Goal: Task Accomplishment & Management: Complete application form

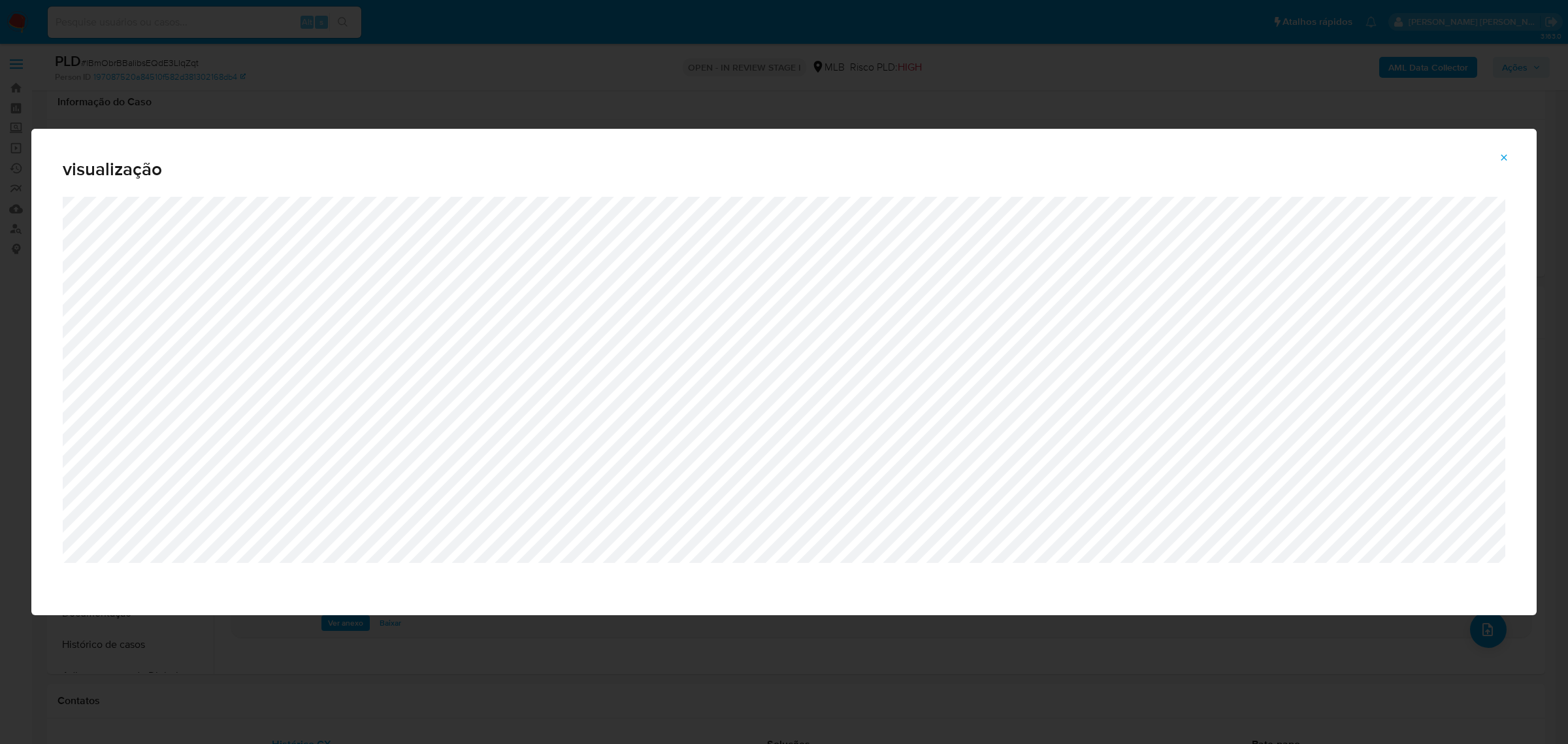
select select "10"
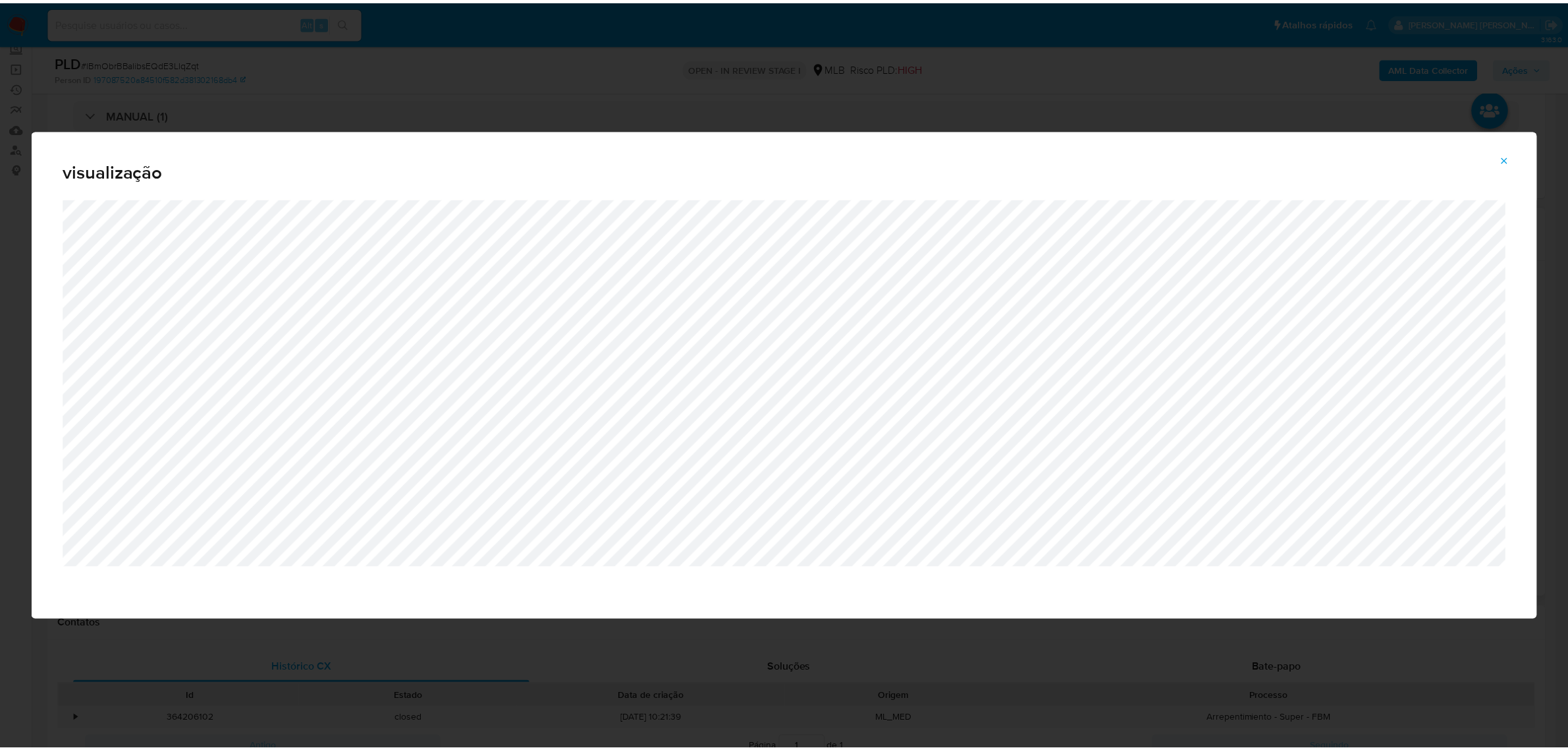
scroll to position [82, 0]
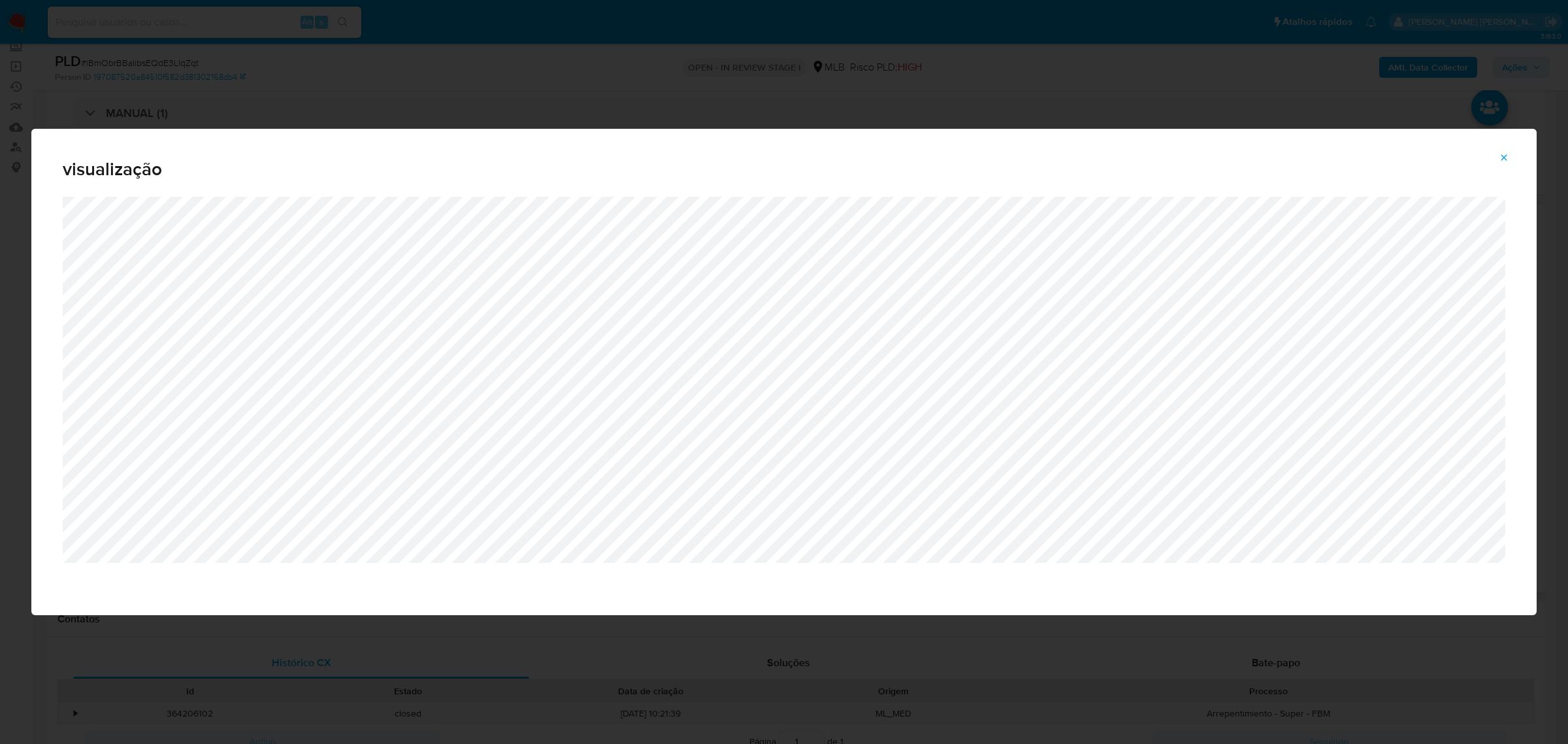
click at [957, 51] on div "visualização" at bounding box center [784, 372] width 1568 height 744
click at [1506, 158] on icon "Attachment preview" at bounding box center [1503, 157] width 10 height 10
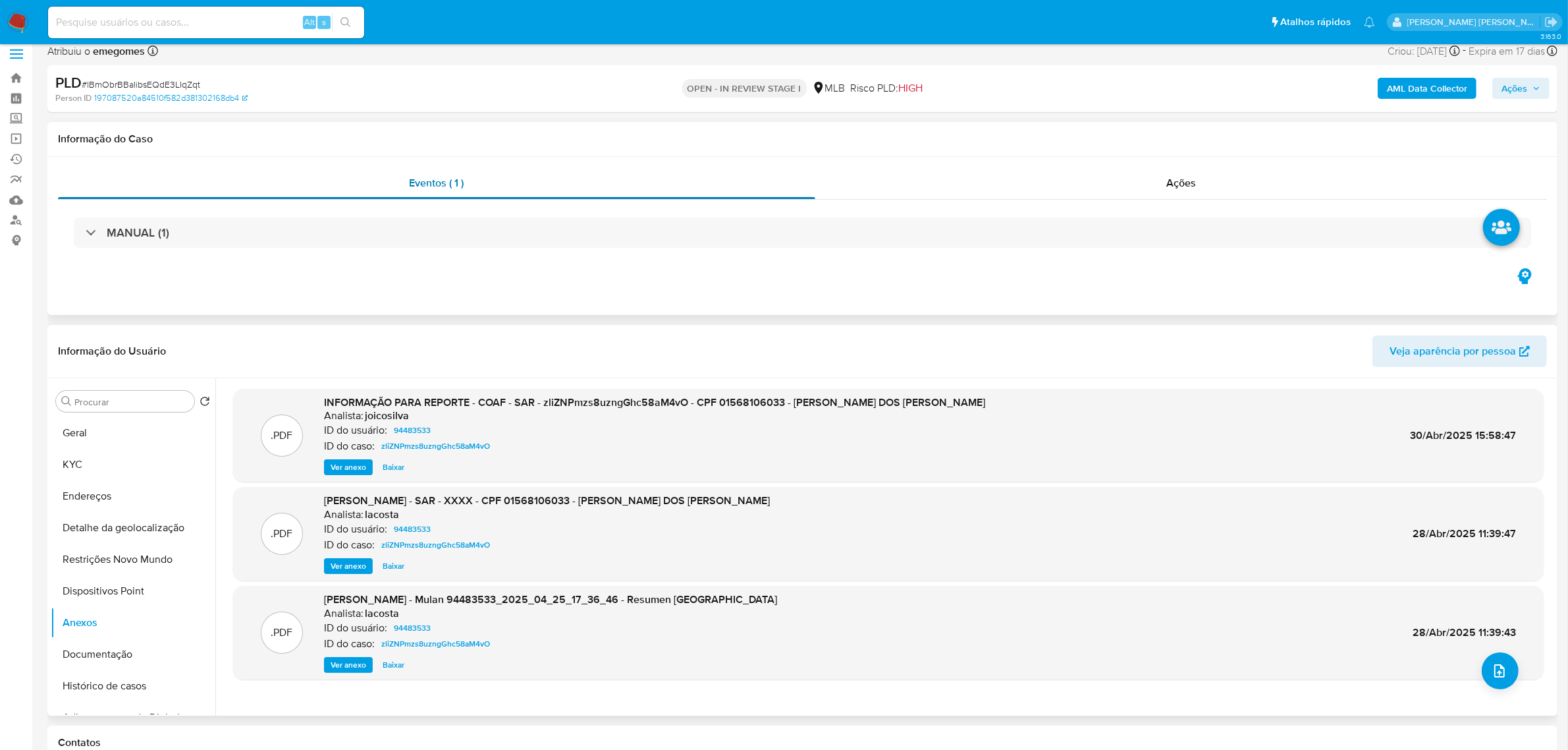
scroll to position [0, 0]
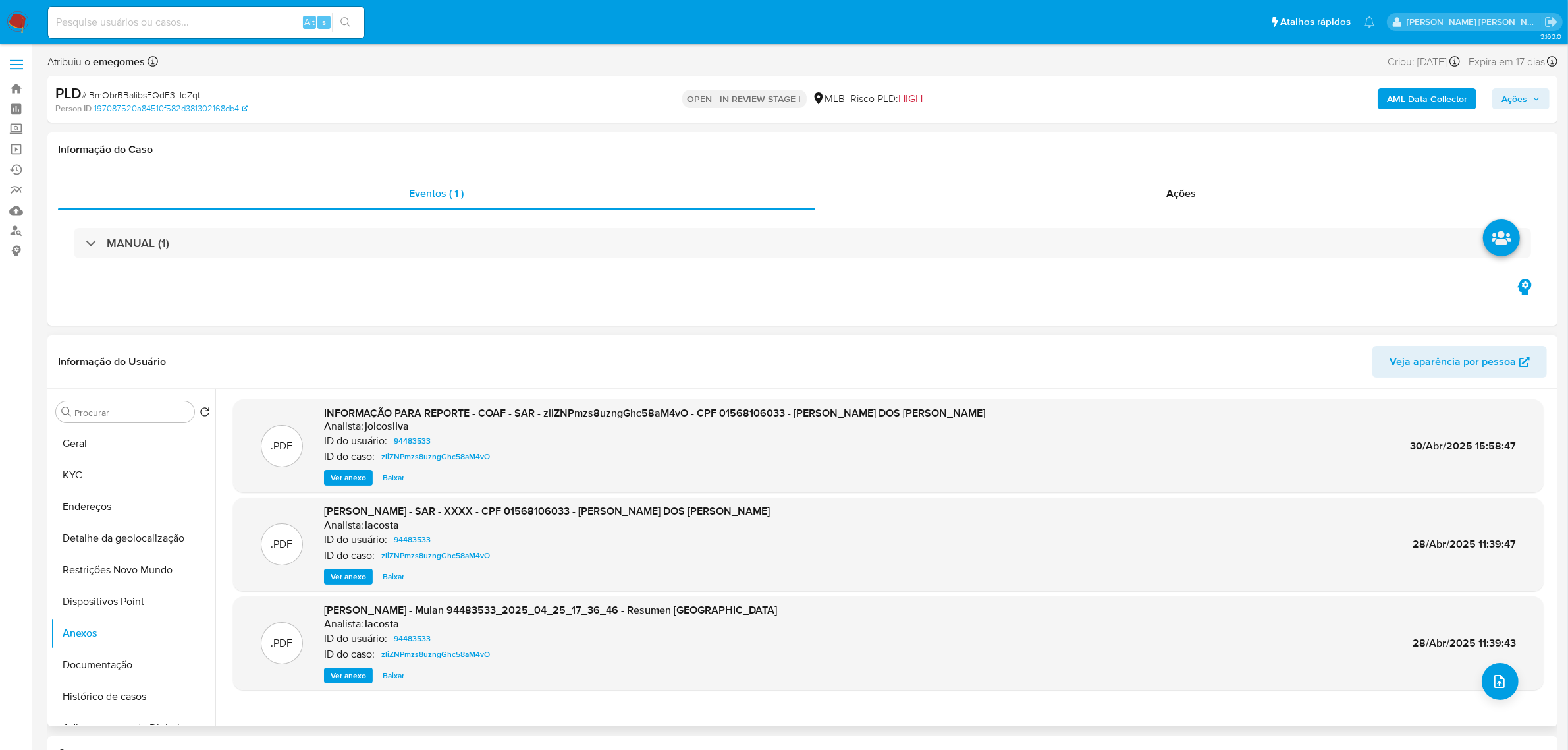
click at [19, 64] on span at bounding box center [17, 64] width 14 height 2
click at [0, 0] on input "checkbox" at bounding box center [0, 0] width 0 height 0
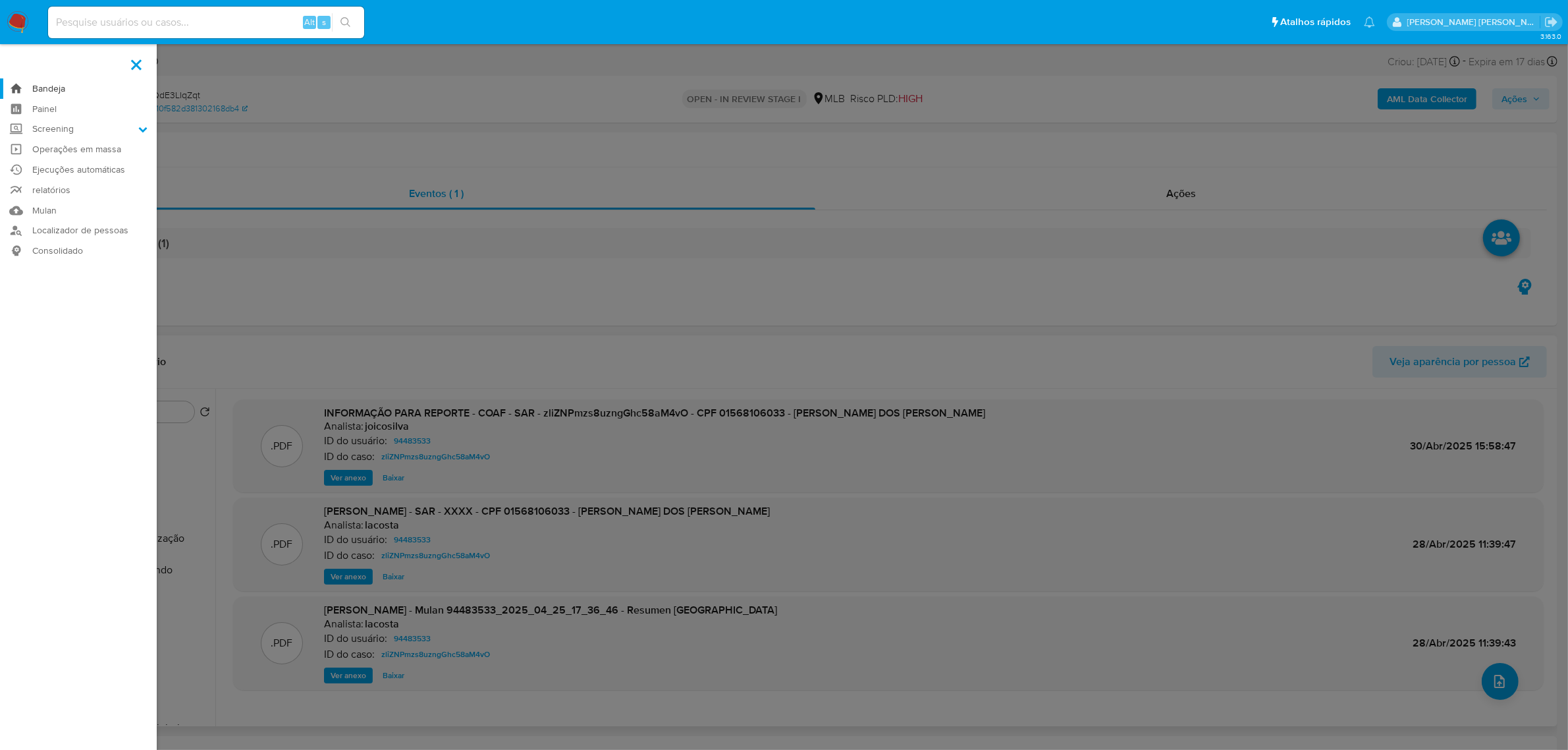
click at [50, 86] on link "Bandeja" at bounding box center [78, 88] width 157 height 20
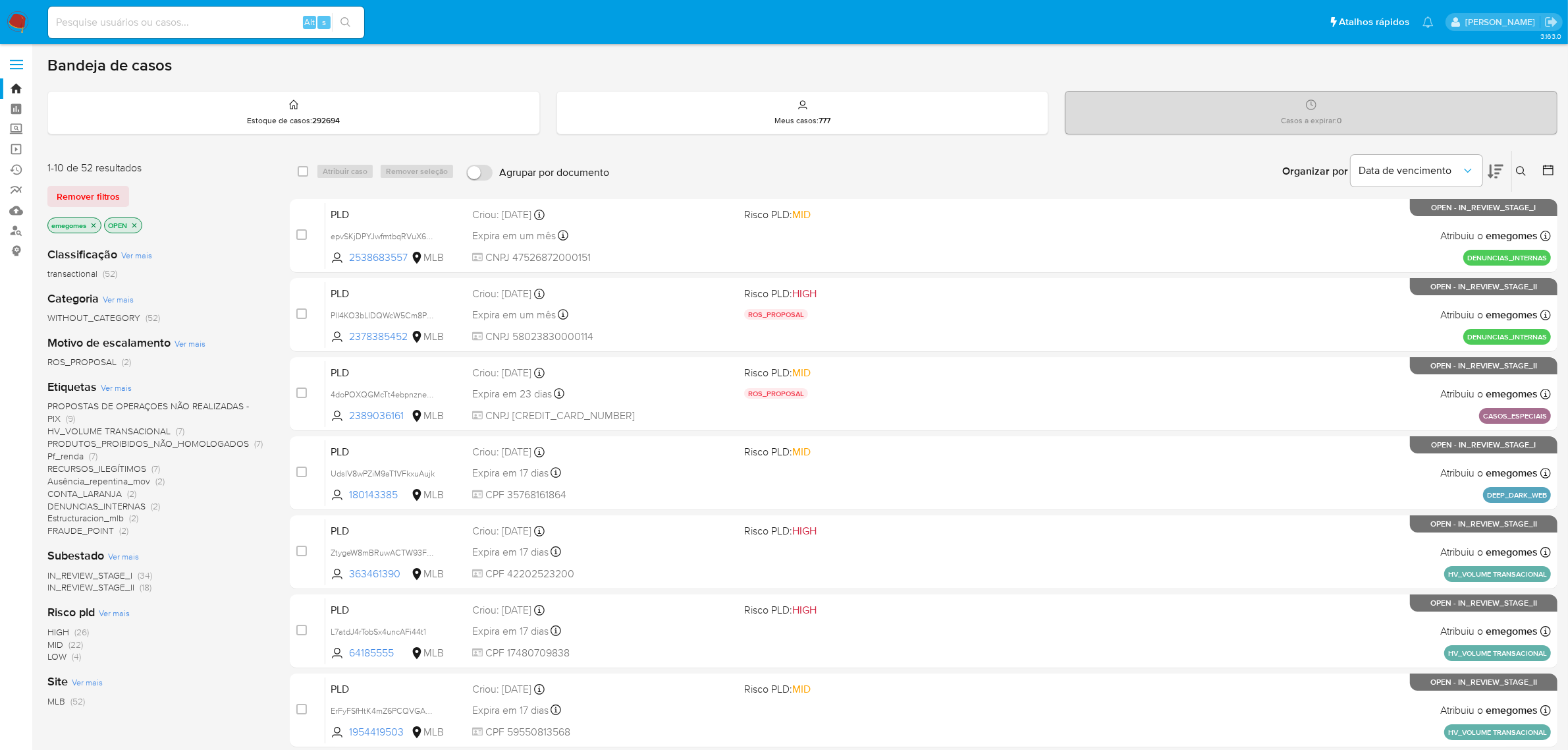
click at [114, 387] on span "Ver mais" at bounding box center [116, 388] width 31 height 12
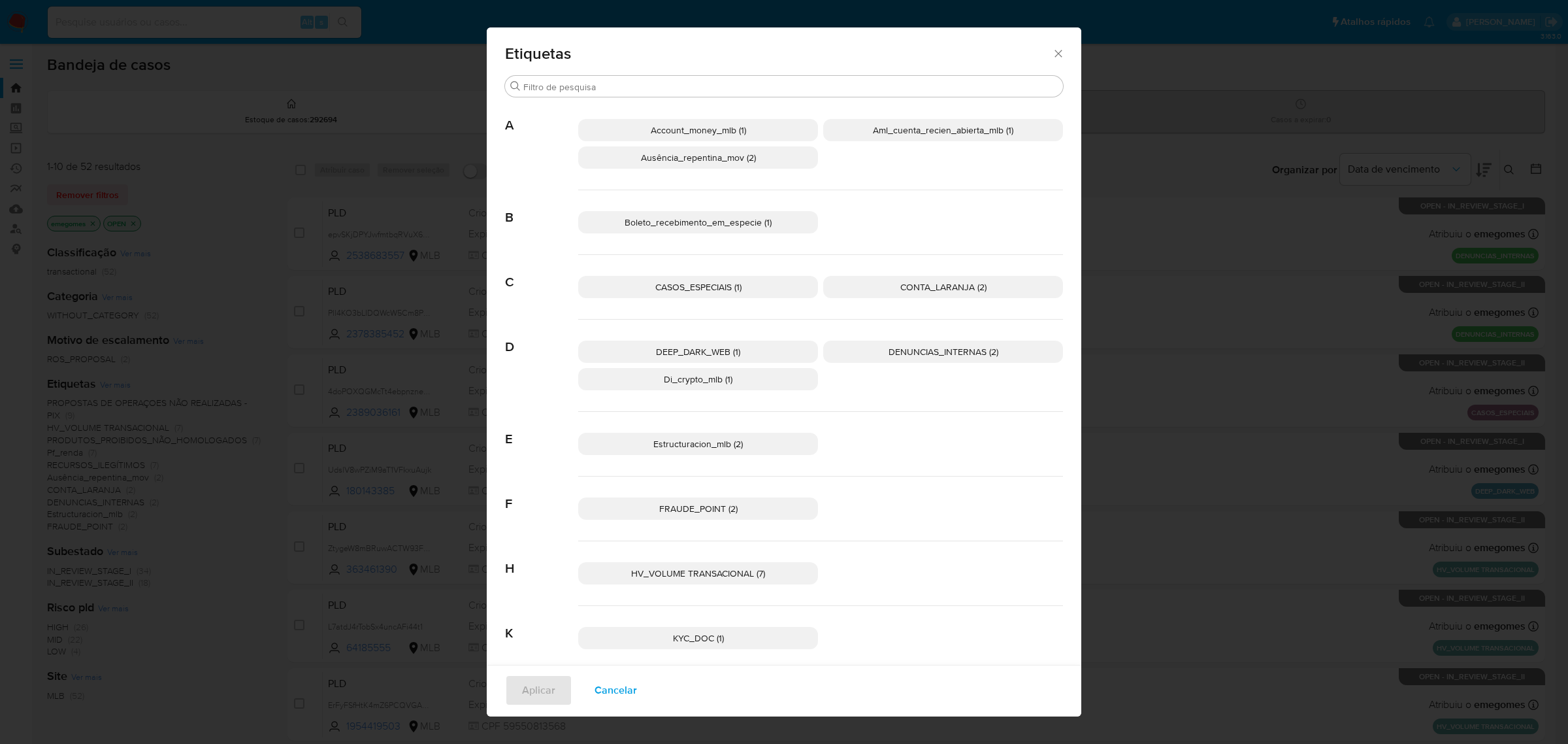
click at [895, 279] on p "CONTA_LARANJA (2)" at bounding box center [942, 287] width 240 height 22
click at [543, 687] on span "Aplicar" at bounding box center [538, 690] width 34 height 29
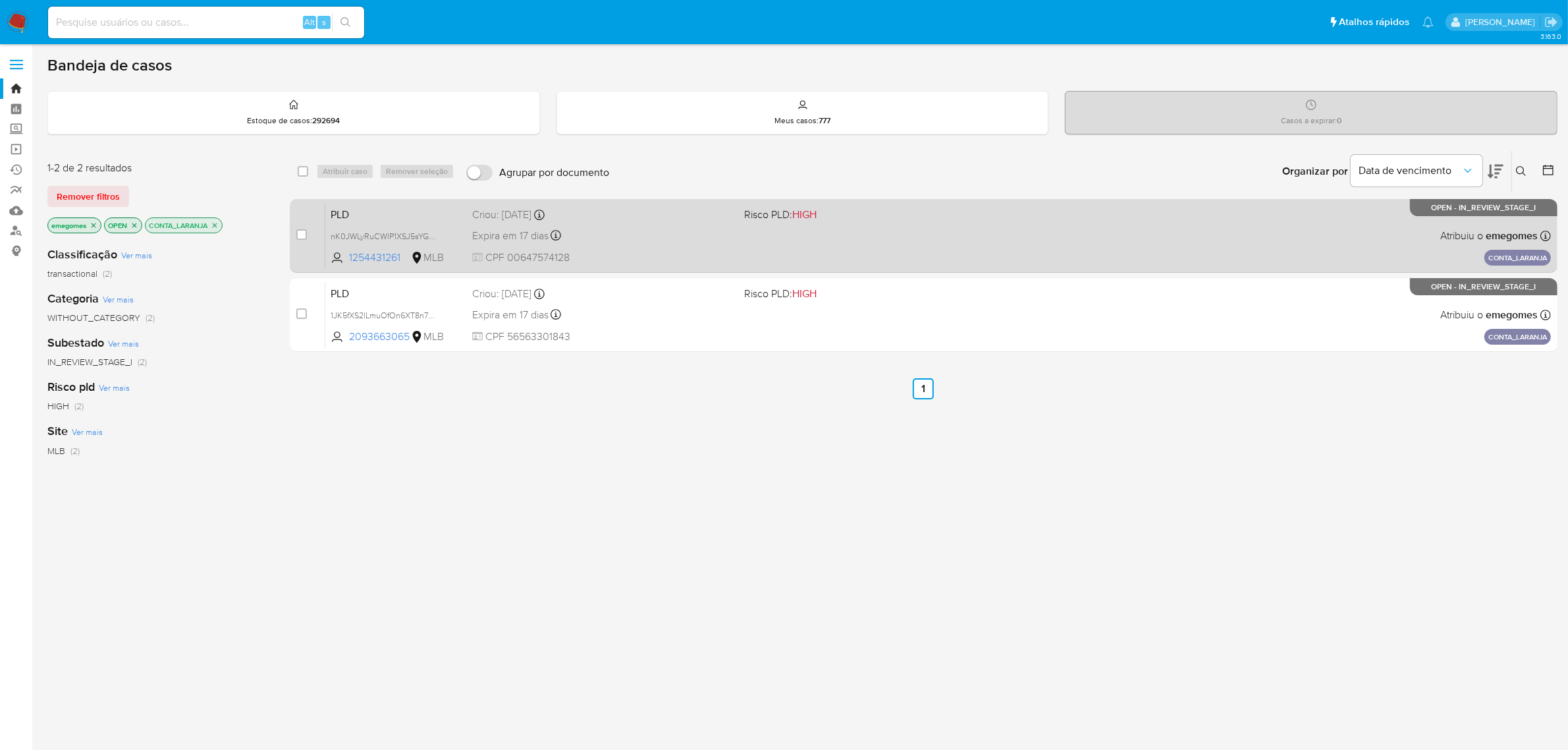
click at [664, 232] on div "Expira em 17 dias Expira em 27/10/2025 16:20:19" at bounding box center [603, 235] width 262 height 18
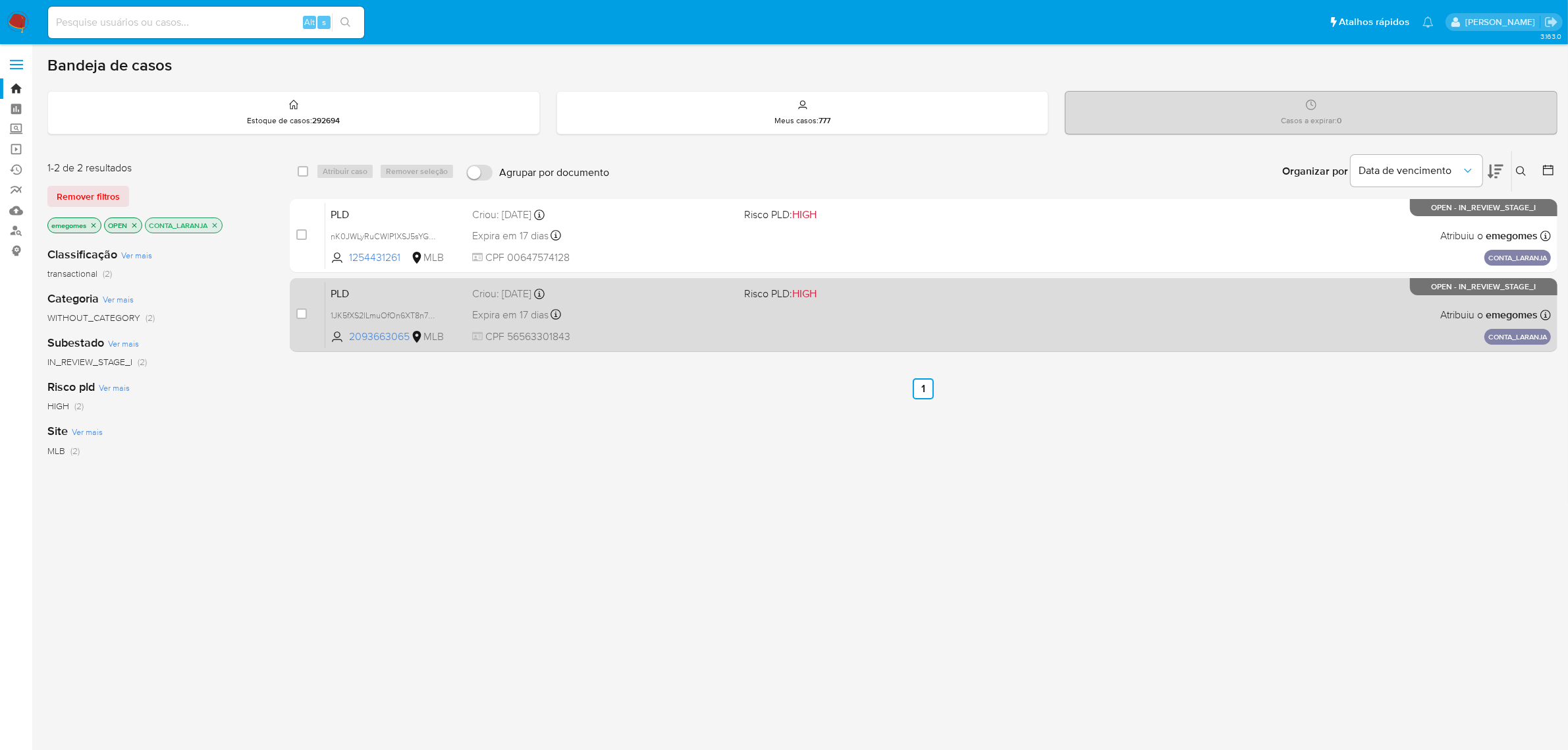
click at [653, 311] on div "Expira em 17 dias Expira em 27/10/2025 16:20:16" at bounding box center [603, 314] width 262 height 18
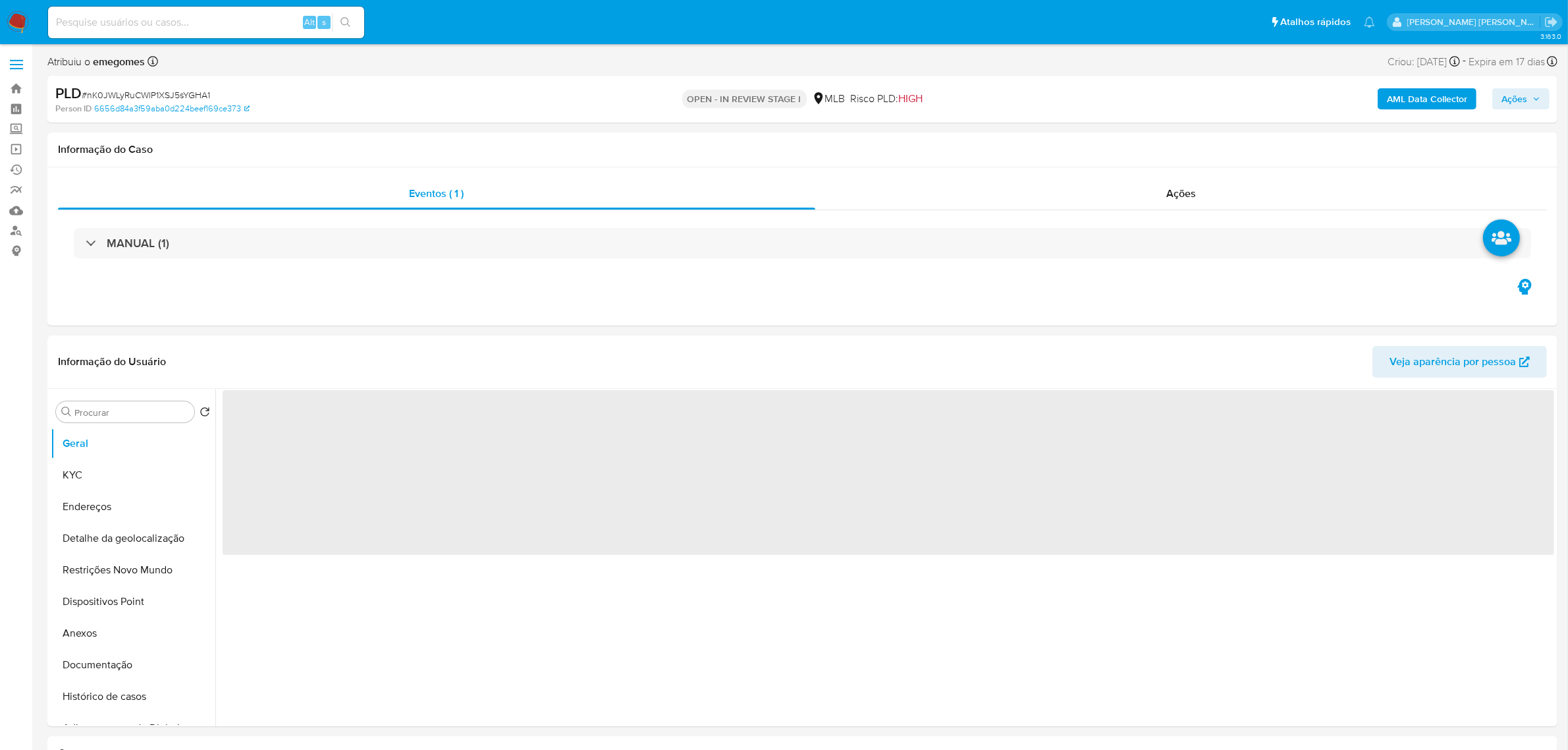
select select "10"
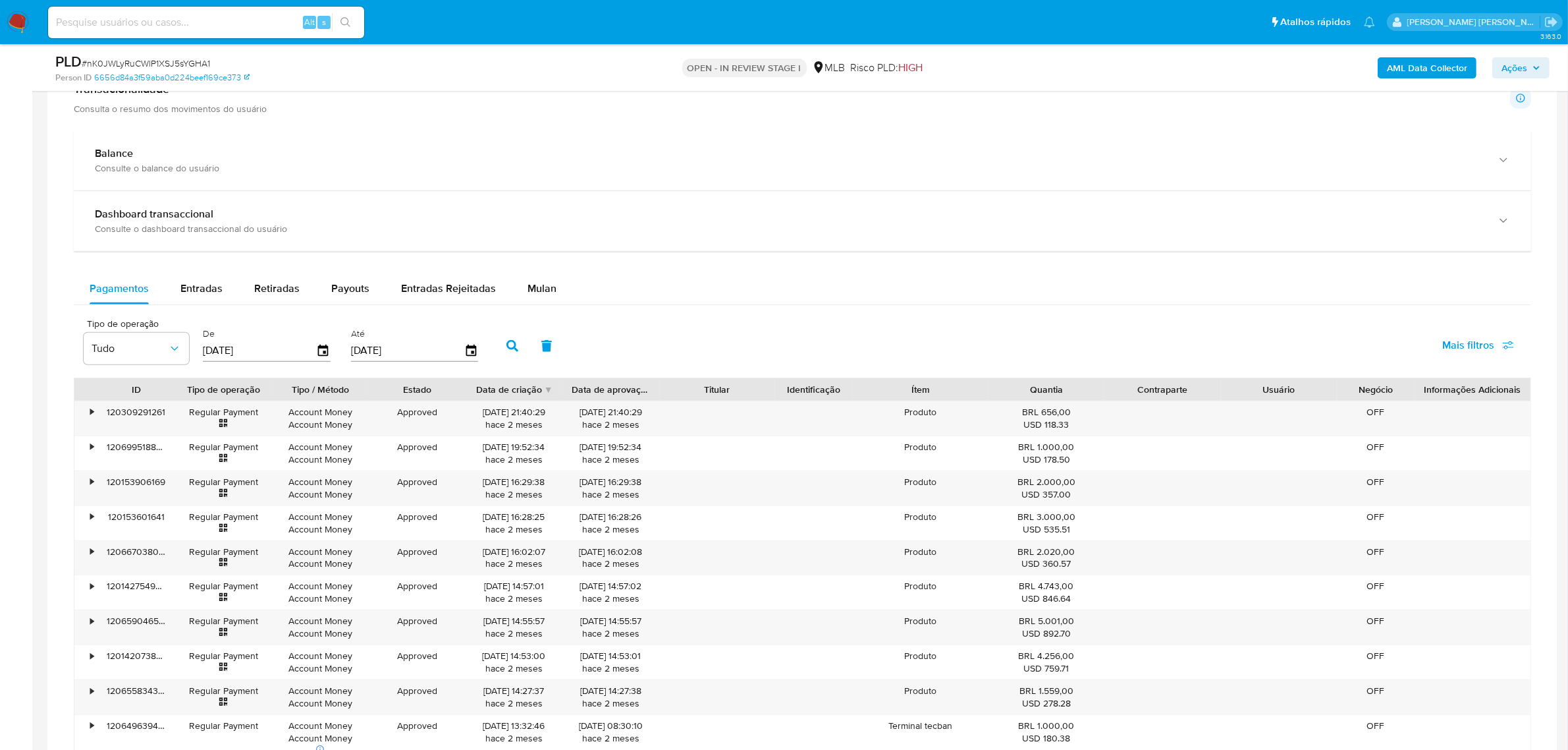
scroll to position [1071, 0]
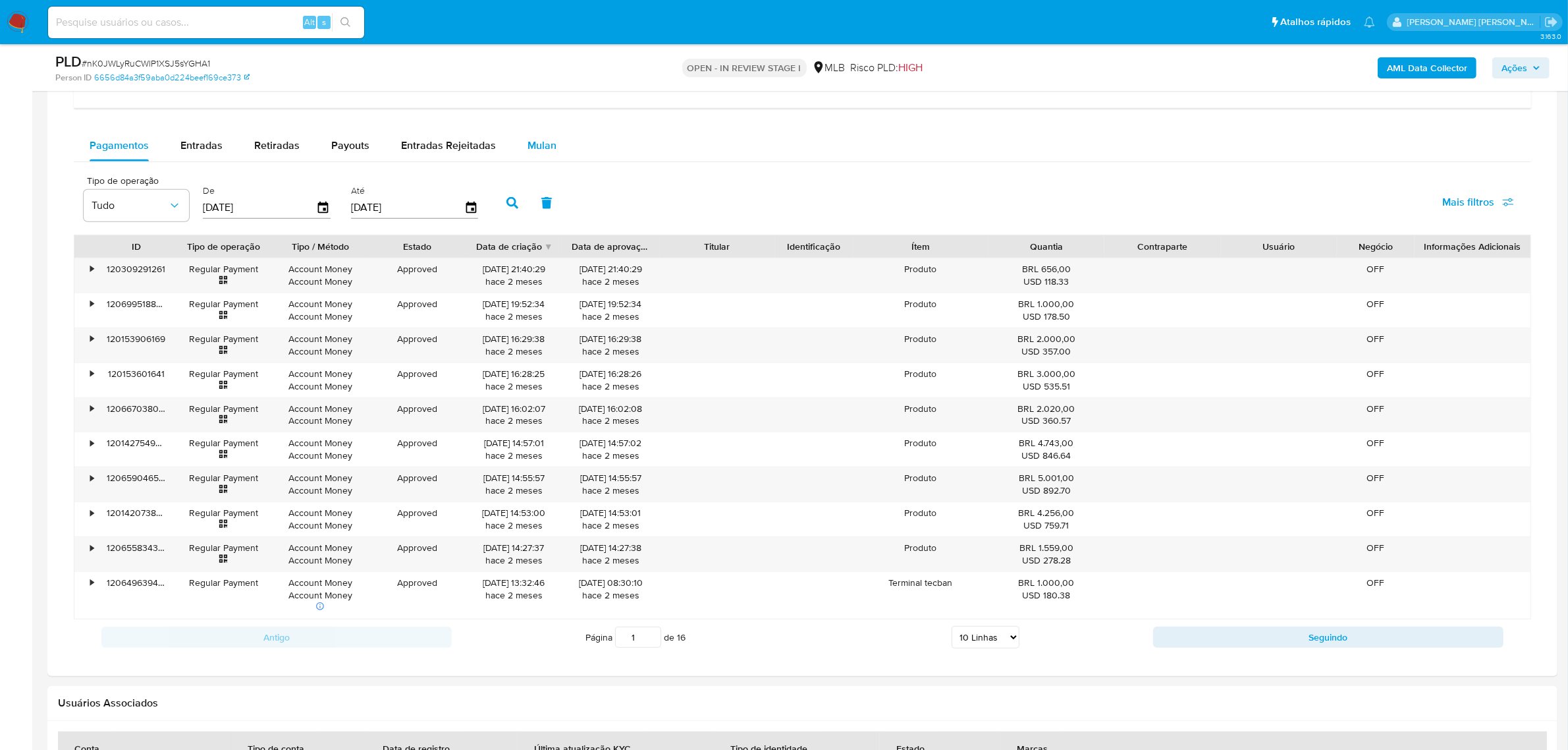
click at [534, 146] on span "Mulan" at bounding box center [542, 145] width 29 height 15
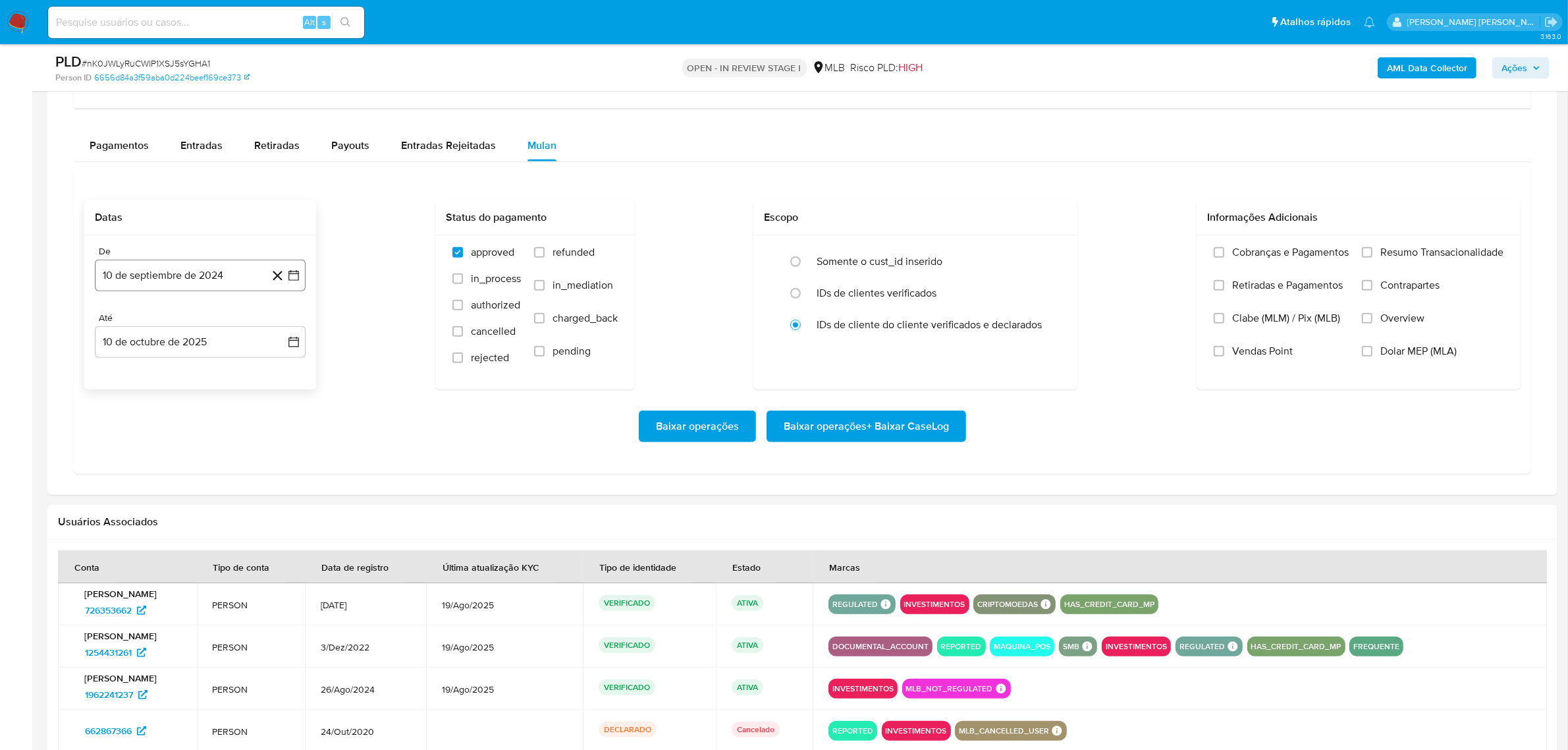
click at [295, 275] on icon "button" at bounding box center [294, 276] width 14 height 14
click at [287, 323] on icon "Mes siguiente" at bounding box center [282, 322] width 16 height 16
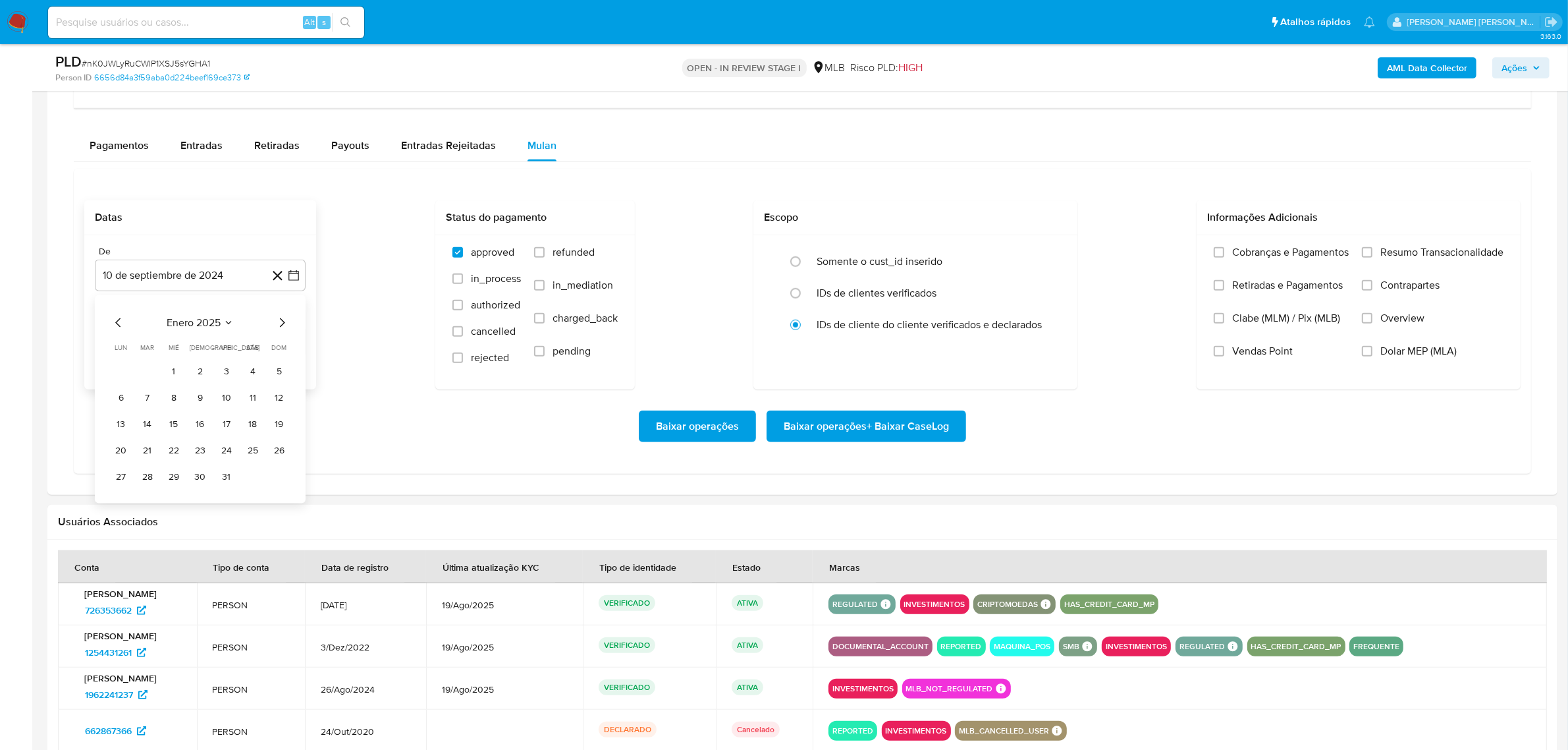
click at [287, 323] on icon "Mes siguiente" at bounding box center [282, 322] width 16 height 16
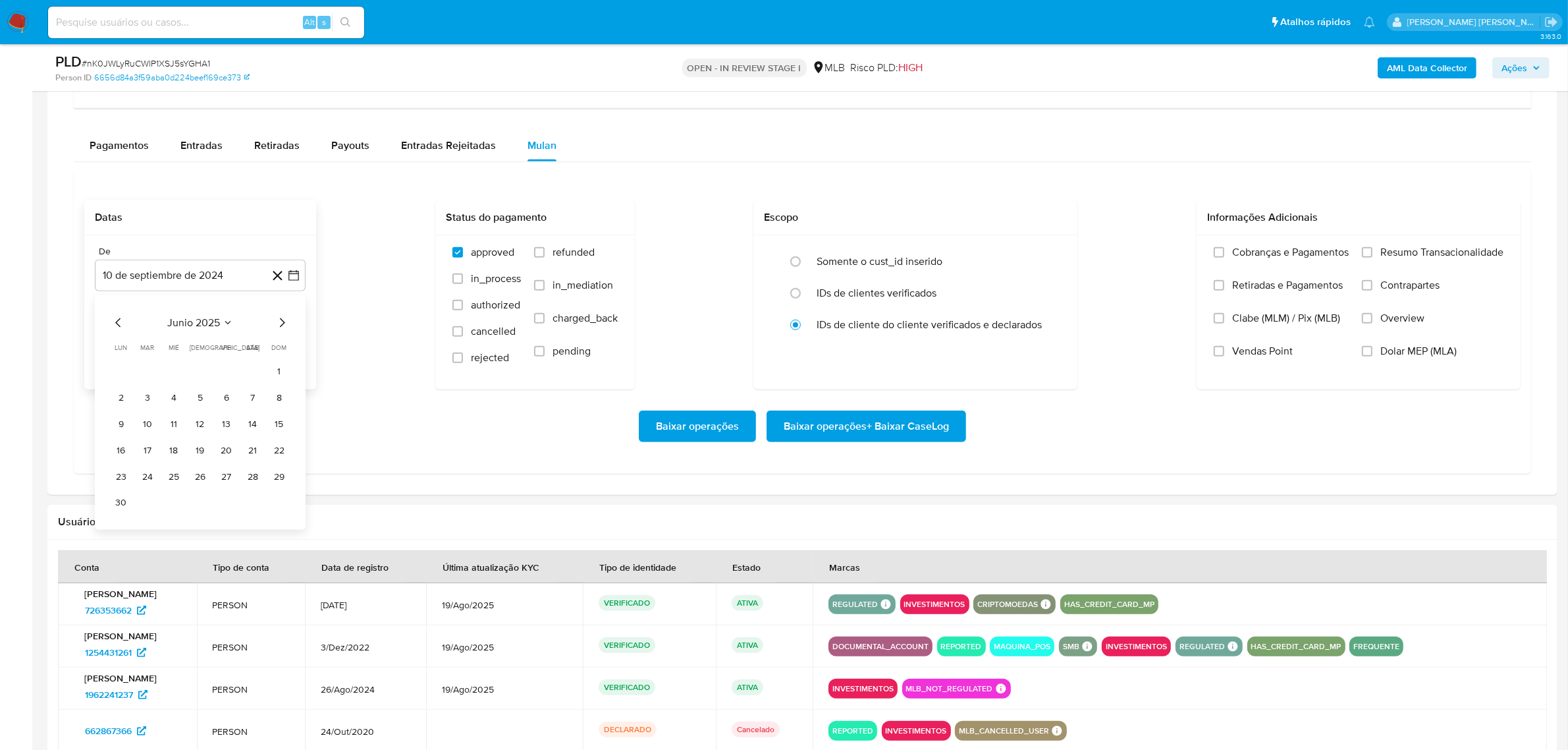
click at [287, 323] on icon "Mes siguiente" at bounding box center [282, 322] width 16 height 16
click at [232, 378] on button "1" at bounding box center [226, 372] width 21 height 21
click at [290, 340] on icon "button" at bounding box center [294, 342] width 14 height 14
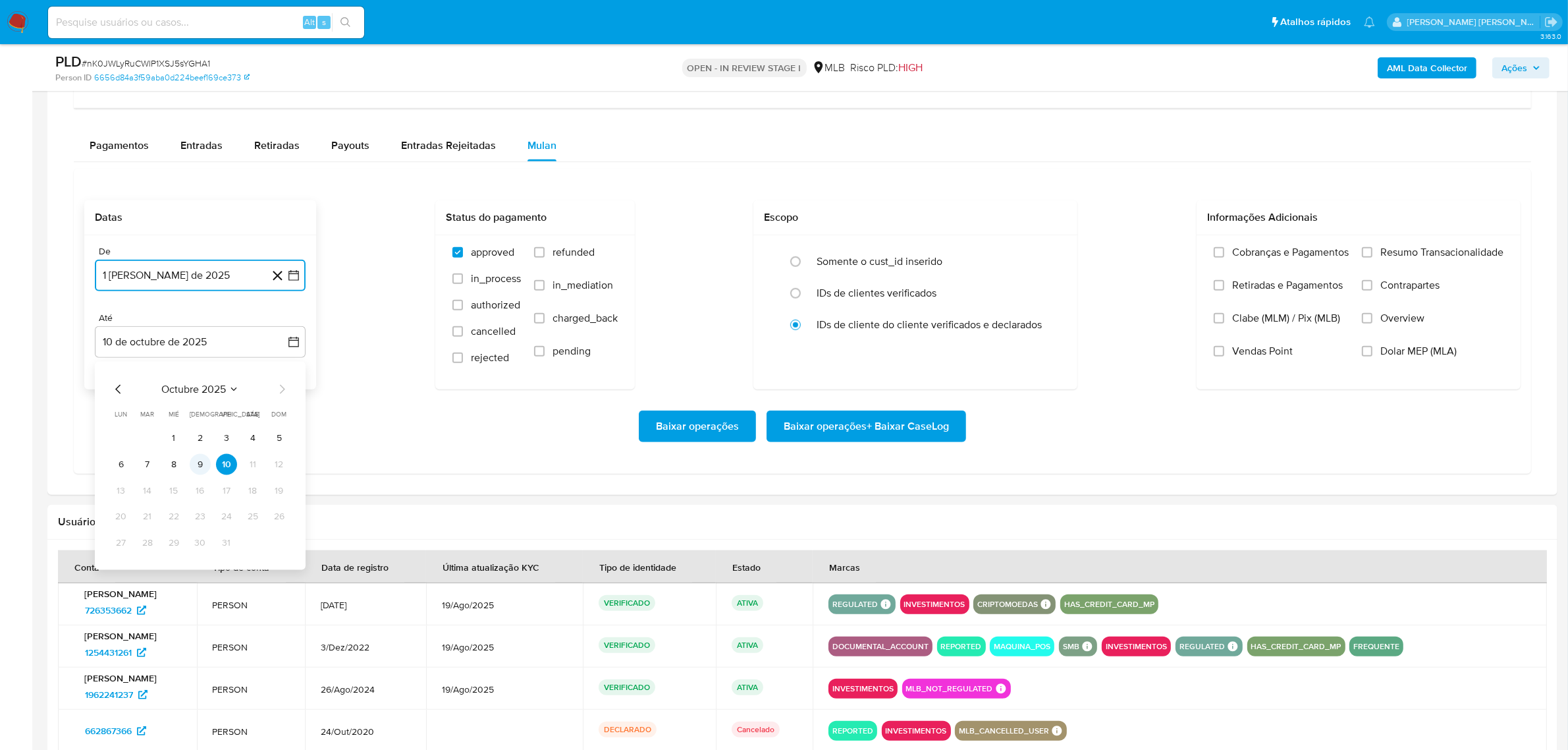
click at [198, 462] on button "9" at bounding box center [200, 464] width 21 height 21
click at [1385, 252] on span "Resumo Transacionalidade" at bounding box center [1442, 253] width 123 height 14
click at [1372, 252] on input "Resumo Transacionalidade" at bounding box center [1367, 252] width 10 height 10
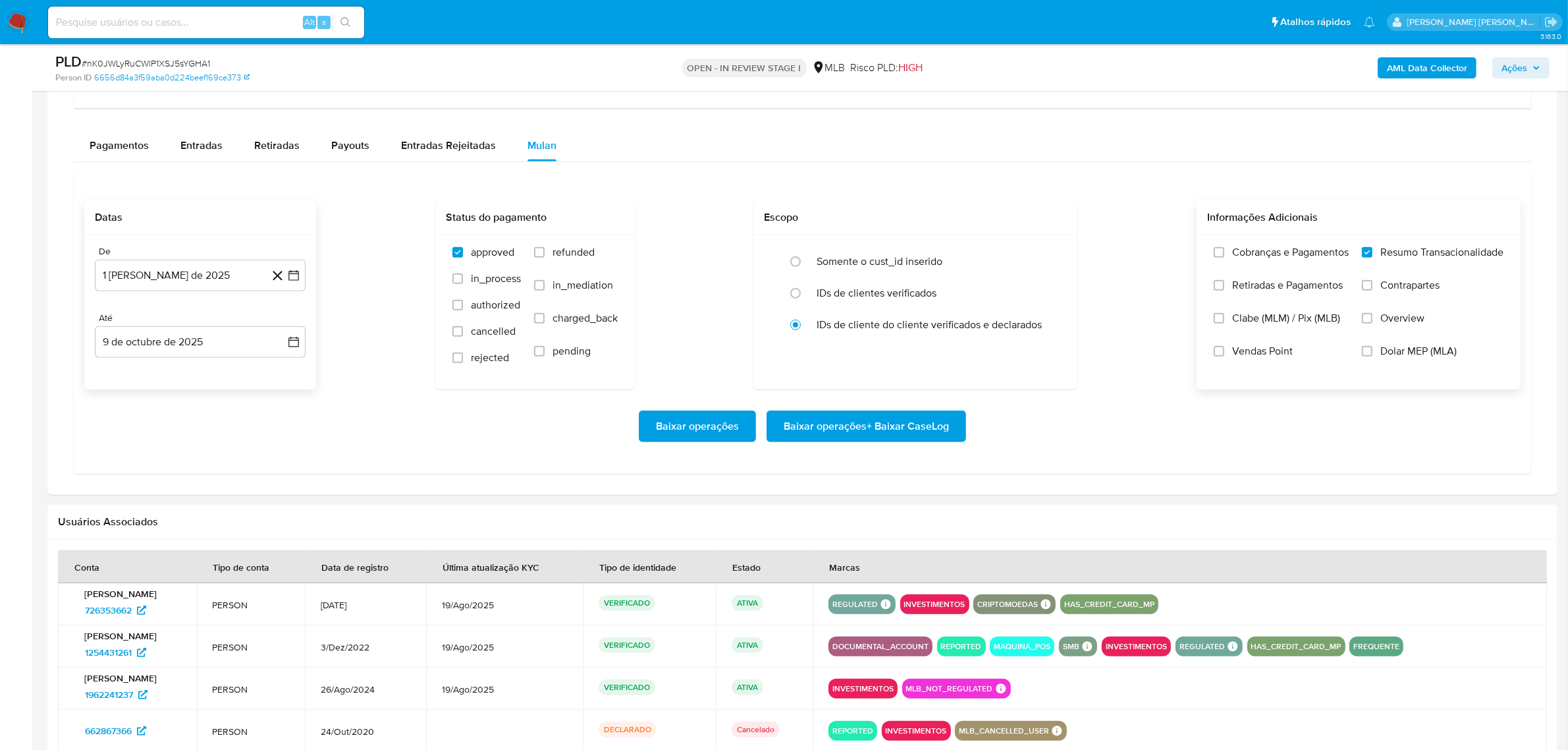
click at [1397, 295] on label "Contrapartes" at bounding box center [1432, 294] width 142 height 33
click at [1372, 290] on input "Contrapartes" at bounding box center [1367, 285] width 10 height 10
click at [1392, 317] on span "Overview" at bounding box center [1403, 318] width 44 height 14
click at [1372, 317] on input "Overview" at bounding box center [1367, 318] width 10 height 10
click at [912, 423] on span "Baixar operações + Baixar CaseLog" at bounding box center [866, 426] width 165 height 29
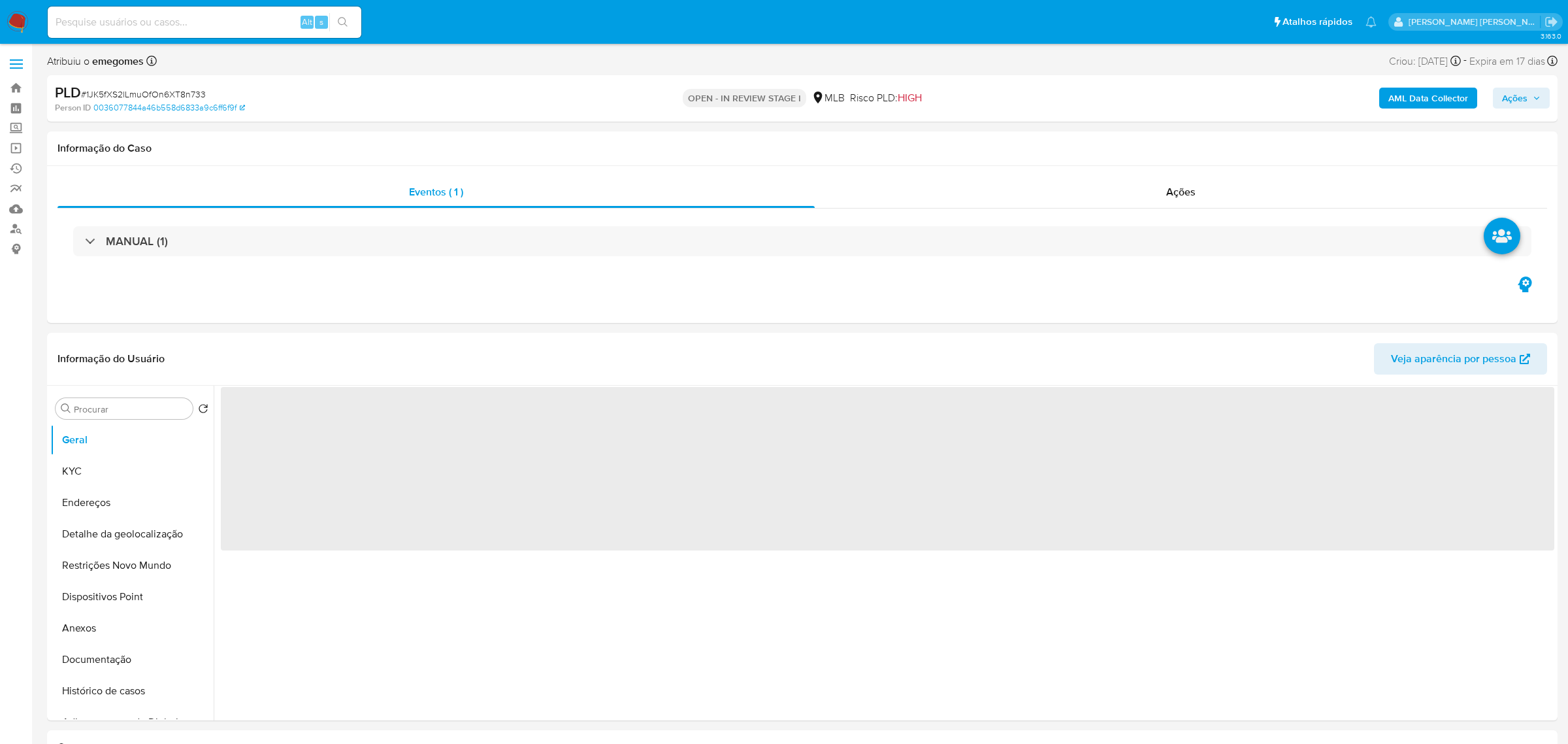
select select "10"
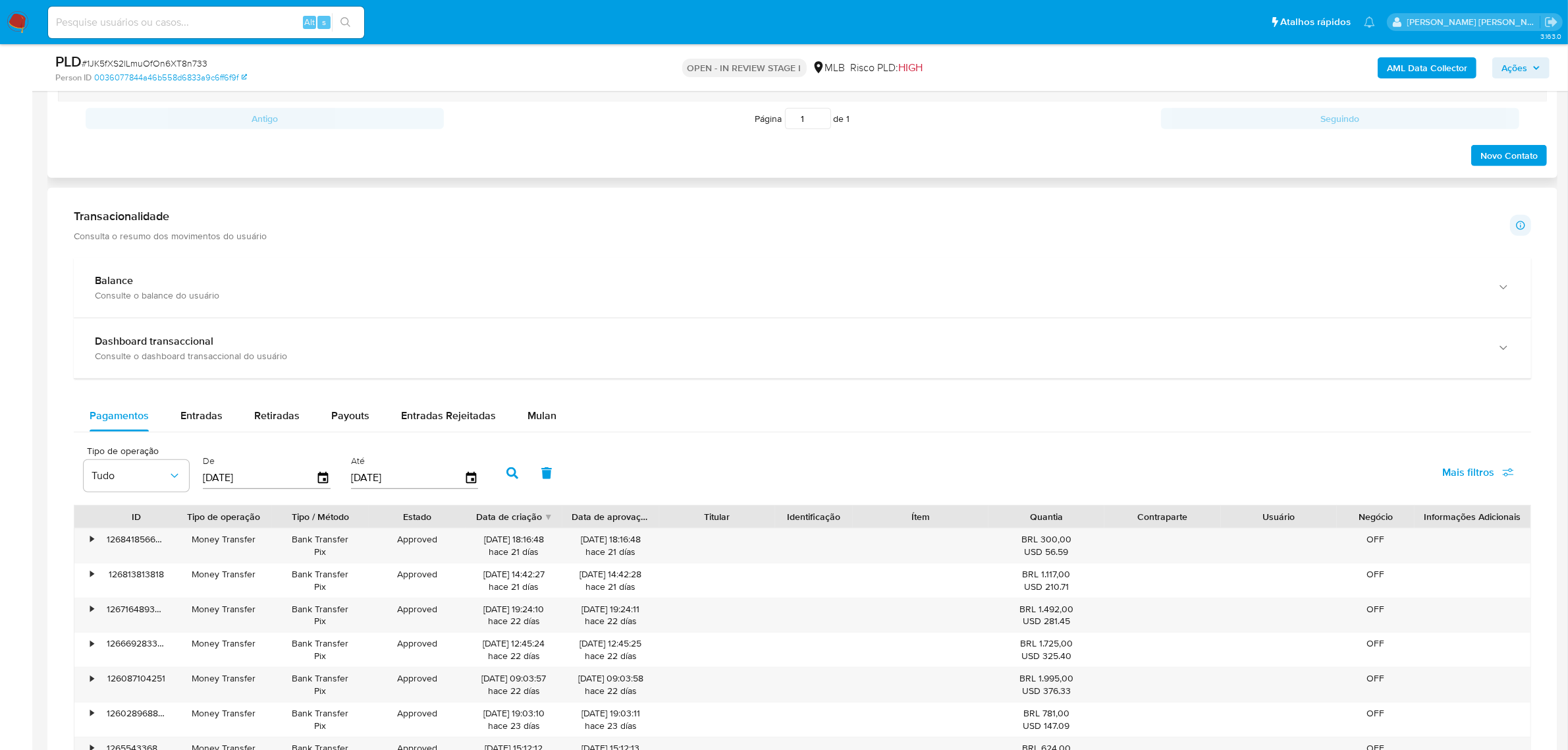
scroll to position [906, 0]
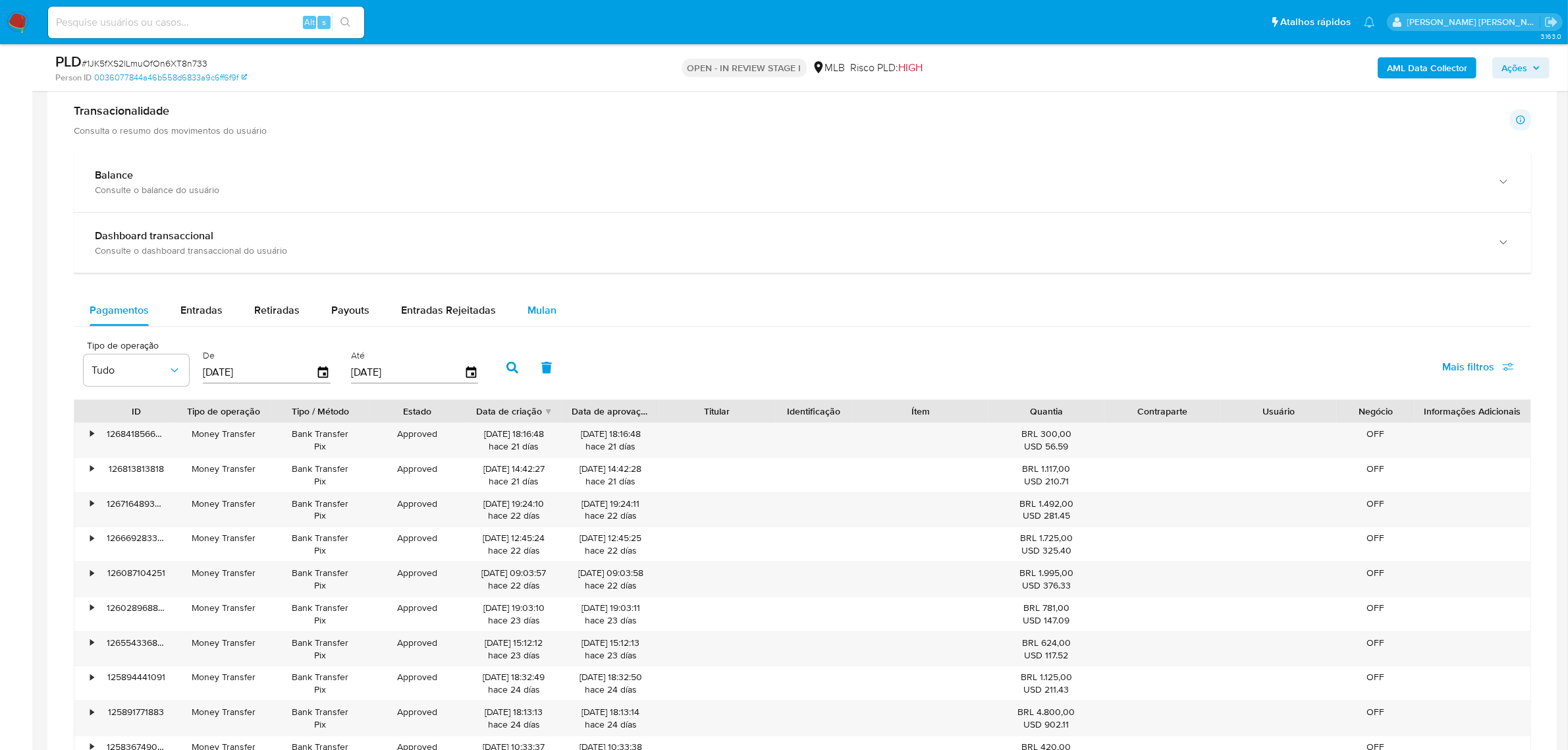
click at [527, 308] on span "Mulan" at bounding box center [542, 310] width 29 height 15
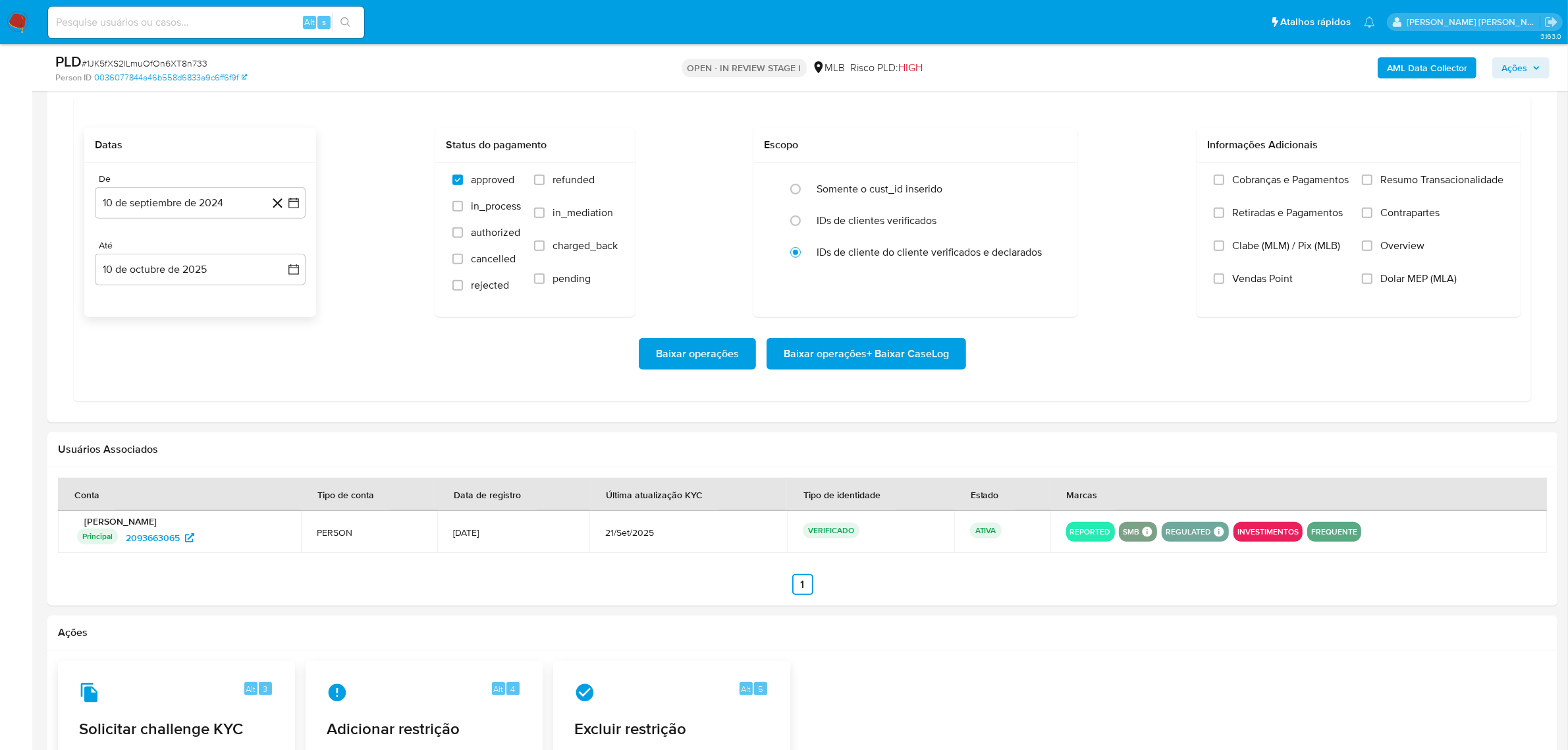
scroll to position [1153, 0]
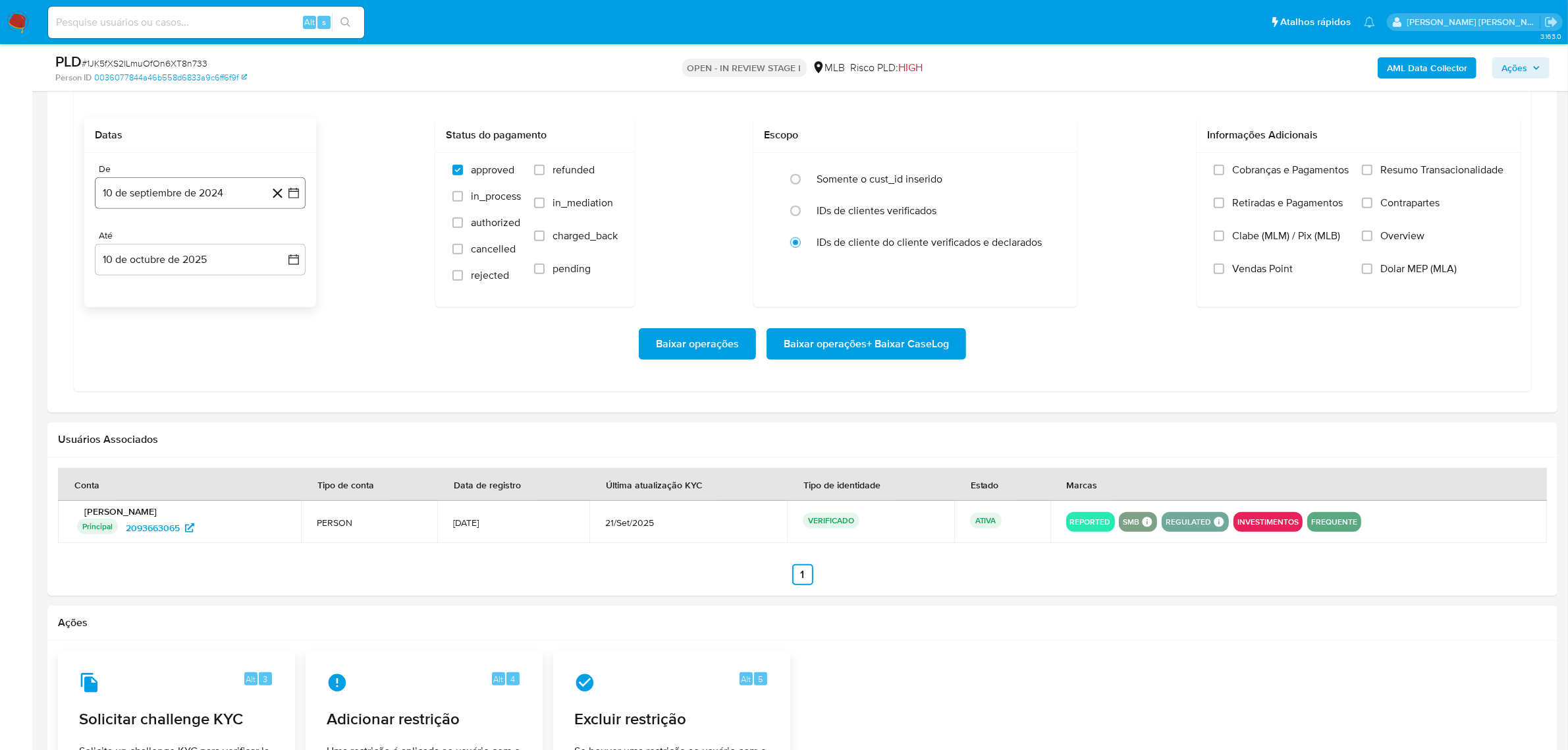
click at [295, 199] on icon "button" at bounding box center [293, 193] width 10 height 10
click at [282, 240] on icon "Mes siguiente" at bounding box center [282, 240] width 5 height 9
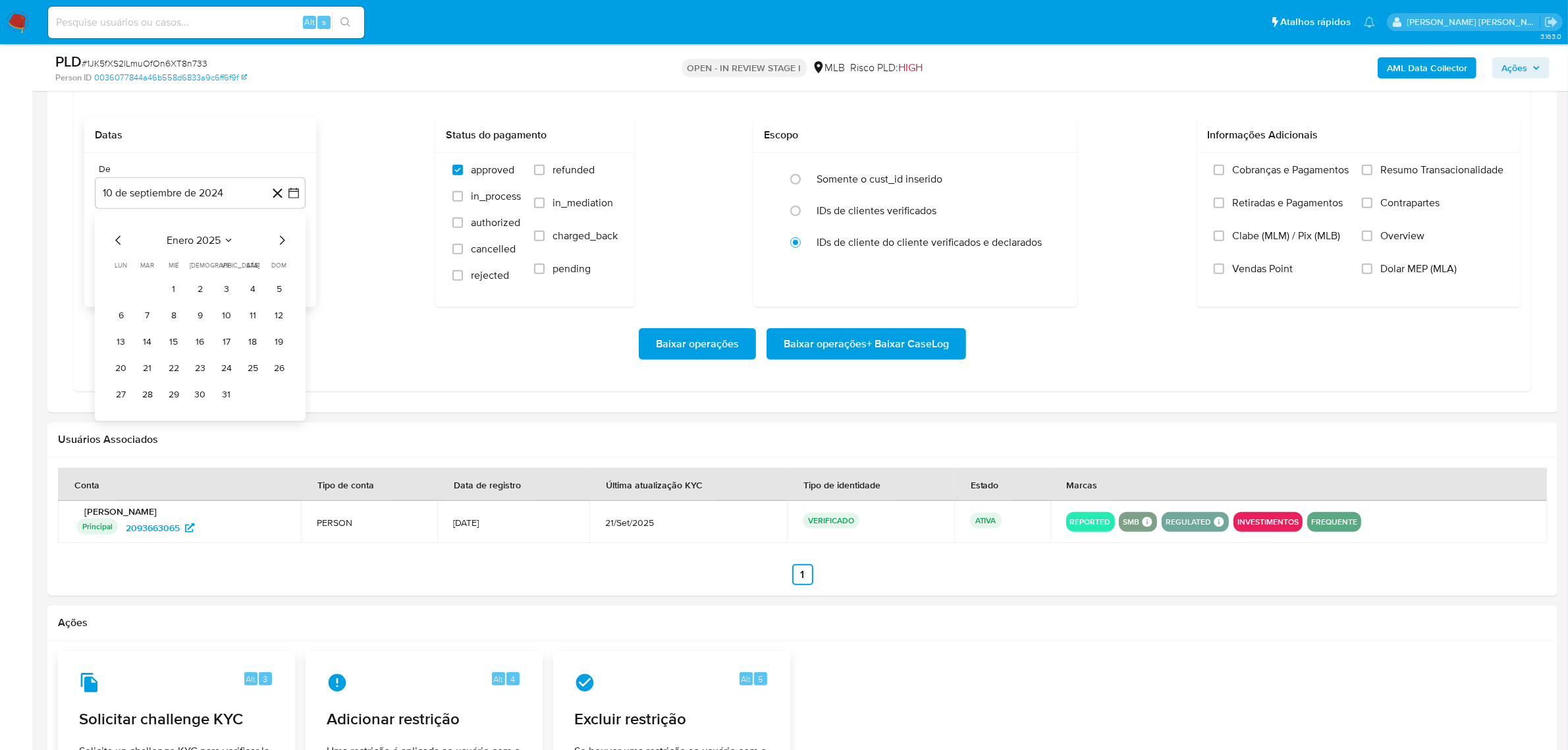
click at [282, 240] on icon "Mes siguiente" at bounding box center [282, 240] width 5 height 9
click at [204, 295] on button "1" at bounding box center [200, 288] width 21 height 21
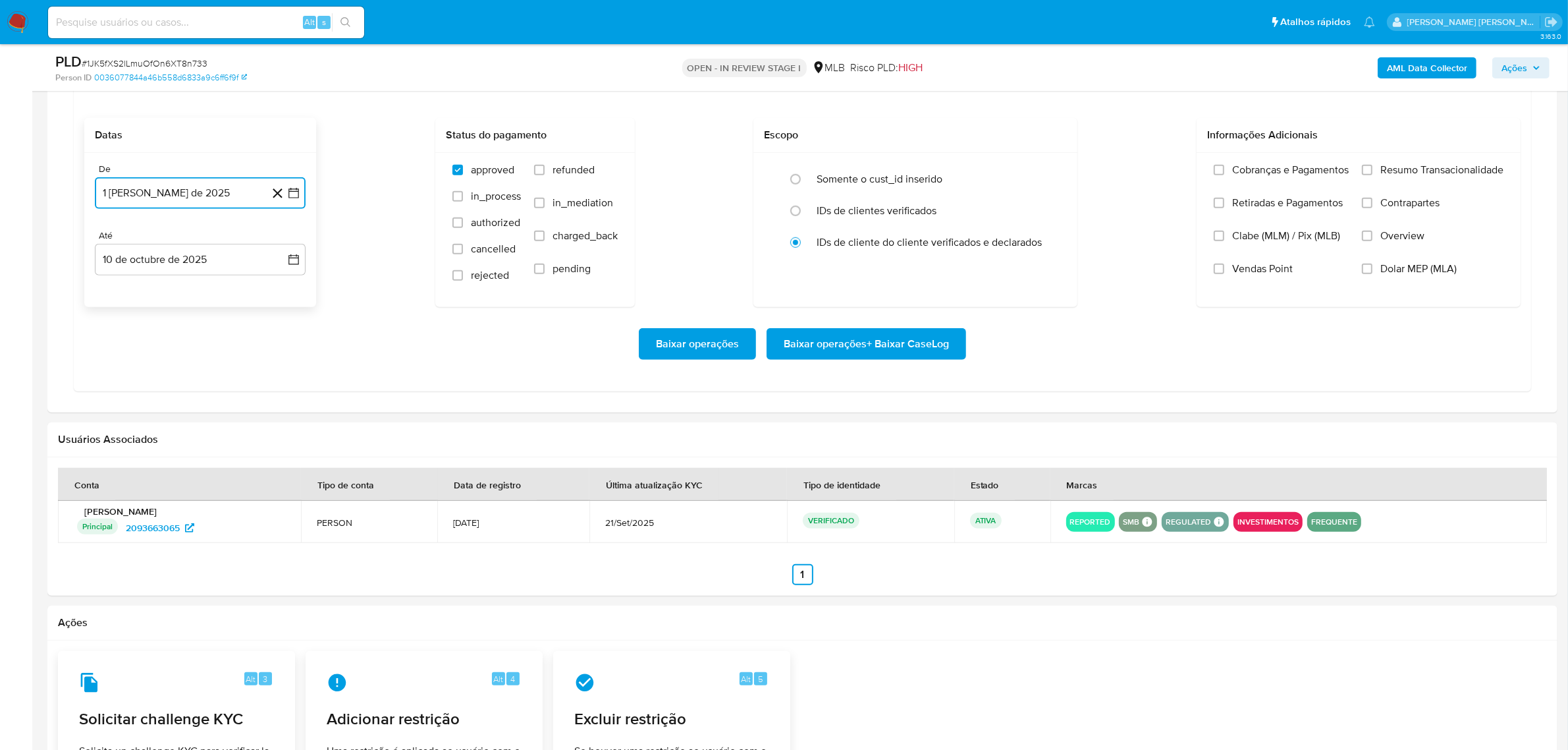
click at [299, 196] on icon "button" at bounding box center [293, 193] width 10 height 10
click at [282, 242] on icon "Mes siguiente" at bounding box center [282, 240] width 16 height 16
click at [229, 288] on button "1" at bounding box center [226, 288] width 21 height 21
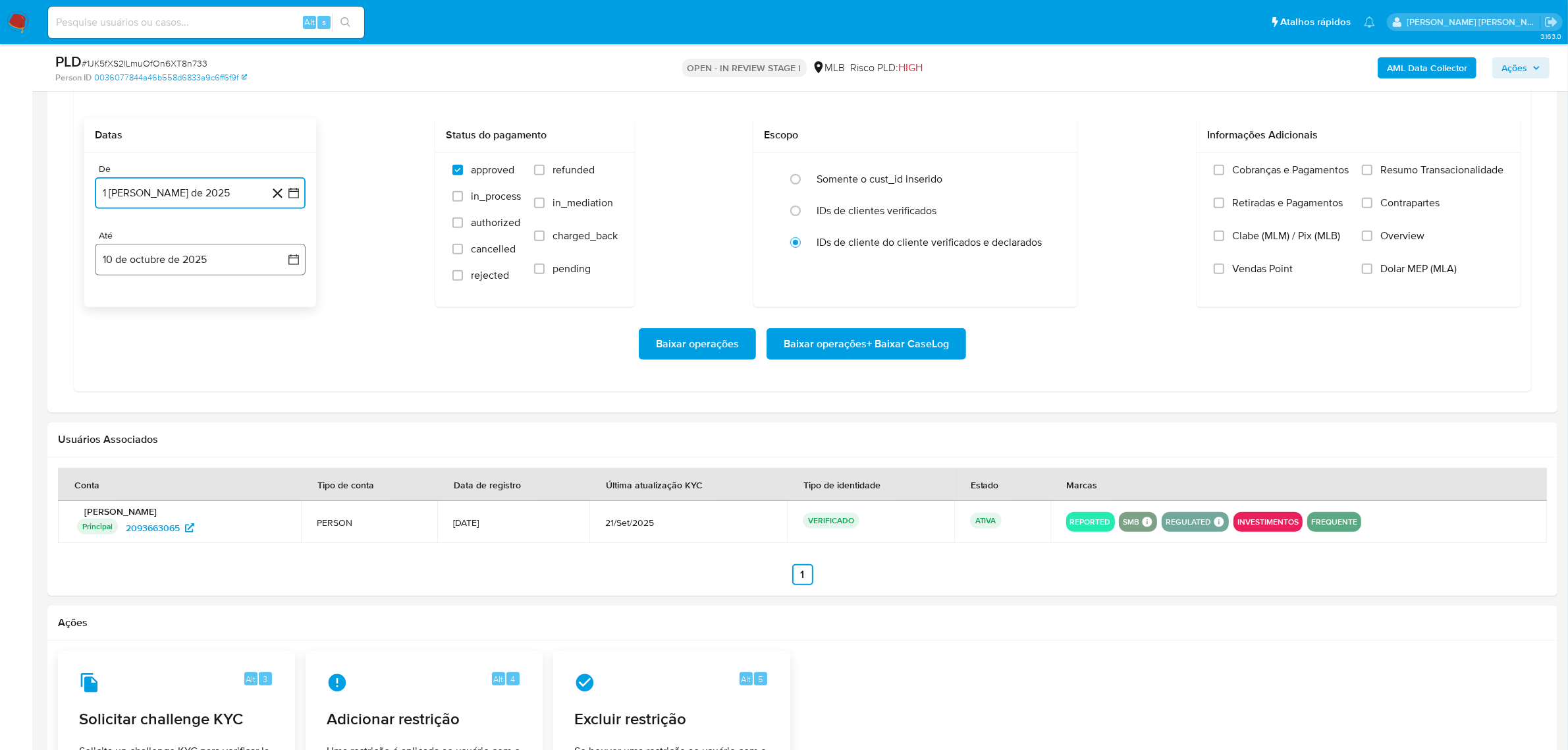
click at [297, 255] on icon "button" at bounding box center [294, 260] width 14 height 14
click at [198, 382] on button "9" at bounding box center [200, 382] width 21 height 21
click at [1394, 238] on span "Overview" at bounding box center [1403, 236] width 44 height 14
click at [1372, 238] on input "Overview" at bounding box center [1367, 236] width 10 height 10
click at [1407, 216] on label "Contrapartes" at bounding box center [1432, 212] width 142 height 33
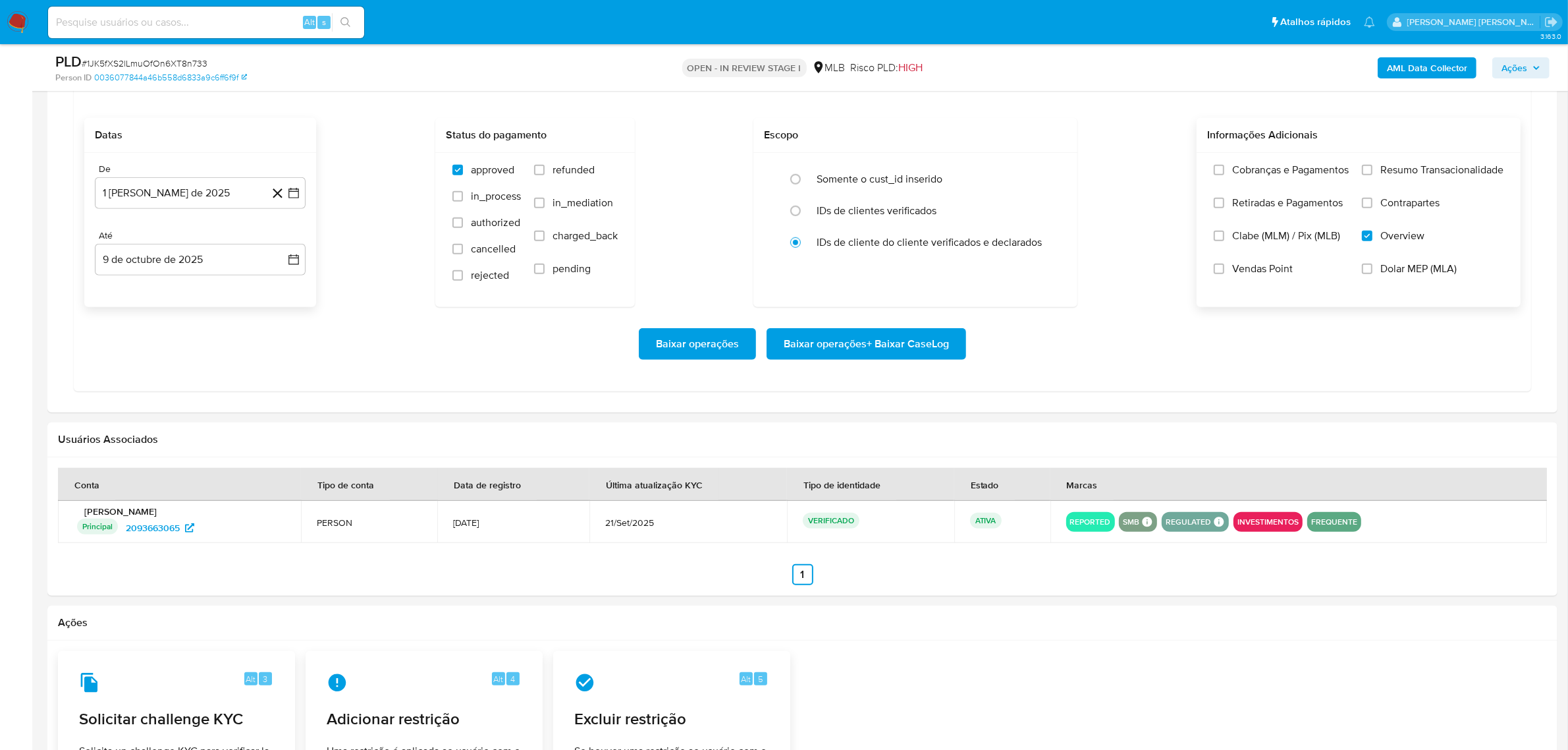
click at [1372, 208] on input "Contrapartes" at bounding box center [1367, 203] width 10 height 10
click at [1410, 182] on label "Resumo Transacionalidade" at bounding box center [1432, 180] width 142 height 33
click at [1372, 176] on input "Resumo Transacionalidade" at bounding box center [1367, 170] width 10 height 10
click at [868, 339] on span "Baixar operações + Baixar CaseLog" at bounding box center [866, 344] width 165 height 29
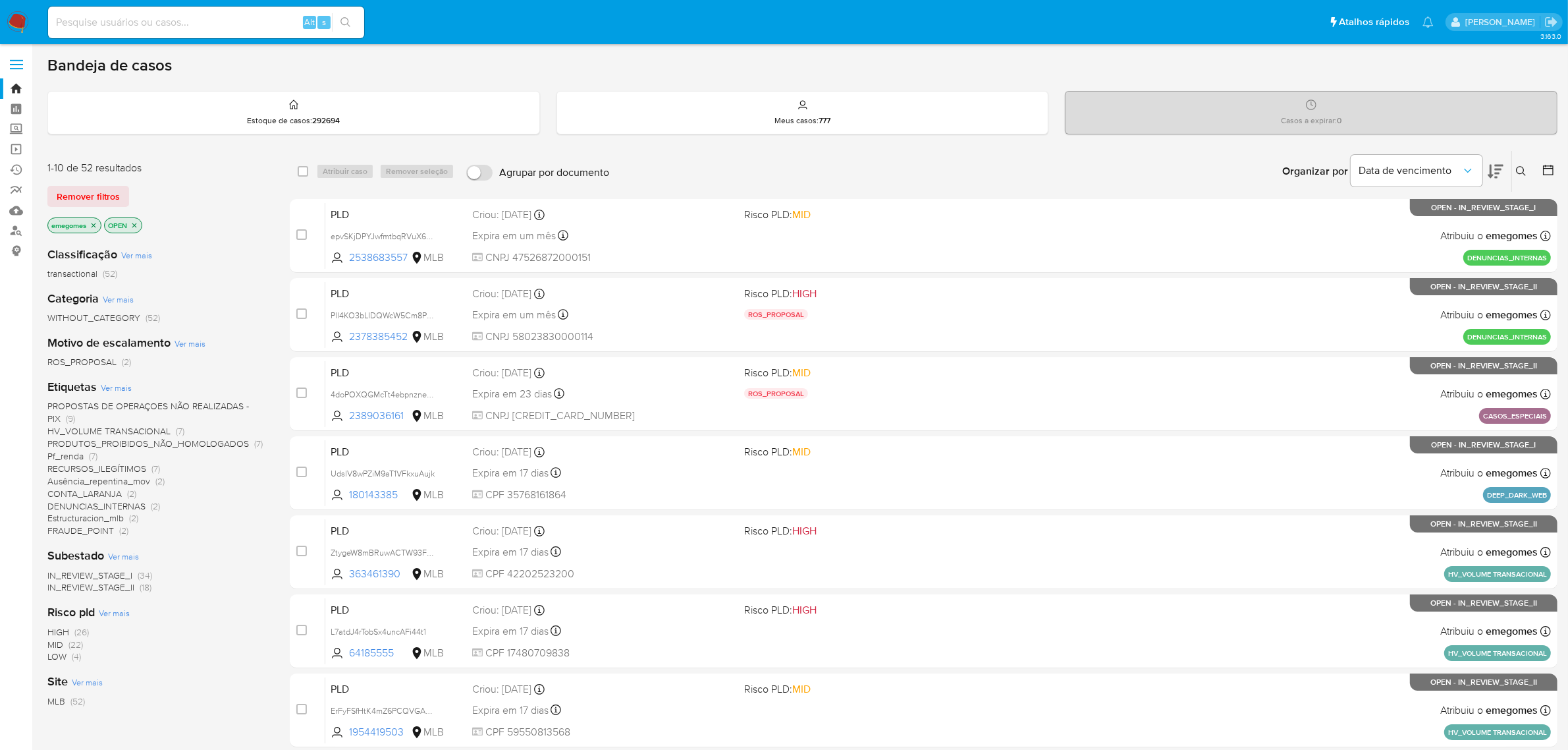
click at [138, 224] on icon "close-filter" at bounding box center [134, 225] width 8 height 8
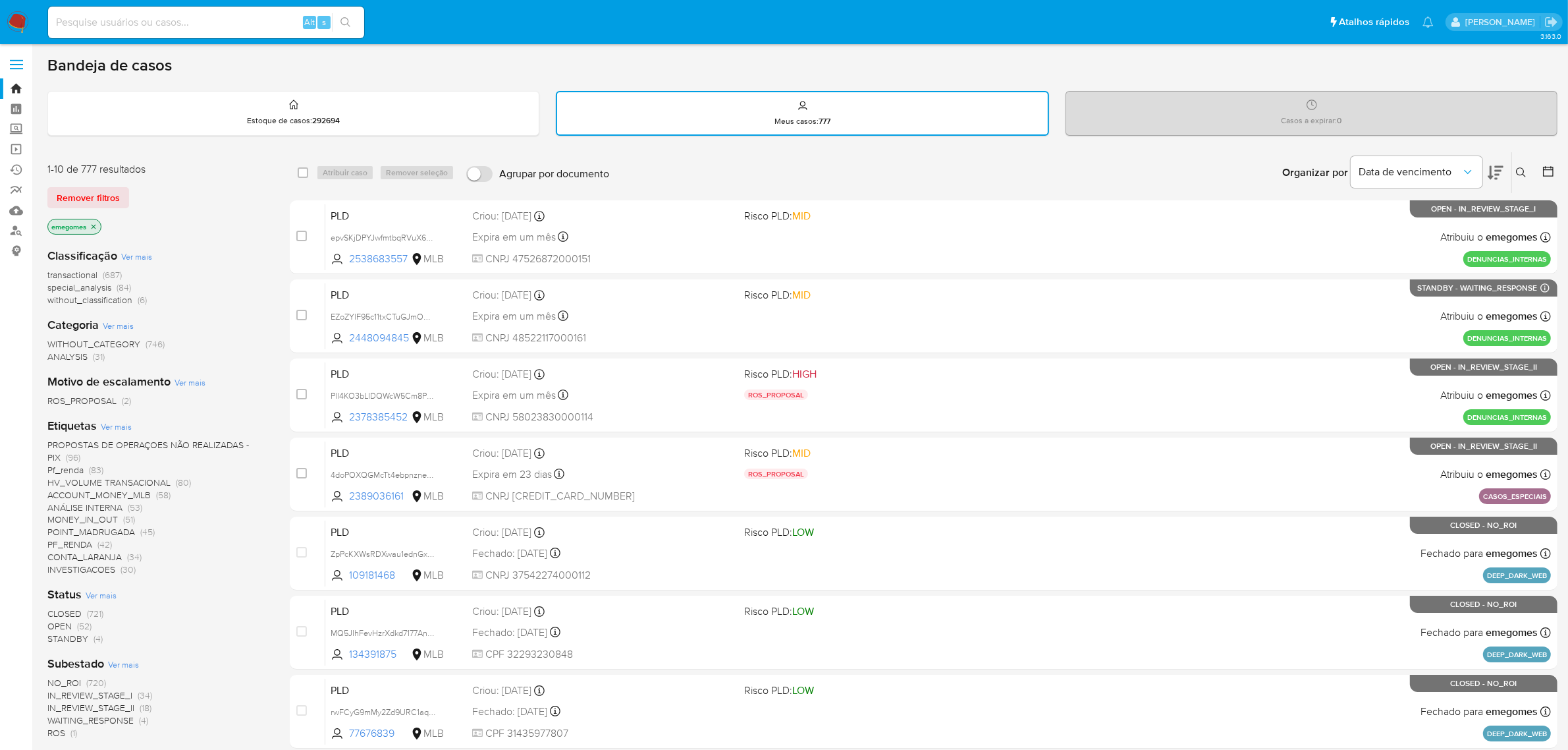
click at [114, 423] on span "Ver mais" at bounding box center [116, 426] width 31 height 12
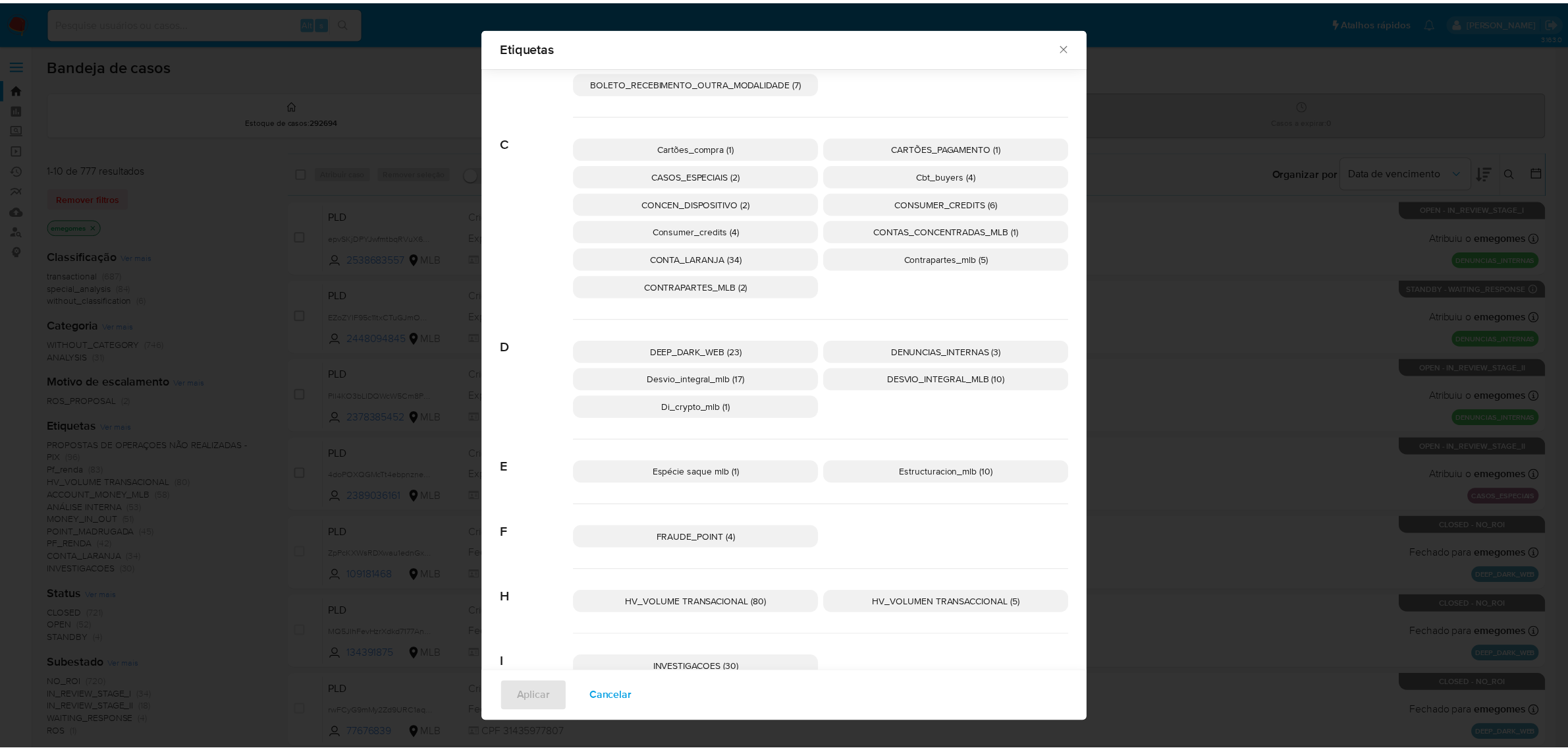
scroll to position [238, 0]
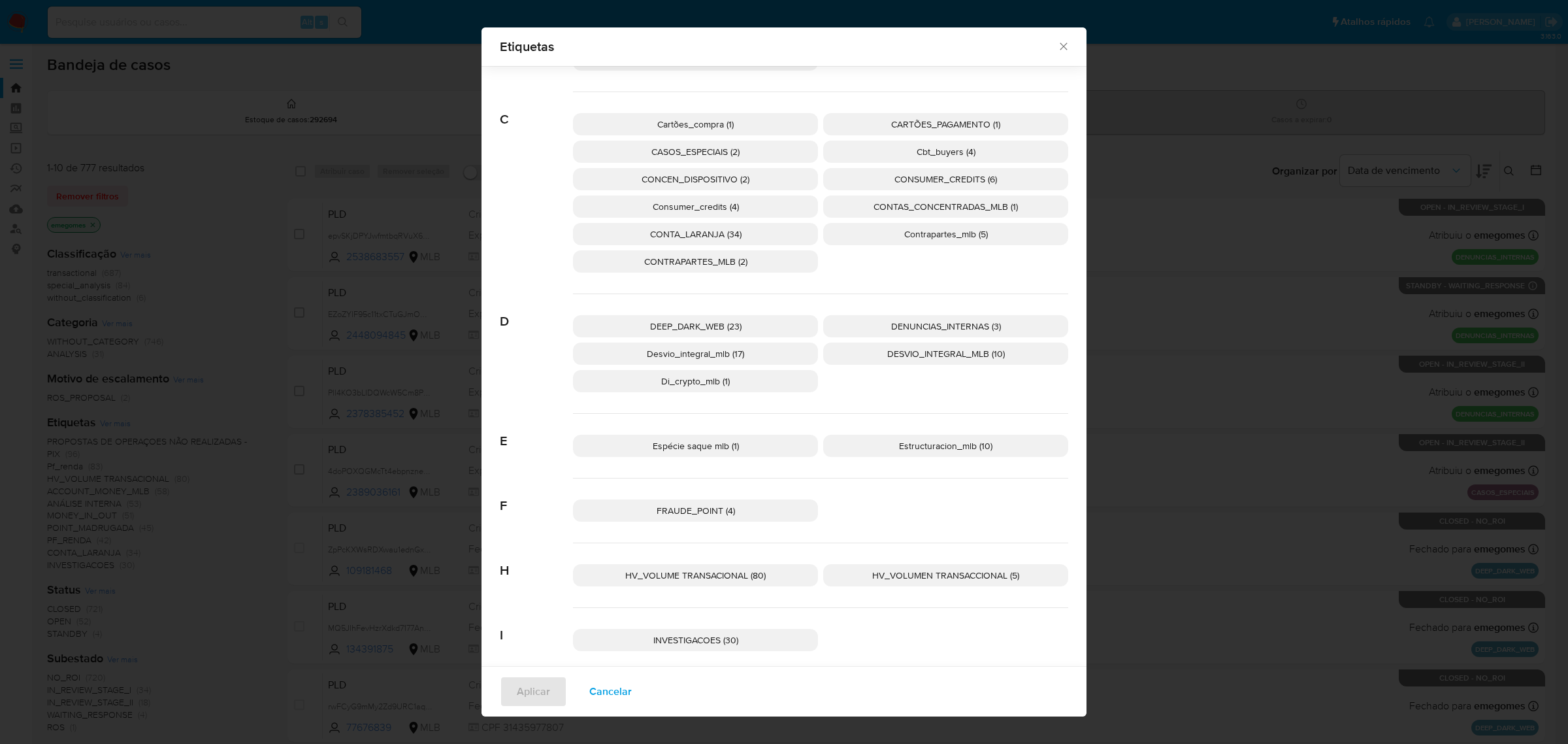
click at [888, 446] on p "Estructuracion_mlb (10)" at bounding box center [945, 445] width 245 height 22
click at [538, 685] on span "Aplicar" at bounding box center [533, 692] width 34 height 29
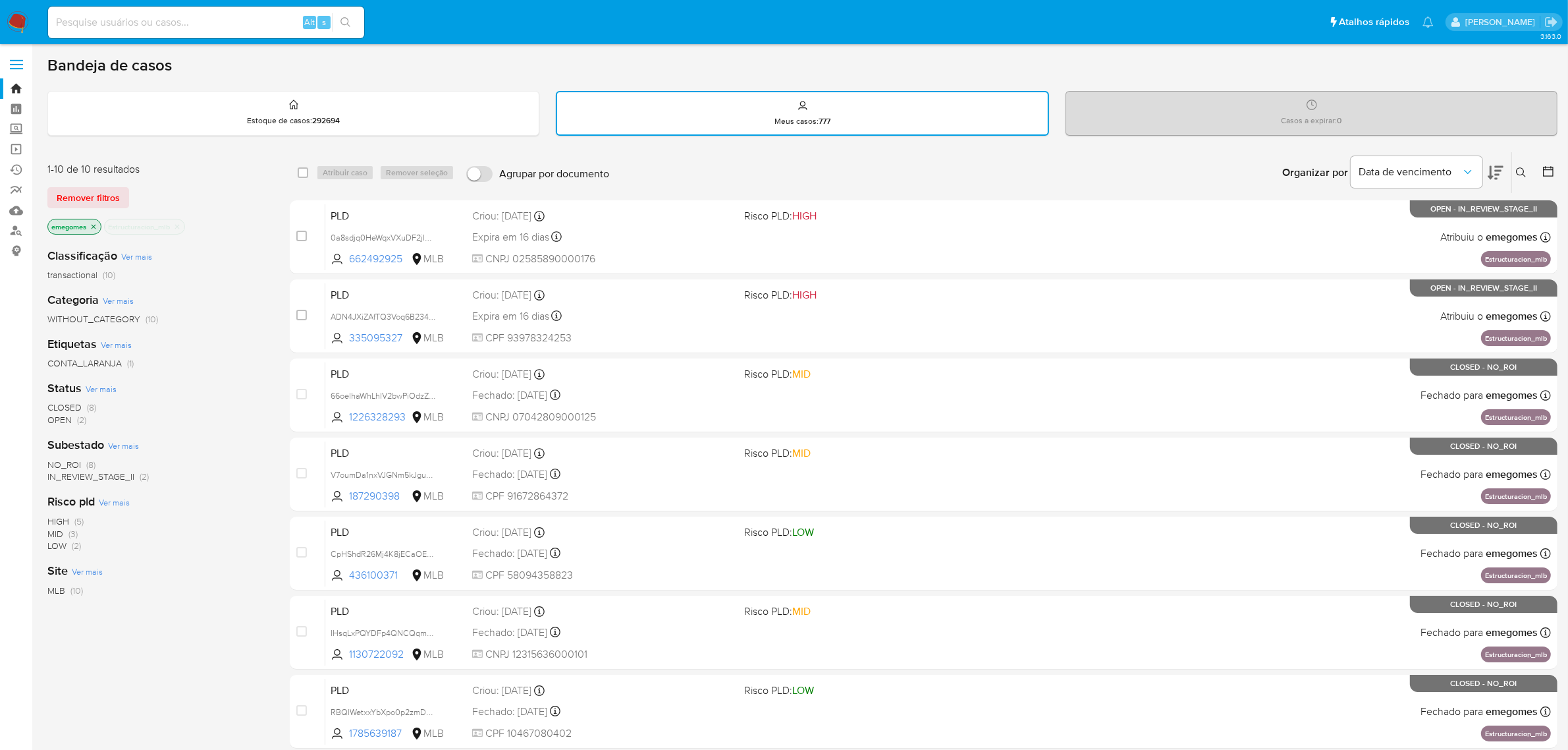
click at [52, 417] on span "OPEN" at bounding box center [59, 420] width 25 height 14
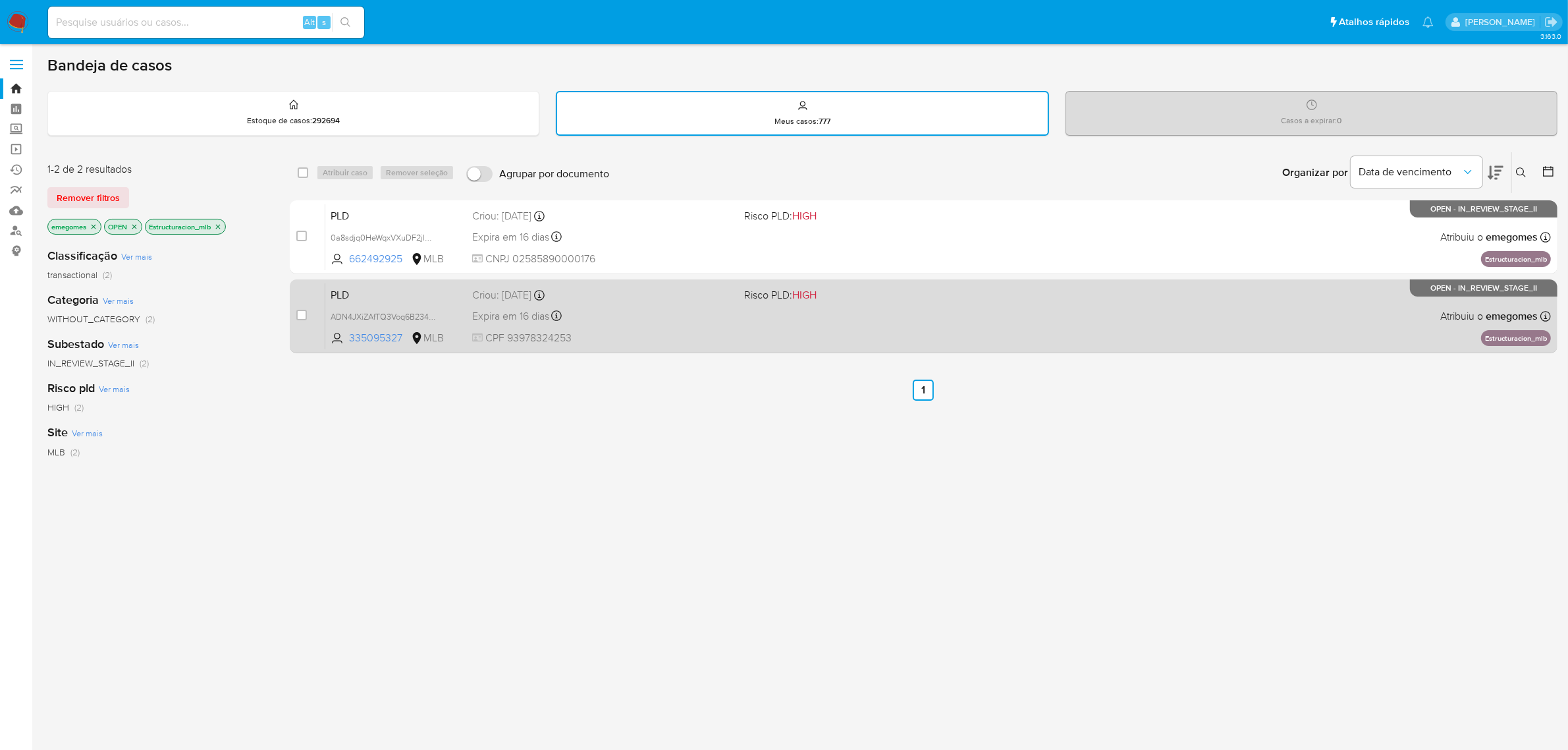
click at [669, 307] on div "Expira em 16 dias Expira em [DATE] 00:24:57" at bounding box center [603, 316] width 262 height 18
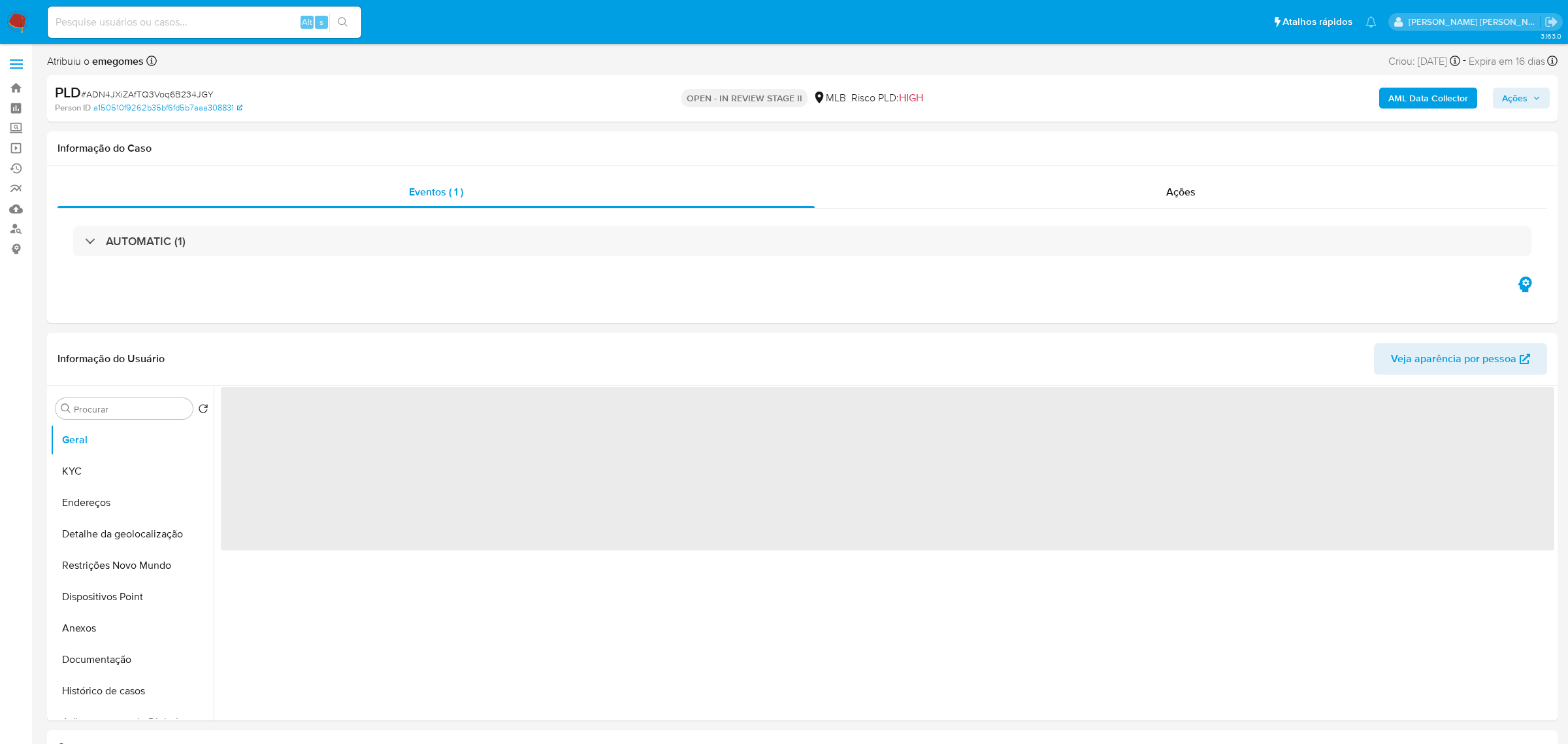
select select "10"
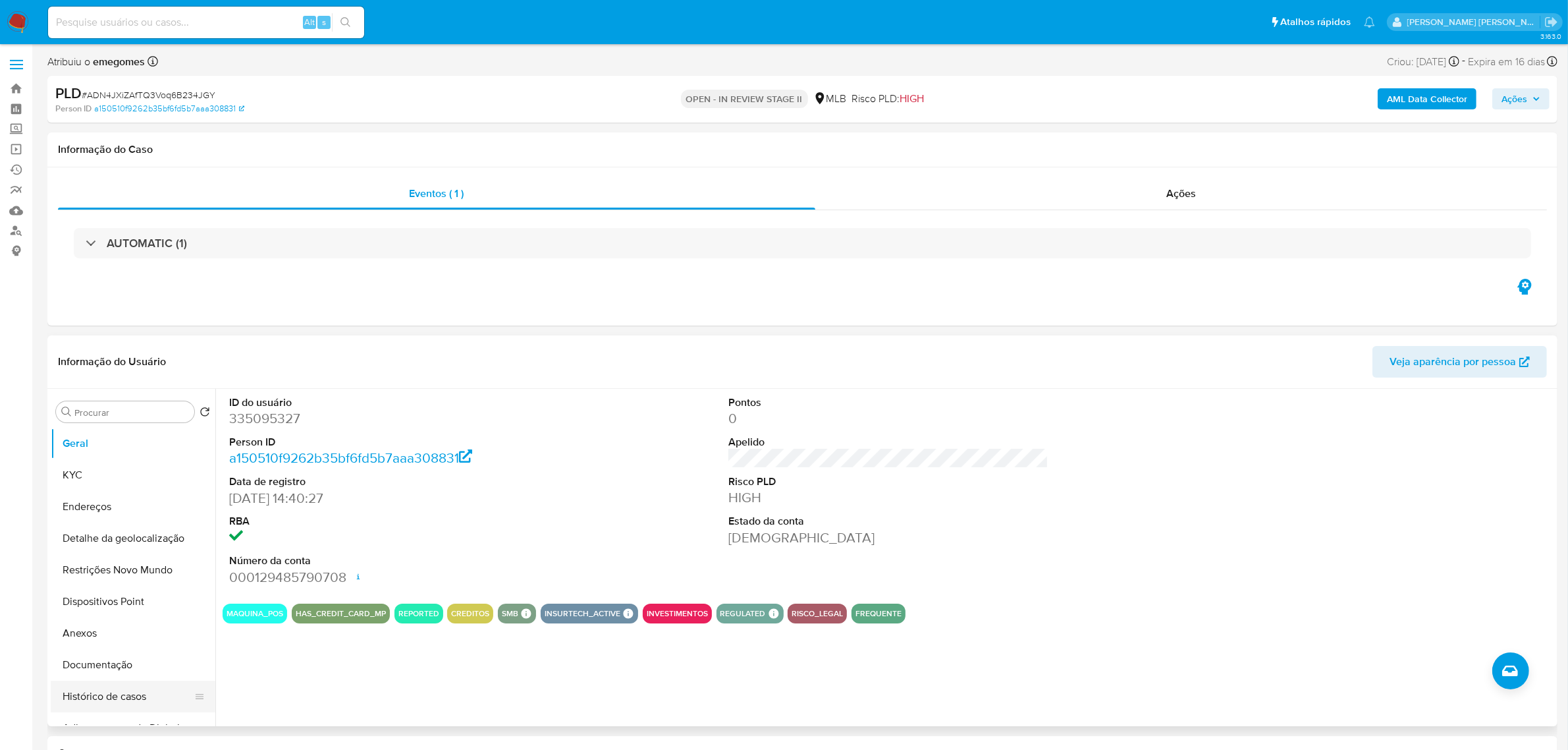
click at [117, 690] on button "Histórico de casos" at bounding box center [128, 696] width 154 height 31
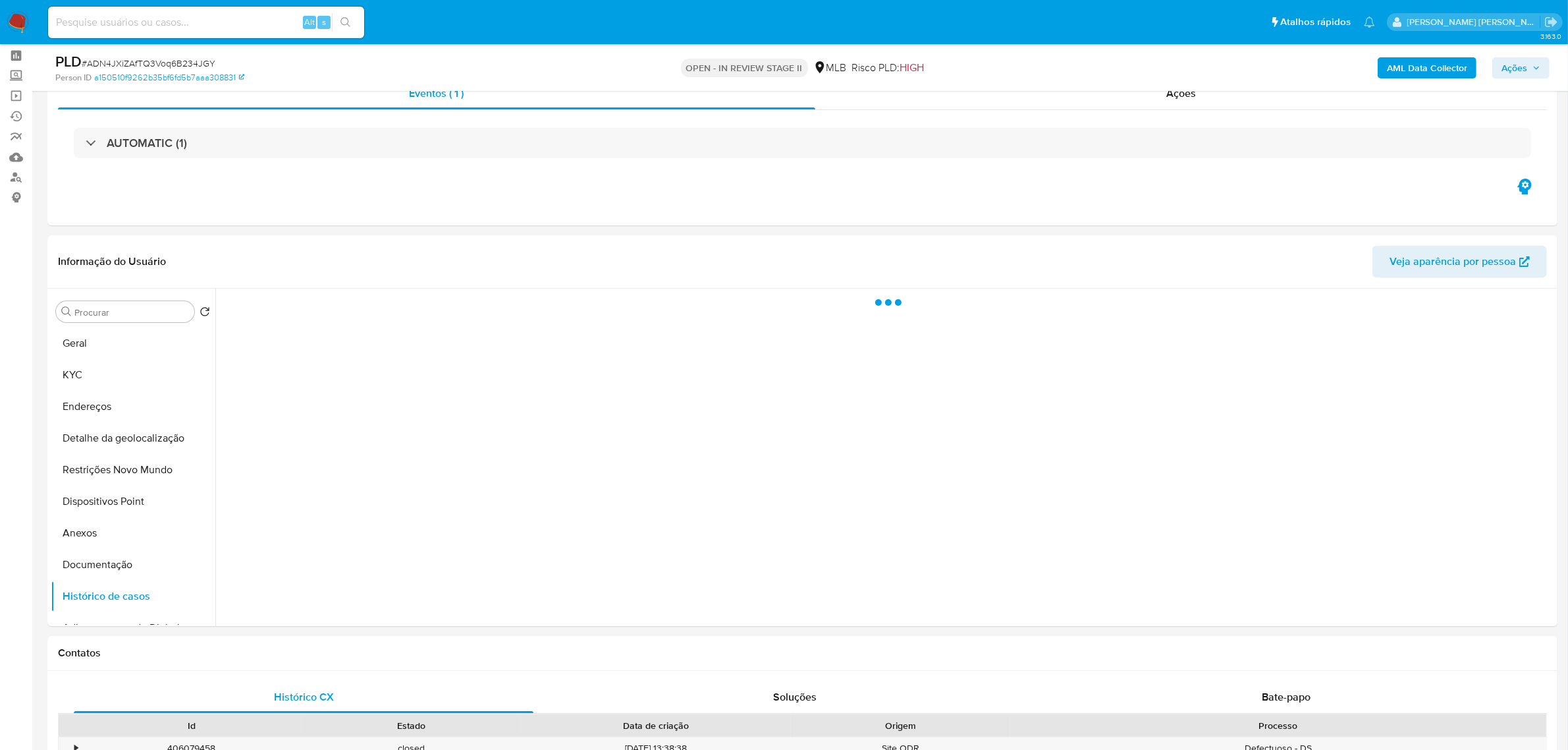
scroll to position [82, 0]
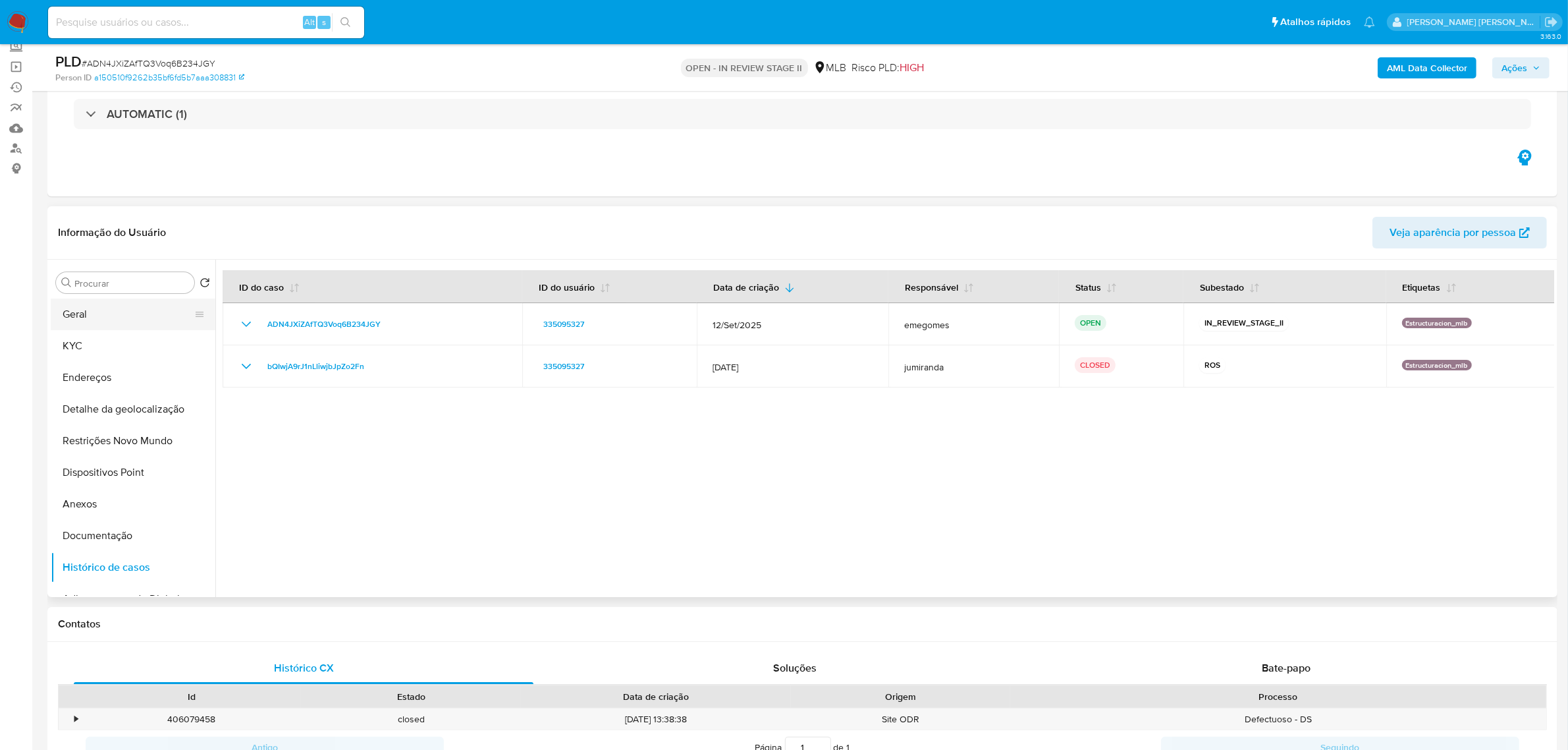
click at [106, 320] on button "Geral" at bounding box center [128, 314] width 154 height 31
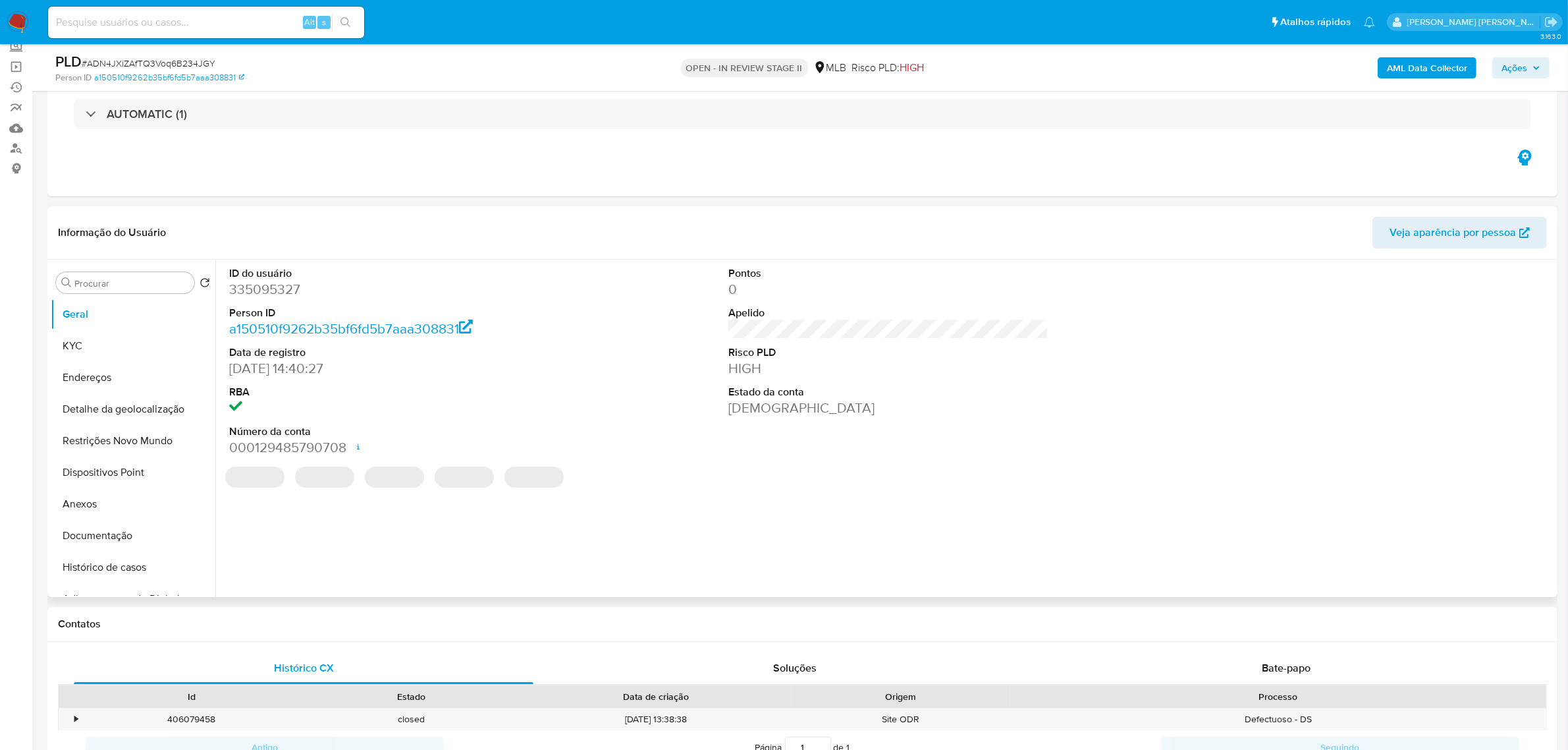
click at [301, 218] on header "Informação do Usuário Veja aparência por pessoa" at bounding box center [802, 232] width 1489 height 31
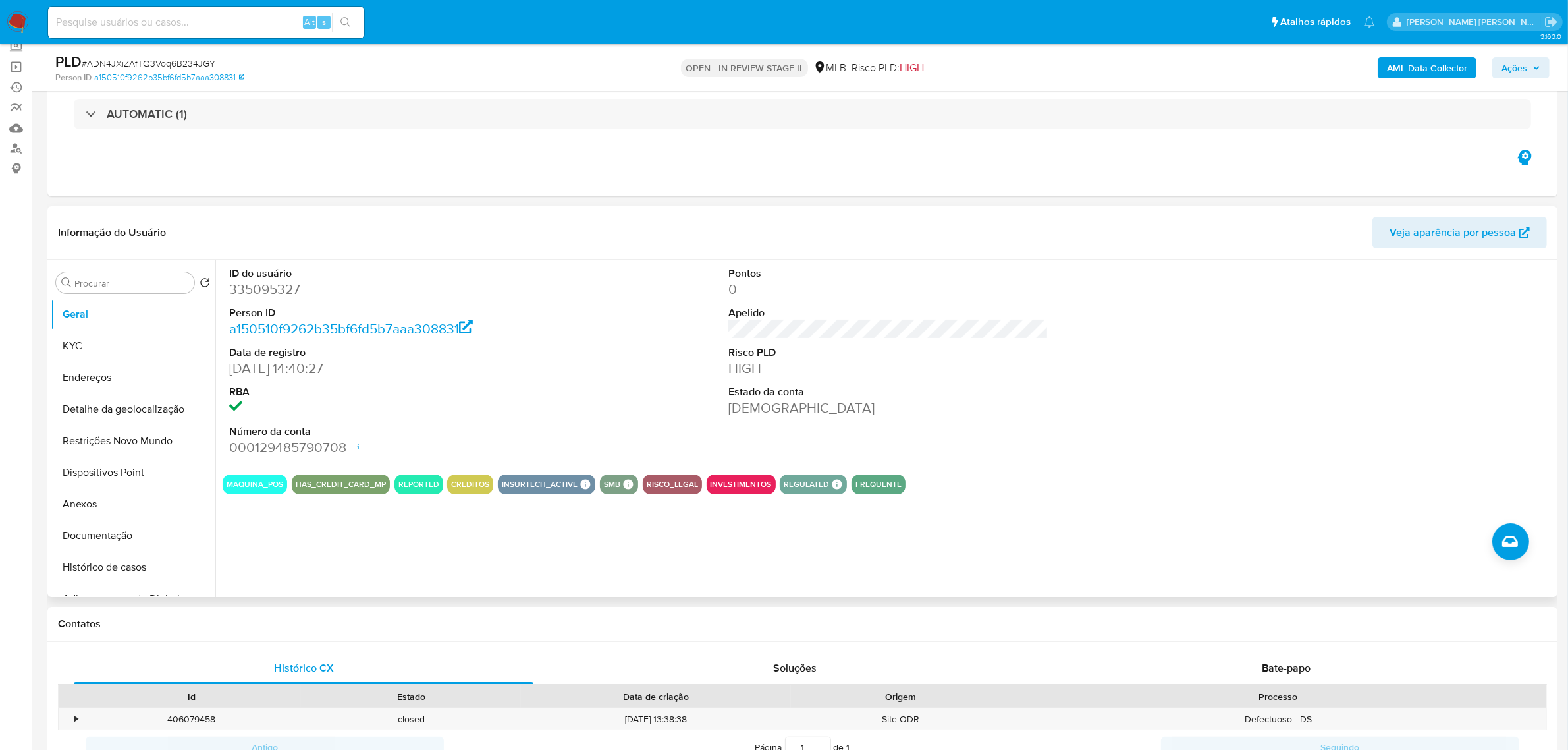
click at [301, 218] on header "Informação do Usuário Veja aparência por pessoa" at bounding box center [802, 232] width 1489 height 31
click at [87, 340] on button "KYC" at bounding box center [128, 345] width 154 height 31
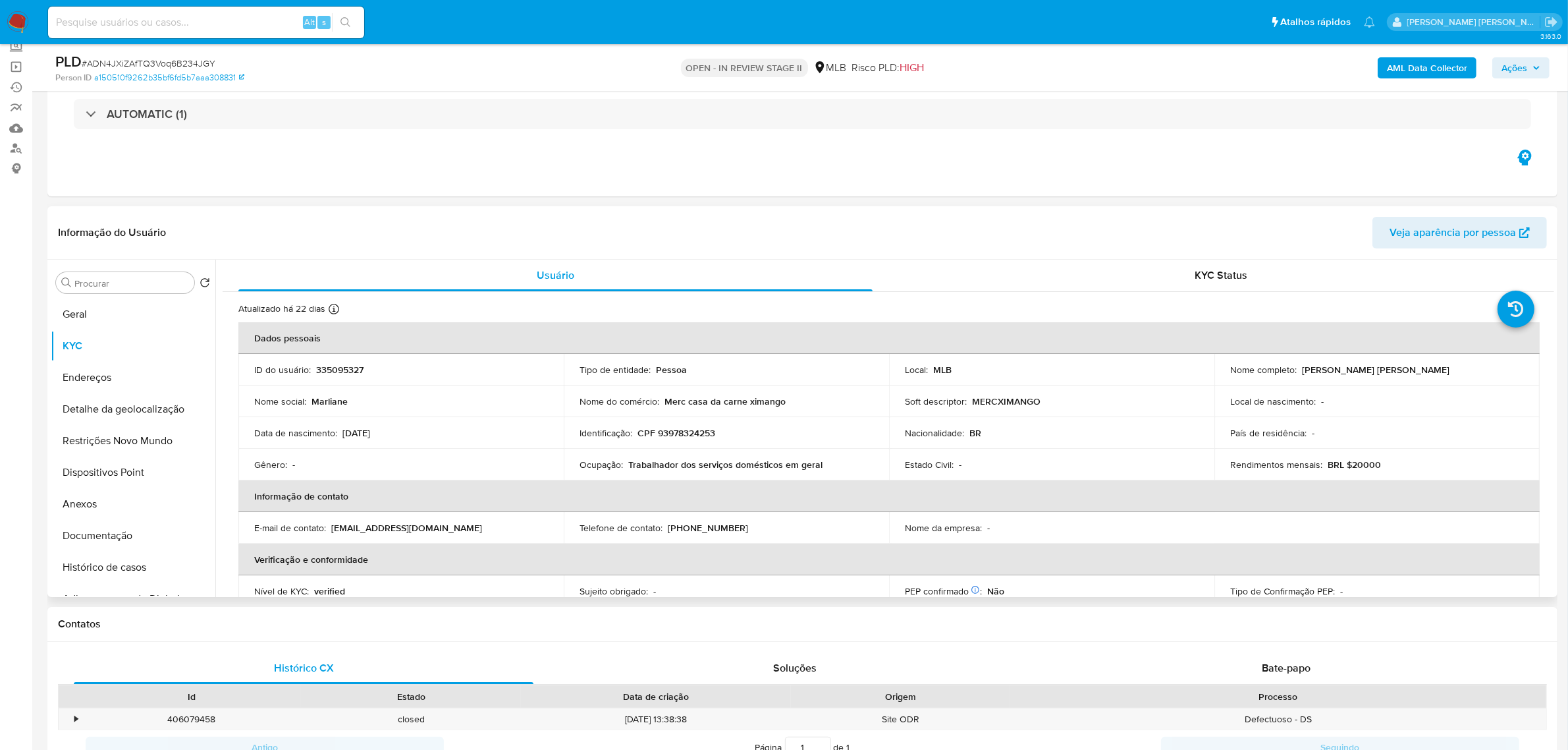
click at [410, 235] on header "Informação do Usuário Veja aparência por pessoa" at bounding box center [802, 232] width 1489 height 31
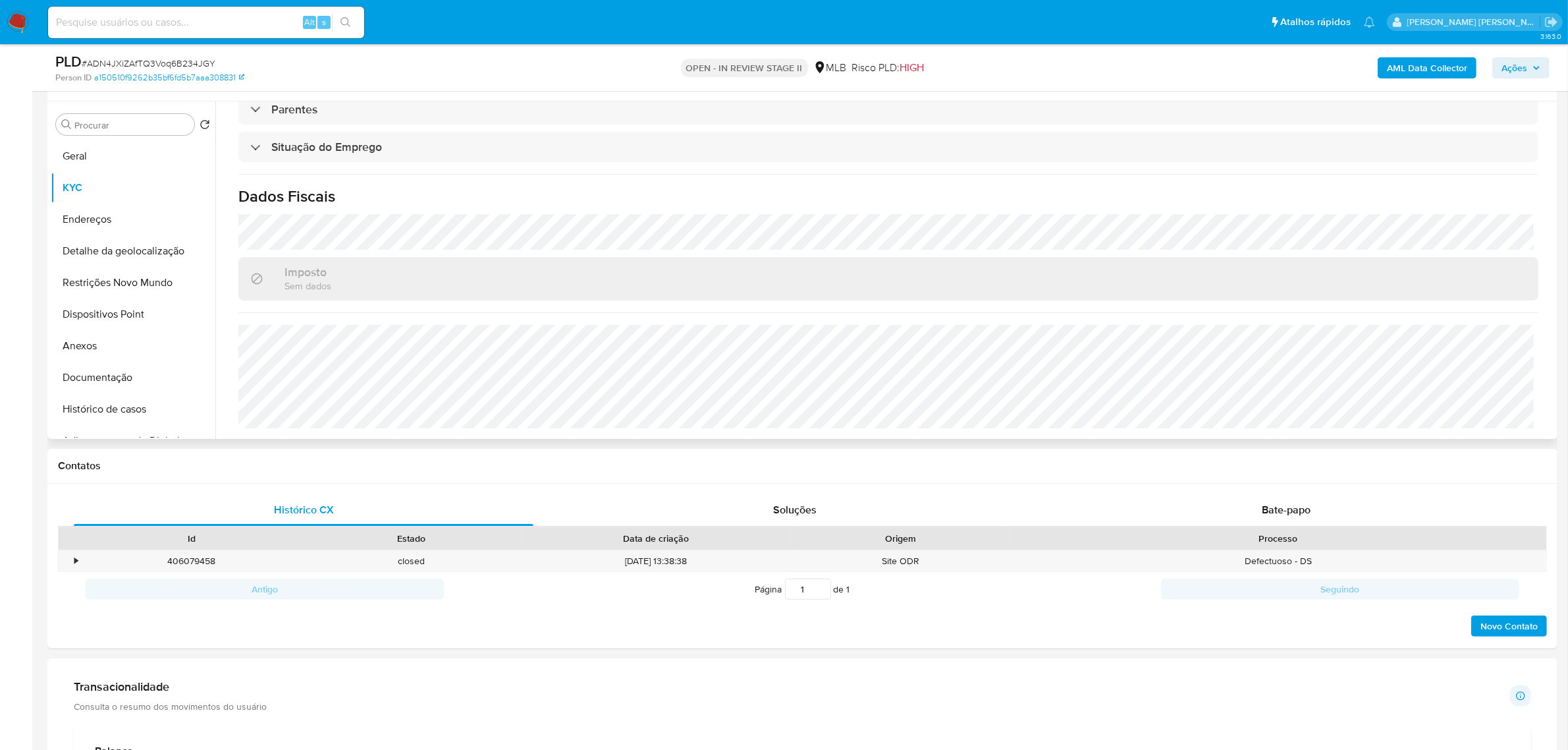
scroll to position [247, 0]
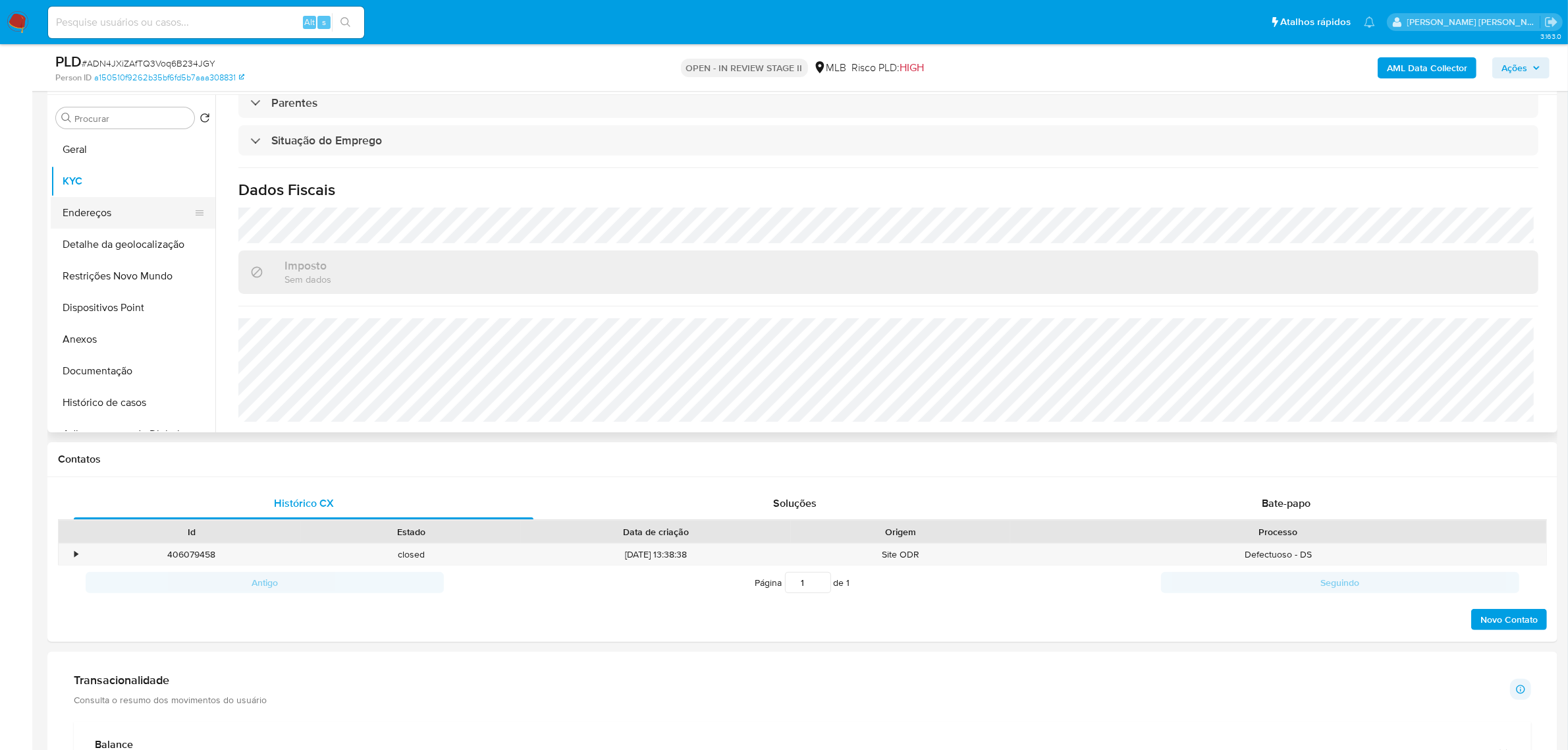
click at [110, 216] on button "Endereços" at bounding box center [128, 212] width 154 height 31
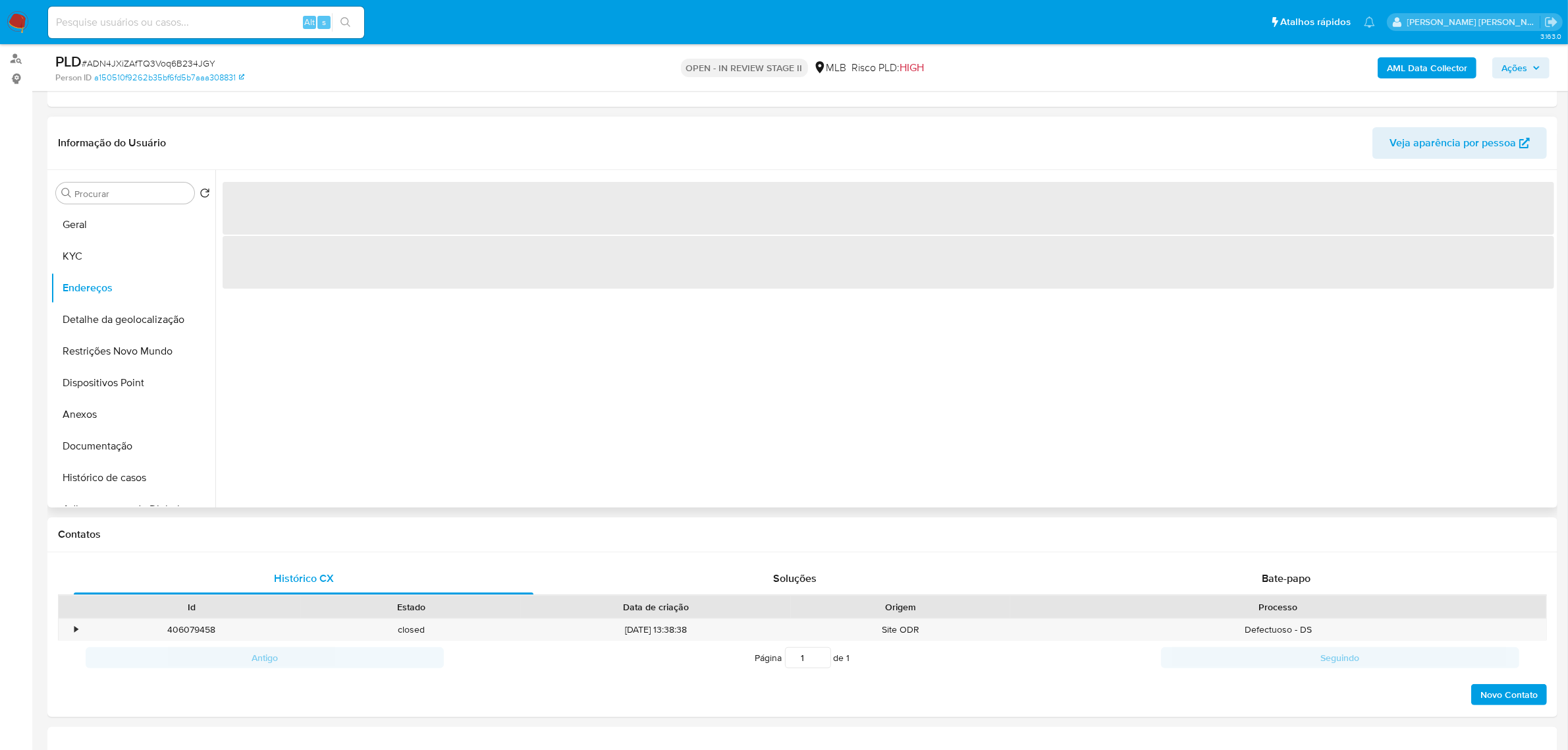
scroll to position [165, 0]
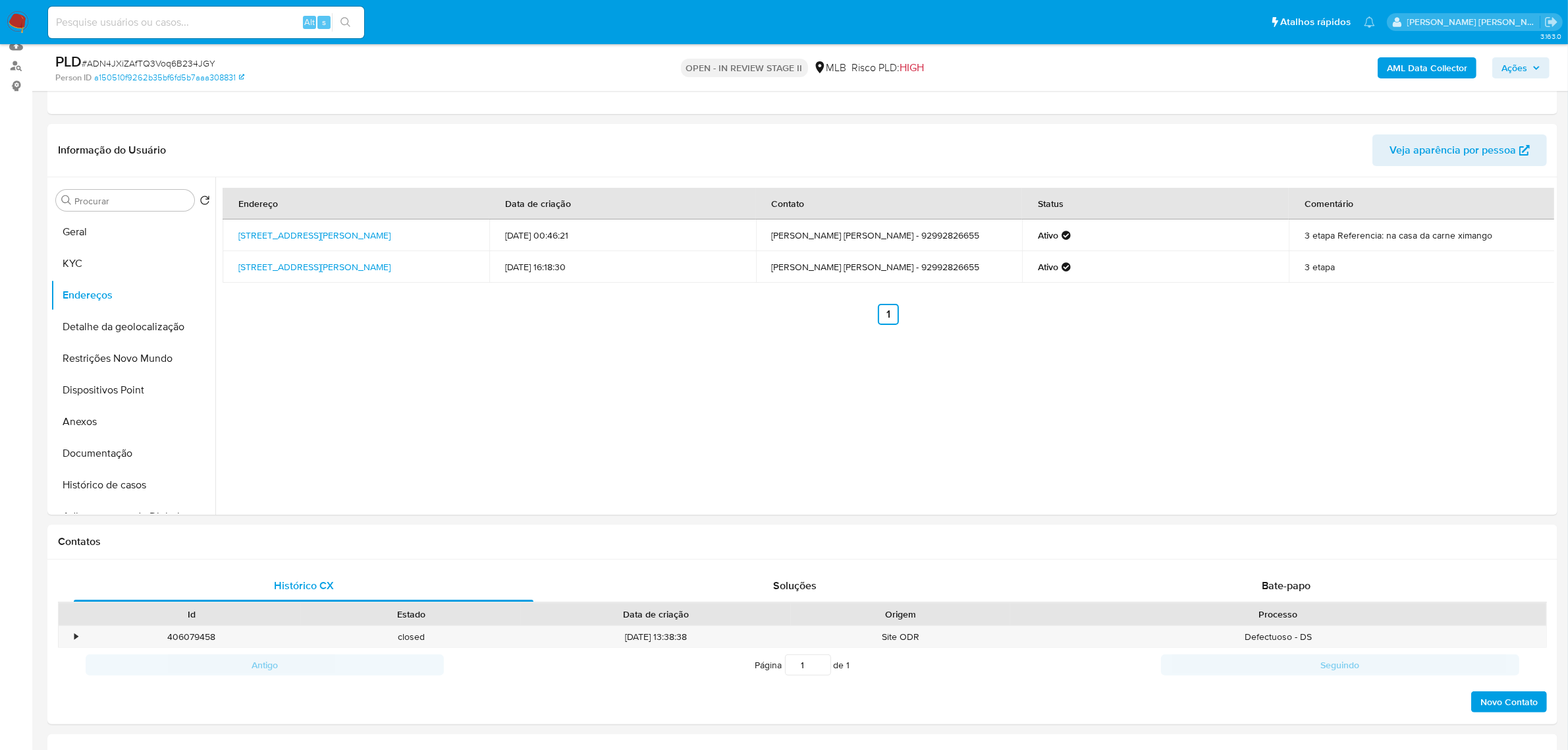
click at [137, 332] on button "Detalhe da geolocalização" at bounding box center [128, 327] width 154 height 31
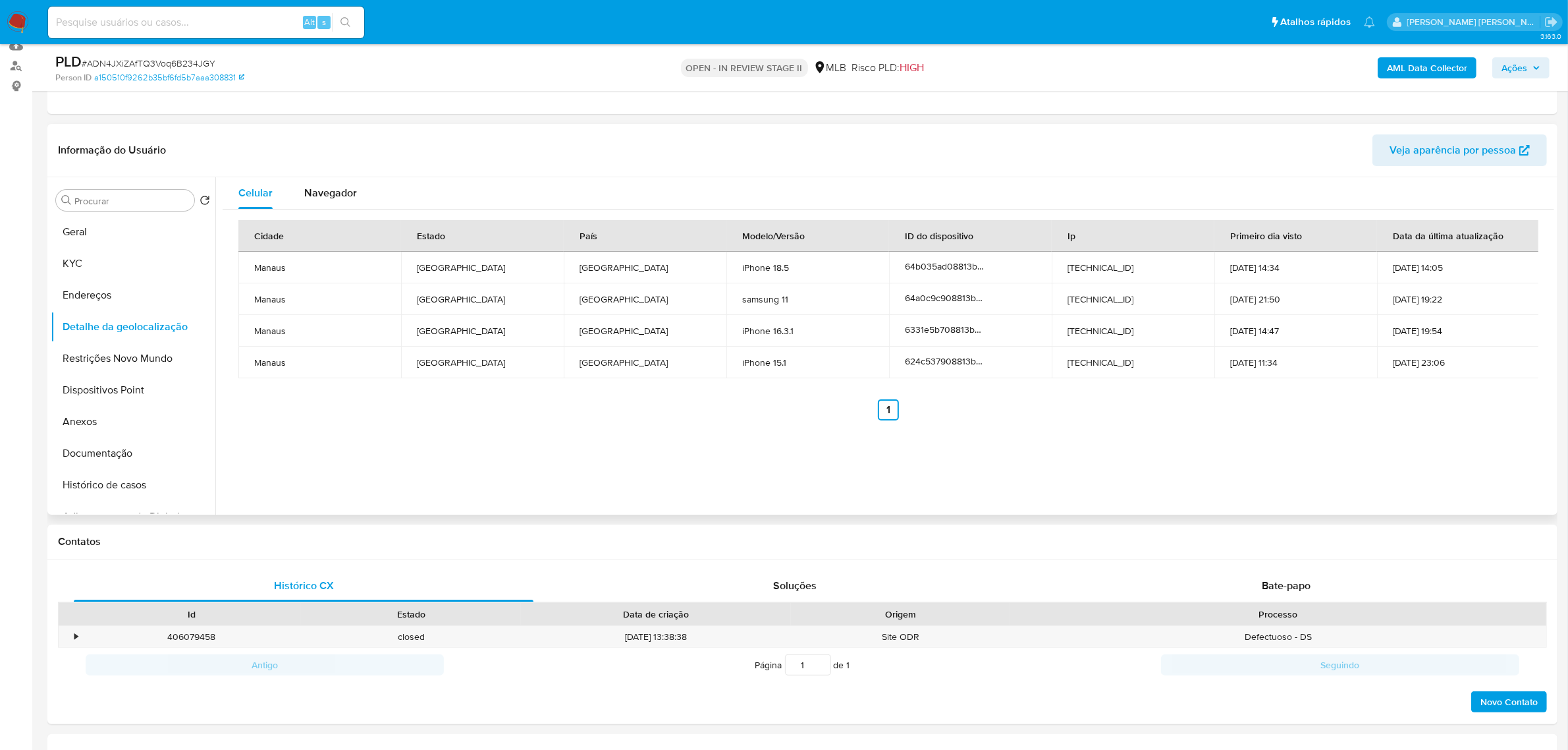
click at [387, 133] on div "Informação do Usuário Veja aparência por pessoa" at bounding box center [802, 150] width 1510 height 53
click at [137, 361] on button "Restrições Novo Mundo" at bounding box center [128, 358] width 154 height 31
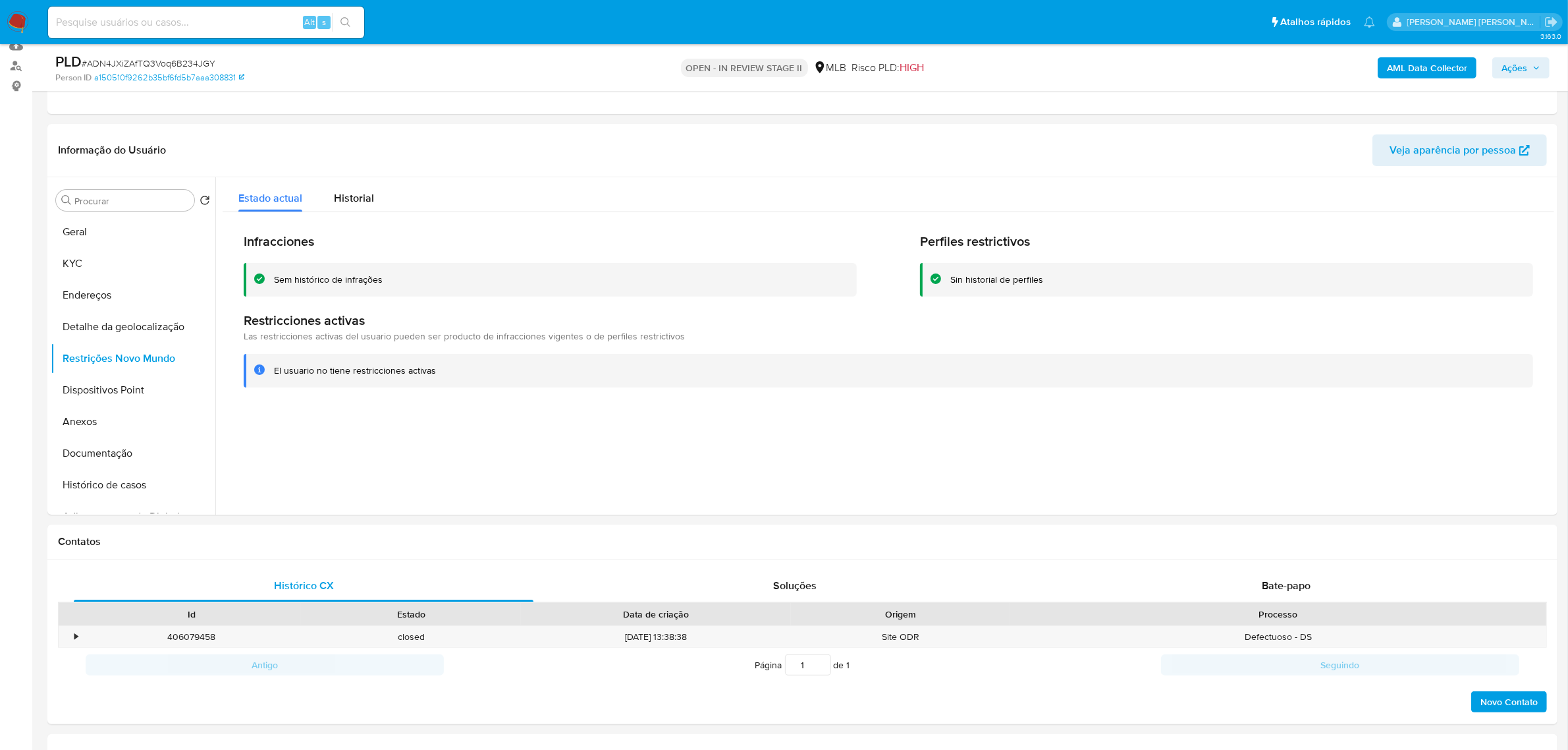
click at [122, 400] on button "Dispositivos Point" at bounding box center [128, 389] width 154 height 31
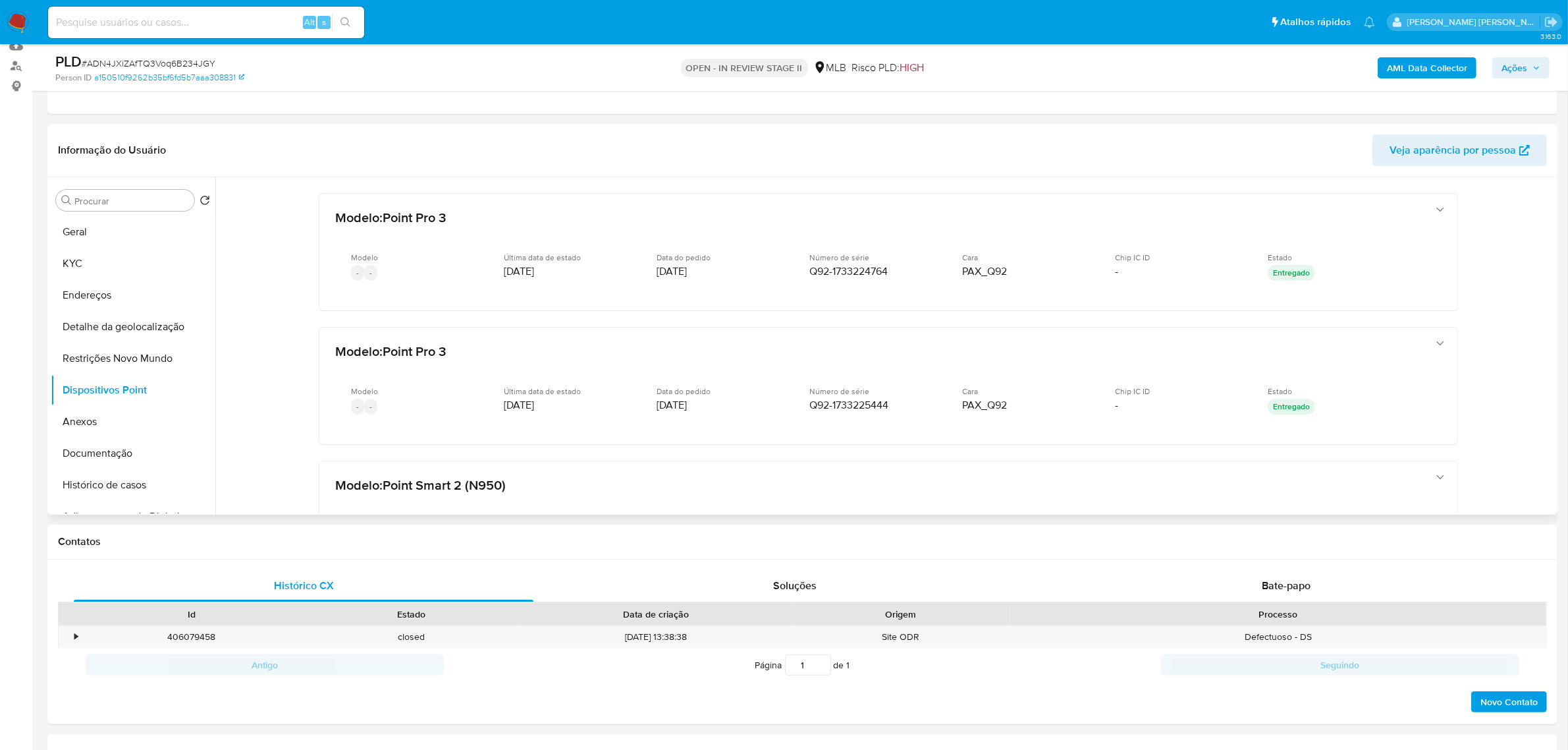
click at [360, 135] on header "Informação do Usuário Veja aparência por pessoa" at bounding box center [802, 149] width 1489 height 31
click at [96, 462] on button "Documentação" at bounding box center [128, 453] width 154 height 31
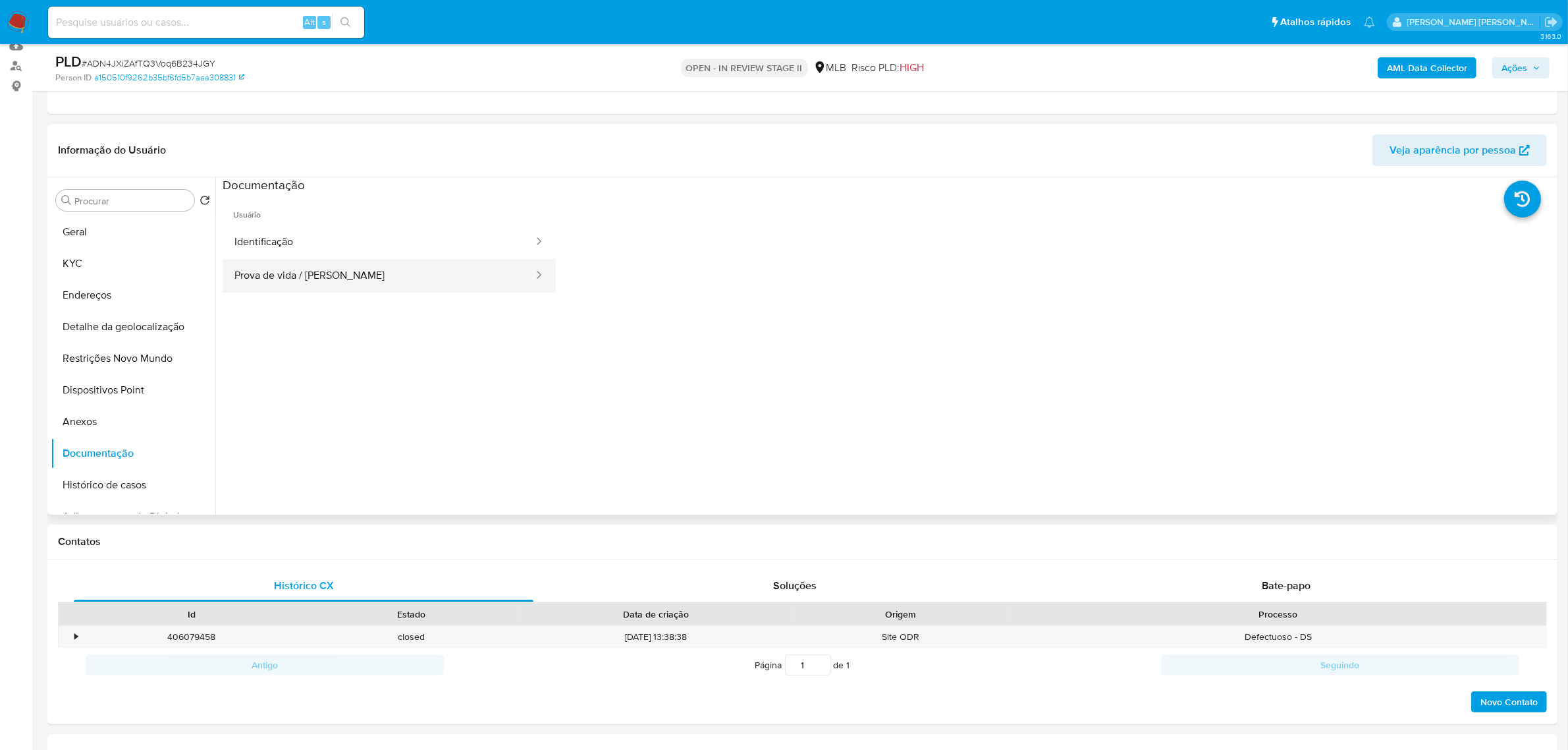
click at [300, 276] on button "Prova de vida / Selfie" at bounding box center [378, 276] width 312 height 34
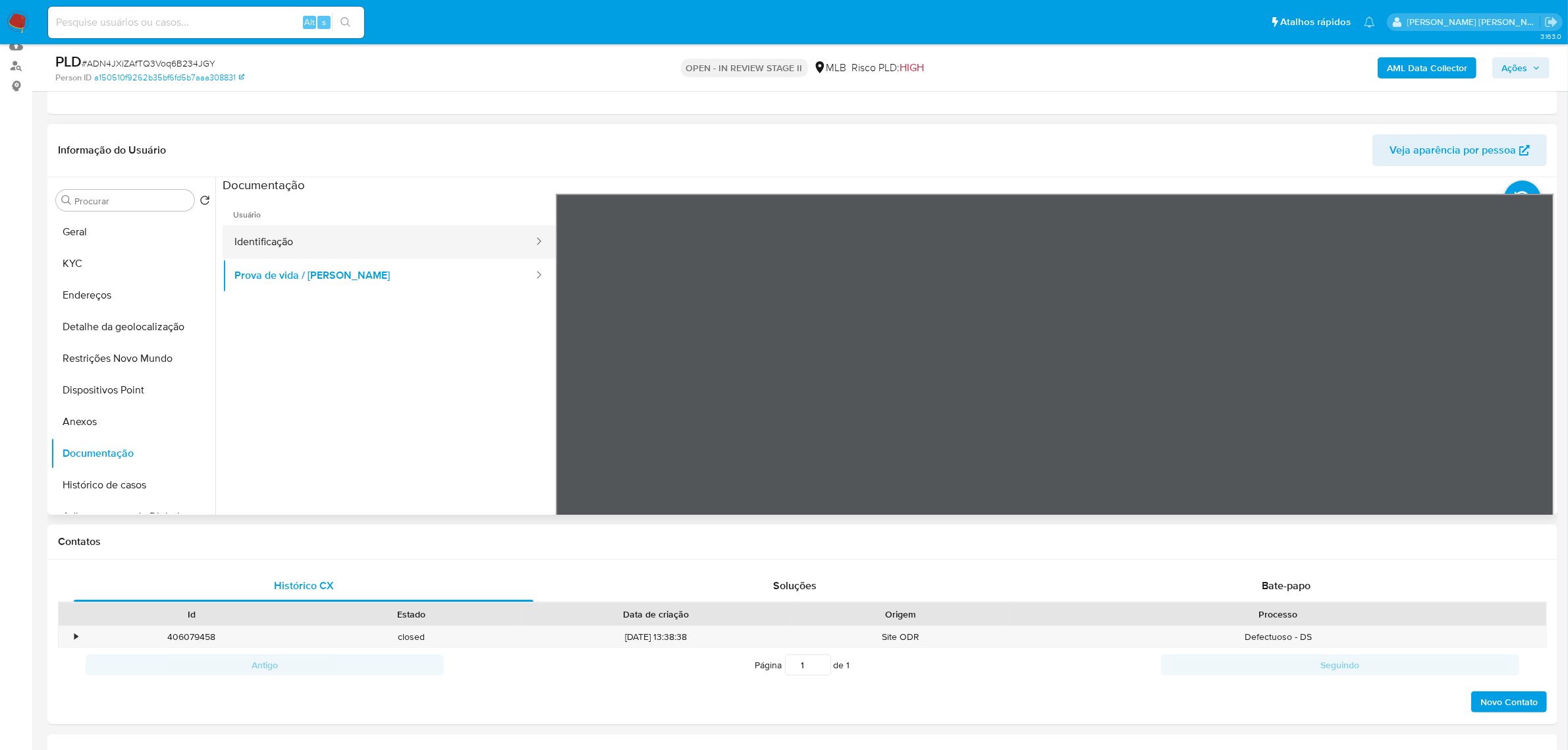
click at [315, 249] on button "Identificação" at bounding box center [378, 243] width 312 height 34
click at [94, 258] on button "KYC" at bounding box center [128, 263] width 154 height 31
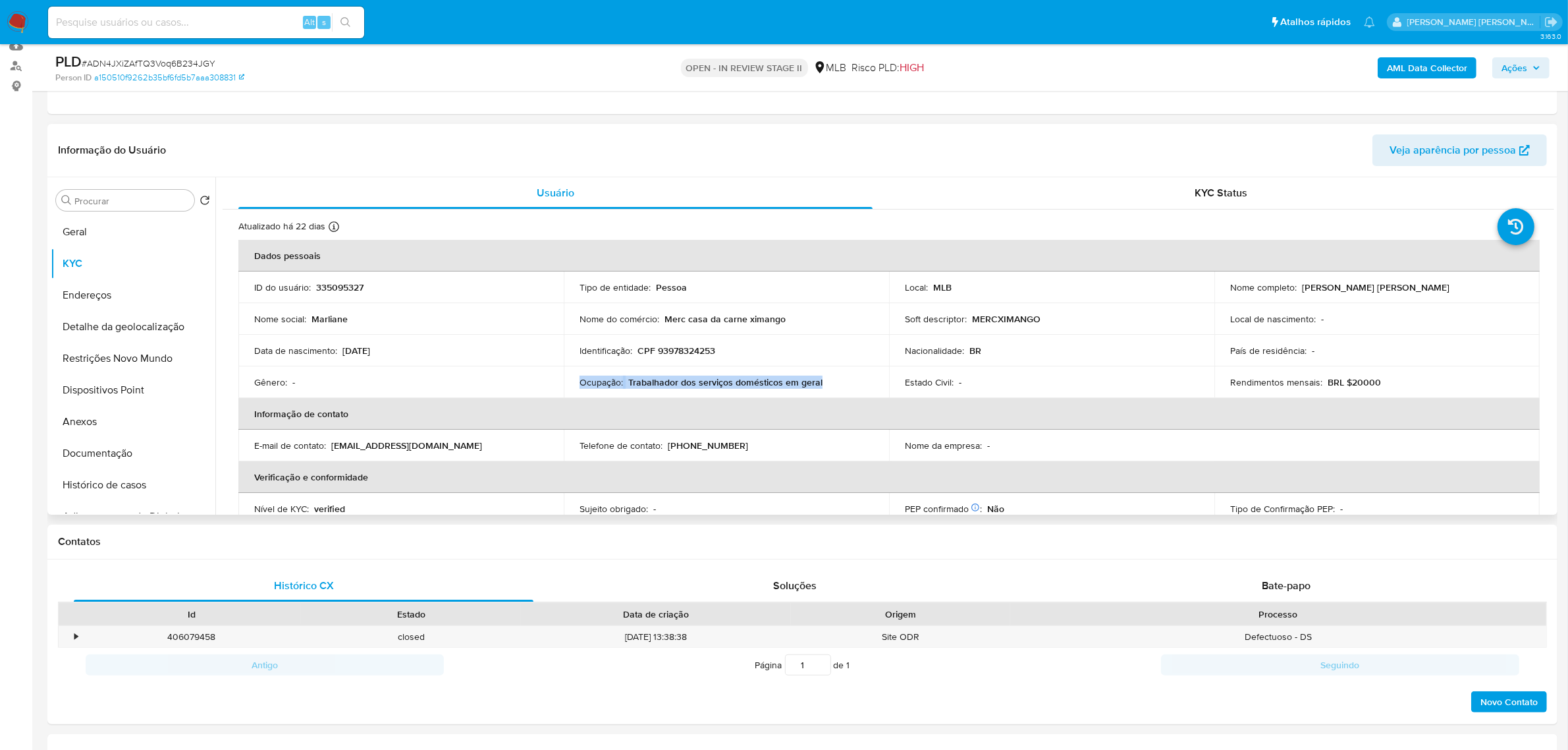
drag, startPoint x: 829, startPoint y: 385, endPoint x: 573, endPoint y: 385, distance: 256.0
click at [573, 385] on td "Ocupação : Trabalhador dos serviços domésticos em geral" at bounding box center [727, 382] width 326 height 31
copy div "Ocupação : Trabalhador dos serviços domésticos em geral"
click at [109, 452] on button "Documentação" at bounding box center [128, 453] width 154 height 31
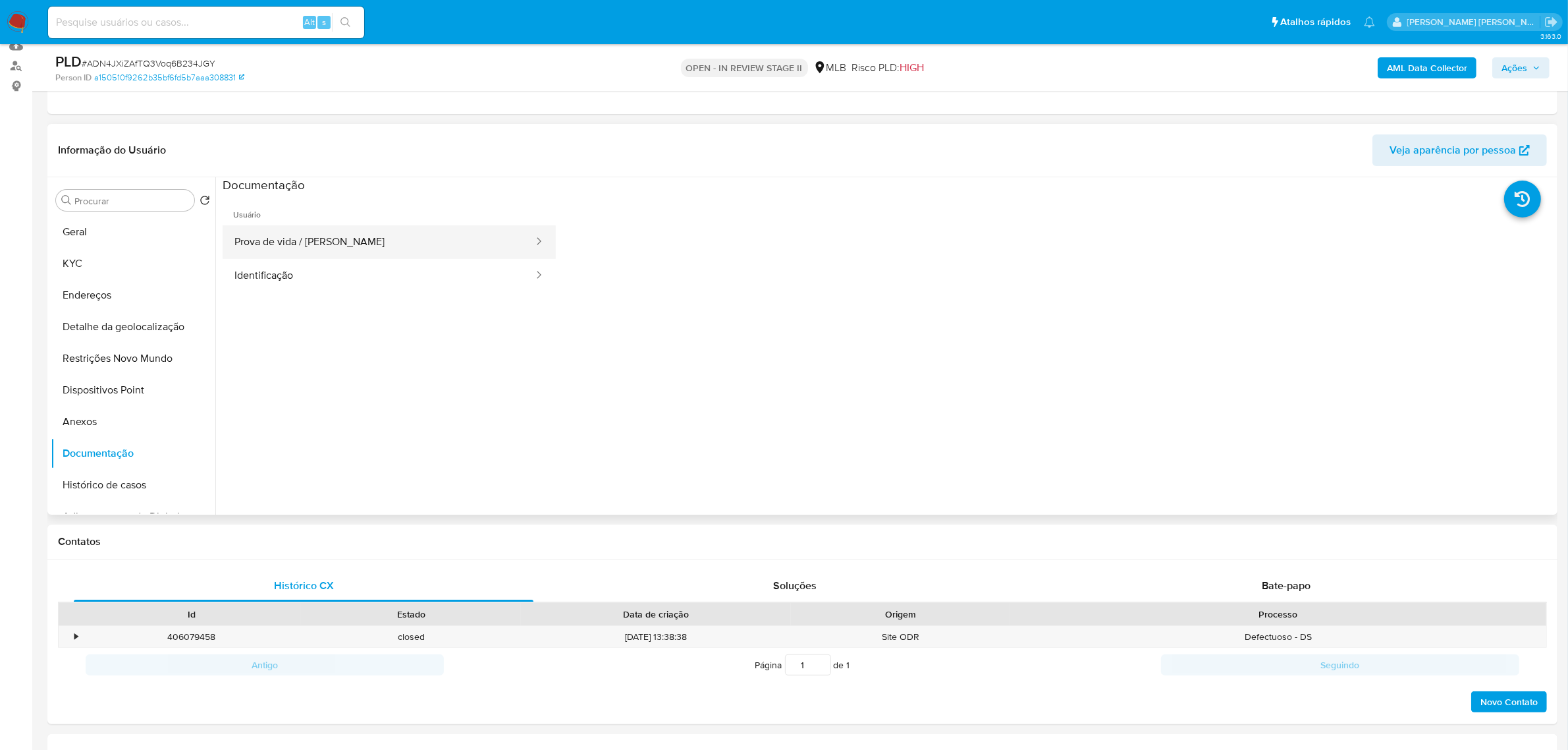
click at [371, 239] on button "Prova de vida / Selfie" at bounding box center [378, 243] width 312 height 34
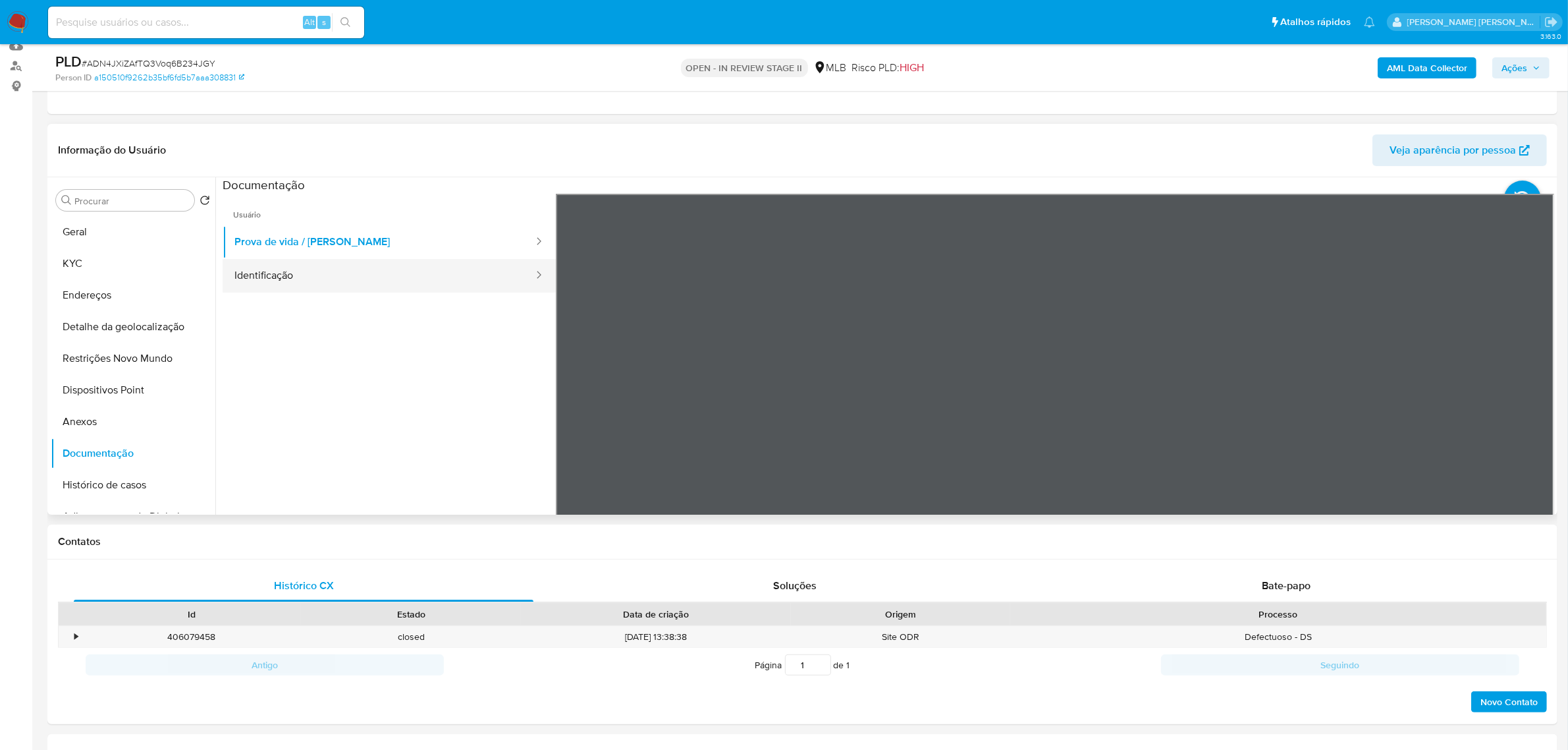
click at [343, 271] on button "Identificação" at bounding box center [378, 276] width 312 height 34
click at [127, 420] on button "Anexos" at bounding box center [128, 421] width 154 height 31
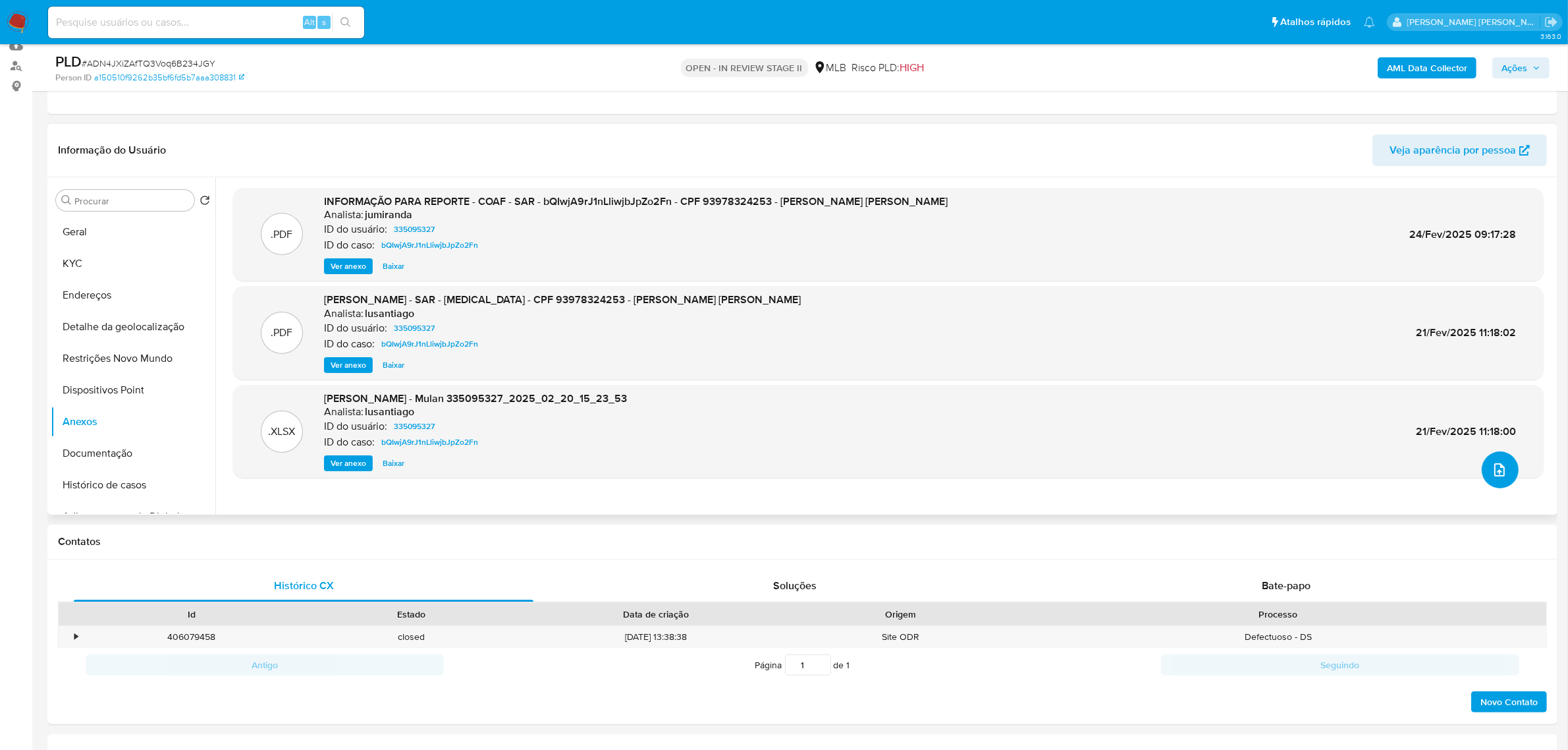
click at [1495, 476] on icon "upload-file" at bounding box center [1499, 469] width 16 height 16
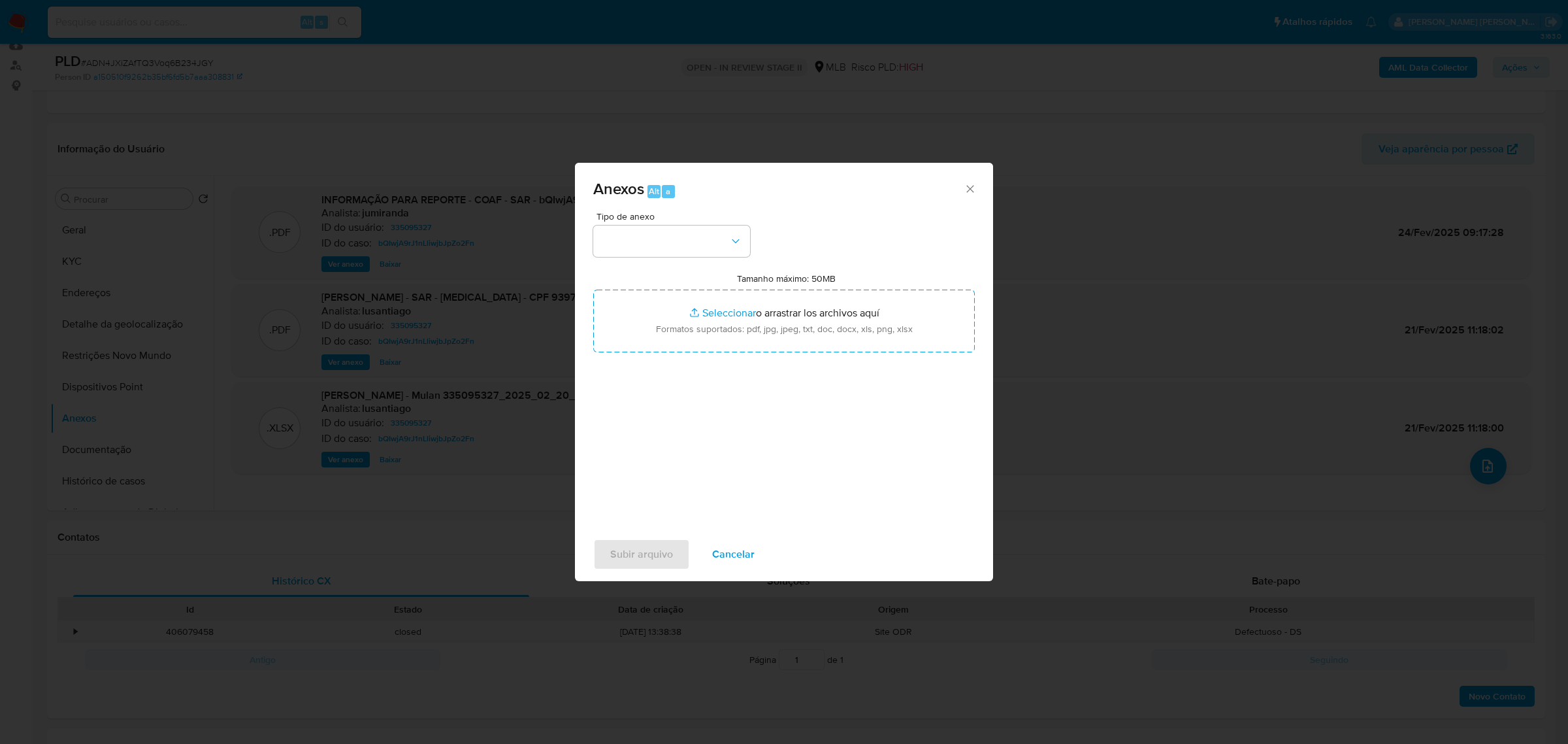
click at [959, 189] on span "Anexos Alt a" at bounding box center [778, 189] width 370 height 17
click at [966, 189] on icon "Cerrar" at bounding box center [970, 189] width 13 height 13
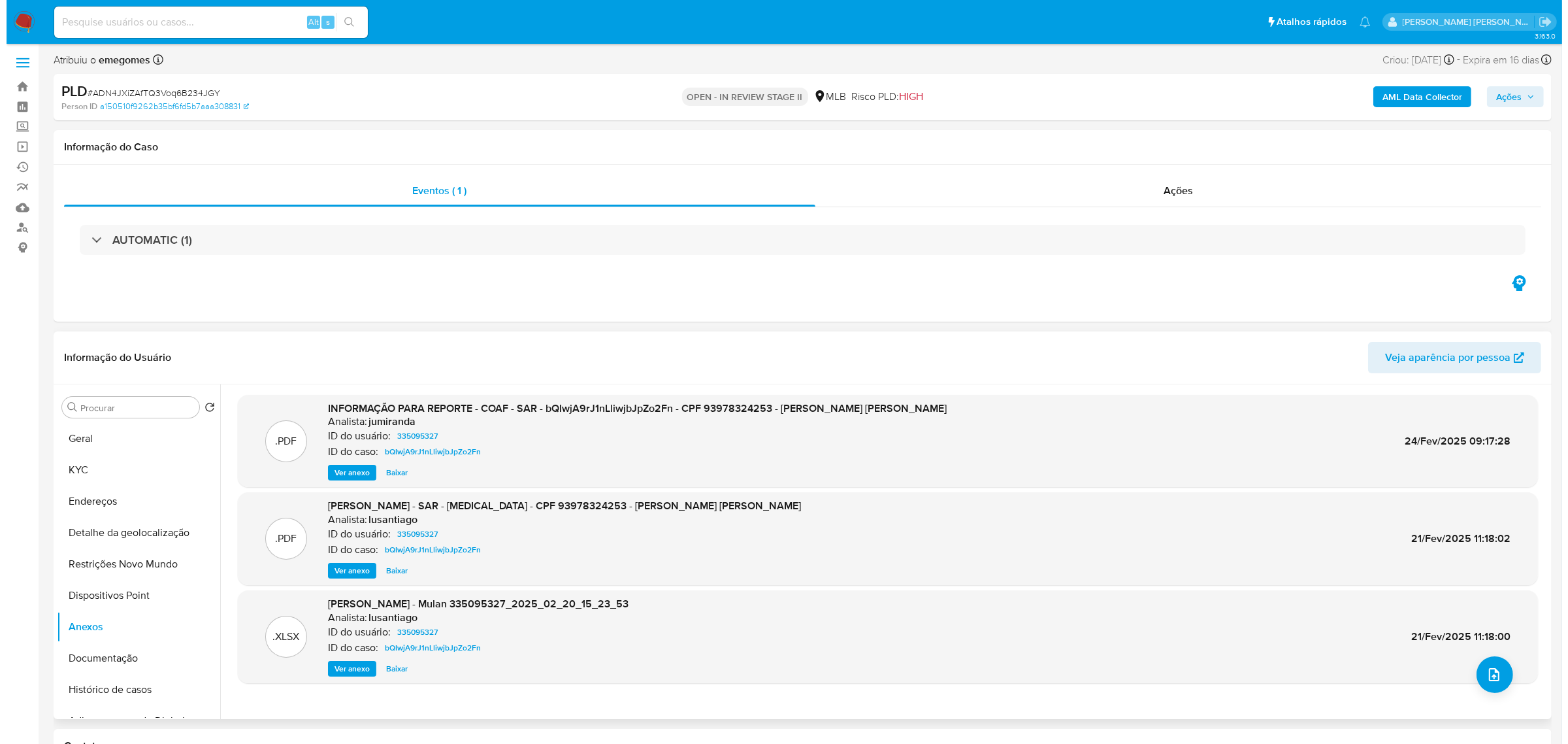
scroll to position [0, 0]
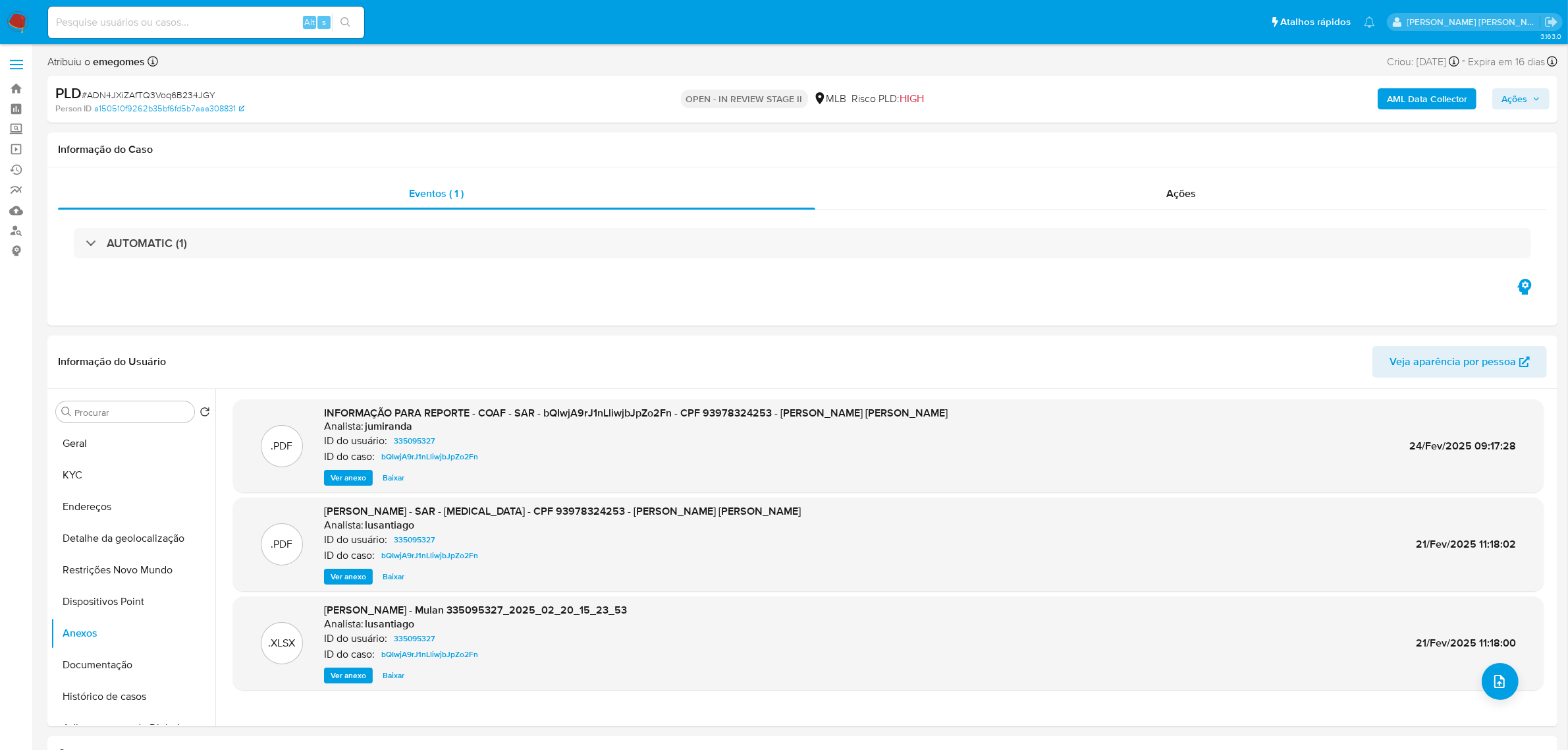
click at [1437, 97] on b "AML Data Collector" at bounding box center [1426, 98] width 81 height 21
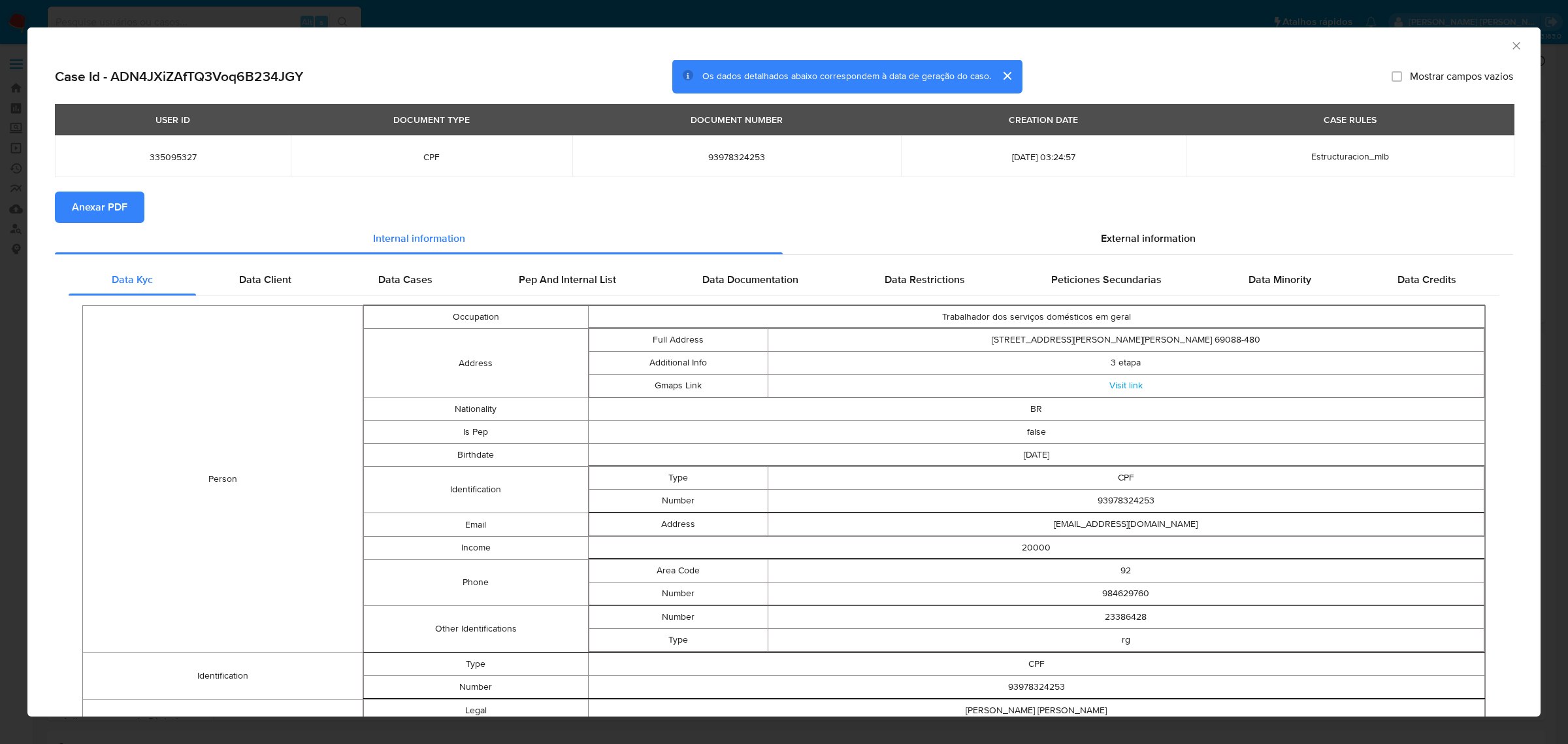
click at [121, 212] on span "Anexar PDF" at bounding box center [99, 207] width 56 height 29
click at [1510, 45] on icon "Fechar a janela" at bounding box center [1517, 46] width 13 height 13
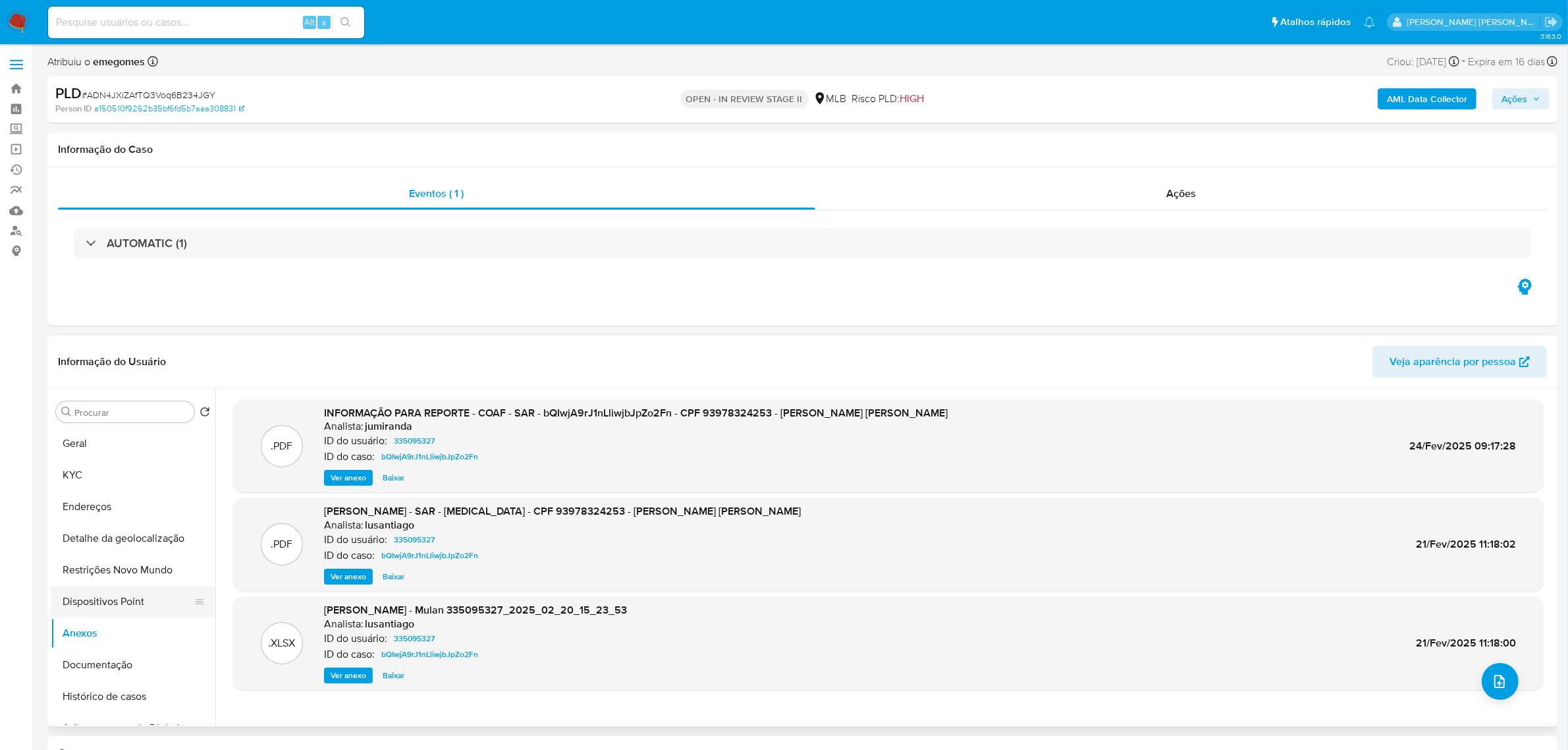
click at [99, 597] on button "Dispositivos Point" at bounding box center [128, 601] width 154 height 31
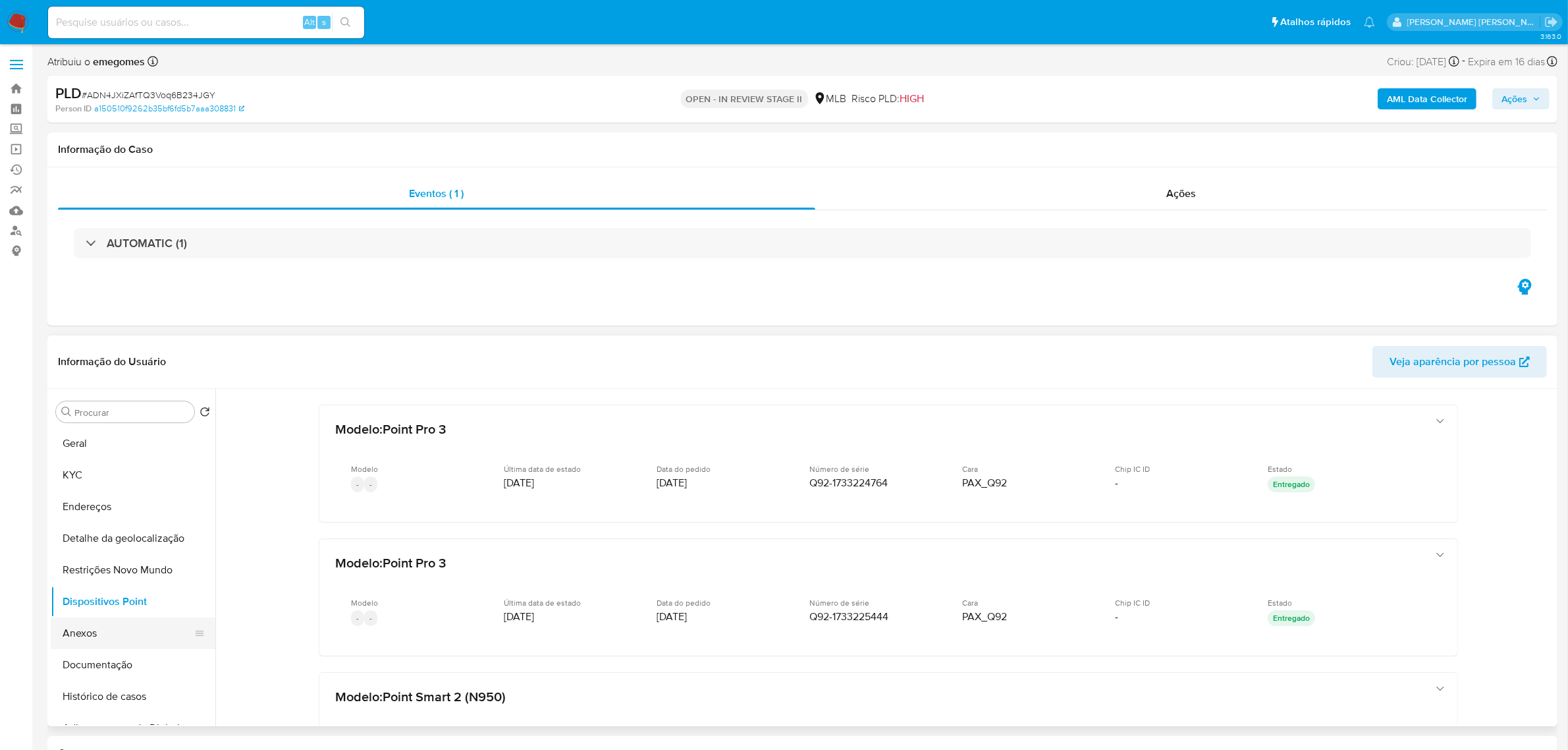
click at [87, 634] on button "Anexos" at bounding box center [128, 633] width 154 height 31
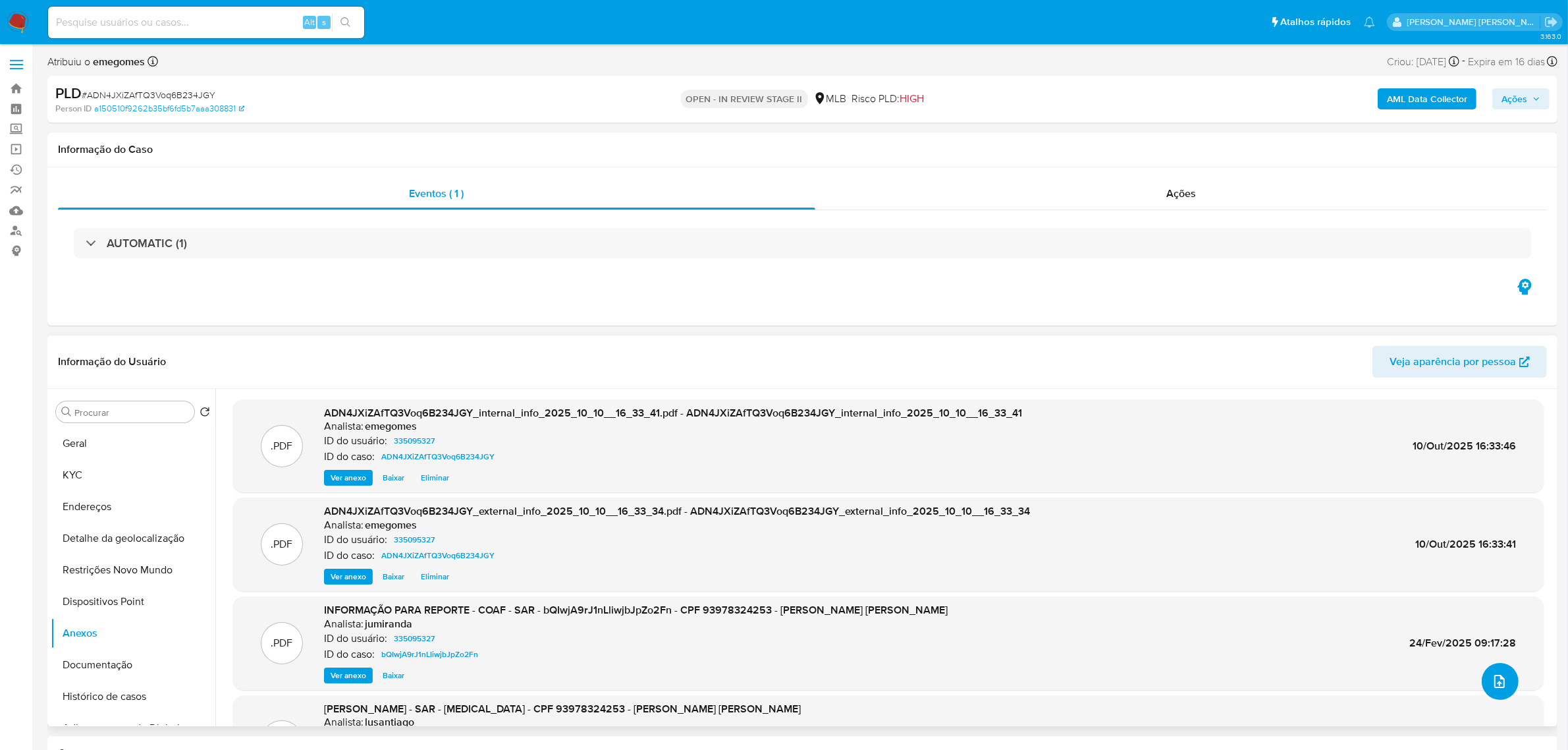
click at [1492, 683] on icon "upload-file" at bounding box center [1499, 681] width 16 height 16
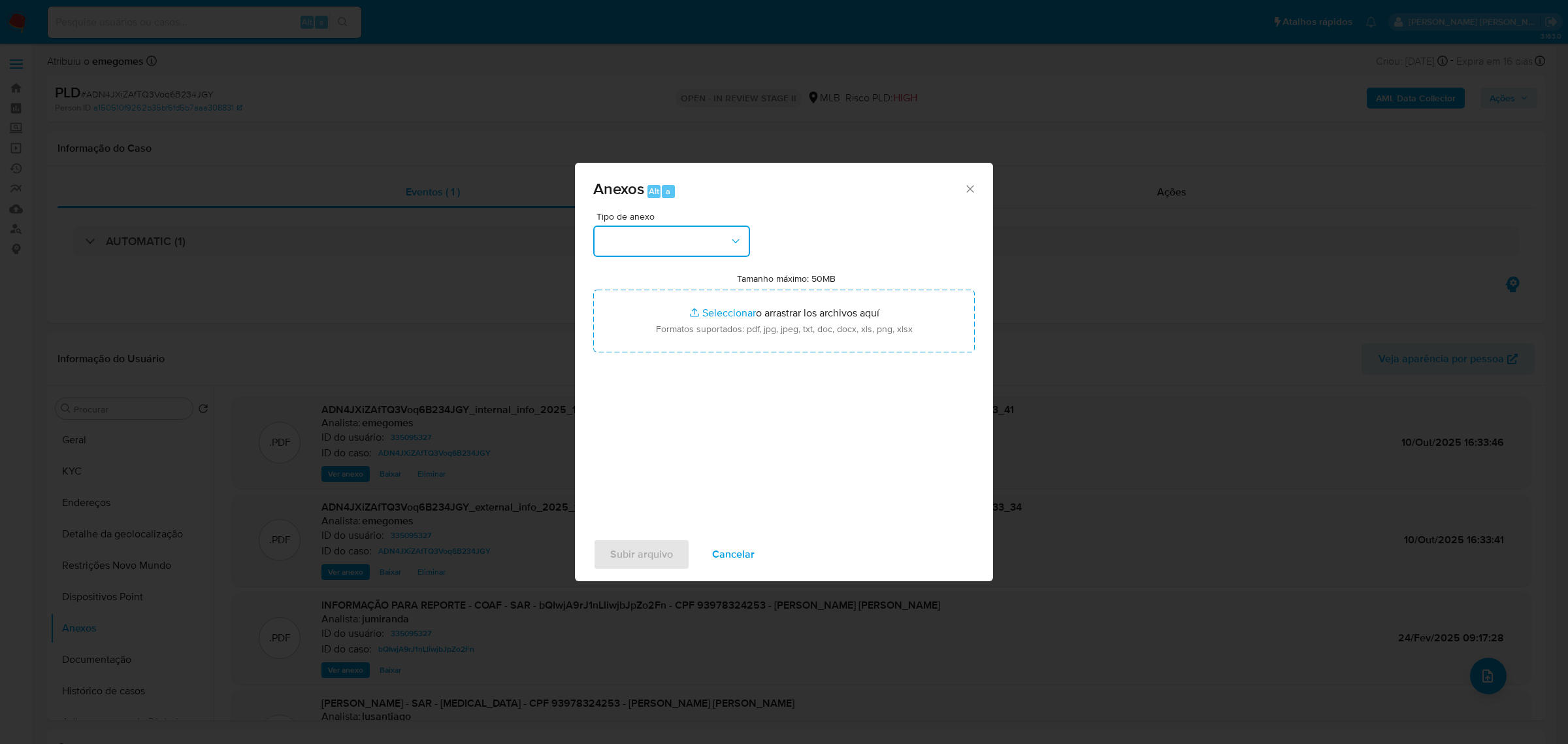
click at [735, 232] on button "button" at bounding box center [671, 241] width 156 height 31
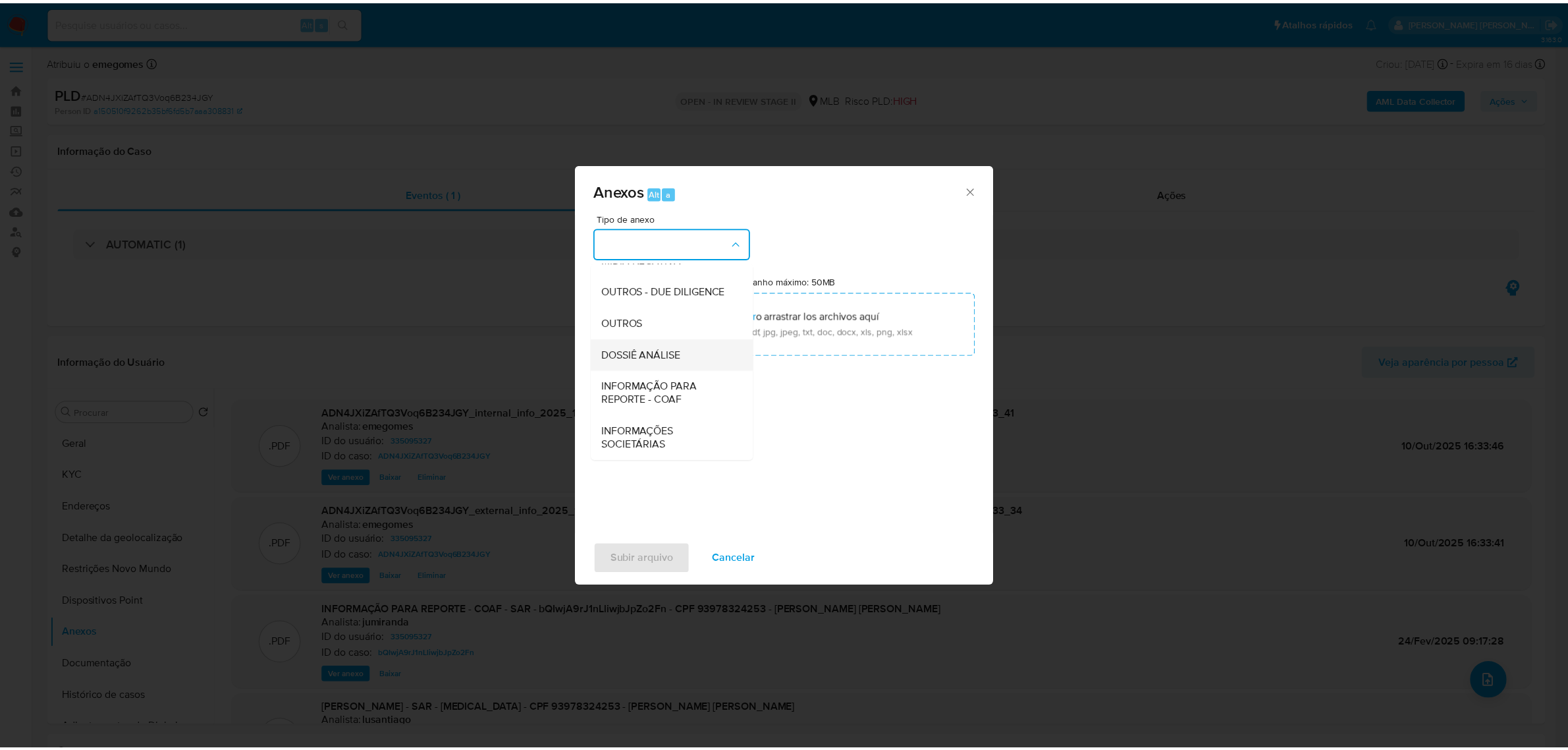
scroll to position [202, 0]
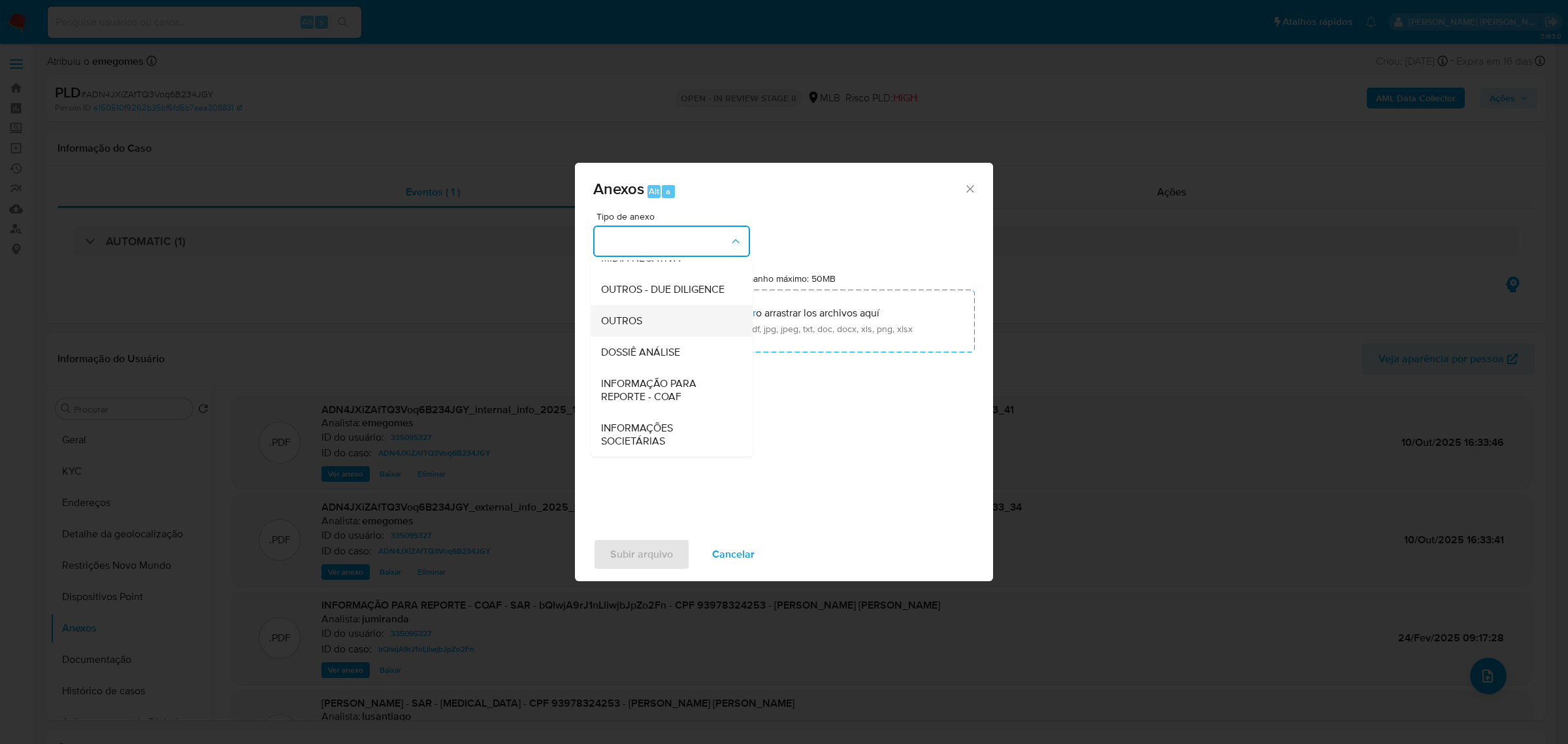
click at [644, 325] on div "OUTROS" at bounding box center [667, 320] width 133 height 31
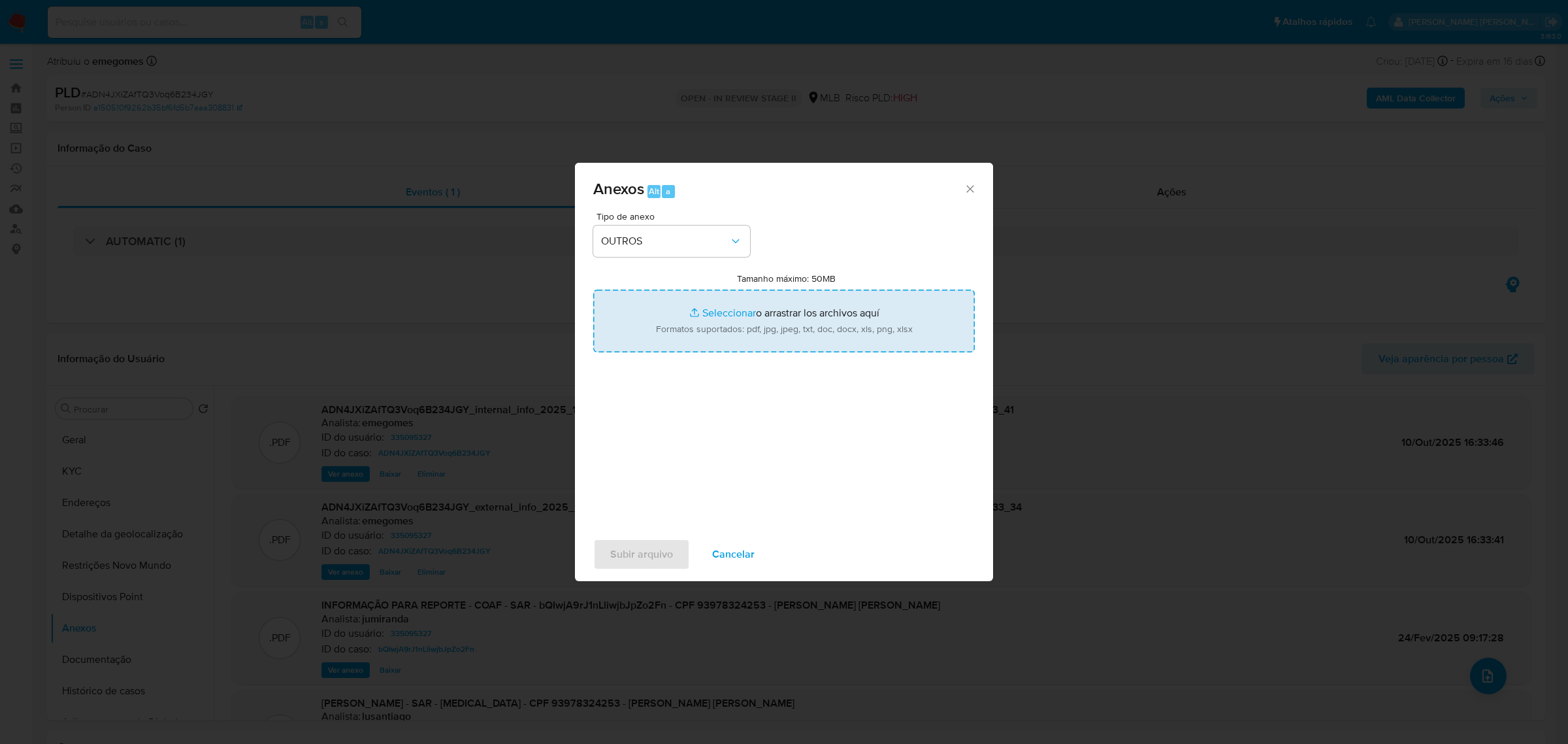
click at [699, 309] on input "Tamanho máximo: 50MB Seleccionar archivos" at bounding box center [784, 321] width 382 height 63
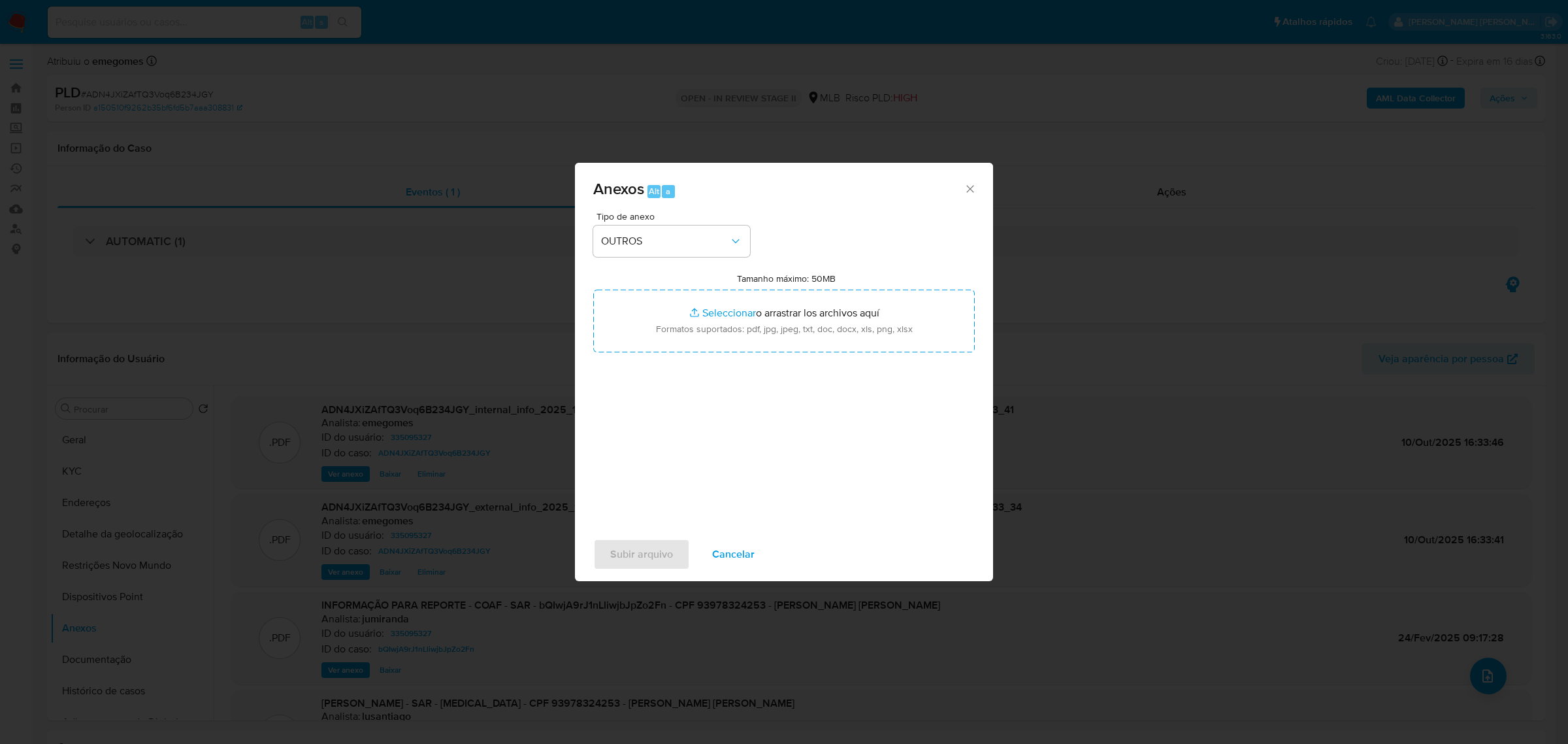
click at [963, 188] on icon "Cerrar" at bounding box center [970, 189] width 13 height 13
type input "C:\fakepath\MOV - MARLIANE G - Data TX.pdf"
click at [633, 552] on span "Subir arquivo" at bounding box center [641, 554] width 63 height 29
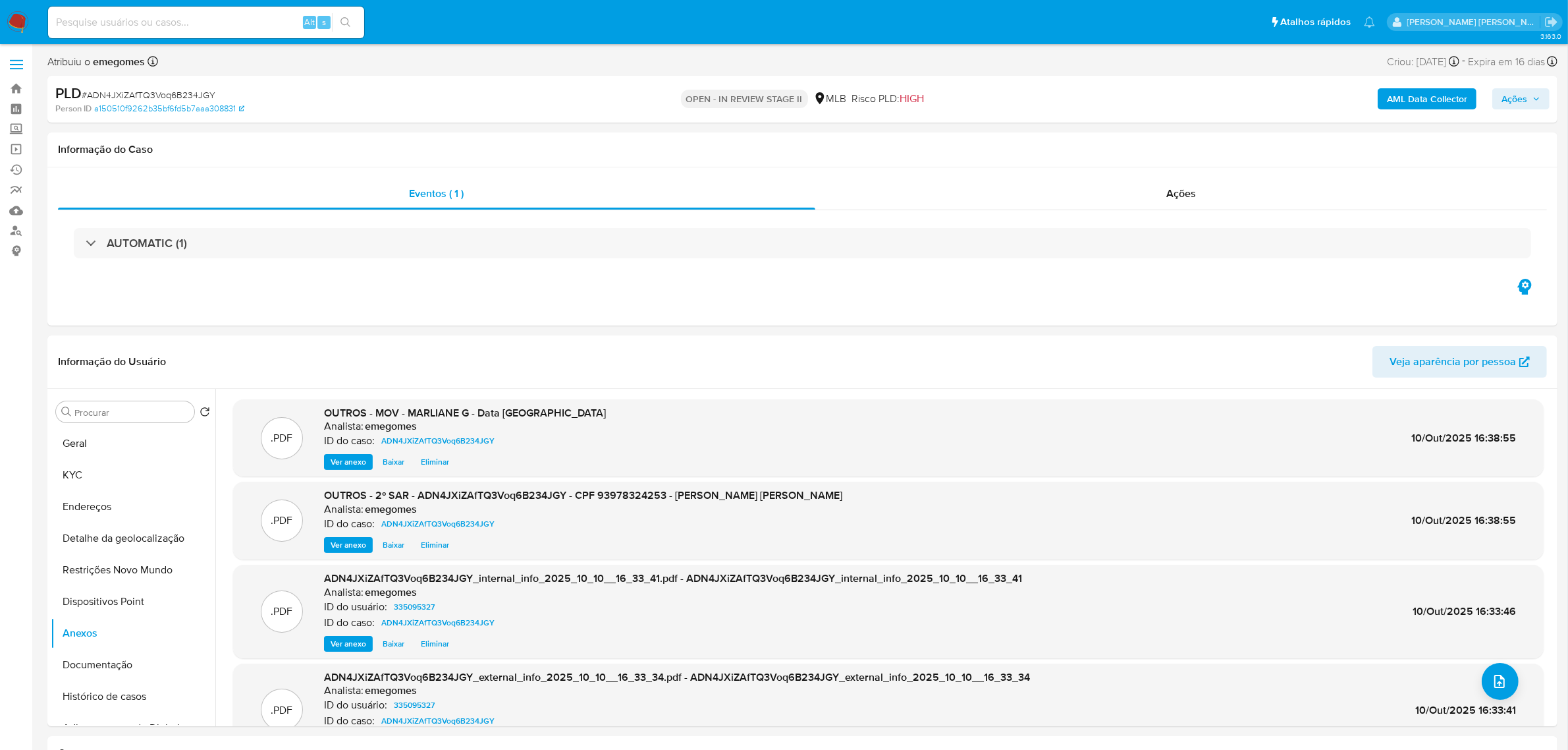
click at [1544, 97] on button "Ações" at bounding box center [1521, 98] width 58 height 21
click at [1108, 143] on span "Resolução do caso" at bounding box center [1138, 141] width 89 height 15
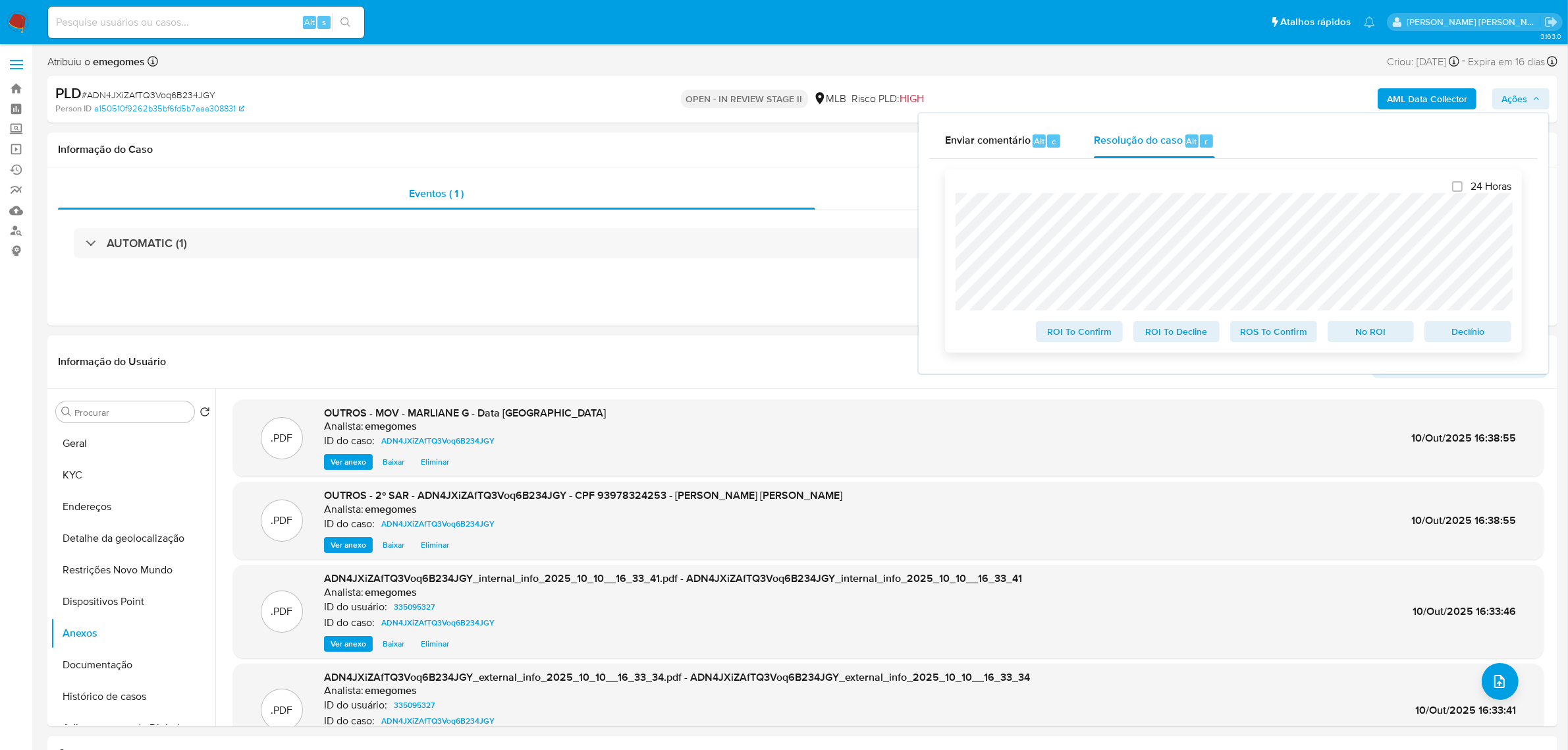
click at [1295, 327] on span "ROS To Confirm" at bounding box center [1273, 332] width 69 height 19
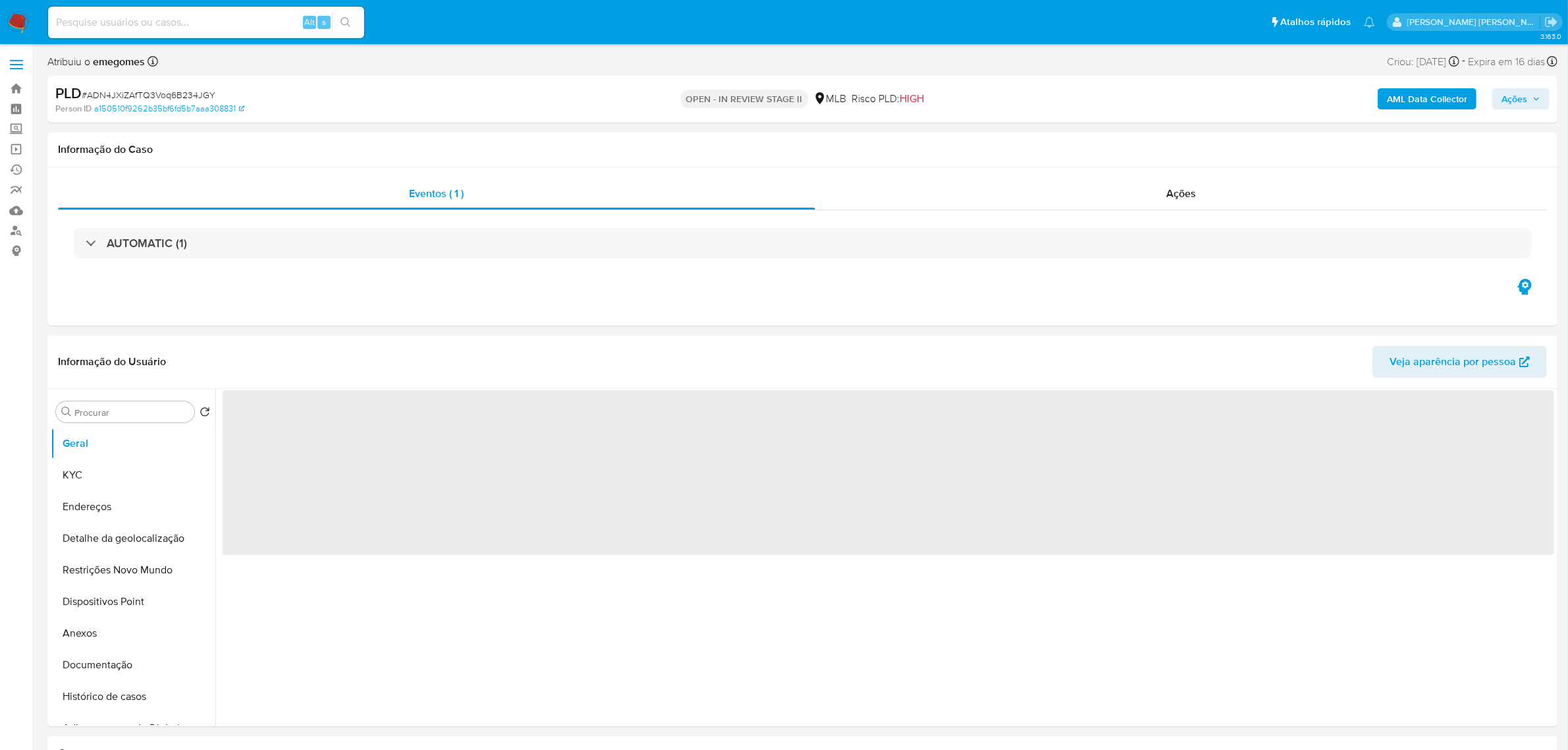
select select "10"
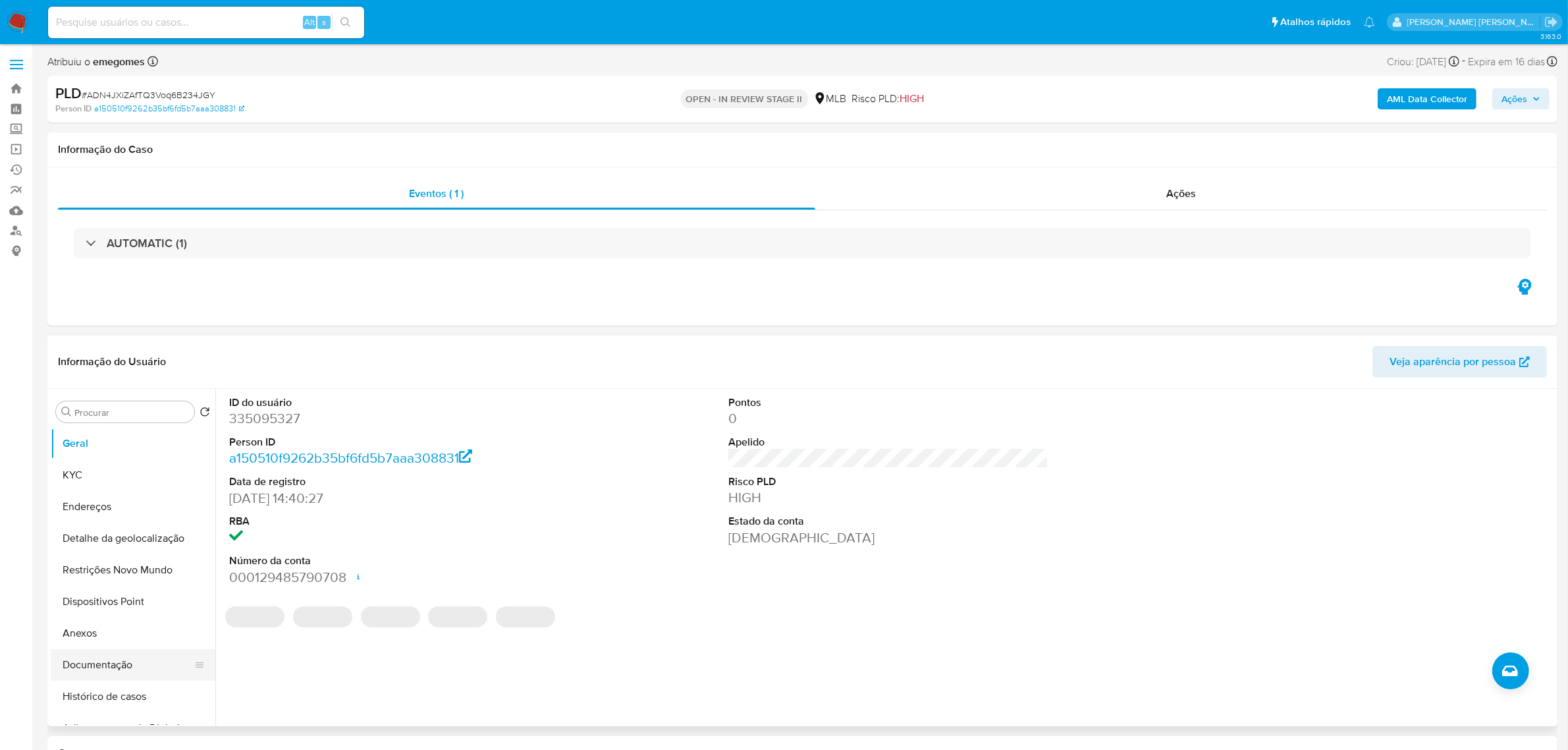
click at [70, 666] on button "Documentação" at bounding box center [128, 664] width 154 height 31
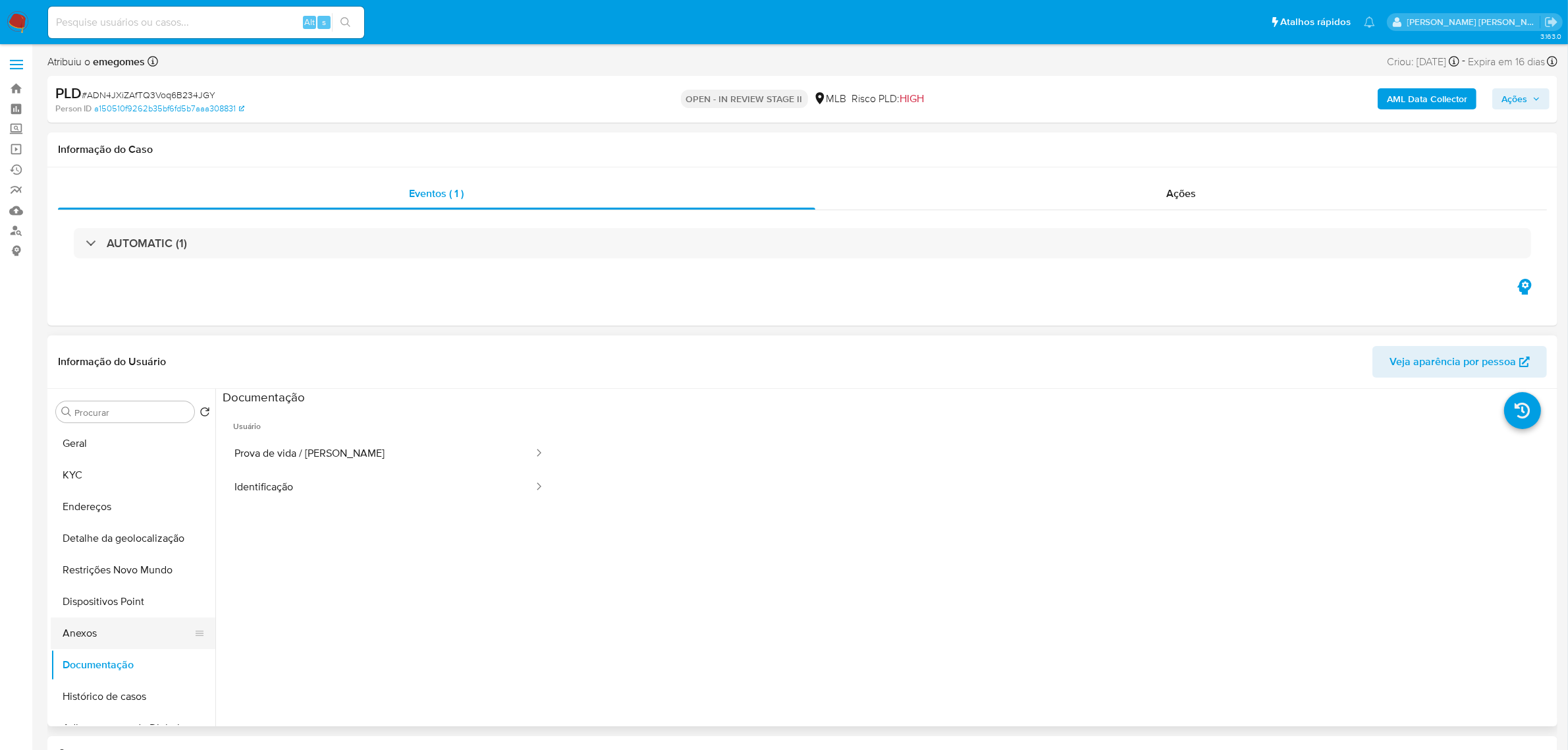
click at [107, 641] on button "Anexos" at bounding box center [128, 633] width 154 height 31
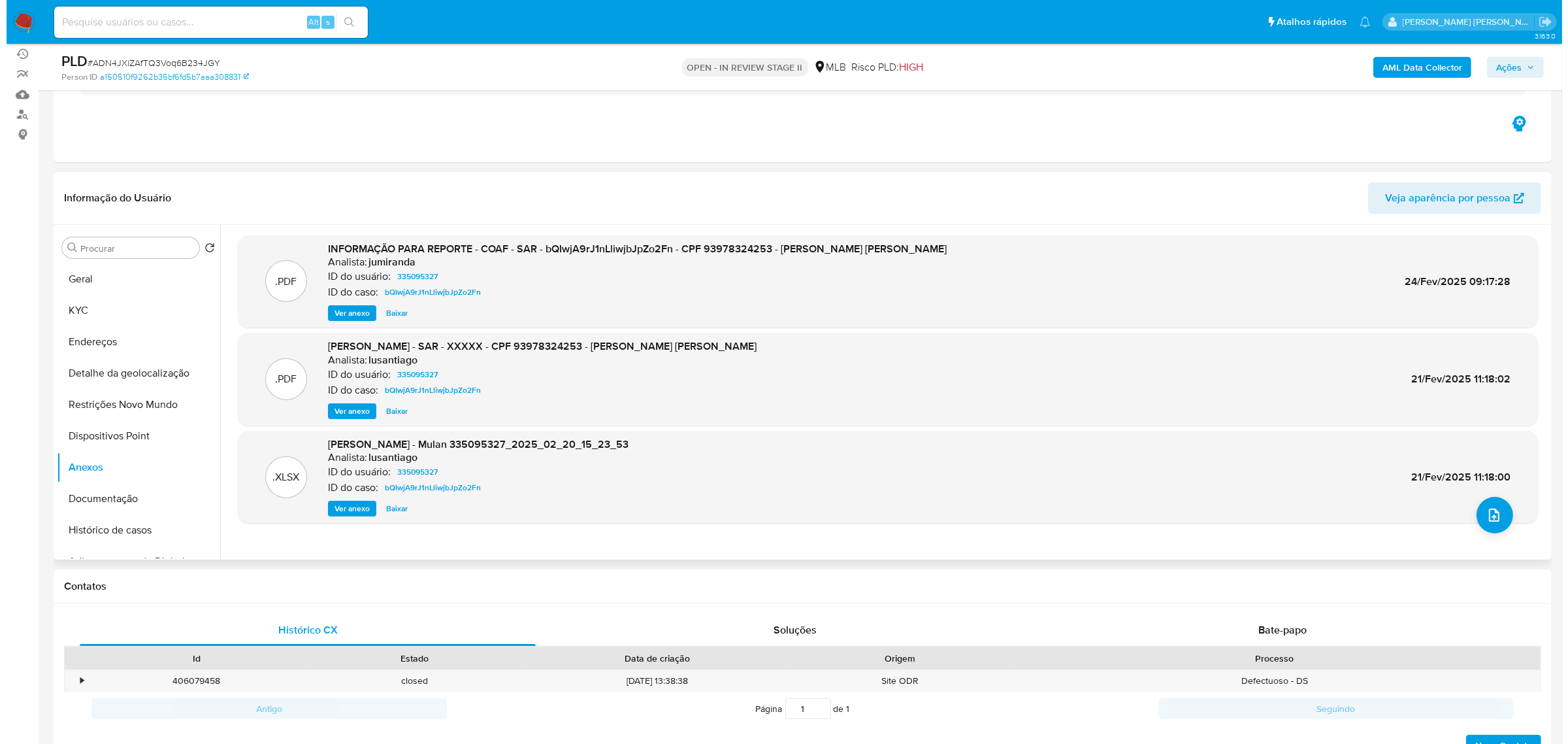
scroll to position [163, 0]
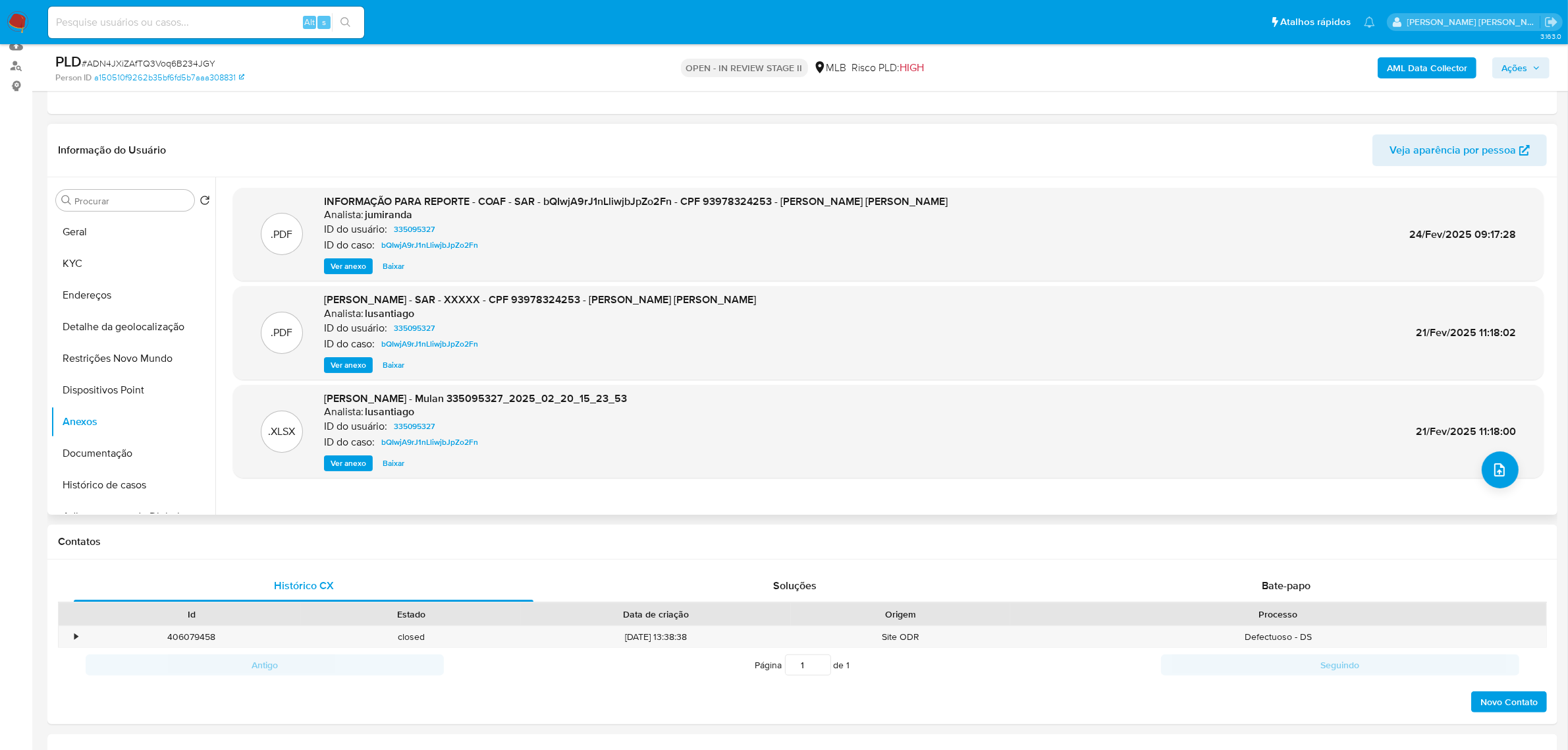
click at [346, 260] on span "Ver anexo" at bounding box center [349, 266] width 36 height 14
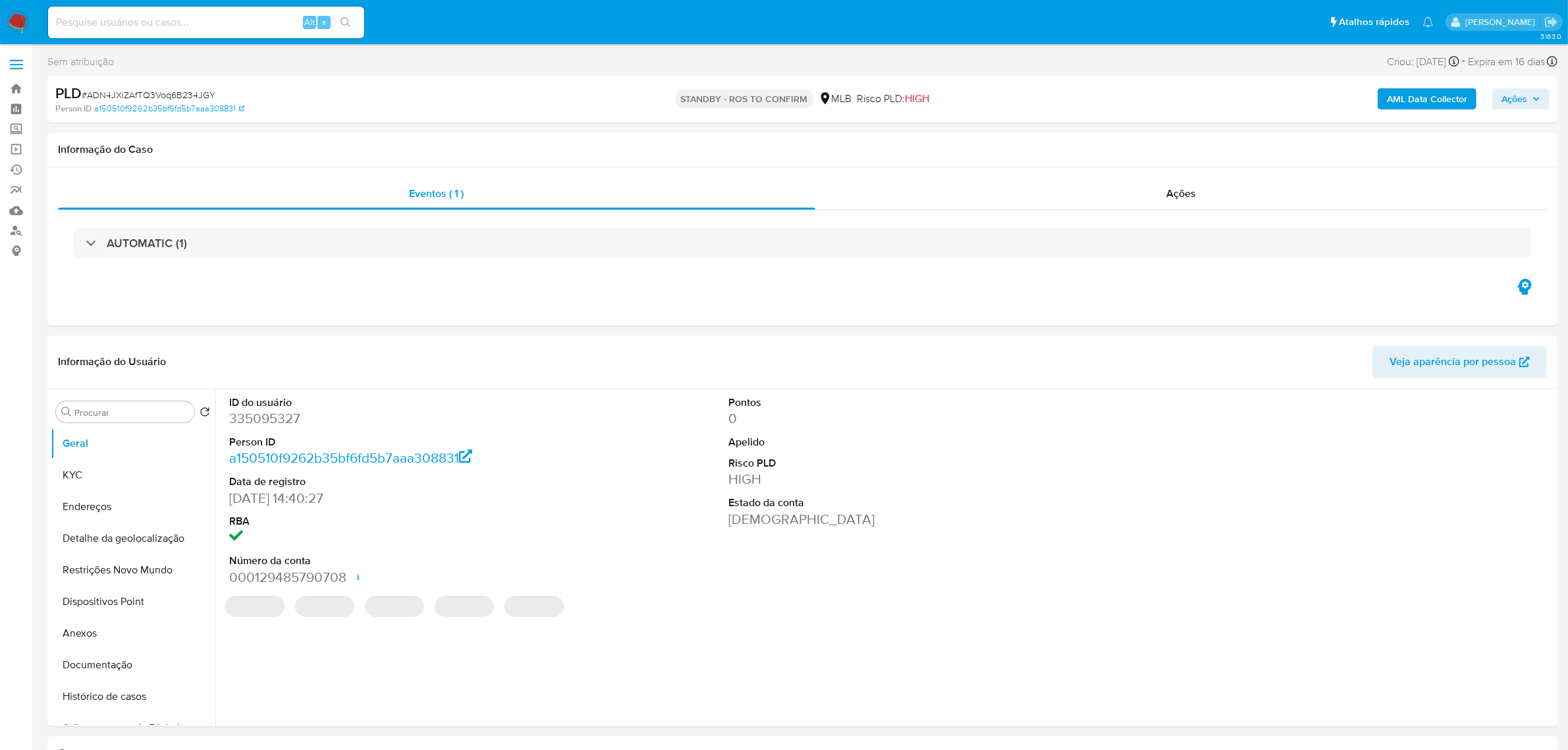
select select "10"
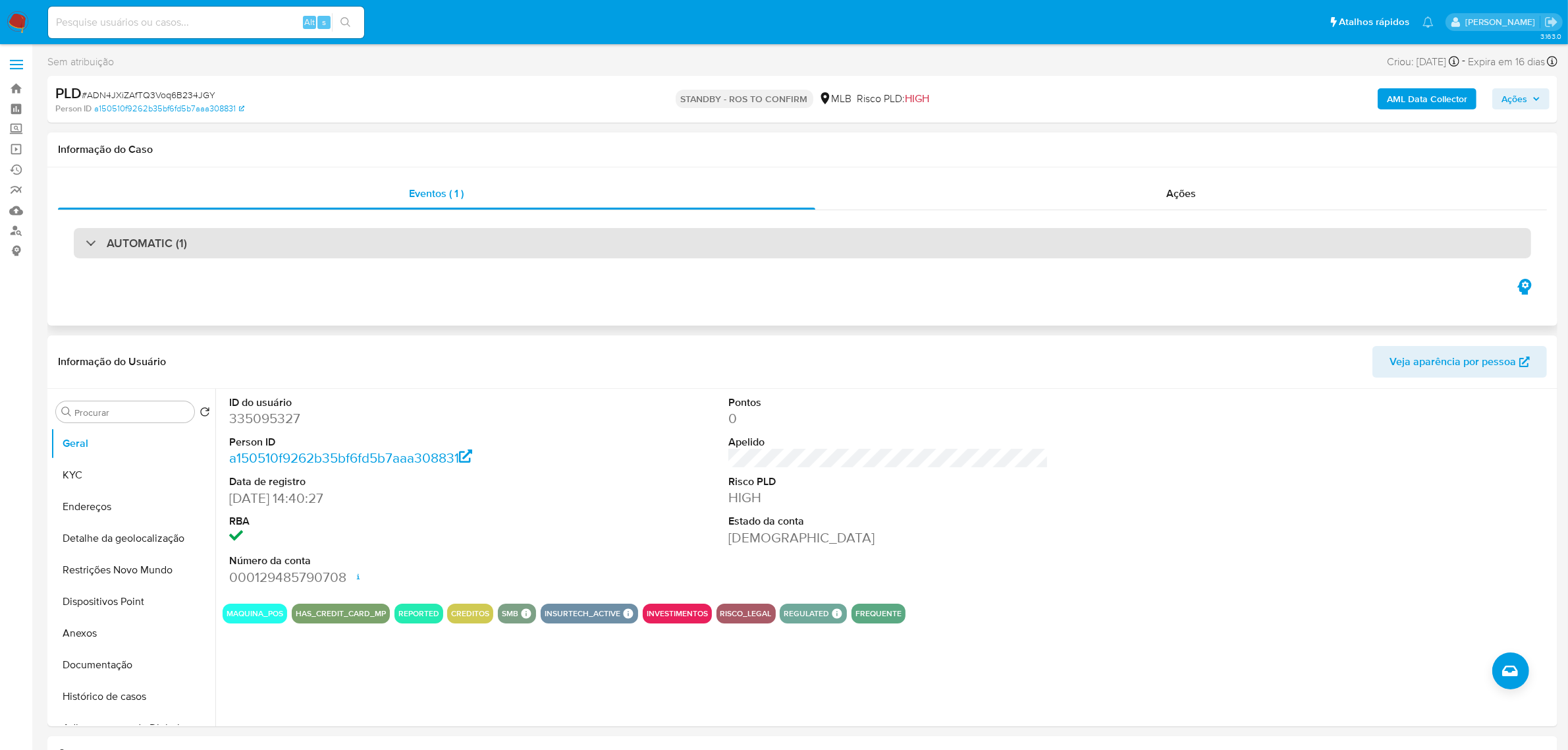
click at [438, 254] on div "AUTOMATIC (1)" at bounding box center [802, 243] width 1458 height 31
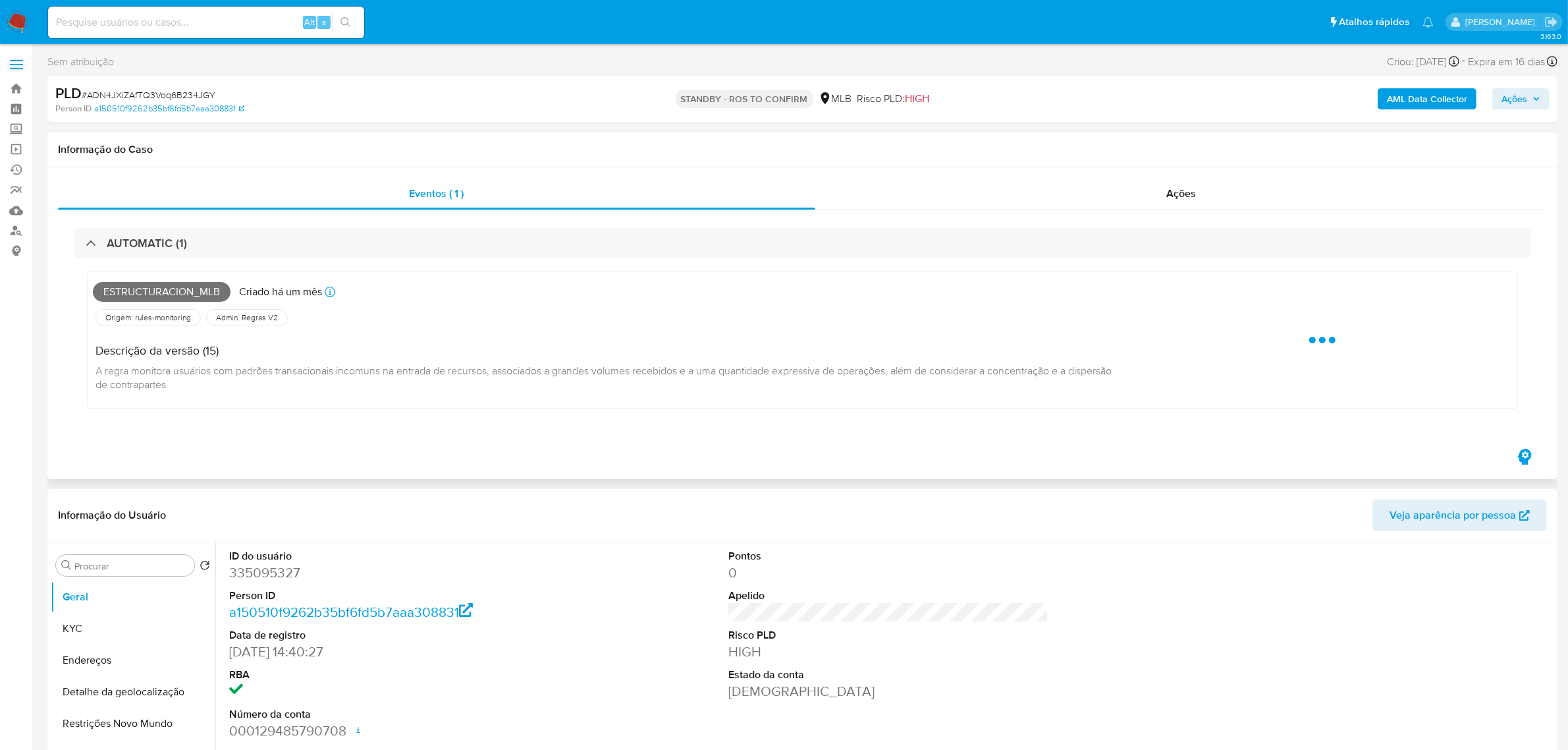
click at [377, 393] on div "Descrição da versão (15) A regra monitora usuários com padrões transacionais in…" at bounding box center [612, 366] width 1040 height 74
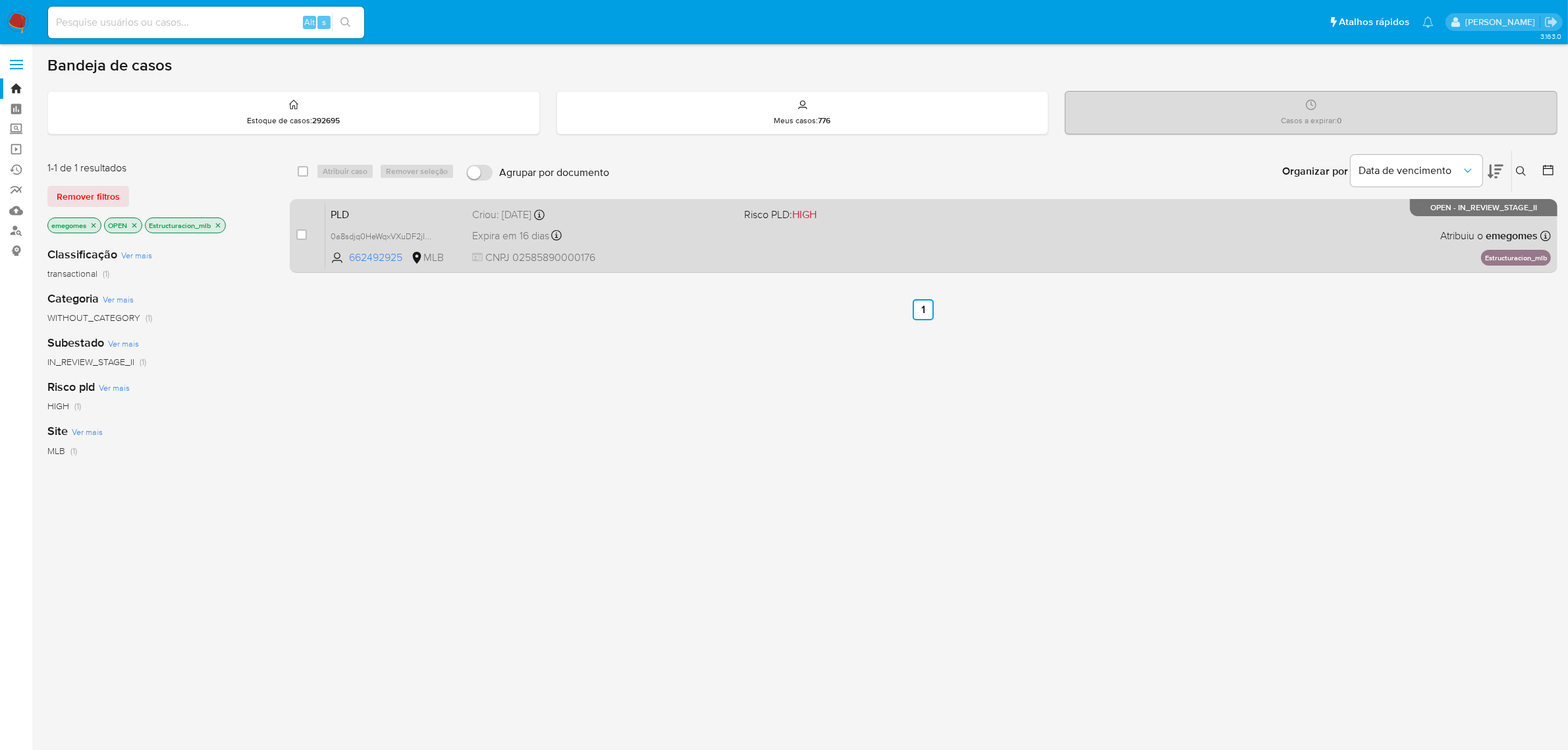
click at [723, 234] on div "Expira em 16 dias Expira em [DATE] 00:27:17" at bounding box center [603, 235] width 262 height 18
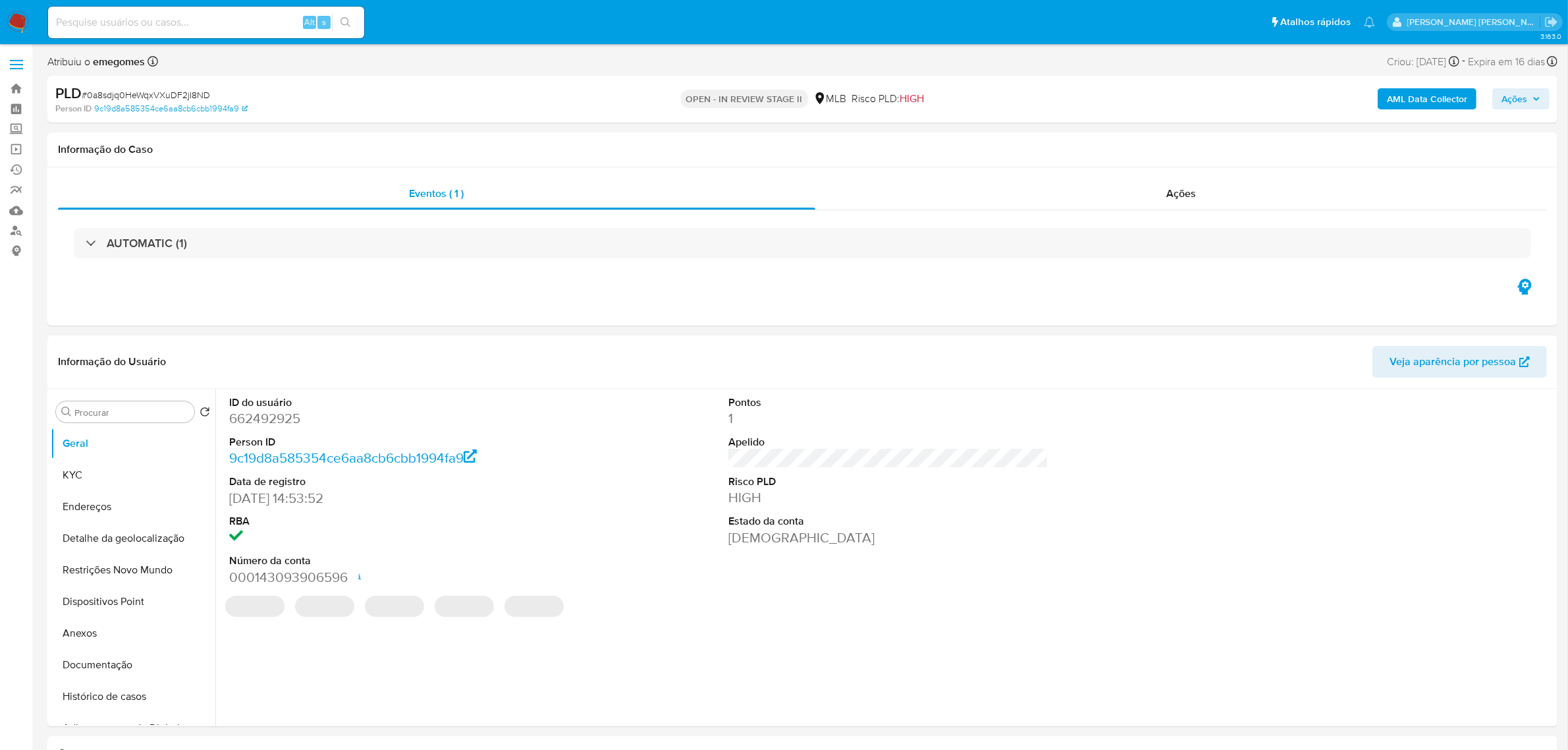
select select "10"
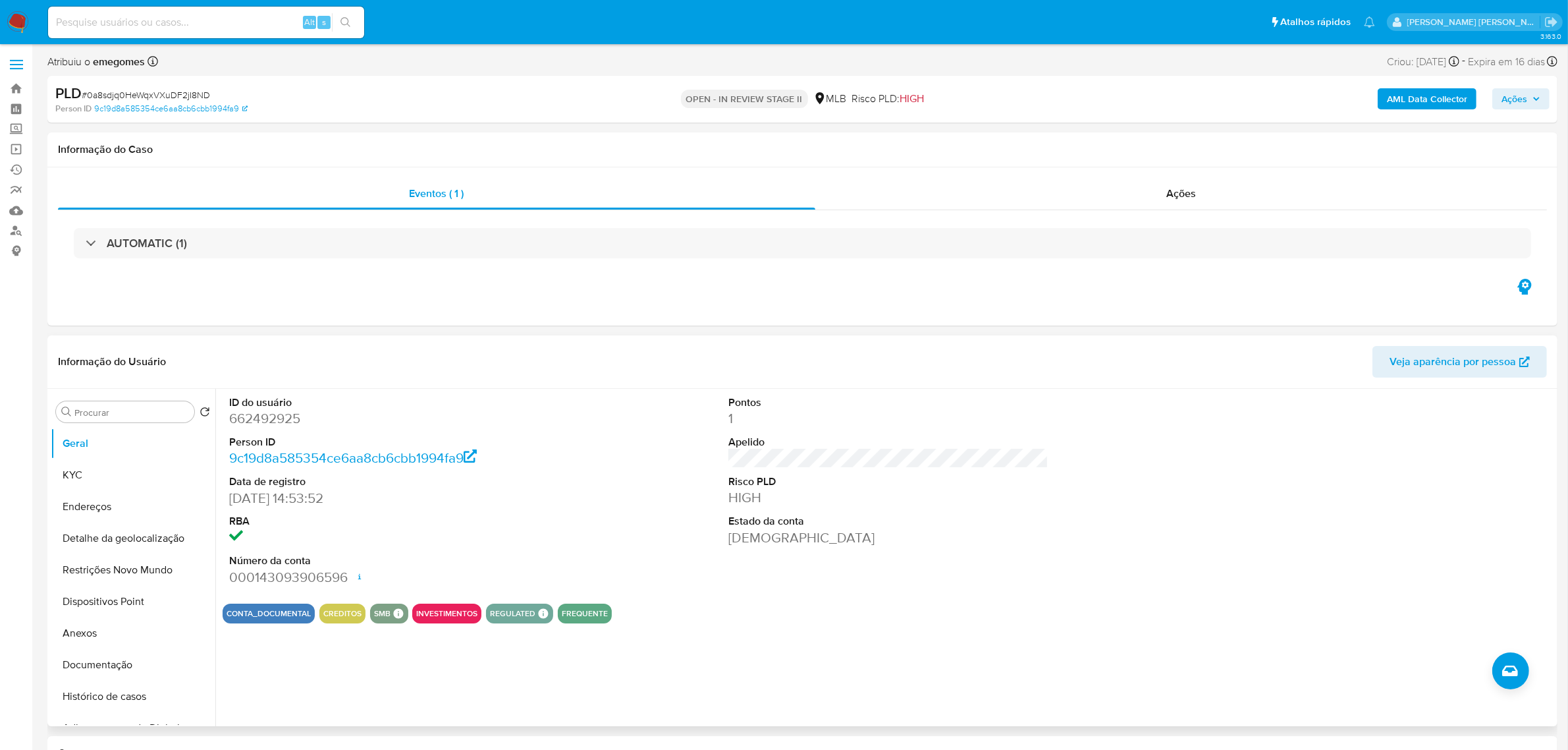
click at [404, 493] on dd "[DATE] 14:53:52" at bounding box center [388, 498] width 320 height 19
drag, startPoint x: 84, startPoint y: 471, endPoint x: 72, endPoint y: 466, distance: 13.0
click at [84, 471] on button "KYC" at bounding box center [128, 474] width 154 height 31
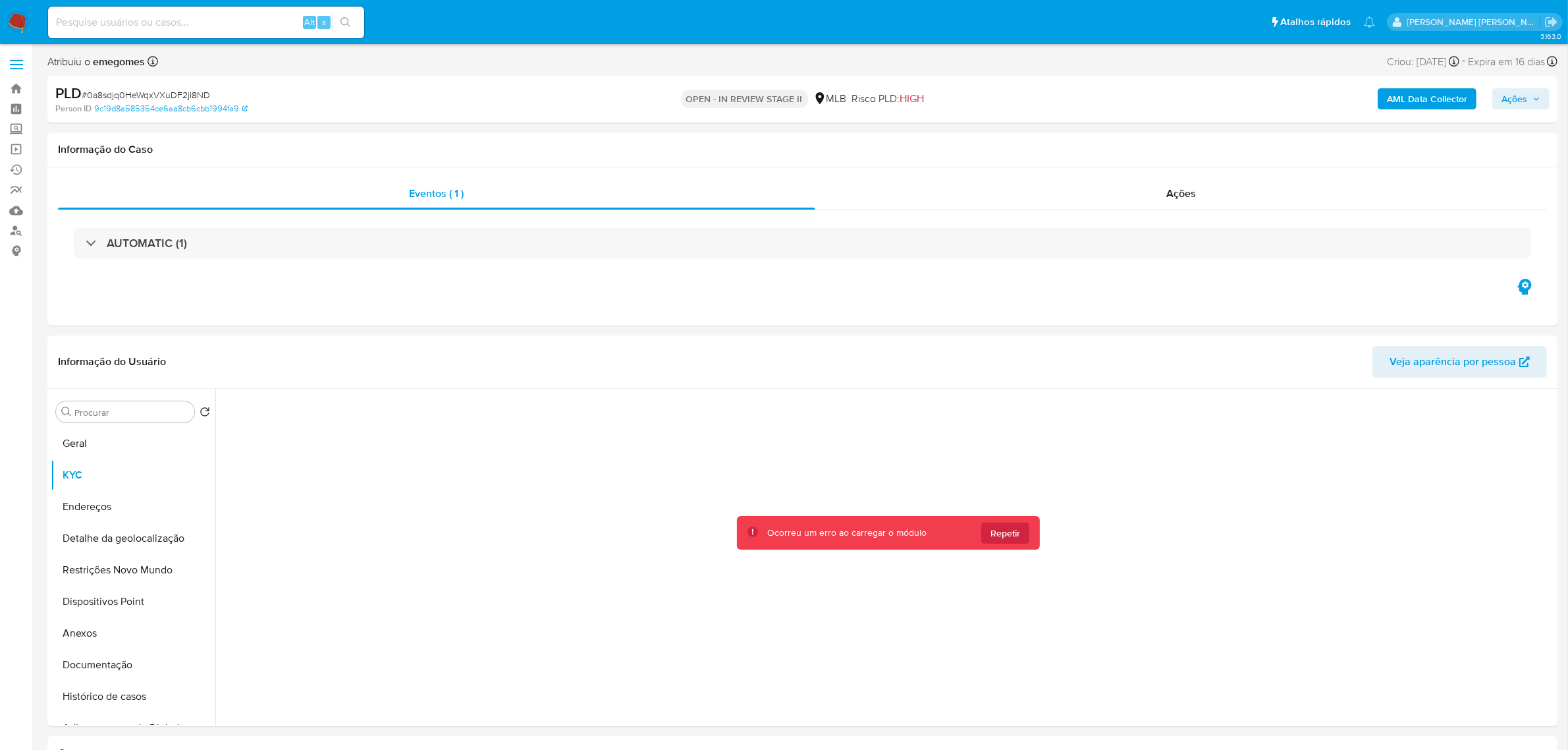
scroll to position [82, 0]
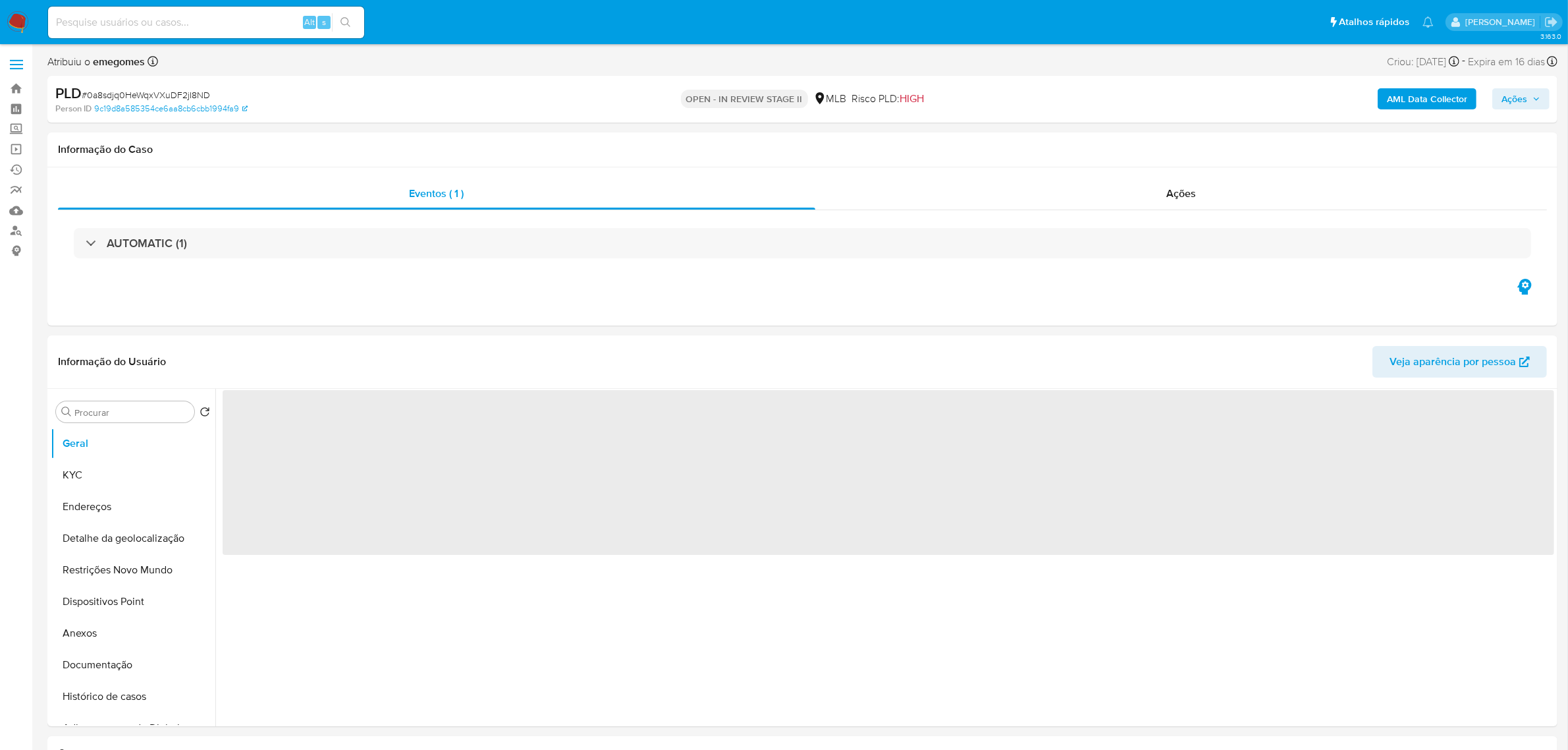
select select "10"
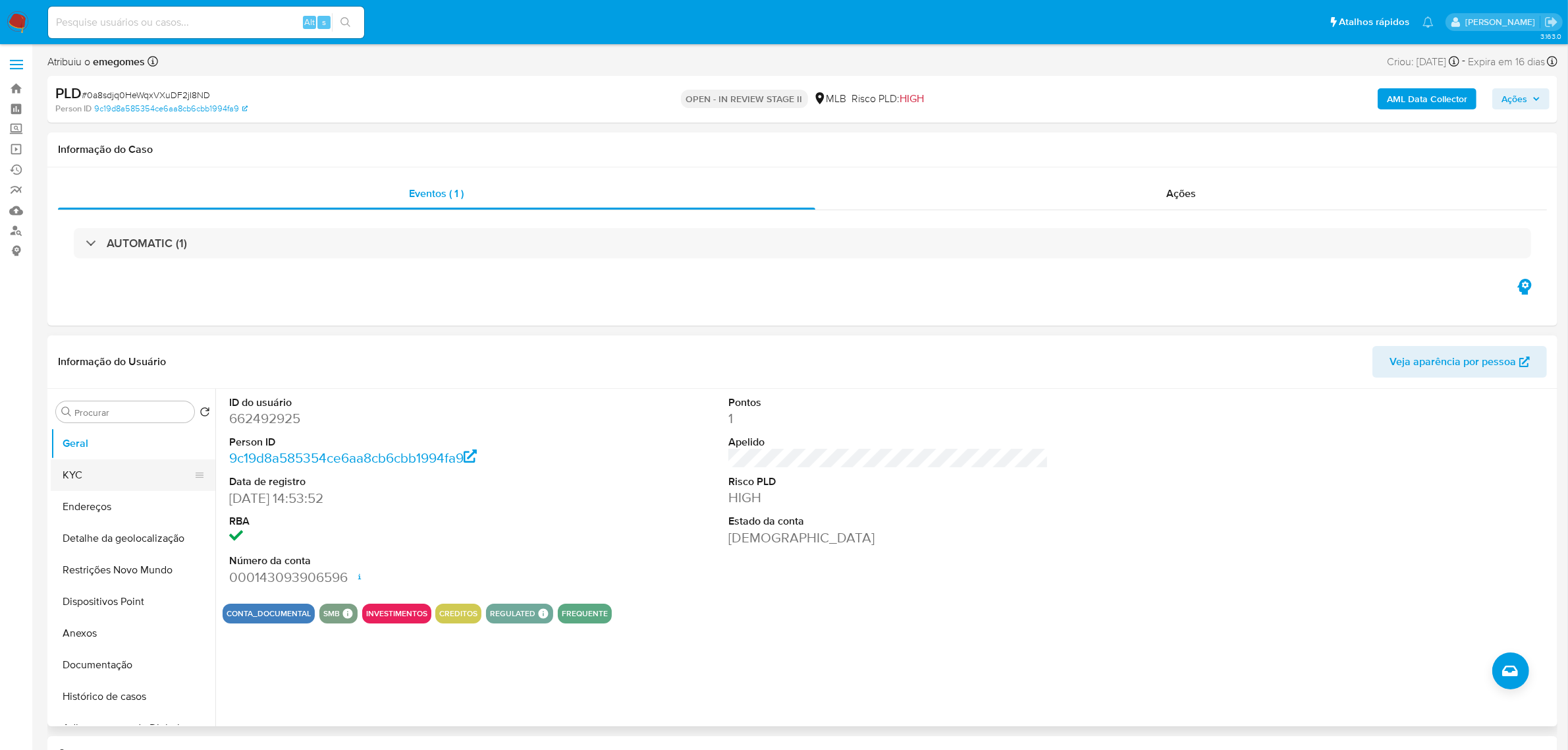
click at [92, 473] on button "KYC" at bounding box center [128, 474] width 154 height 31
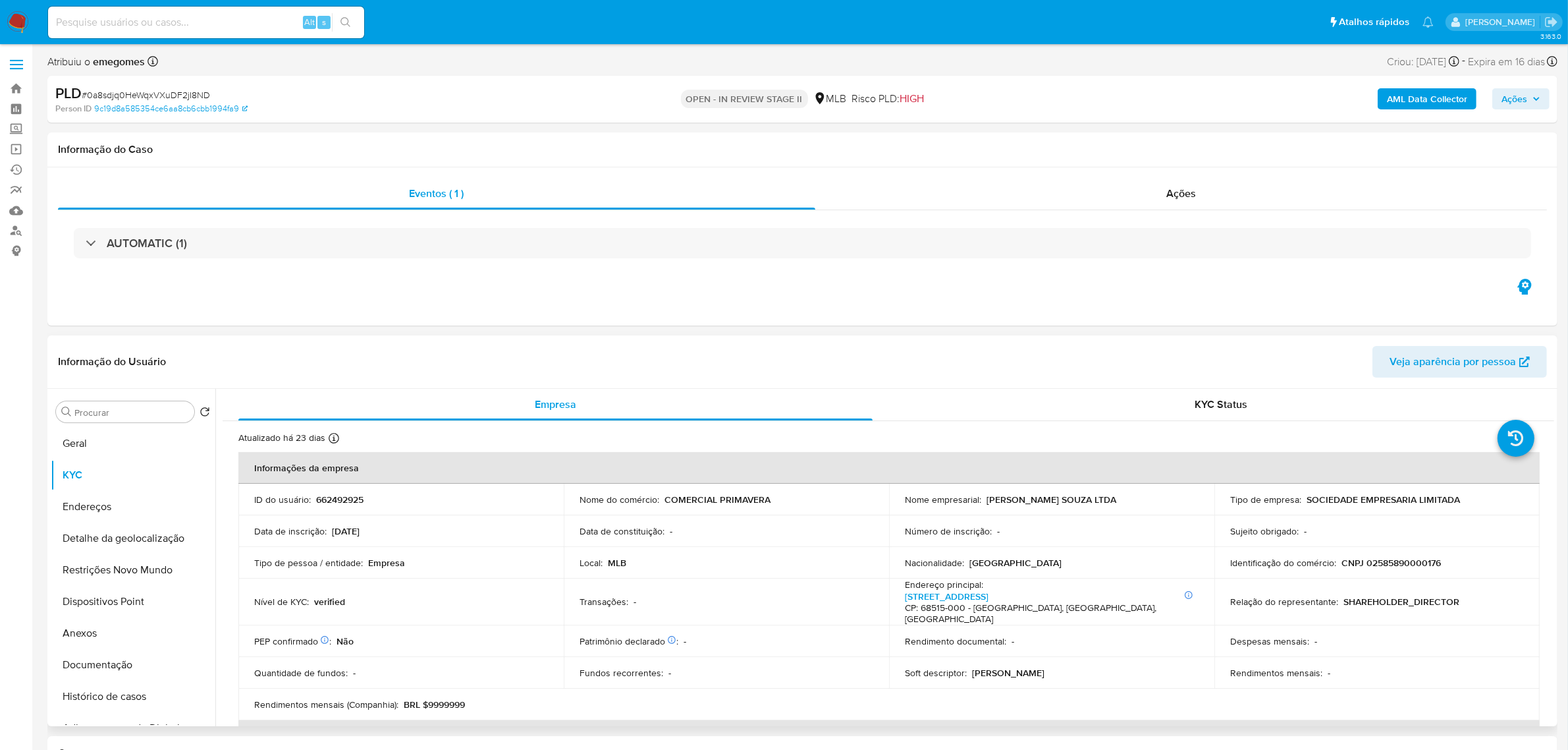
click at [367, 350] on header "Informação do Usuário Veja aparência por pessoa" at bounding box center [802, 361] width 1489 height 31
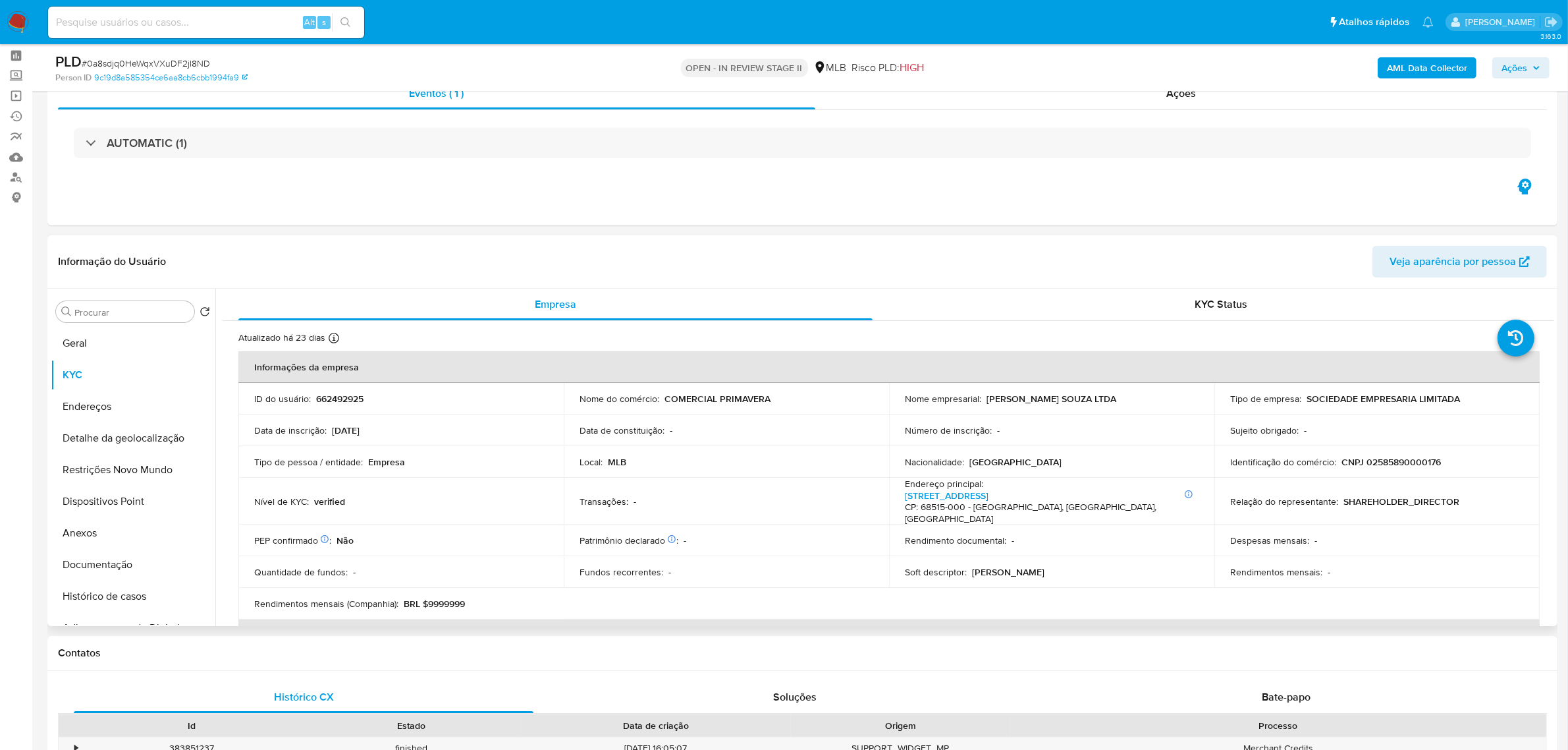
scroll to position [82, 0]
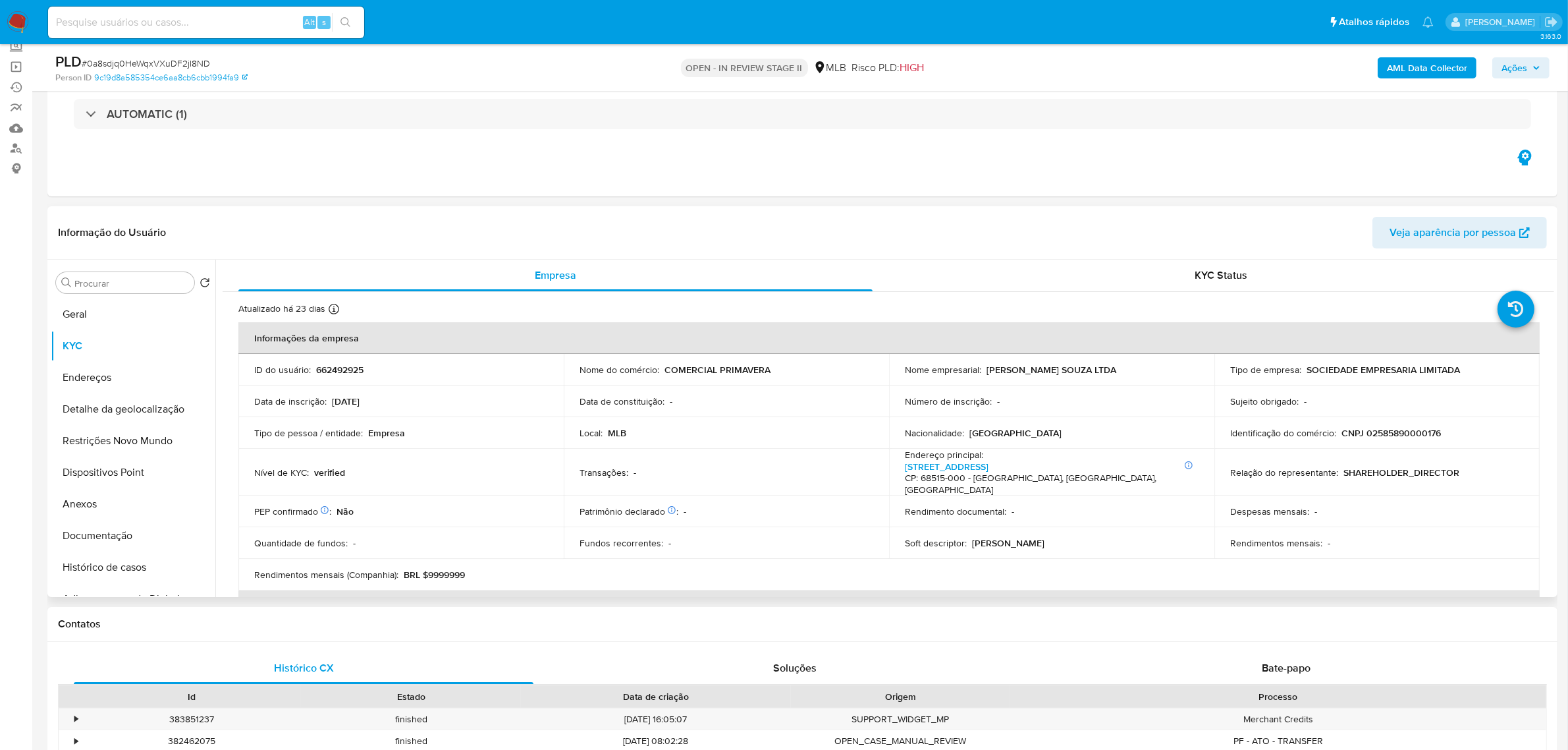
click at [452, 469] on div "Nível de KYC : verified" at bounding box center [401, 473] width 293 height 12
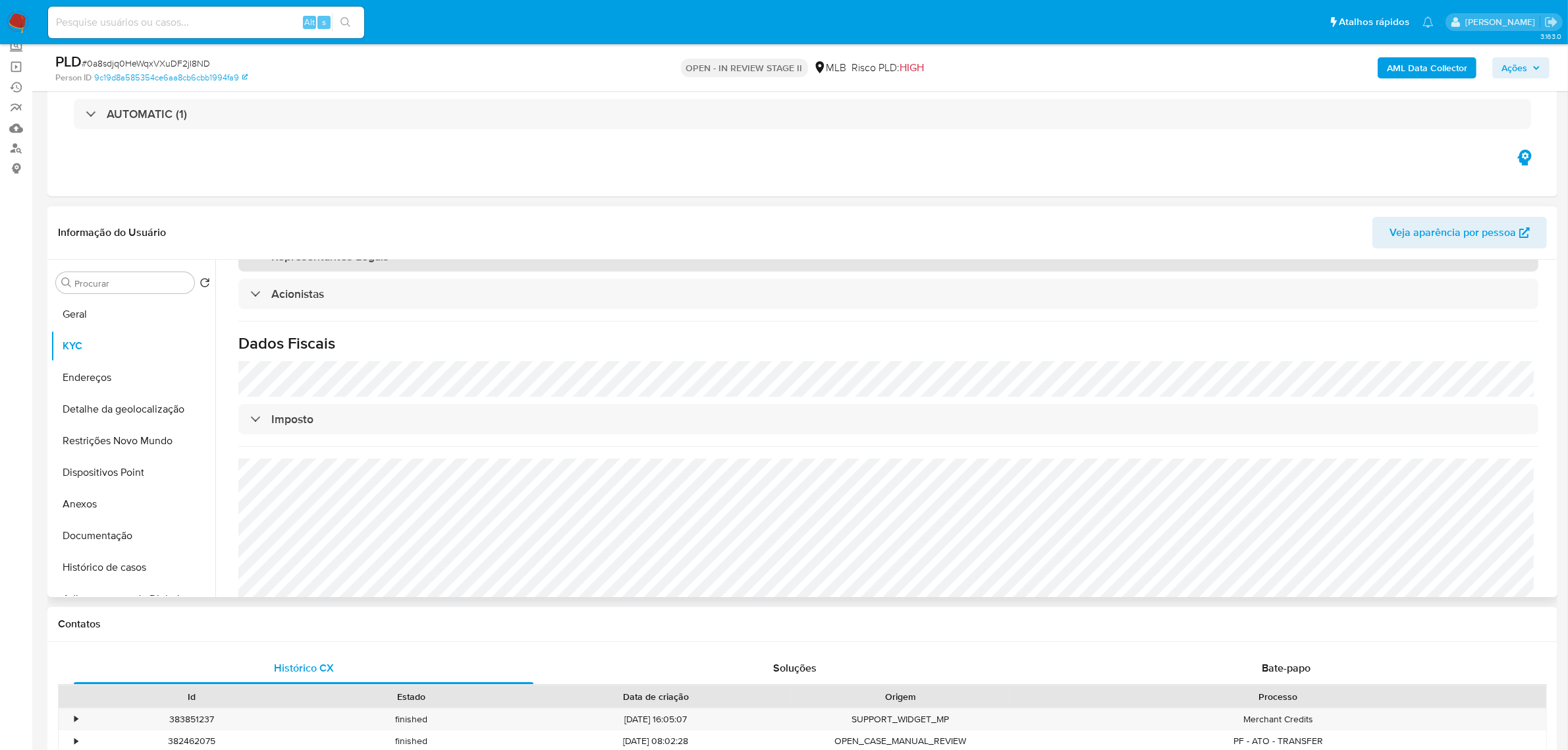
scroll to position [753, 0]
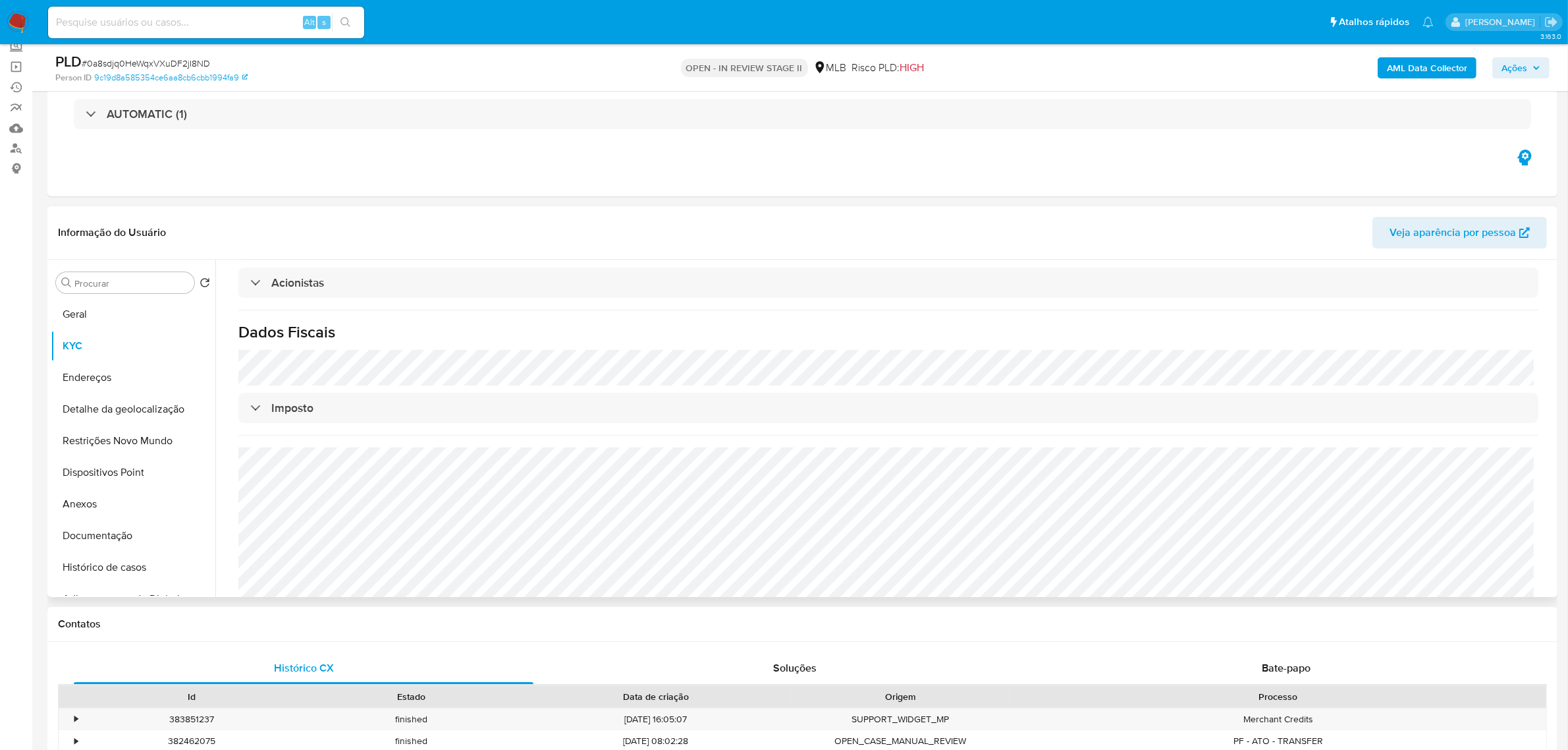
click at [445, 244] on header "Informação do Usuário Veja aparência por pessoa" at bounding box center [802, 232] width 1489 height 31
click at [101, 374] on button "Endereços" at bounding box center [128, 377] width 154 height 31
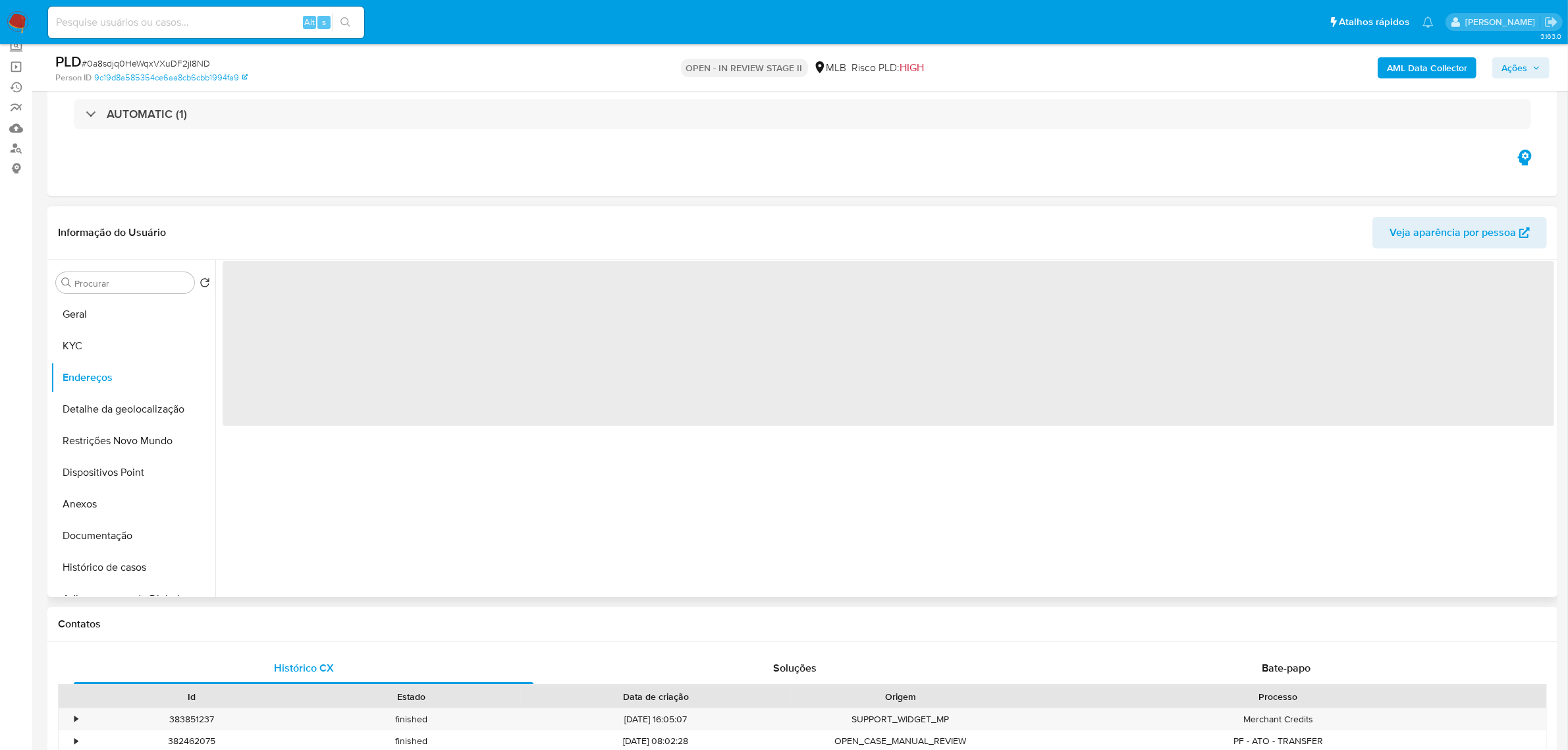
scroll to position [0, 0]
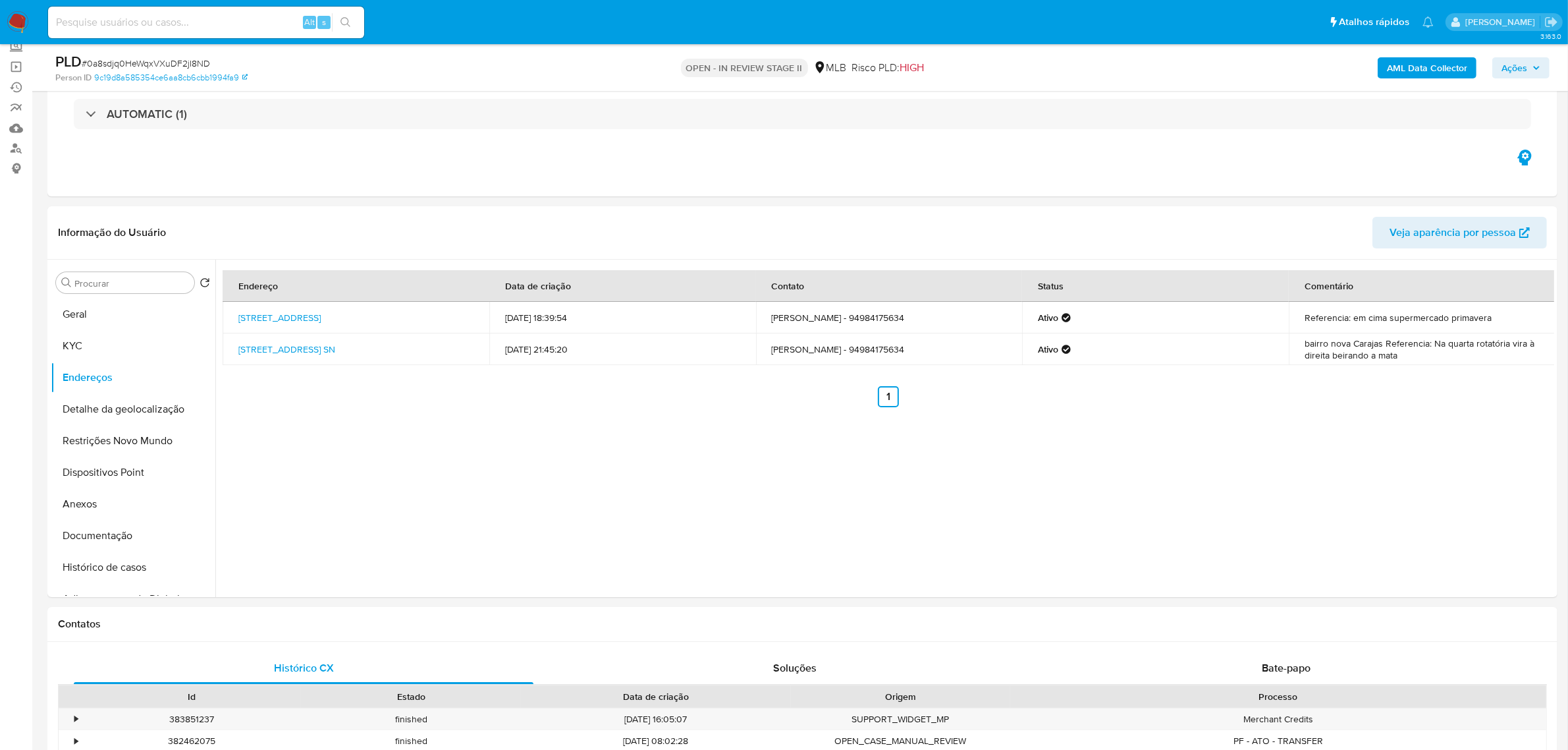
click at [150, 413] on button "Detalhe da geolocalização" at bounding box center [128, 409] width 154 height 31
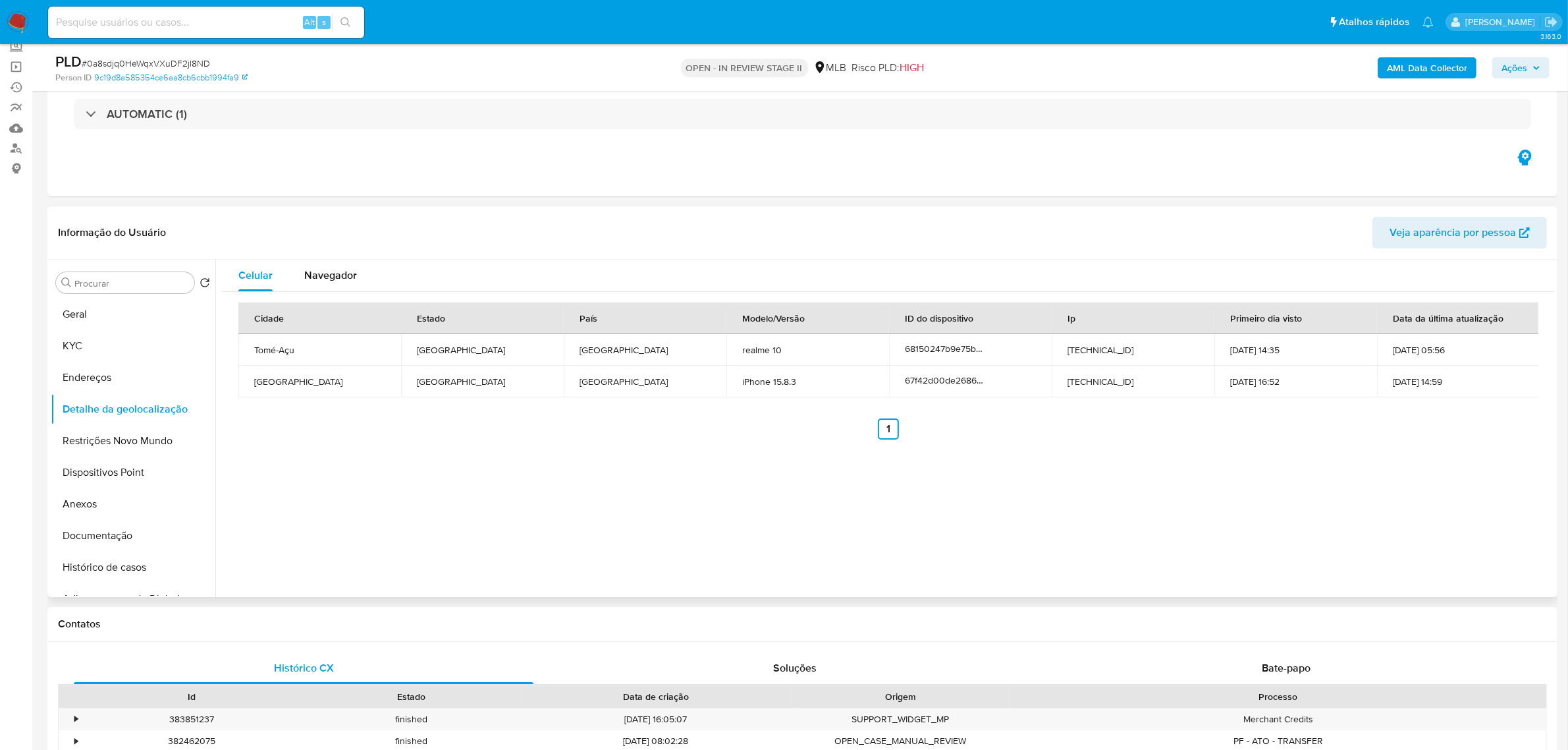
click at [328, 456] on div "Celular Navegador Cidade Estado País Modelo/Versão ID do dispositivo Ip Primeir…" at bounding box center [884, 428] width 1339 height 338
click at [116, 435] on button "Restrições Novo Mundo" at bounding box center [128, 440] width 154 height 31
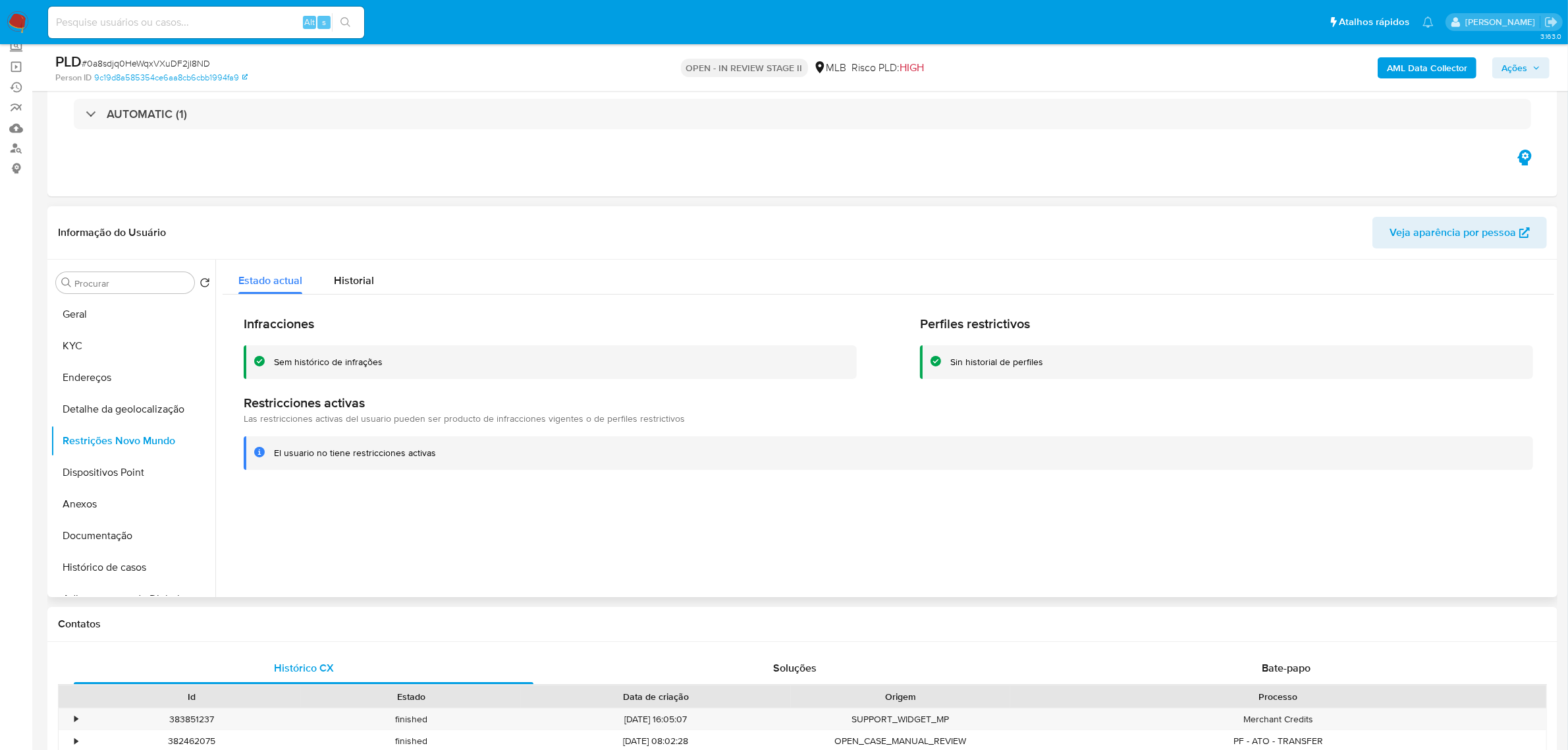
click at [407, 210] on div "Informação do Usuário Veja aparência por pessoa" at bounding box center [802, 232] width 1510 height 53
click at [126, 468] on button "Dispositivos Point" at bounding box center [128, 472] width 154 height 31
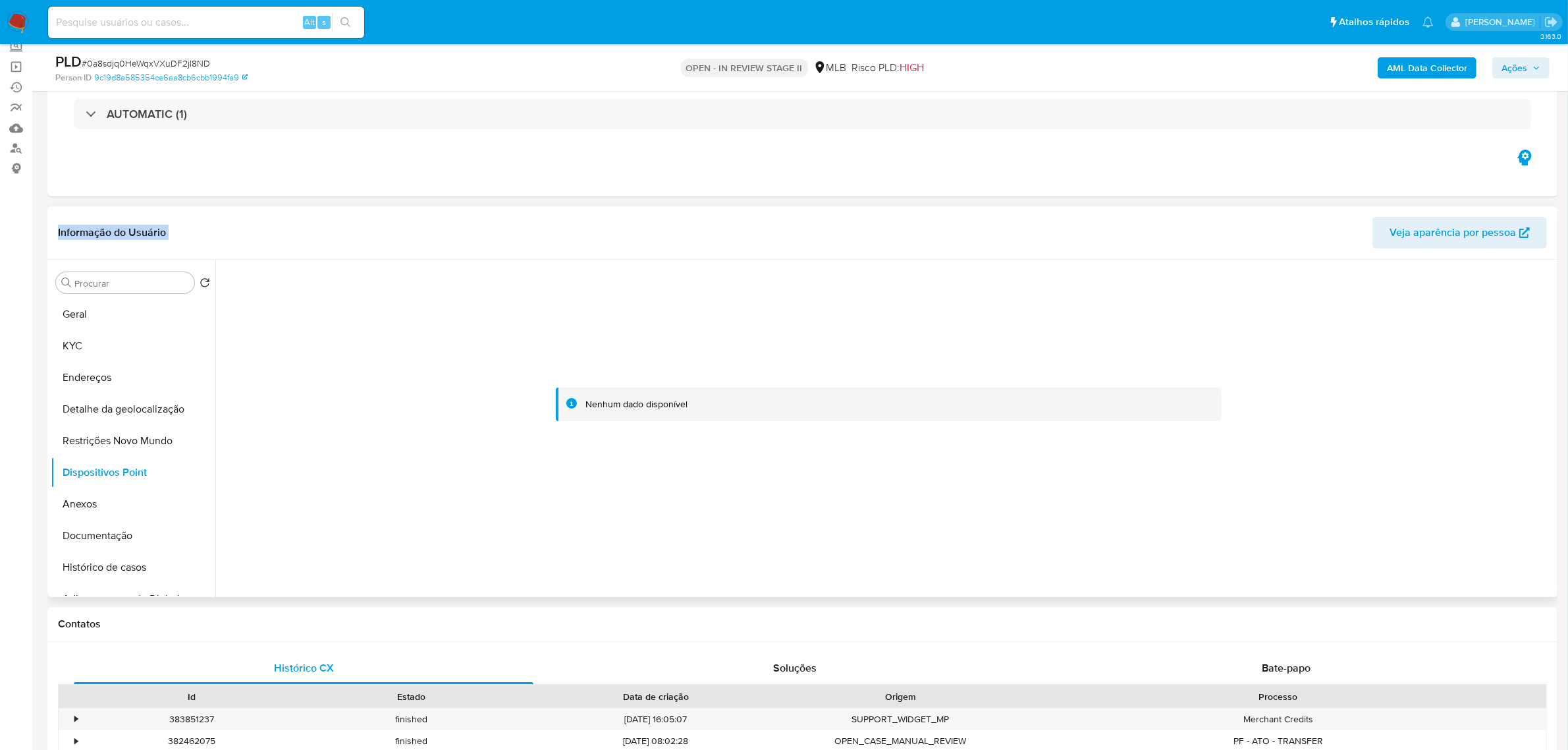
click at [296, 218] on header "Informação do Usuário Veja aparência por pessoa" at bounding box center [802, 232] width 1489 height 31
click at [112, 343] on button "KYC" at bounding box center [128, 345] width 154 height 31
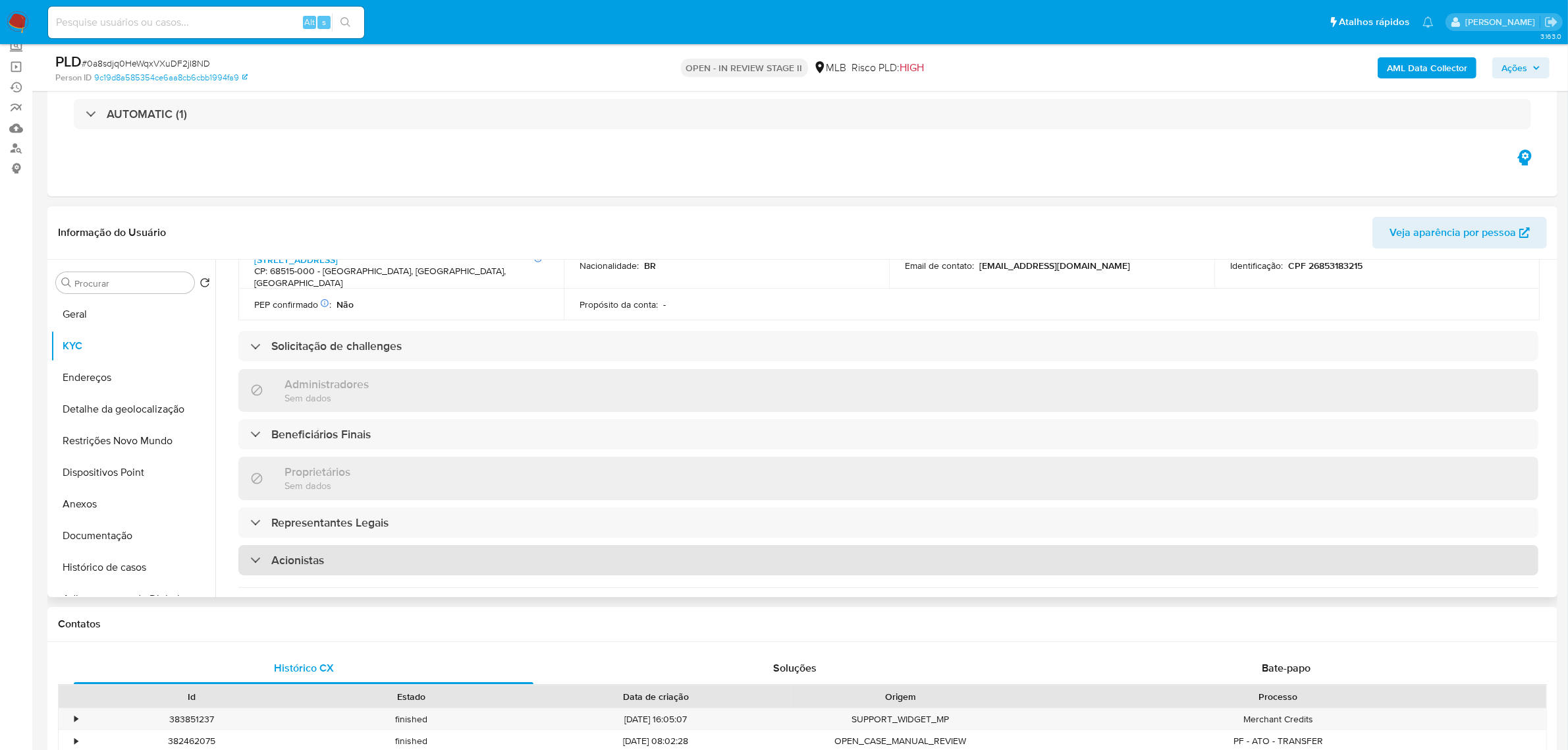
scroll to position [494, 0]
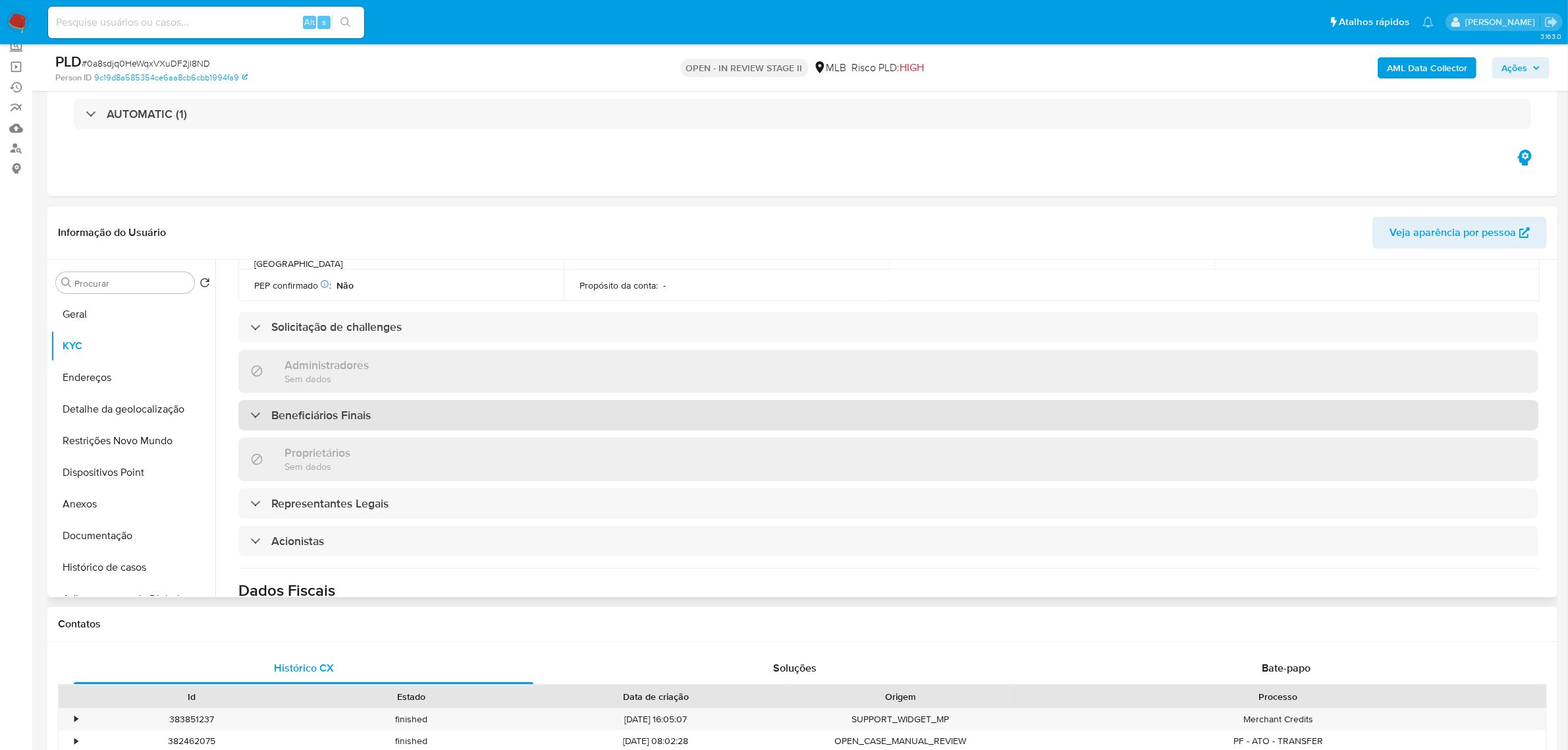
click at [399, 400] on div "Beneficiários Finais" at bounding box center [888, 415] width 1300 height 31
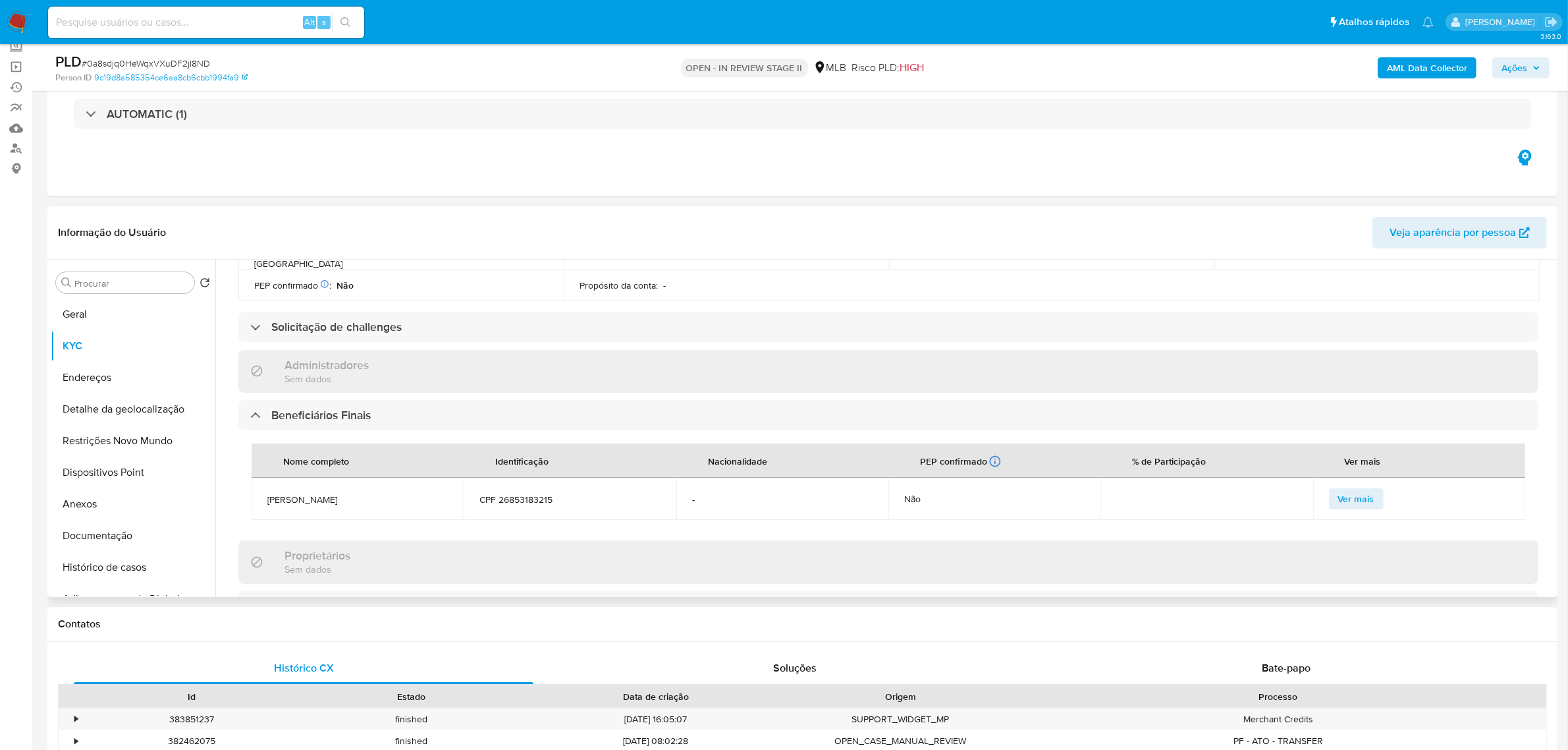
click at [383, 494] on span "ABIGAIL DA SILVA SOUZA" at bounding box center [357, 500] width 181 height 12
drag, startPoint x: 571, startPoint y: 470, endPoint x: 267, endPoint y: 476, distance: 304.1
click at [267, 478] on tr "ABIGAIL DA SILVA SOUZA CPF 26853183215 - Não Ver mais" at bounding box center [889, 499] width 1274 height 42
copy tr "ABIGAIL DA SILVA SOUZA CPF 26853183215"
click at [92, 534] on button "Documentação" at bounding box center [128, 535] width 154 height 31
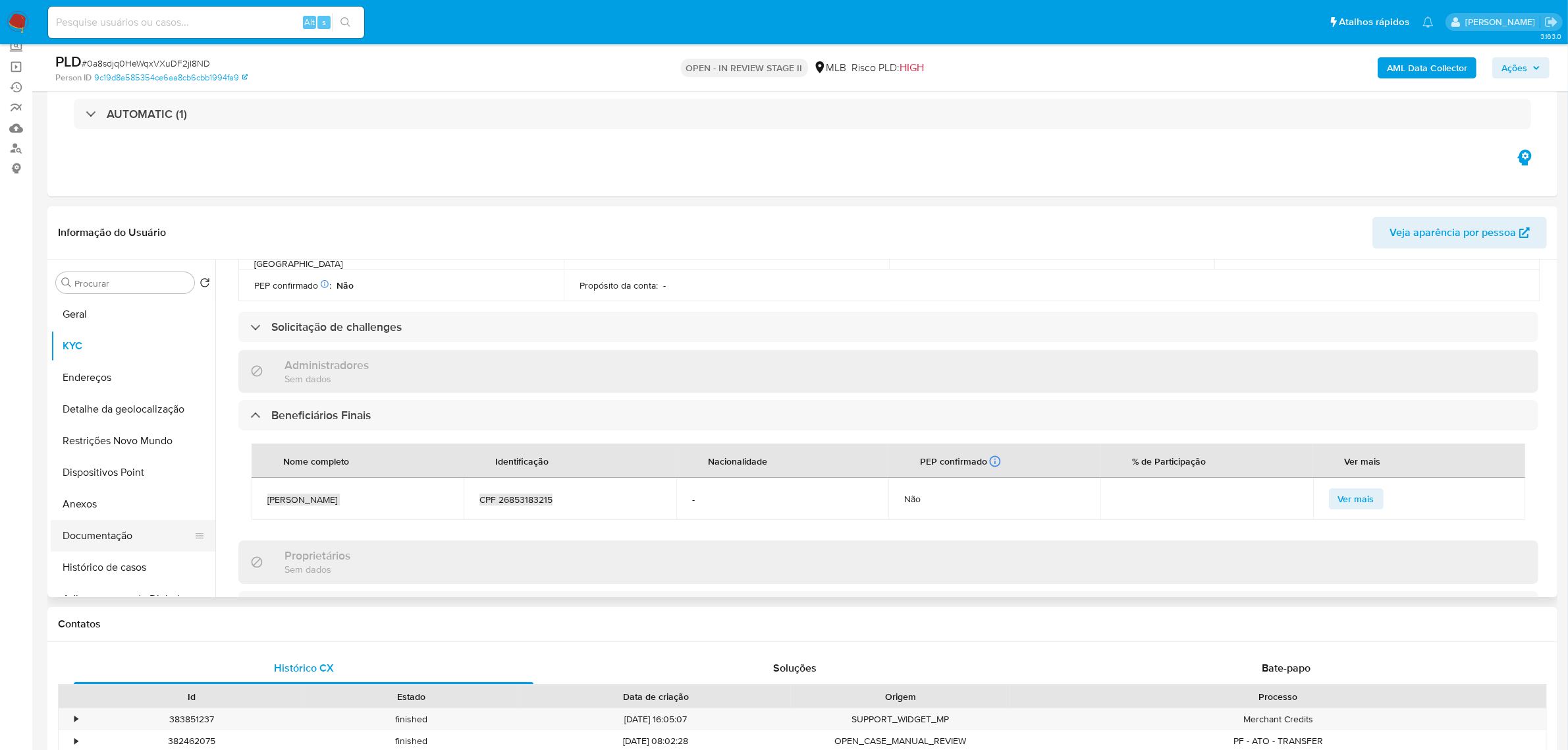
scroll to position [0, 0]
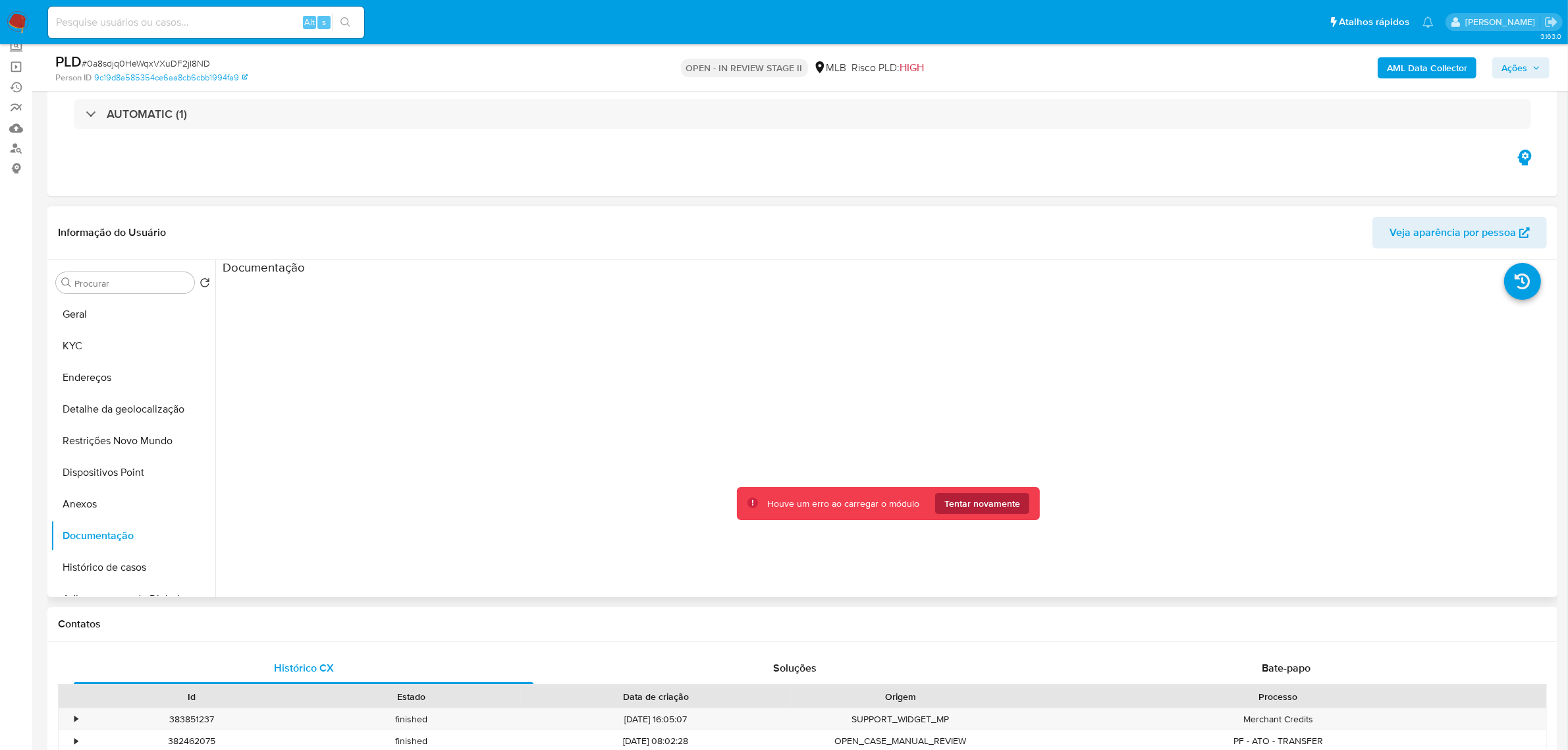
click at [968, 505] on span "Tentar novamente" at bounding box center [982, 503] width 75 height 21
click at [116, 409] on button "Detalhe da geolocalização" at bounding box center [128, 409] width 154 height 31
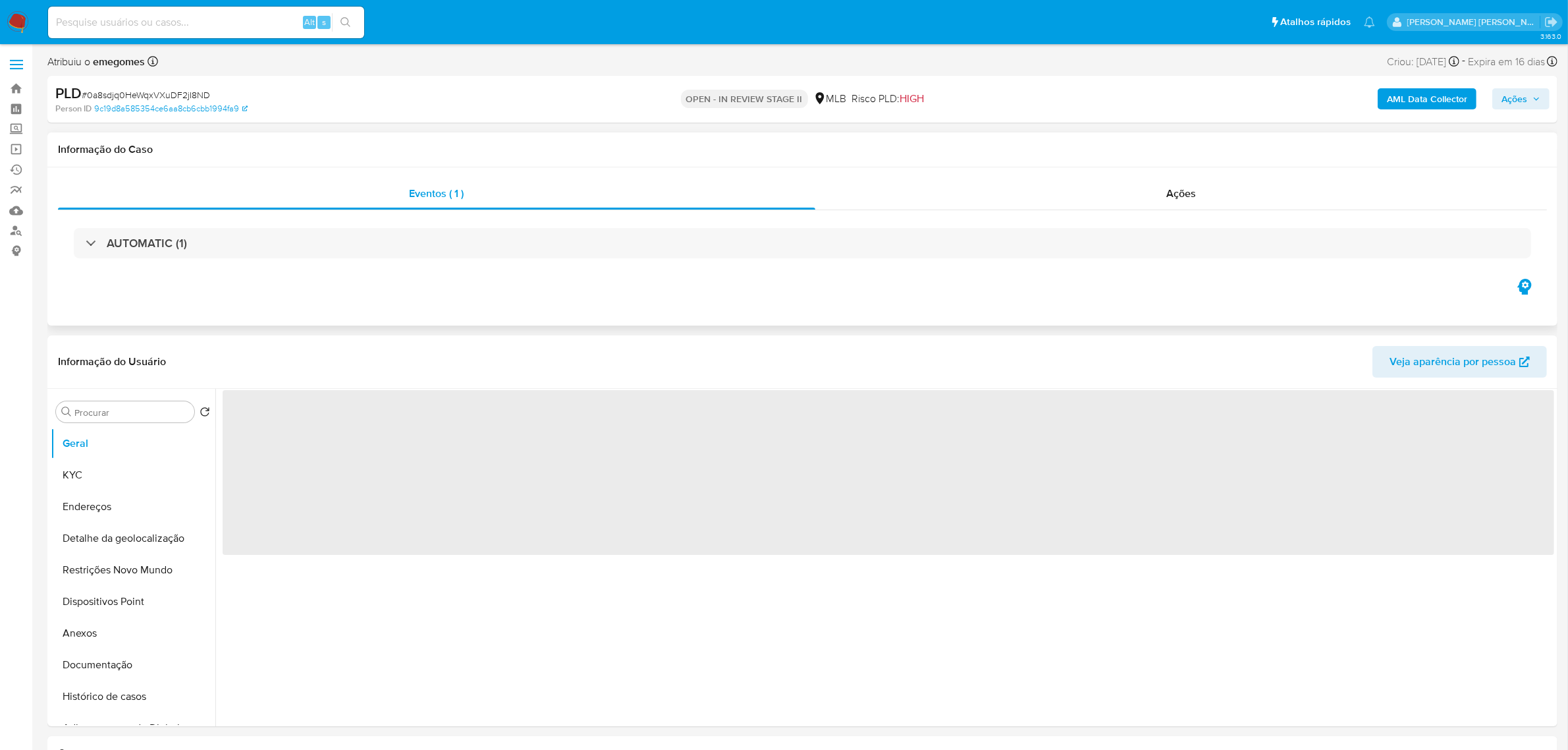
select select "10"
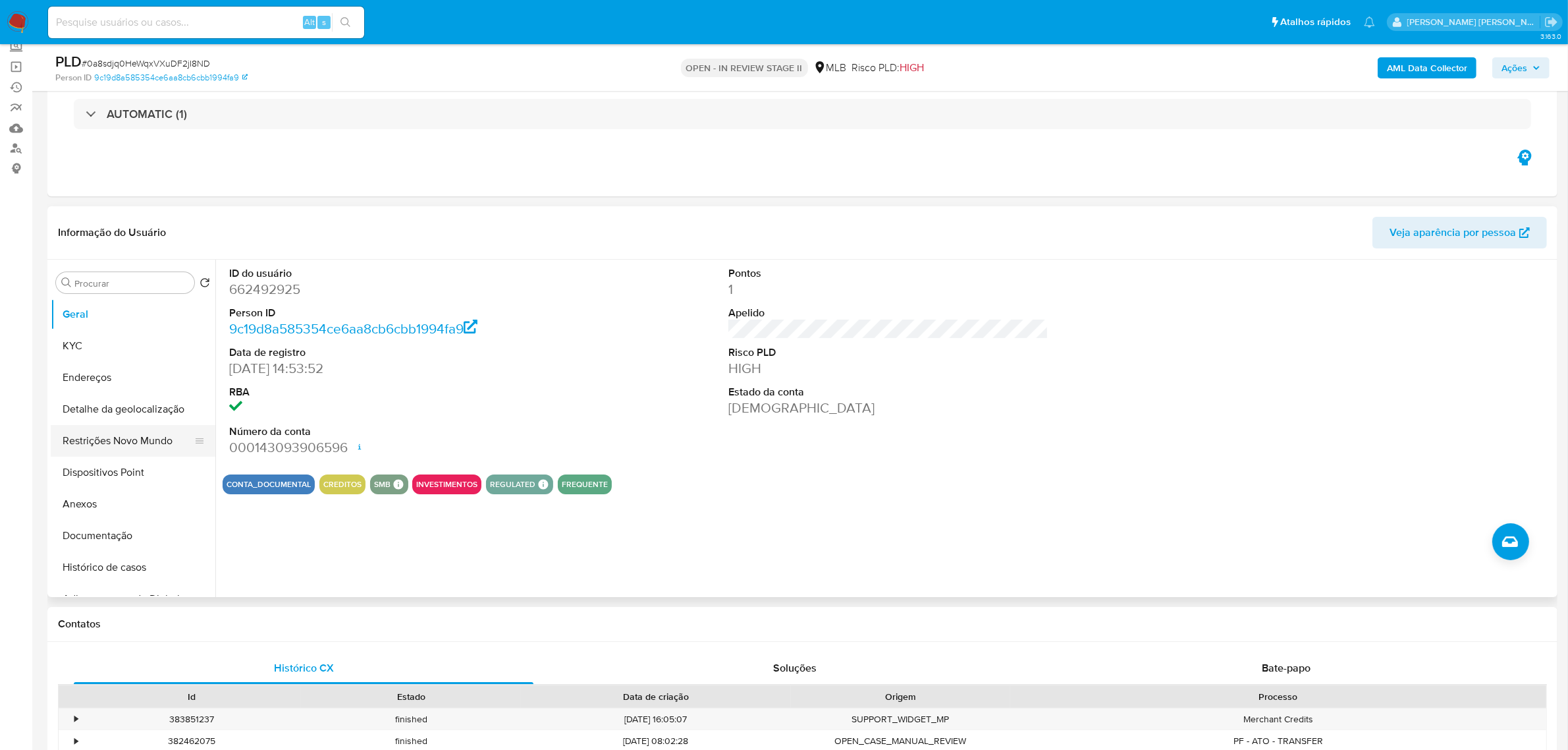
click at [124, 442] on button "Restrições Novo Mundo" at bounding box center [128, 440] width 154 height 31
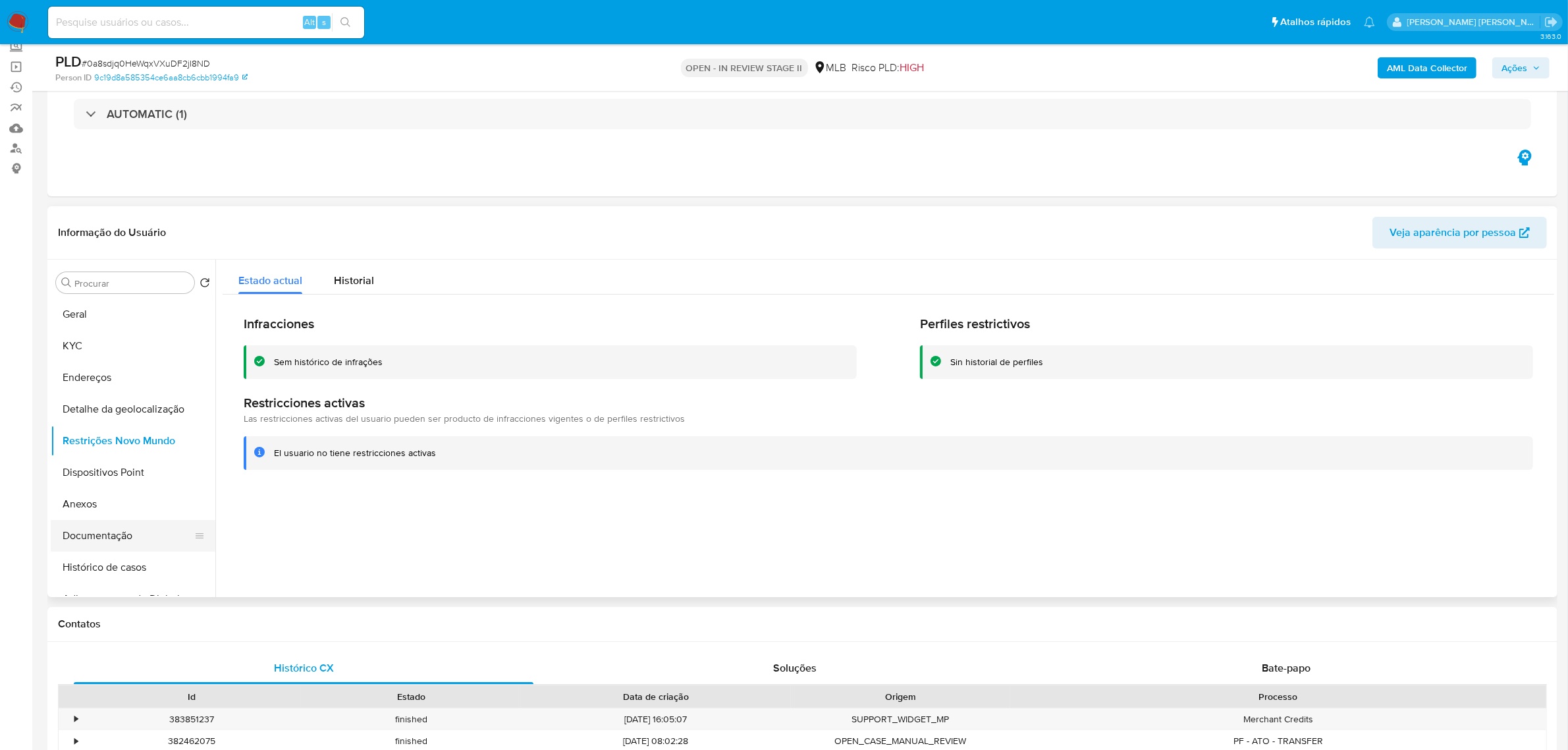
click at [126, 538] on button "Documentação" at bounding box center [128, 535] width 154 height 31
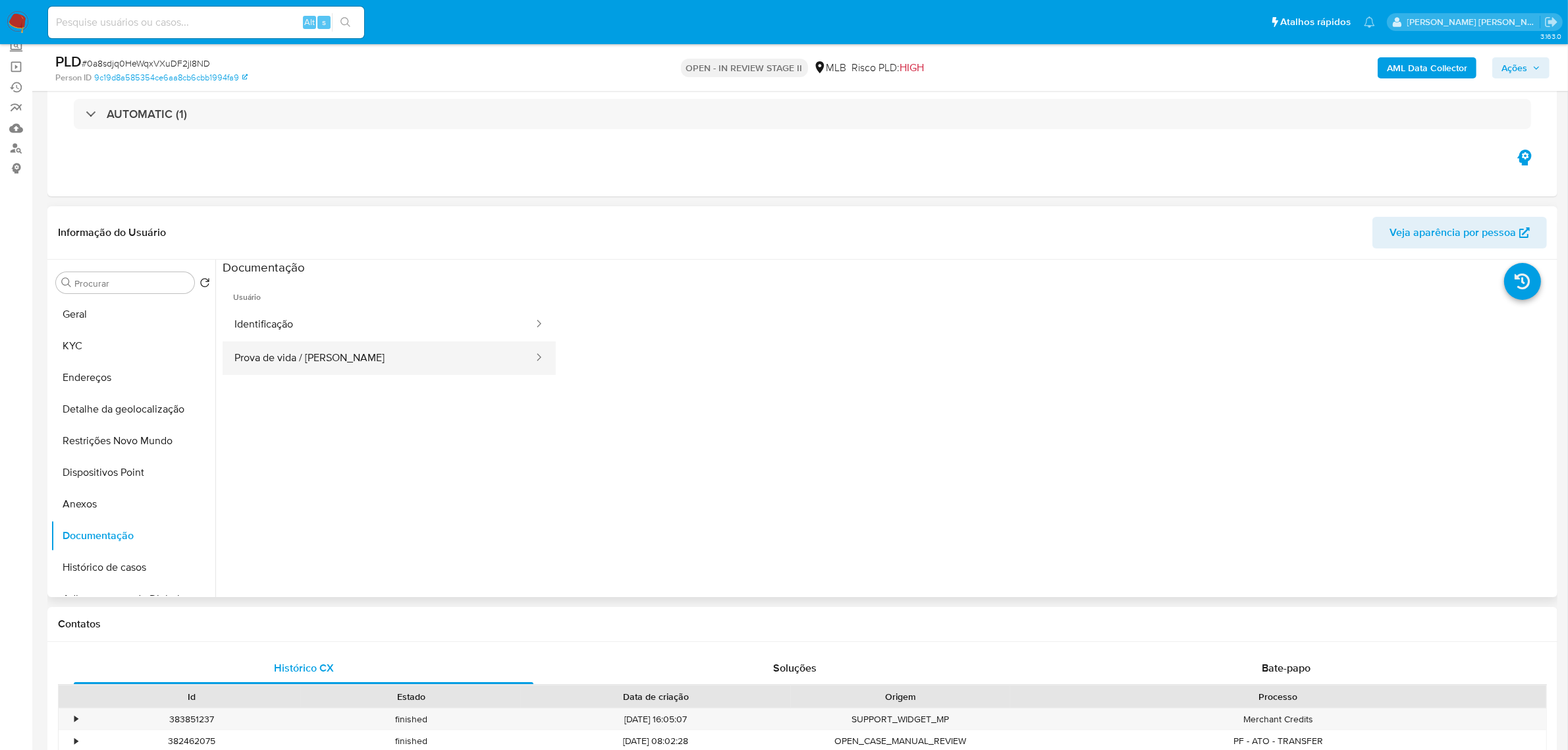
click at [324, 357] on button "Prova de vida / [PERSON_NAME]" at bounding box center [378, 358] width 312 height 34
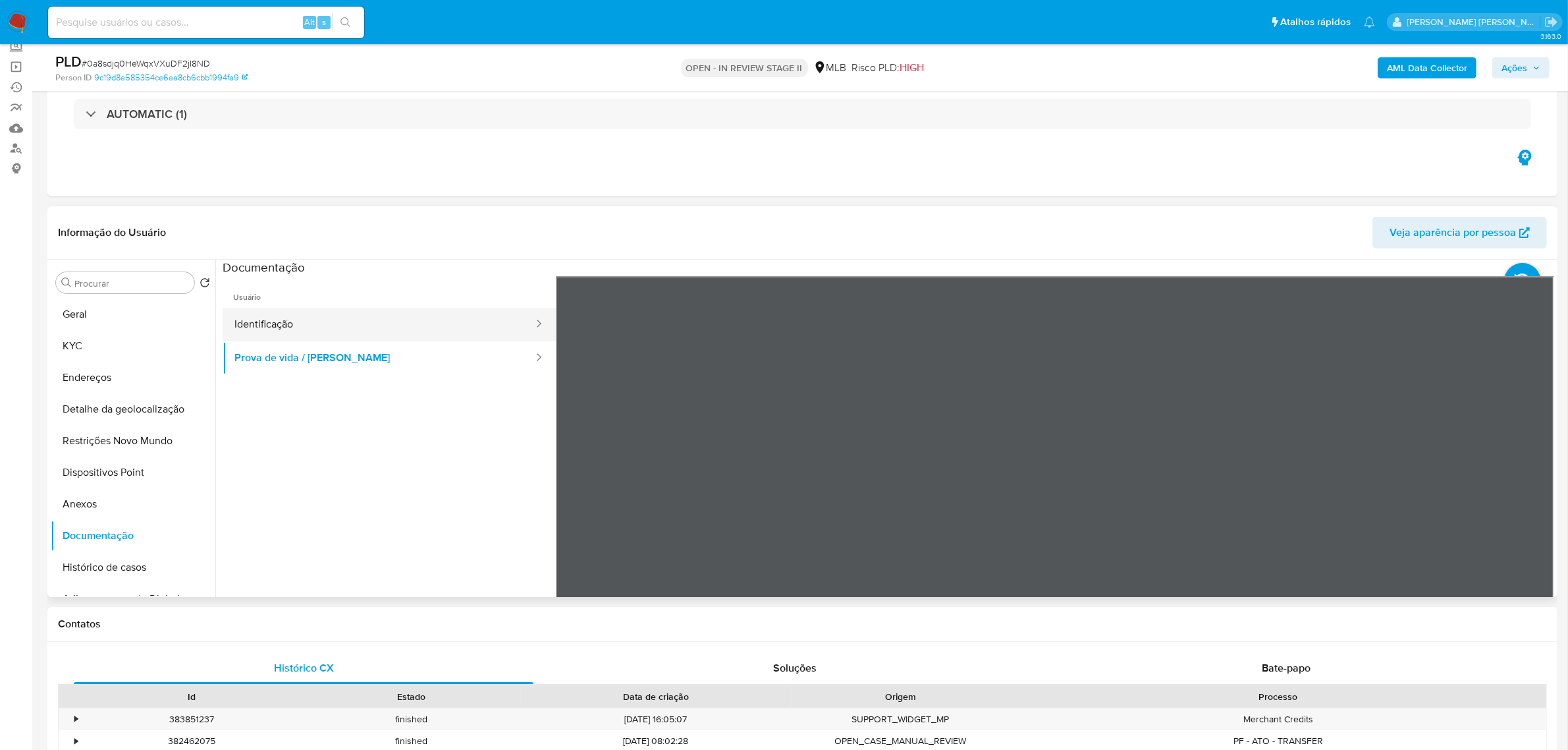
click at [277, 328] on button "Identificação" at bounding box center [378, 325] width 312 height 34
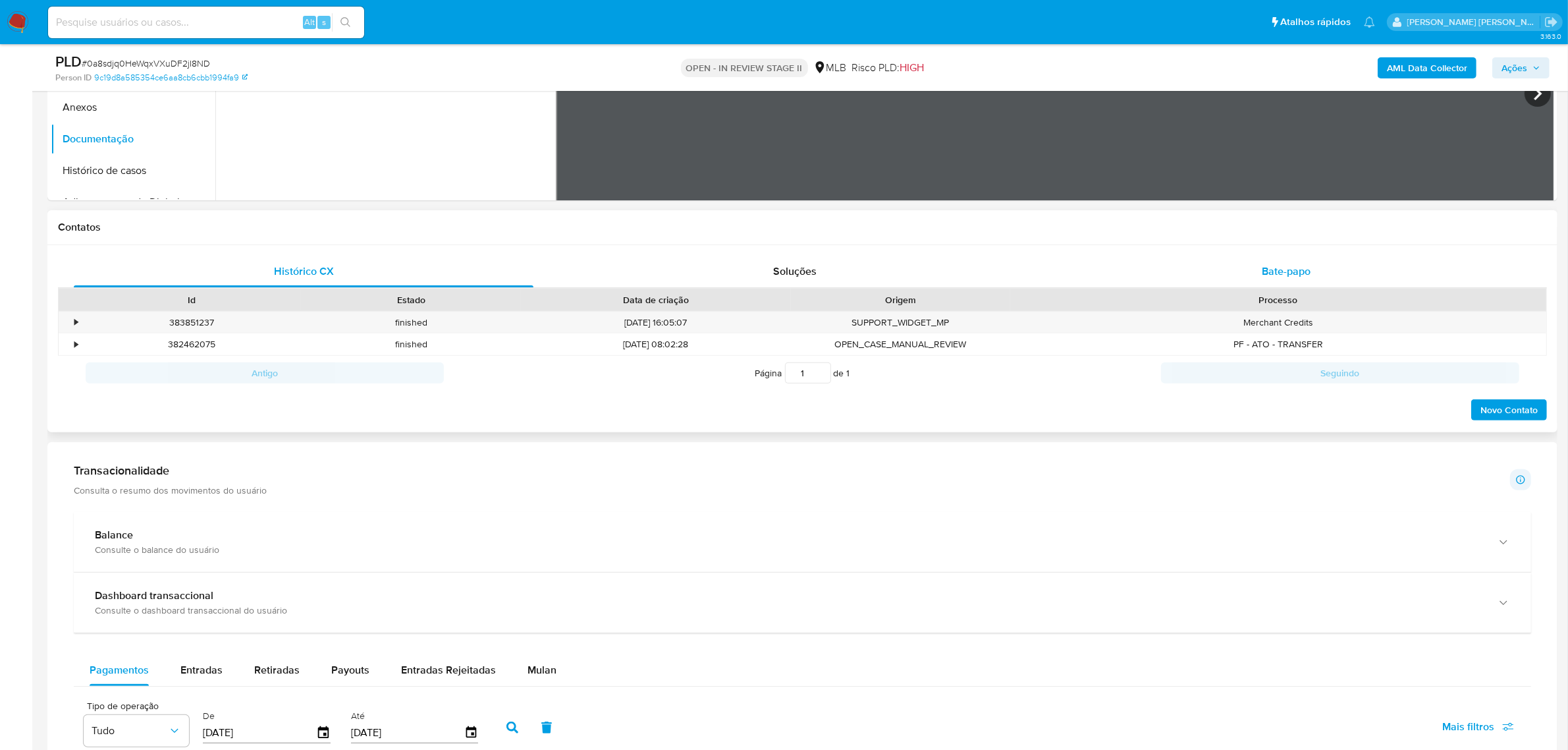
scroll to position [494, 0]
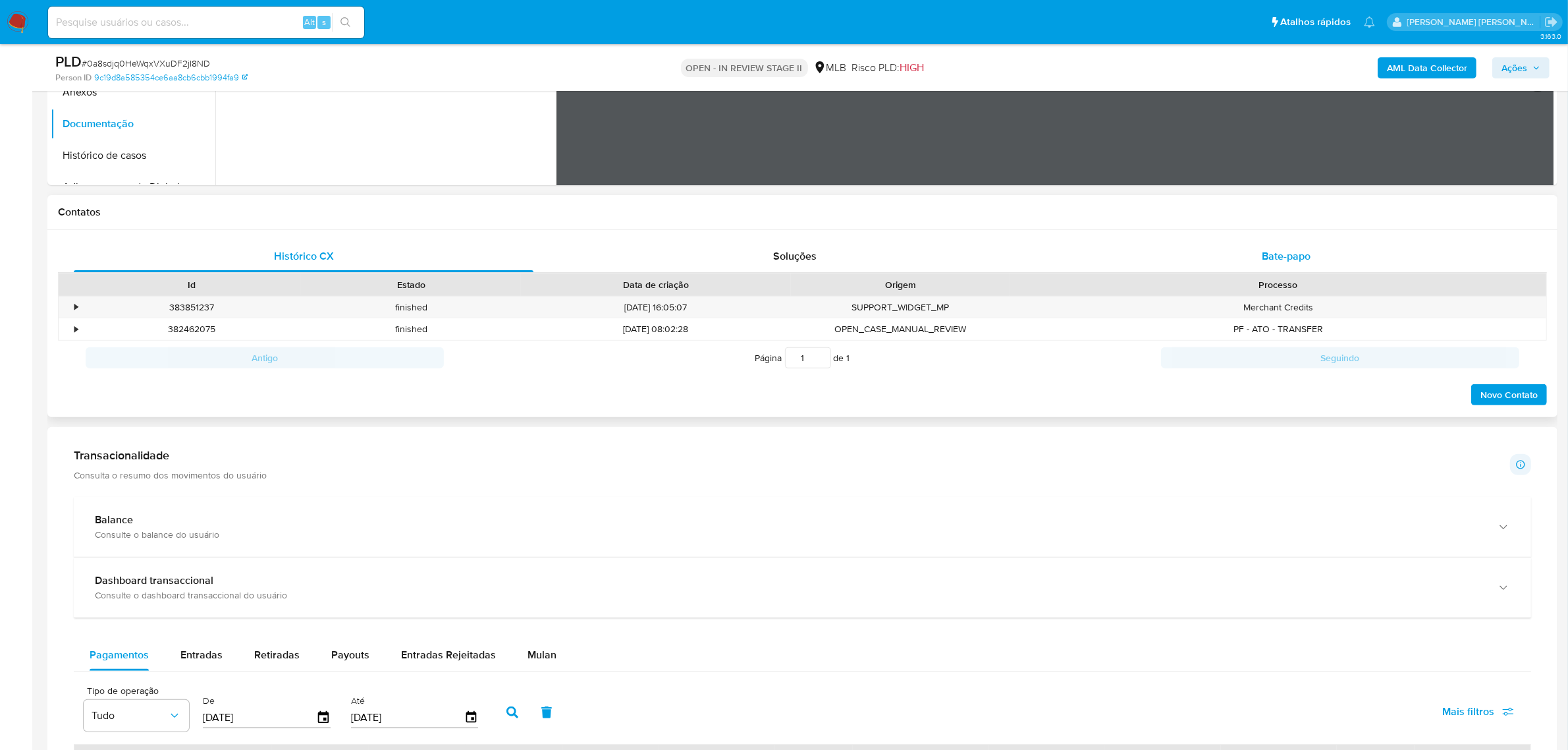
click at [1317, 255] on div "Bate-papo" at bounding box center [1286, 255] width 460 height 31
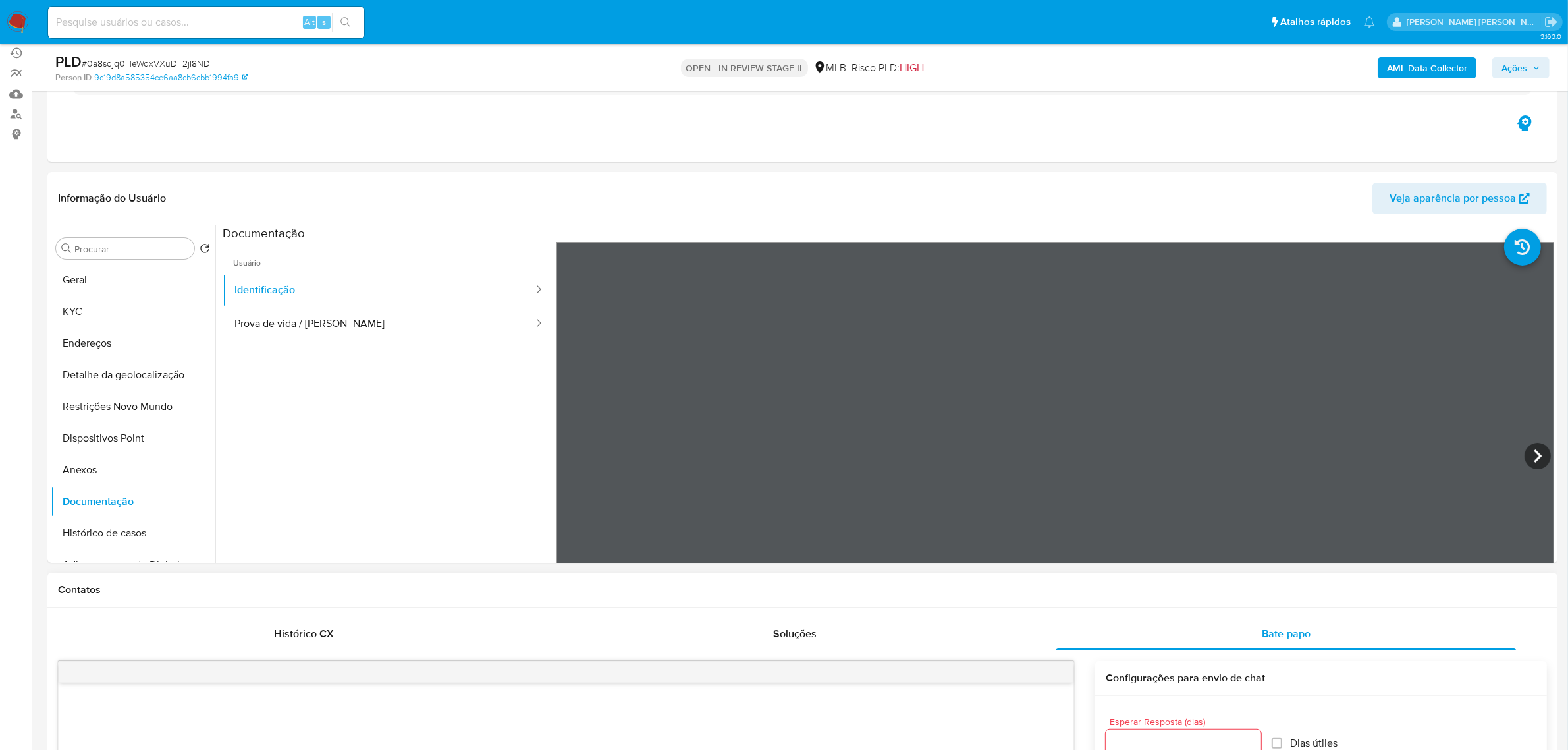
scroll to position [82, 0]
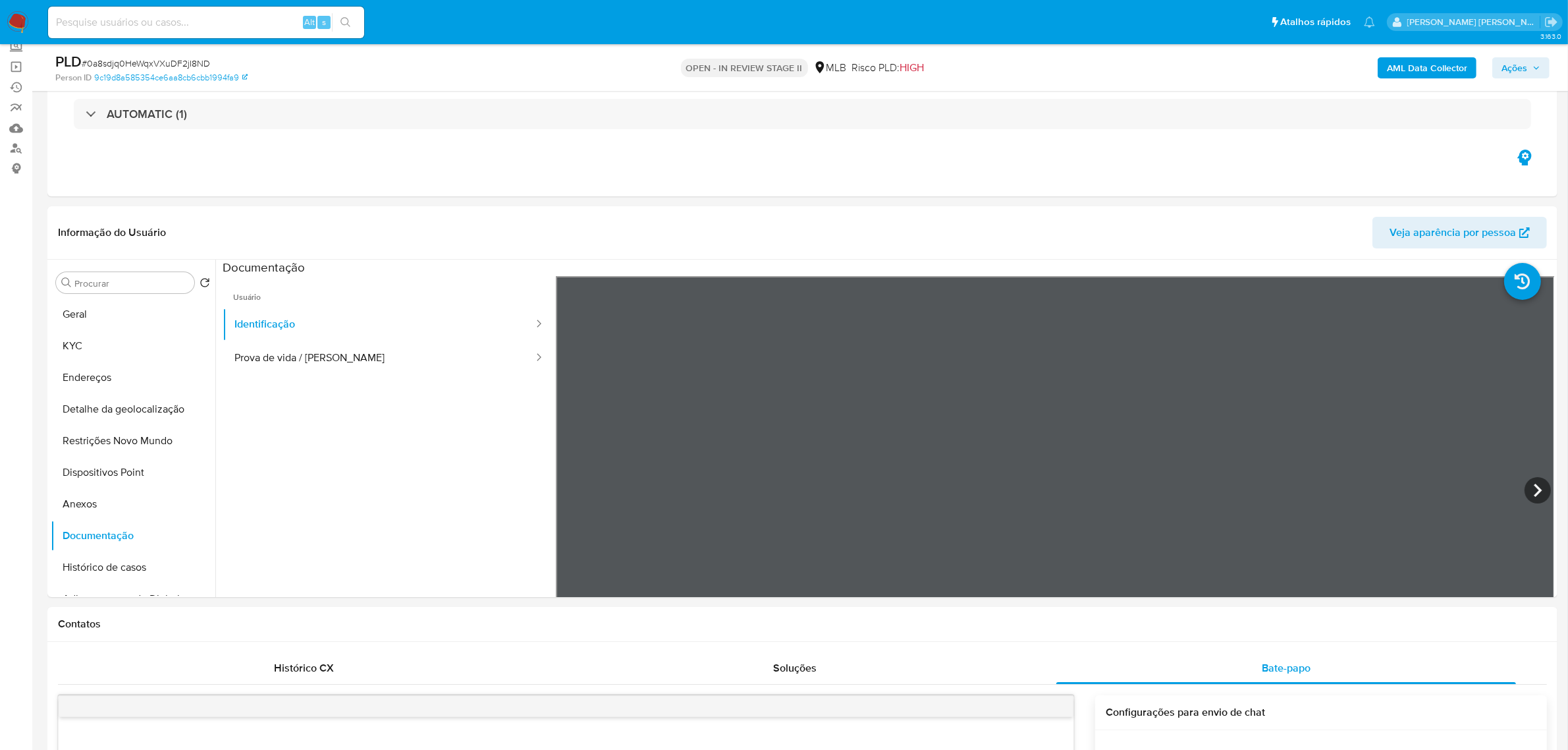
click at [1541, 74] on button "Ações" at bounding box center [1521, 68] width 58 height 21
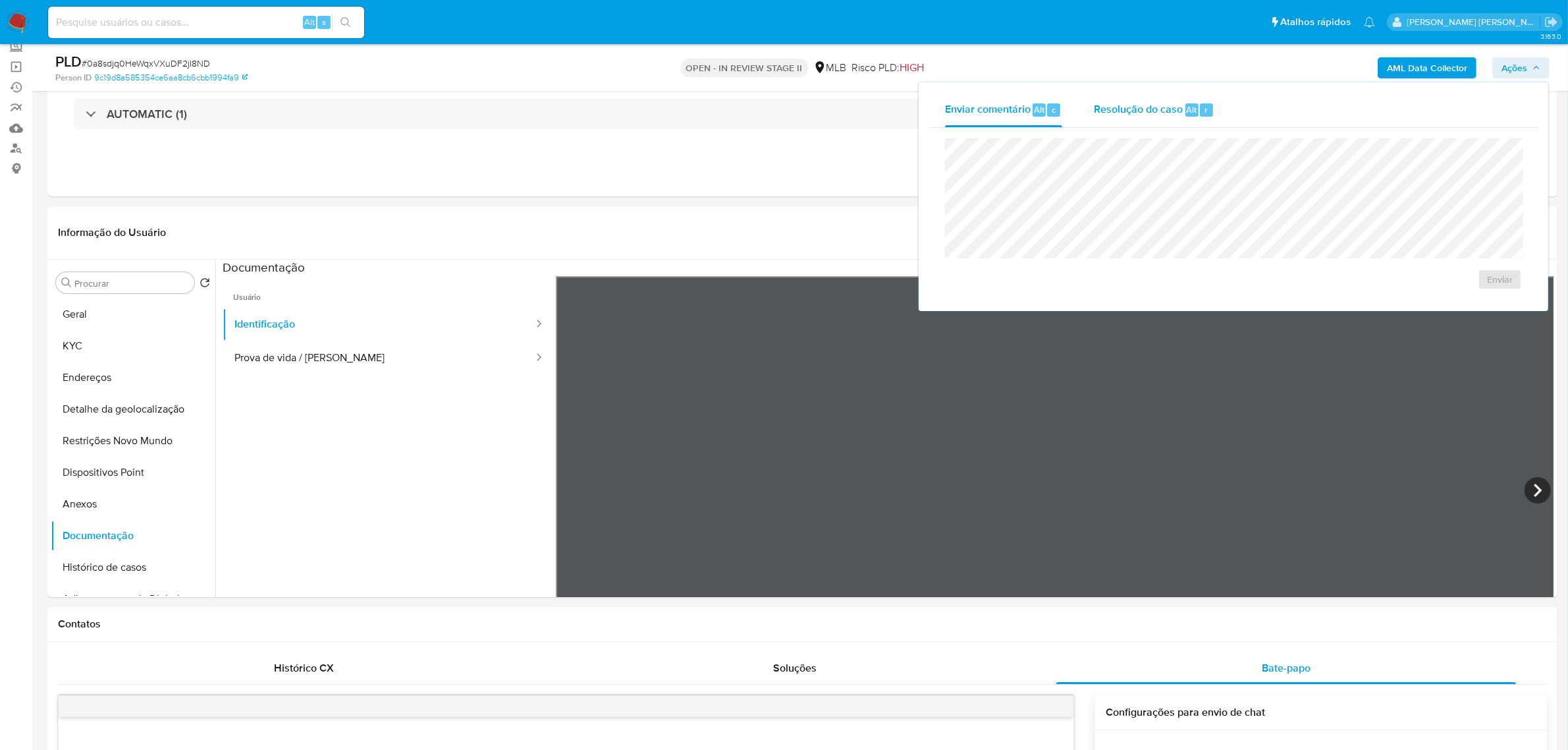
click at [1121, 104] on span "Resolução do caso" at bounding box center [1138, 109] width 89 height 15
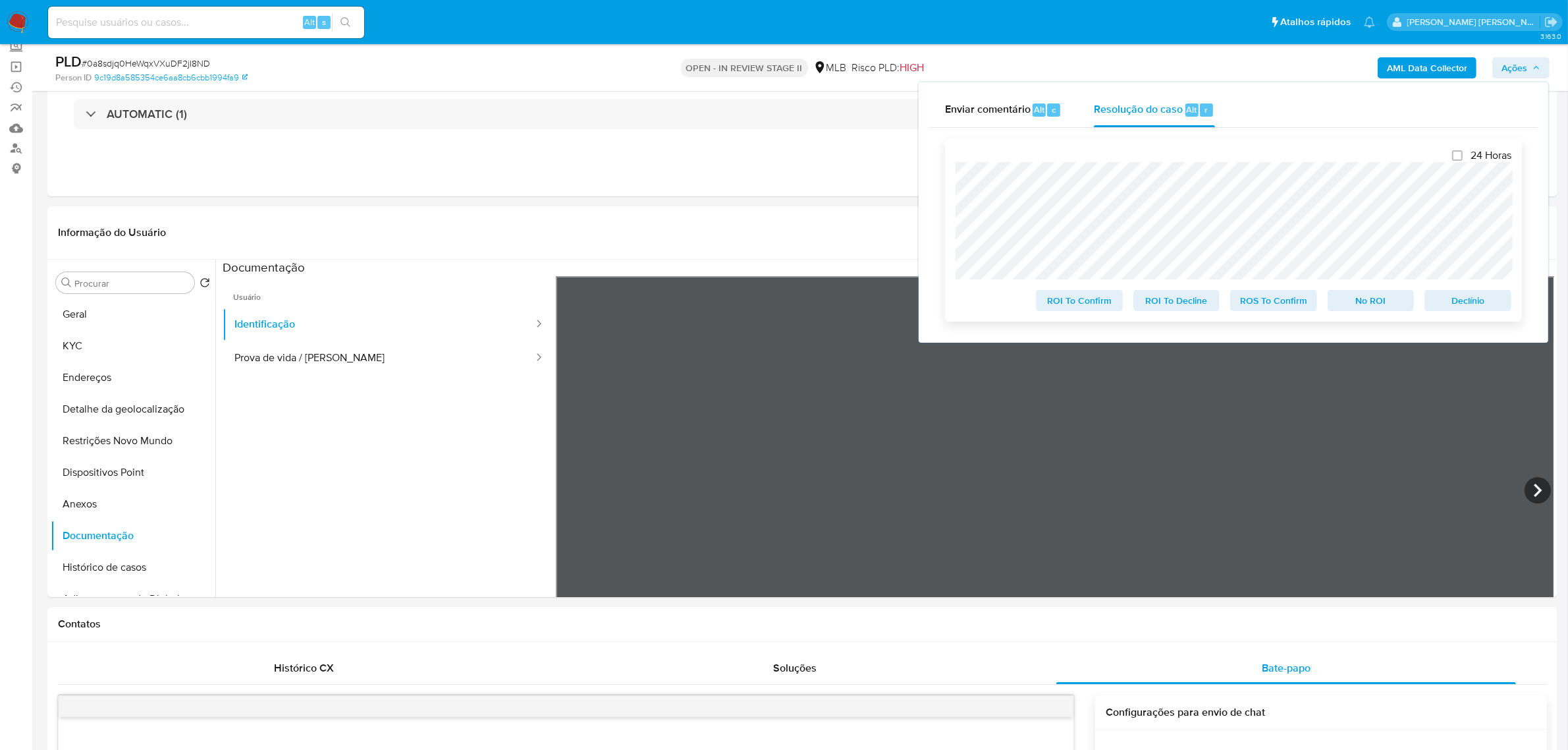
click at [1384, 299] on span "No ROI" at bounding box center [1370, 300] width 69 height 19
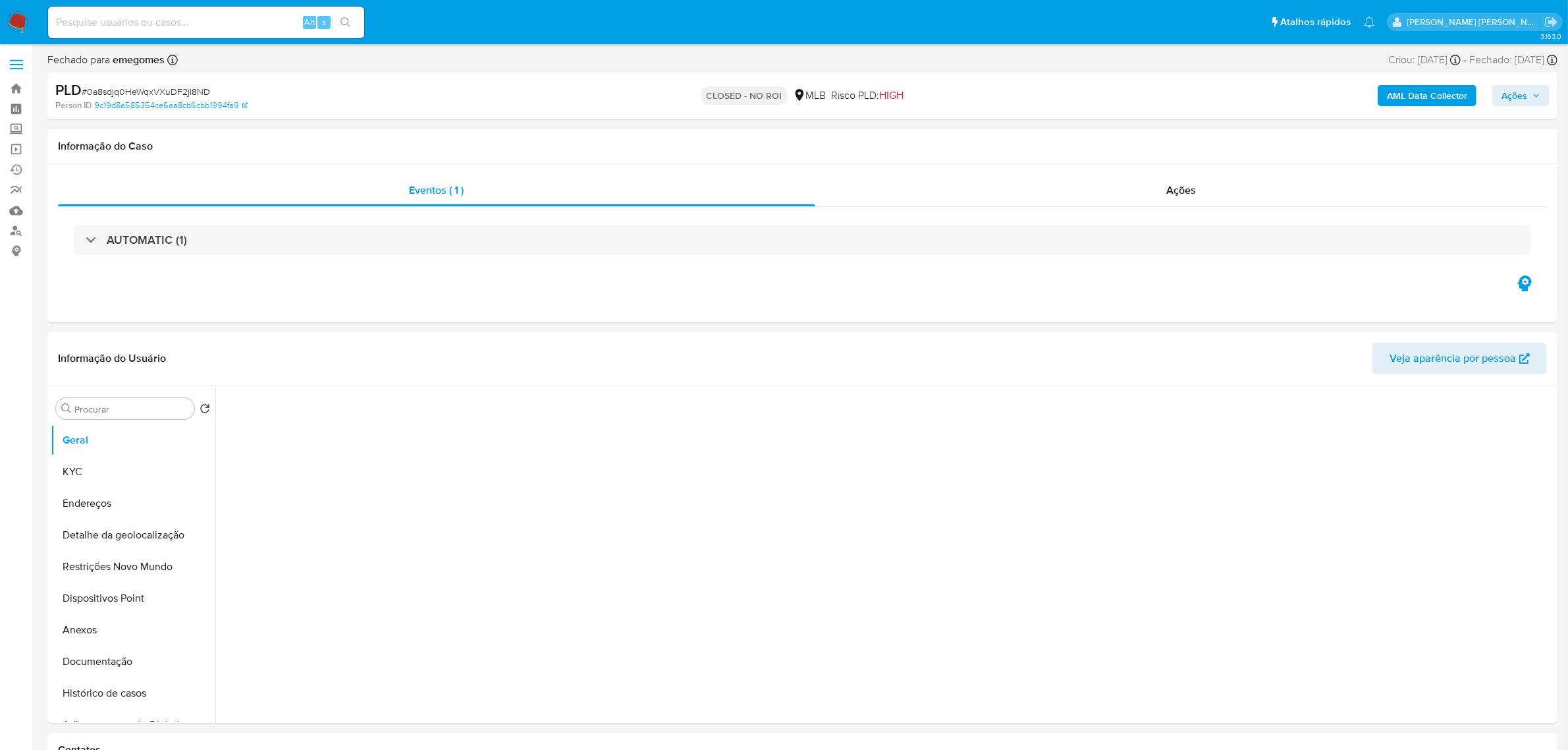
select select "10"
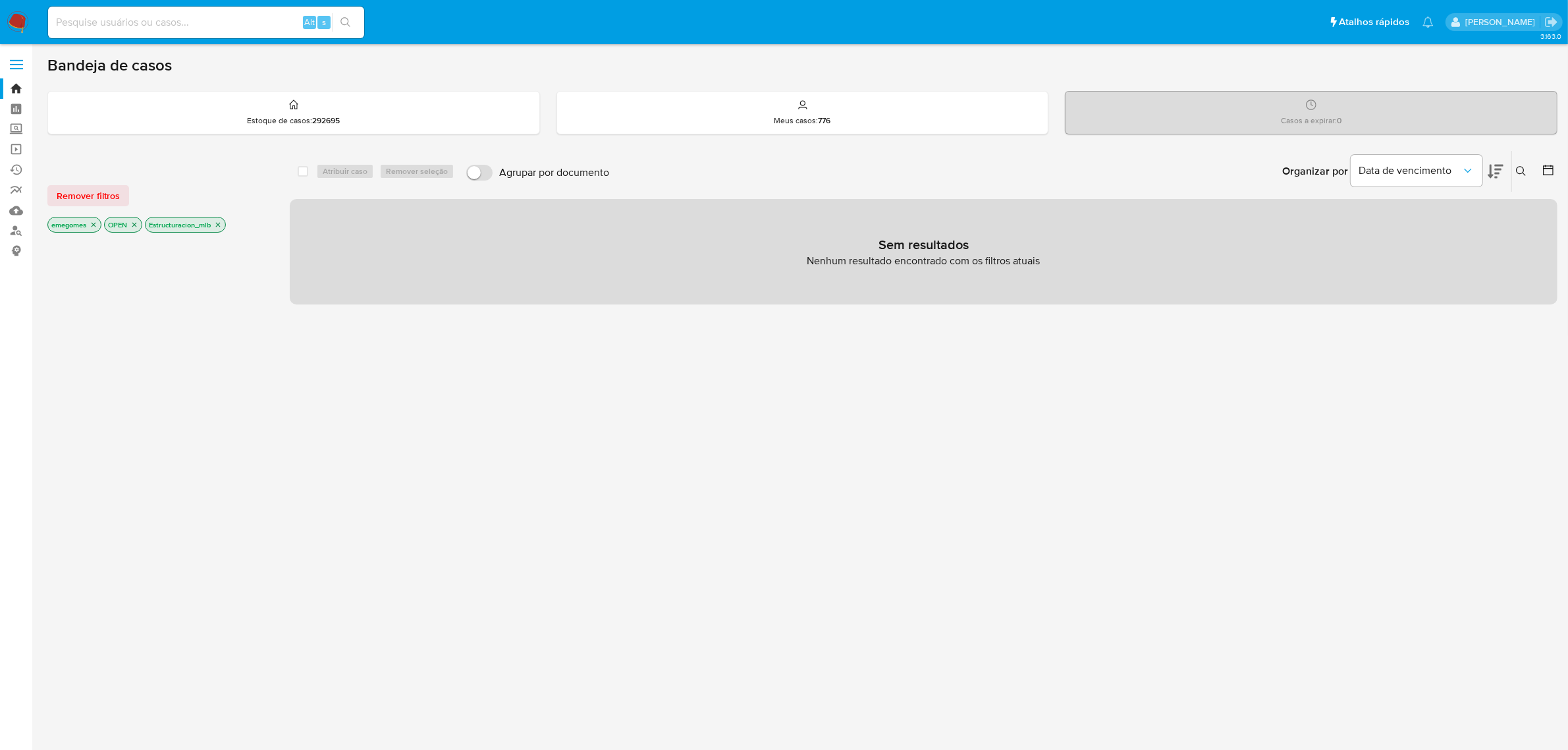
click at [219, 221] on icon "close-filter" at bounding box center [217, 224] width 8 height 8
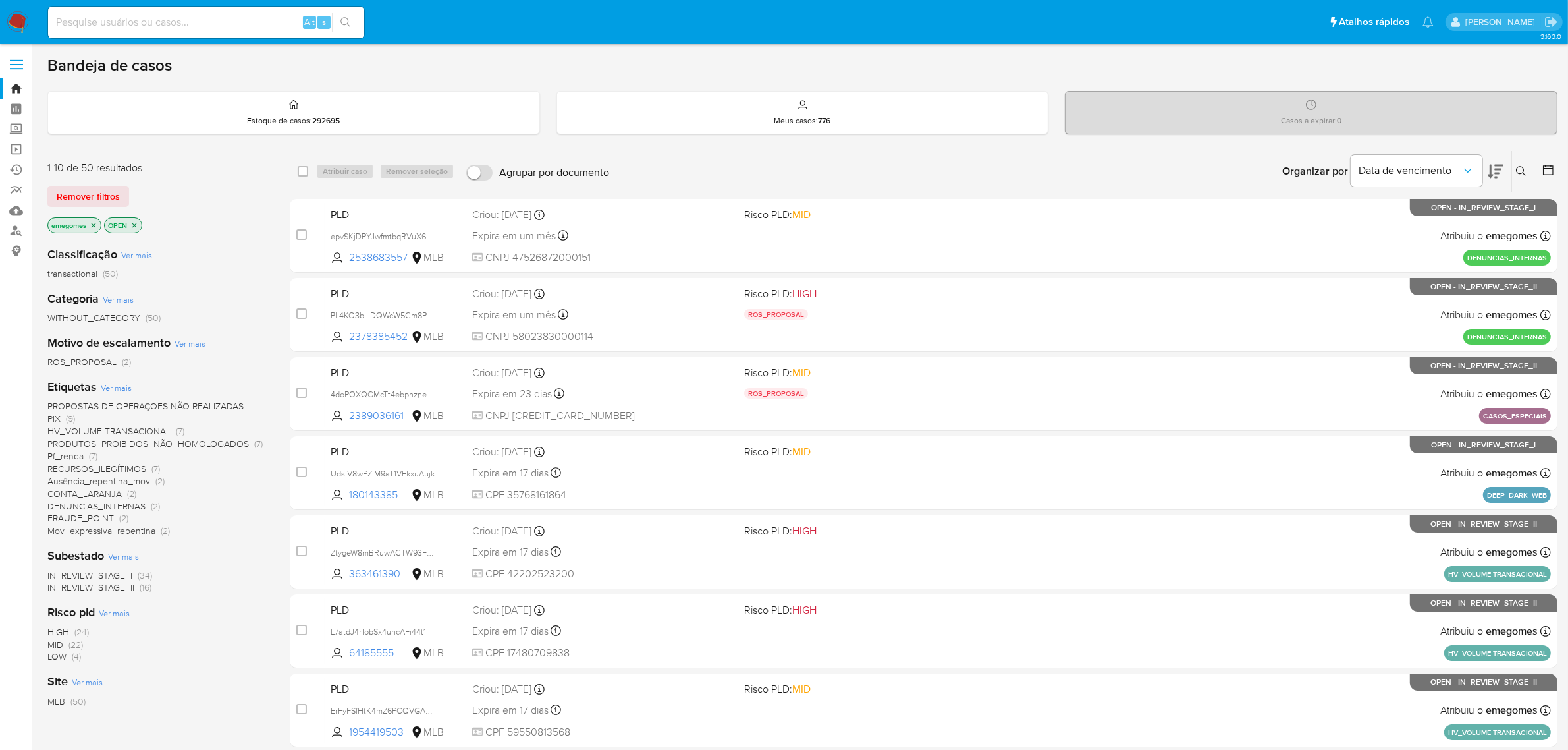
click at [72, 456] on span "Pf_renda" at bounding box center [65, 456] width 36 height 14
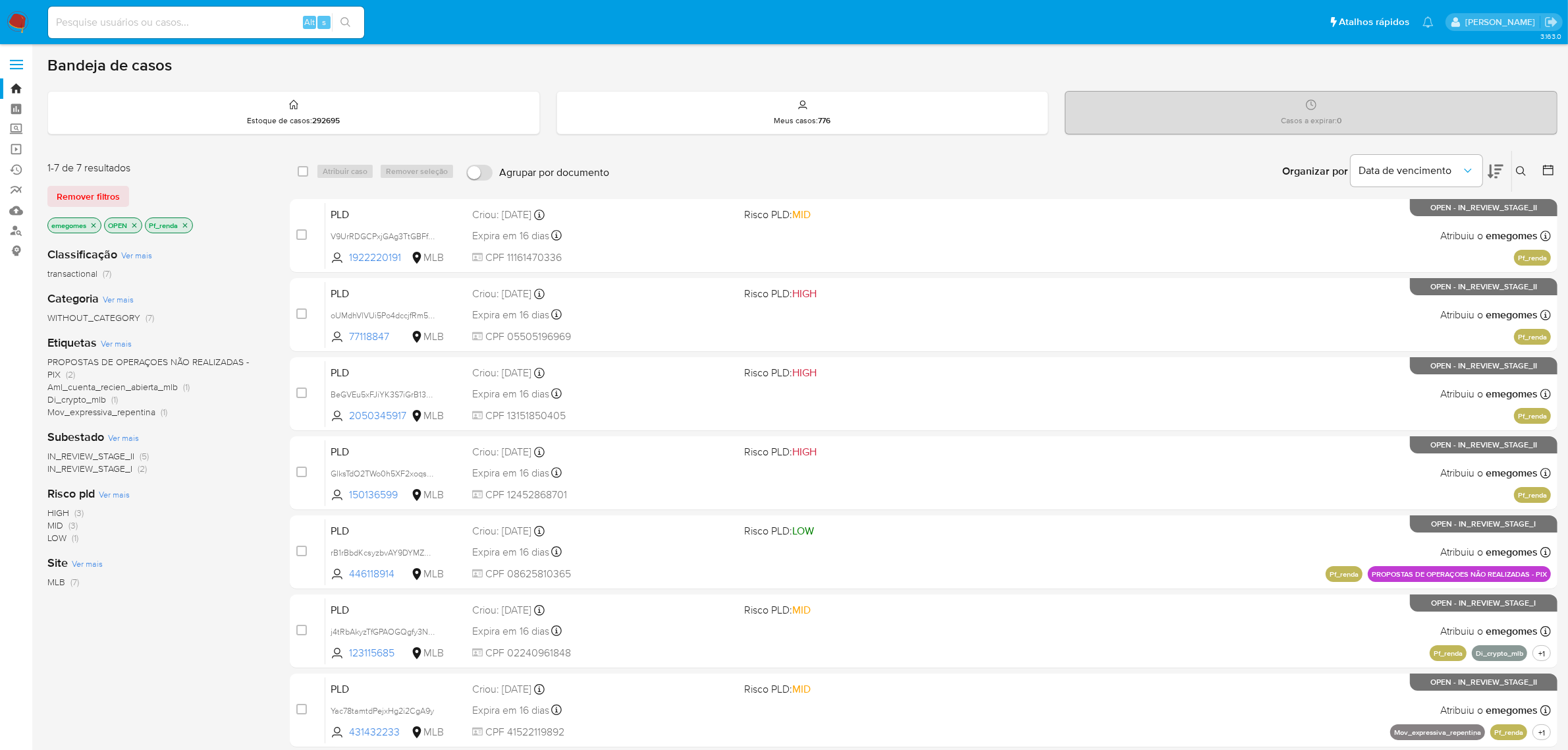
click at [187, 222] on icon "close-filter" at bounding box center [185, 225] width 8 height 8
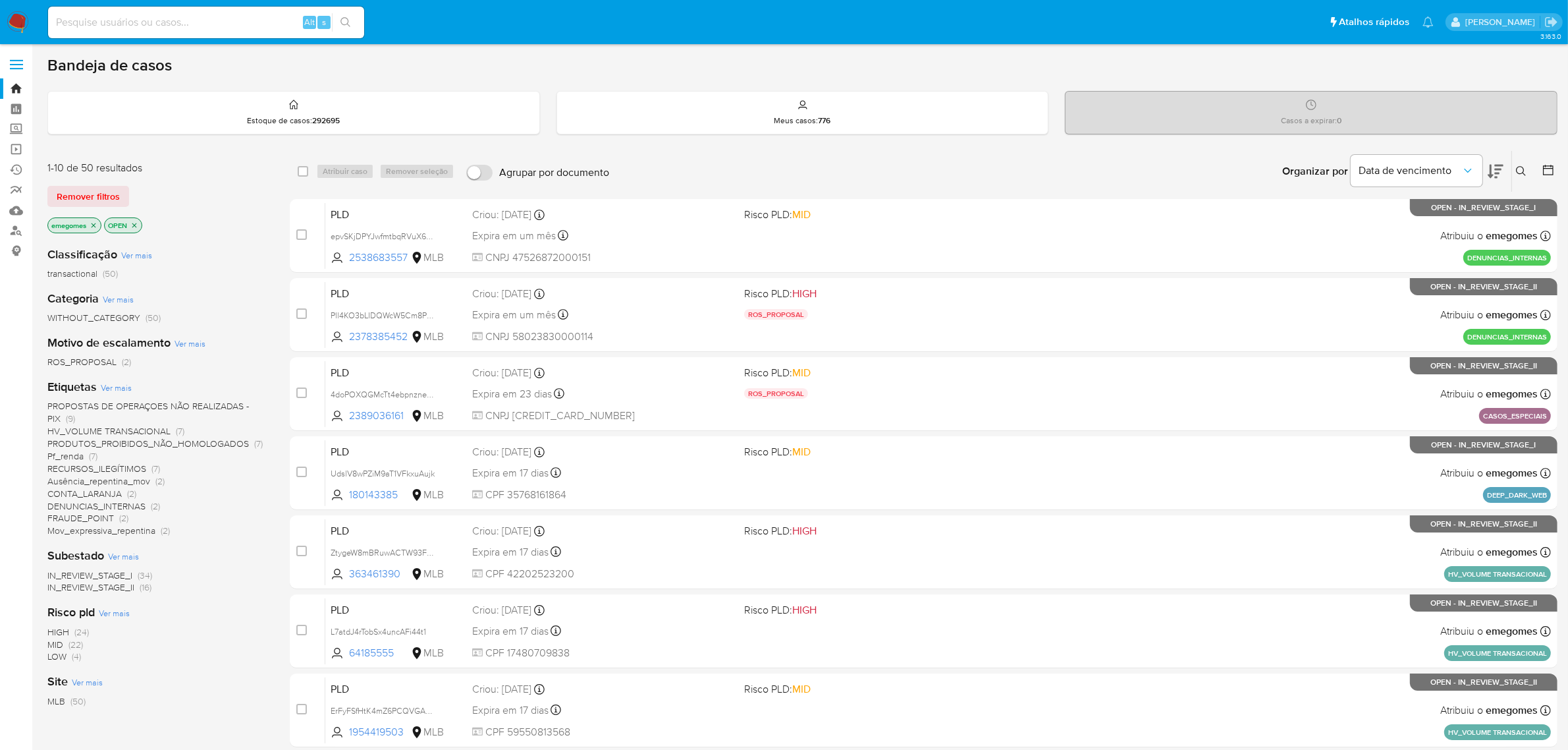
click at [92, 494] on span "CONTA_LARANJA" at bounding box center [85, 494] width 75 height 14
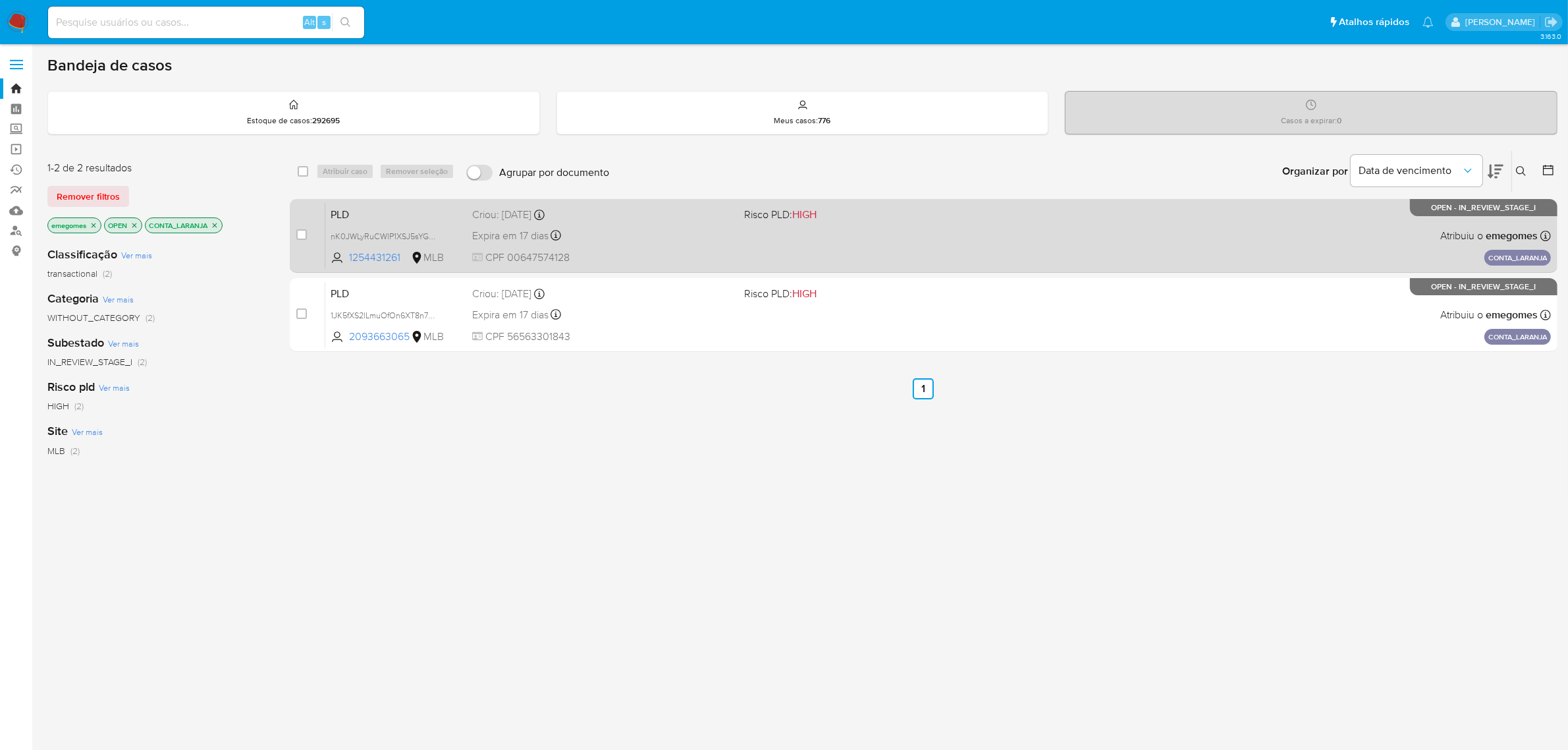
click at [633, 225] on div "PLD nK0JWLyRuCWlP1XSJ5sYGHA1 1254431261 MLB Risco PLD: HIGH Criou: 12/09/2025 C…" at bounding box center [938, 235] width 1225 height 66
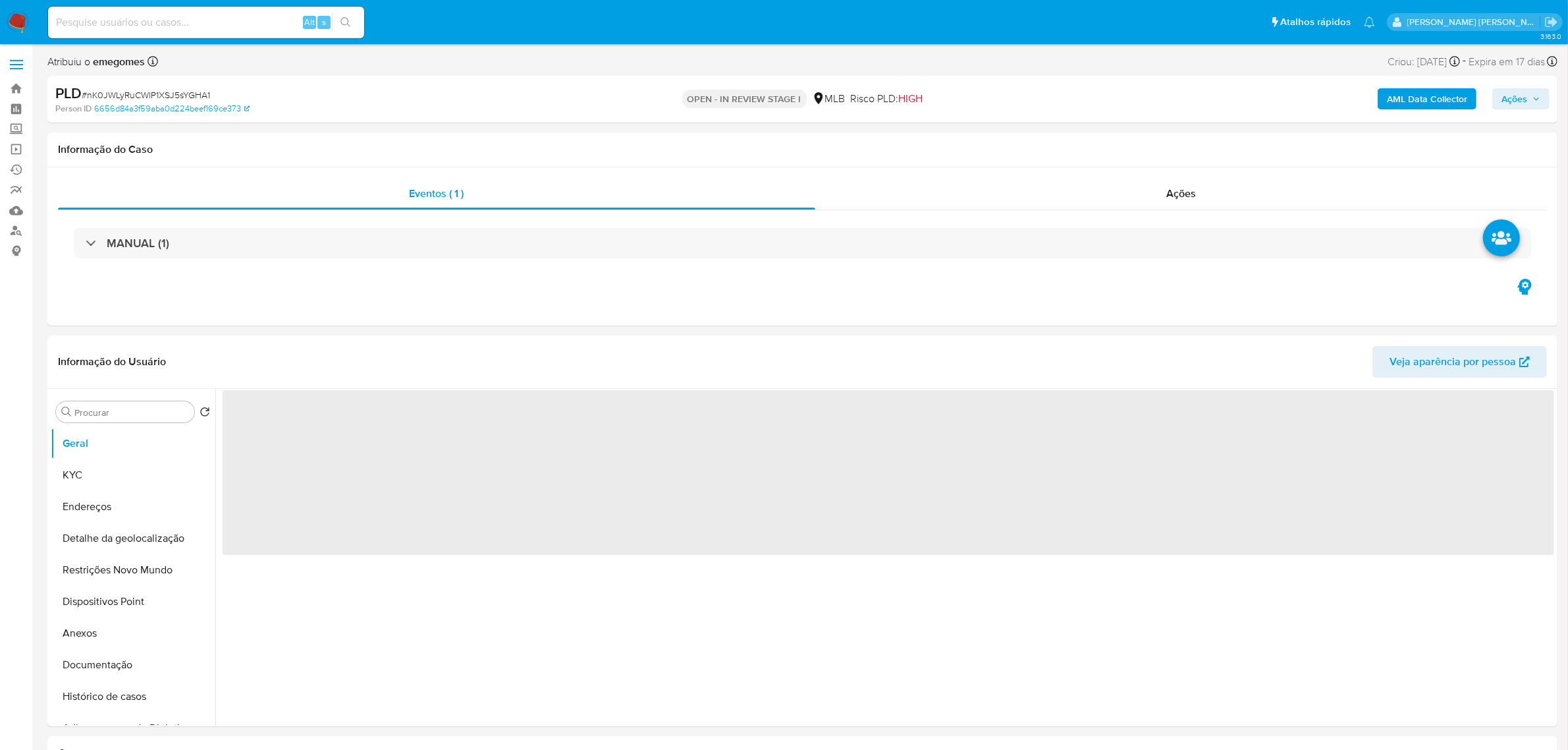
select select "10"
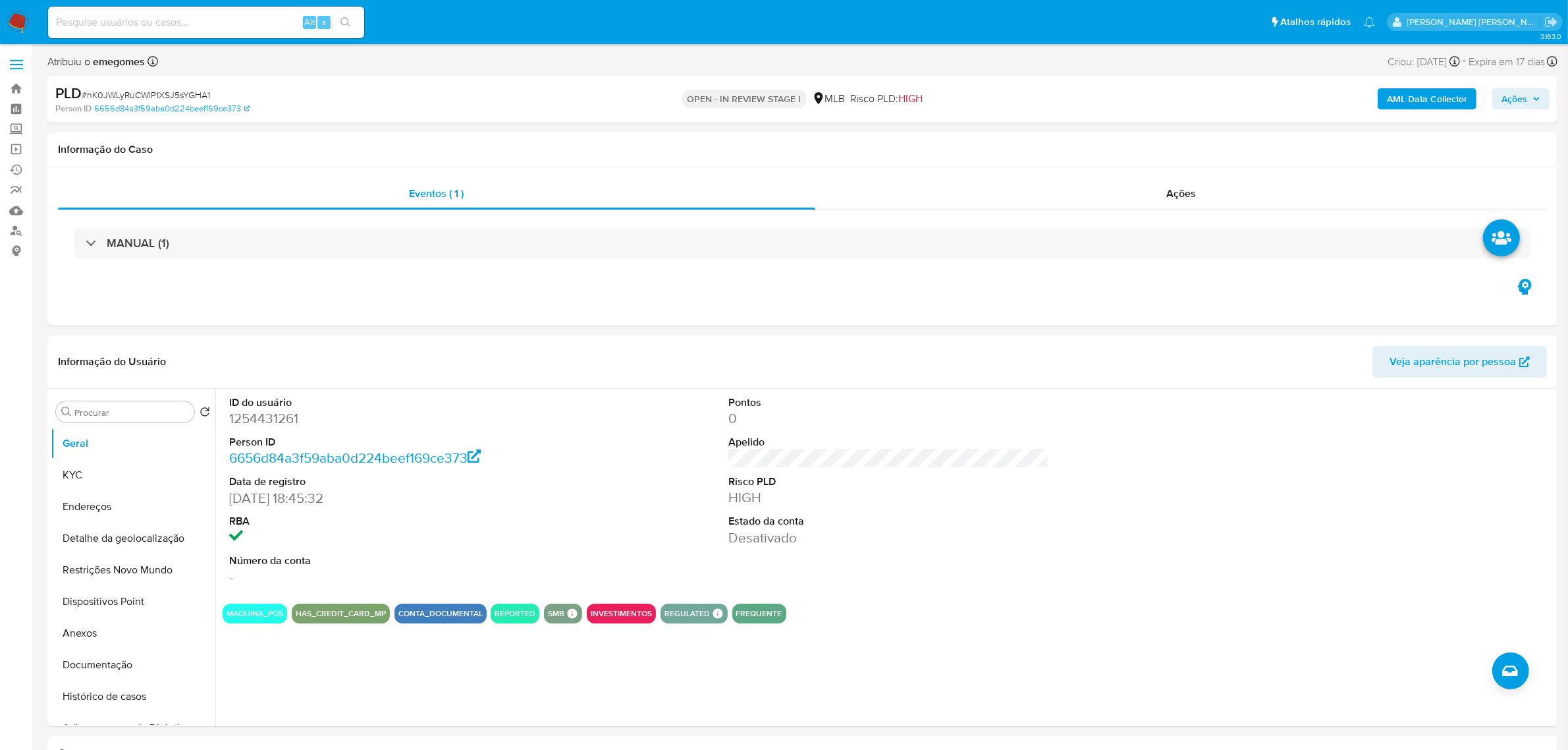
scroll to position [82, 0]
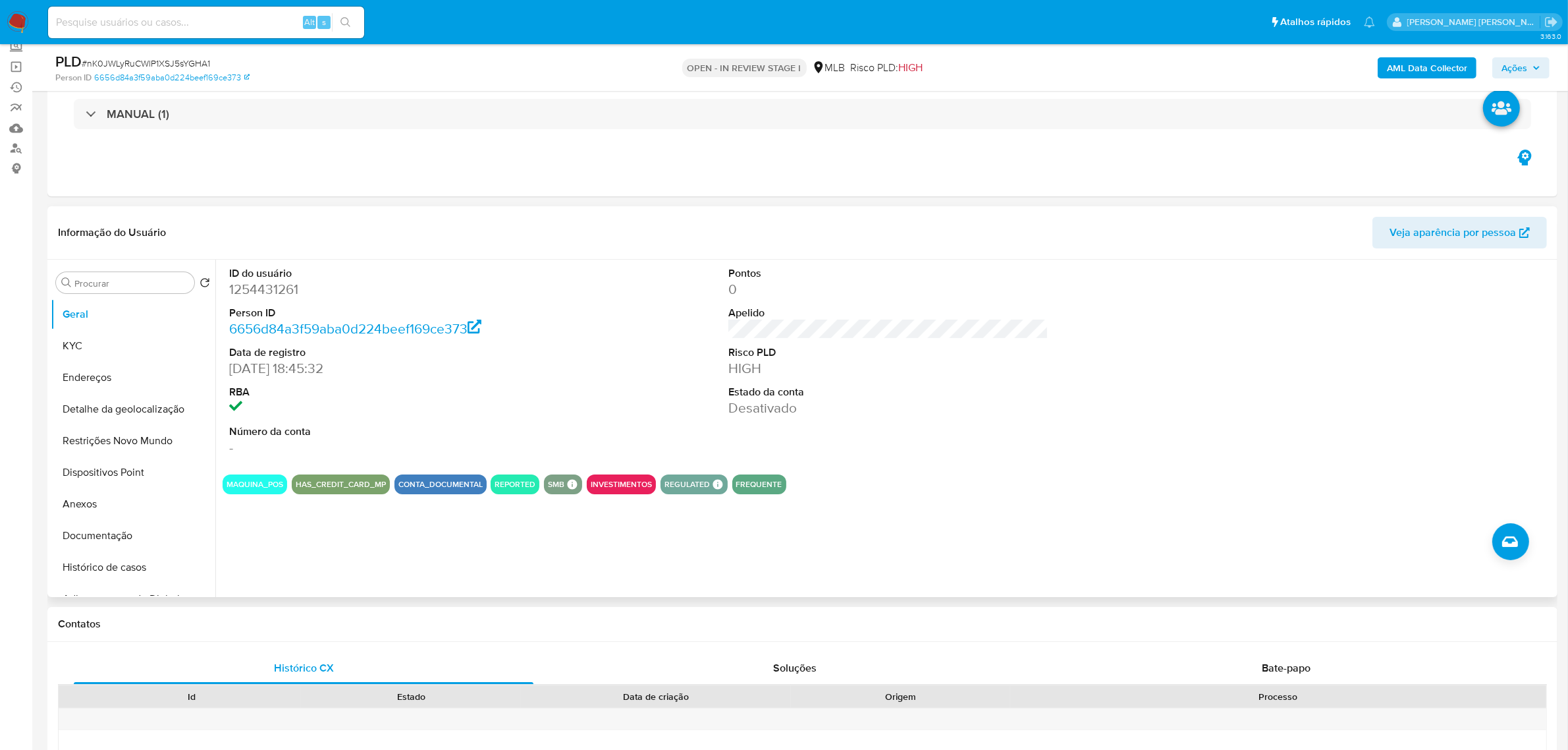
click at [578, 238] on header "Informação do Usuário Veja aparência por pessoa" at bounding box center [802, 232] width 1489 height 31
click at [73, 344] on button "KYC" at bounding box center [128, 345] width 154 height 31
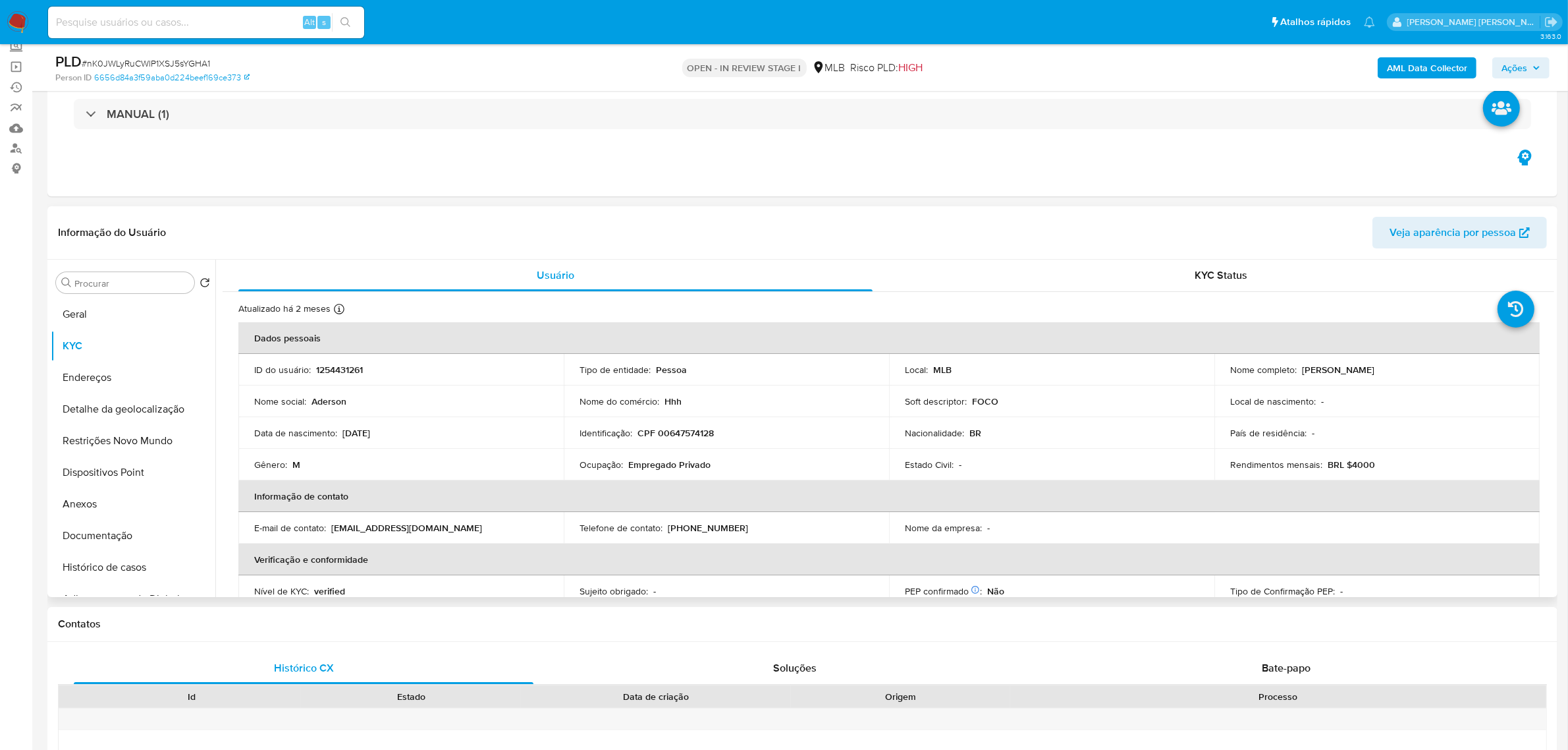
click at [334, 232] on header "Informação do Usuário Veja aparência por pessoa" at bounding box center [802, 232] width 1489 height 31
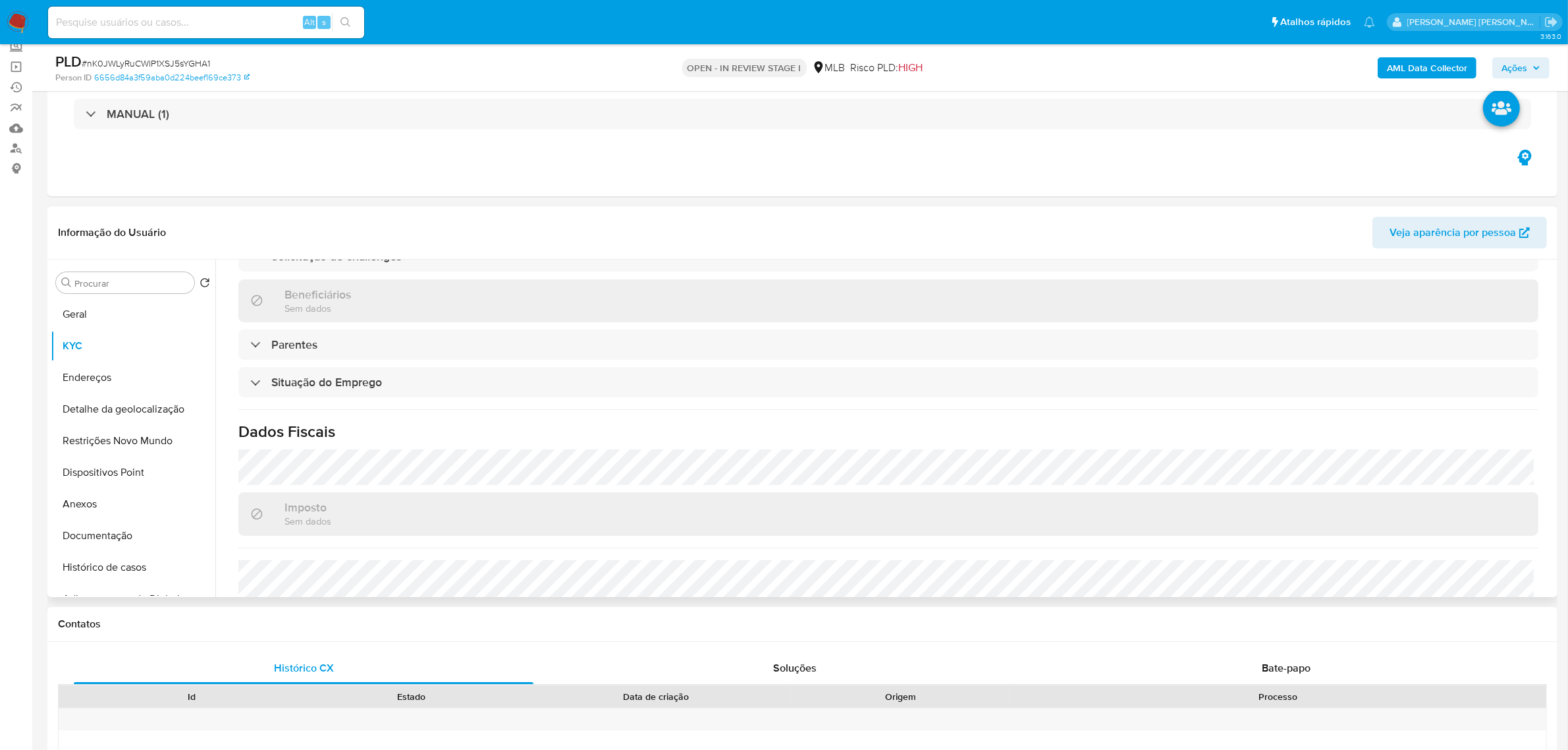
scroll to position [548, 0]
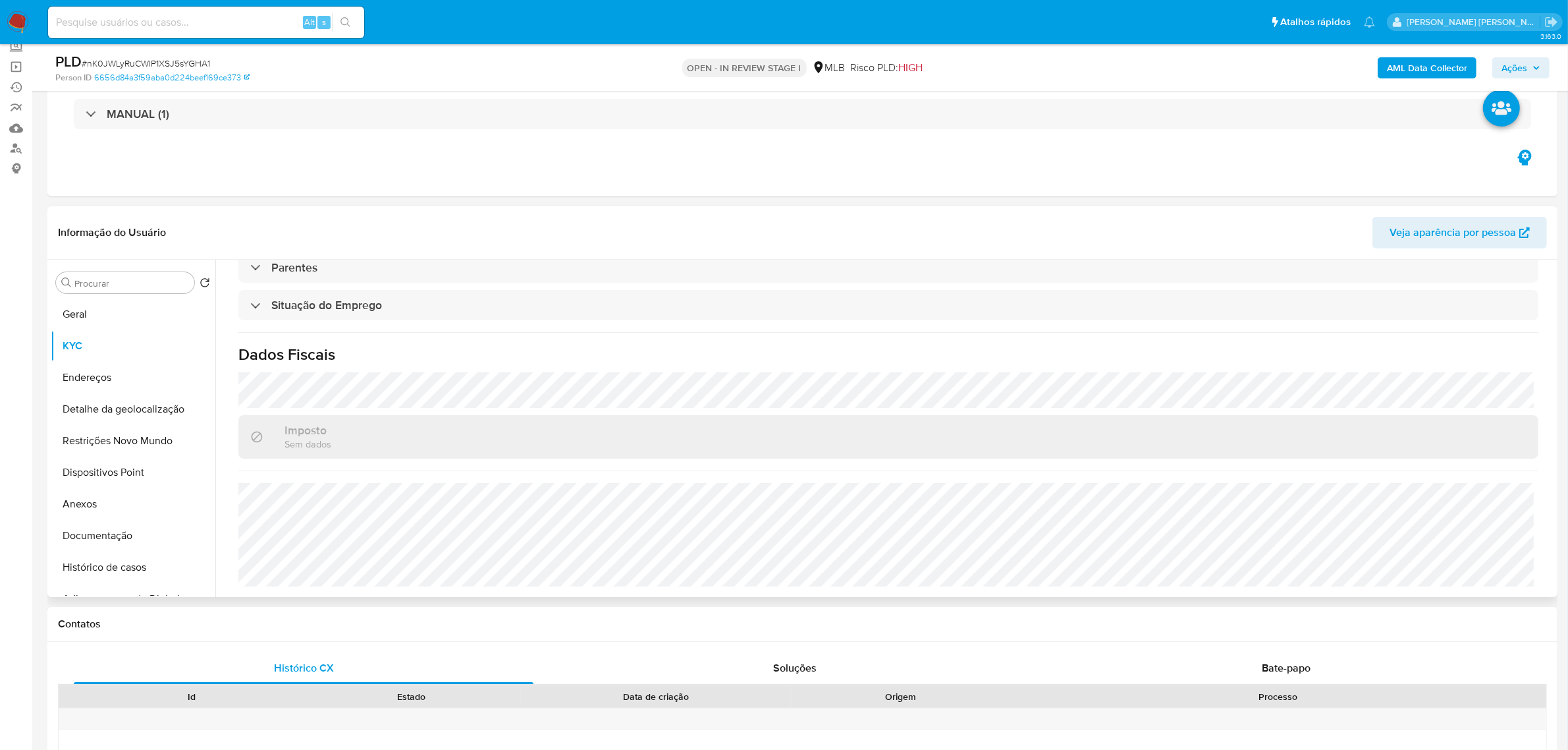
click at [467, 367] on div "Atualizado há 2 meses Criado: 03/12/2022 19:46:10 Atualizado: 19/08/2025 08:29:…" at bounding box center [888, 171] width 1331 height 854
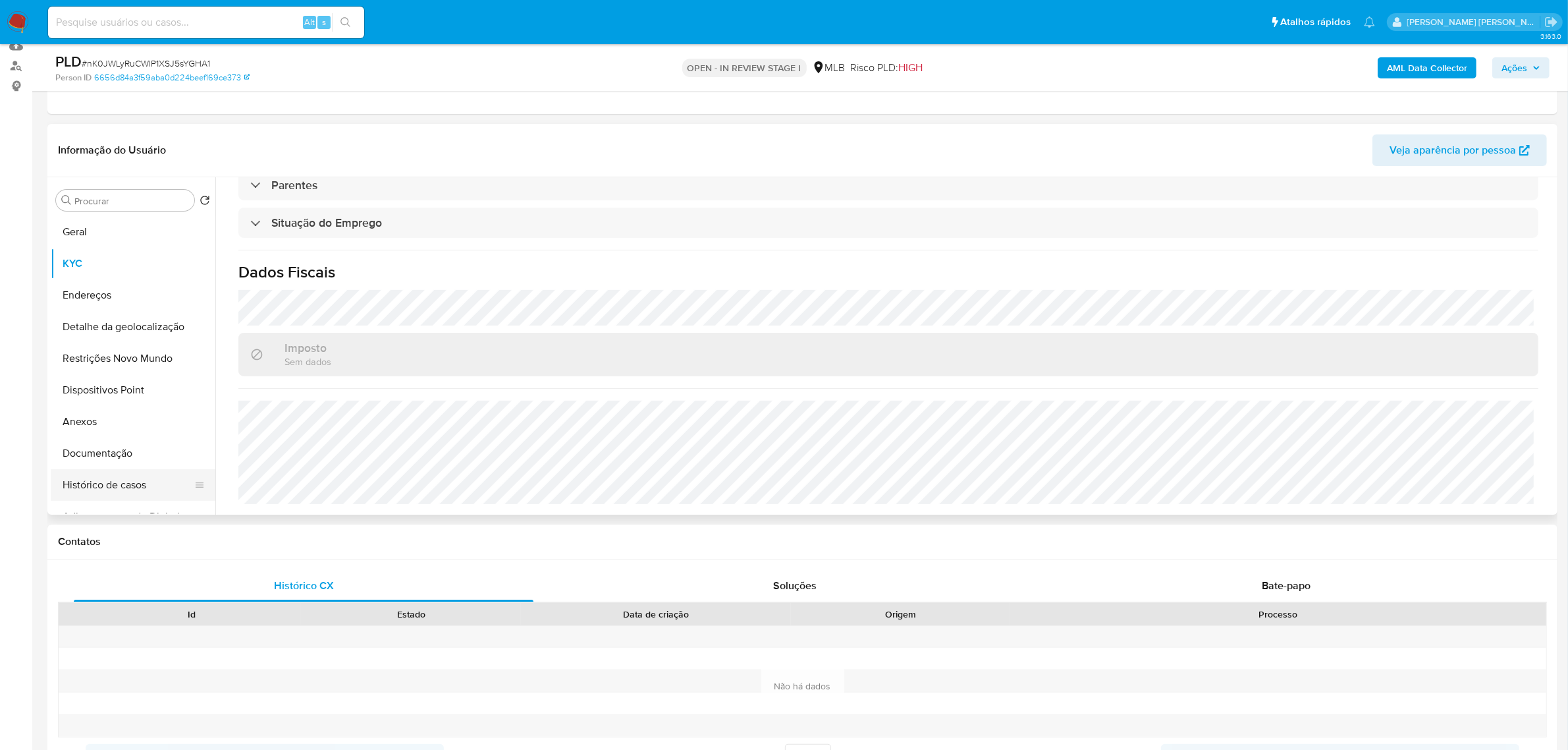
click at [134, 478] on button "Histórico de casos" at bounding box center [128, 484] width 154 height 31
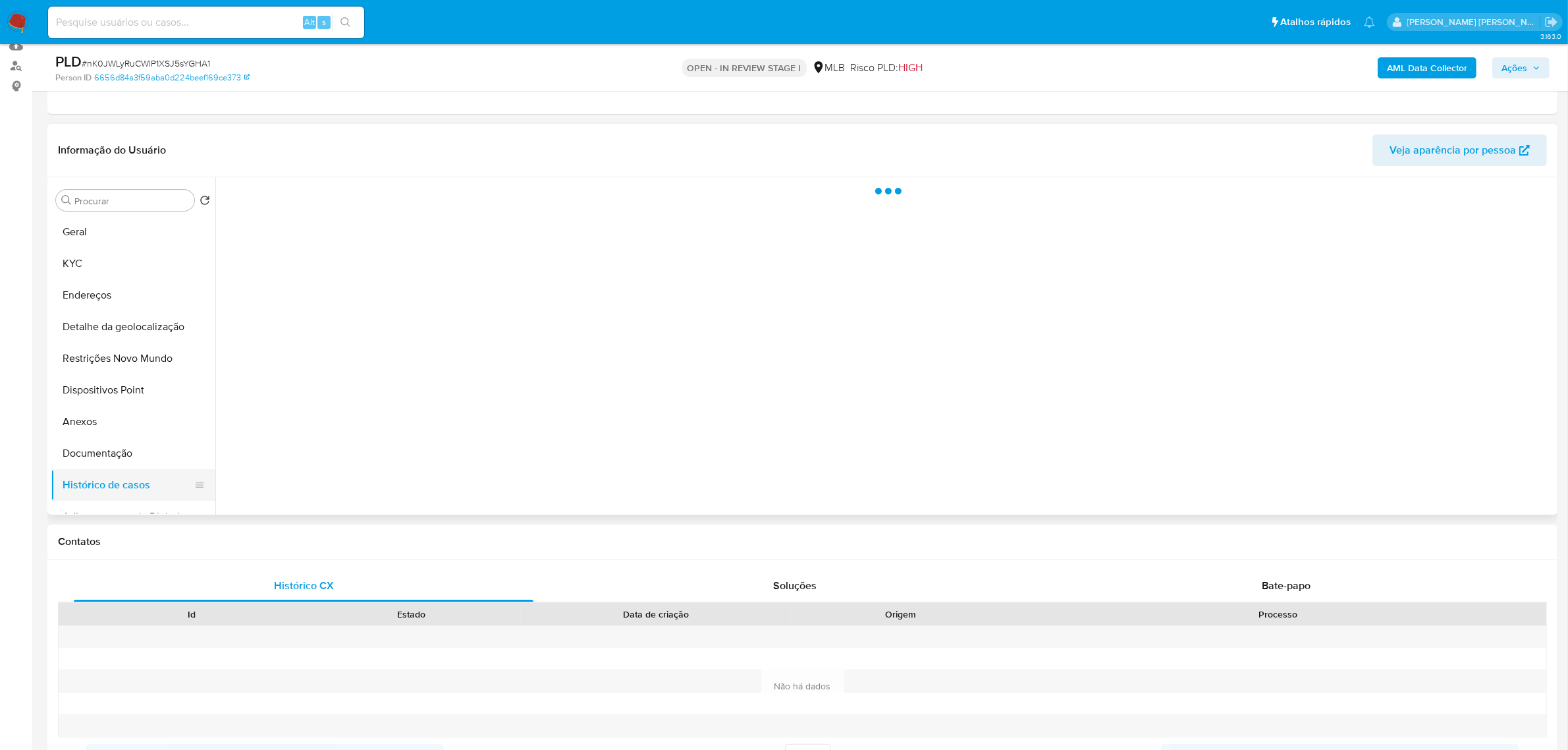
scroll to position [0, 0]
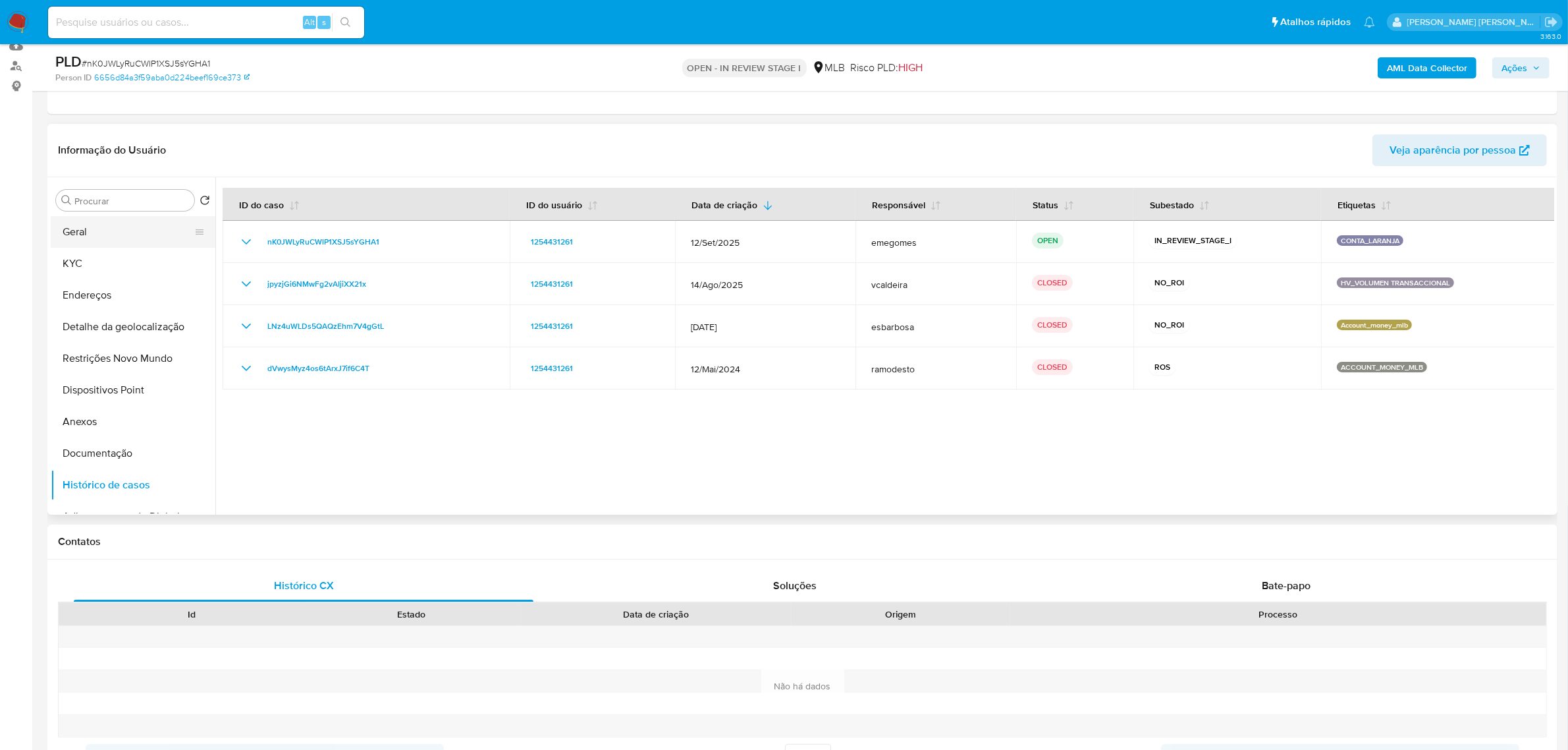
click at [91, 232] on button "Geral" at bounding box center [128, 232] width 154 height 31
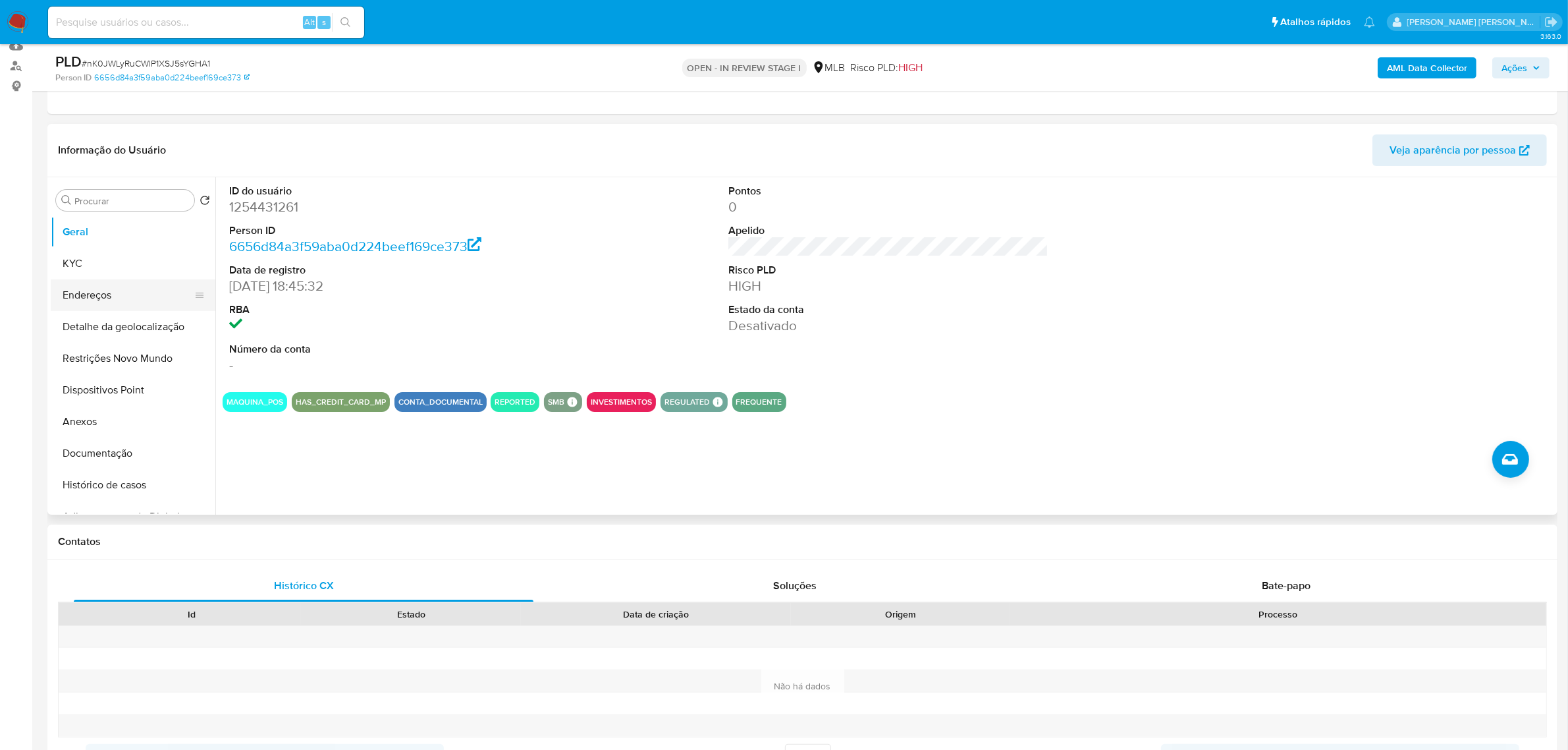
click at [110, 307] on button "Endereços" at bounding box center [128, 294] width 154 height 31
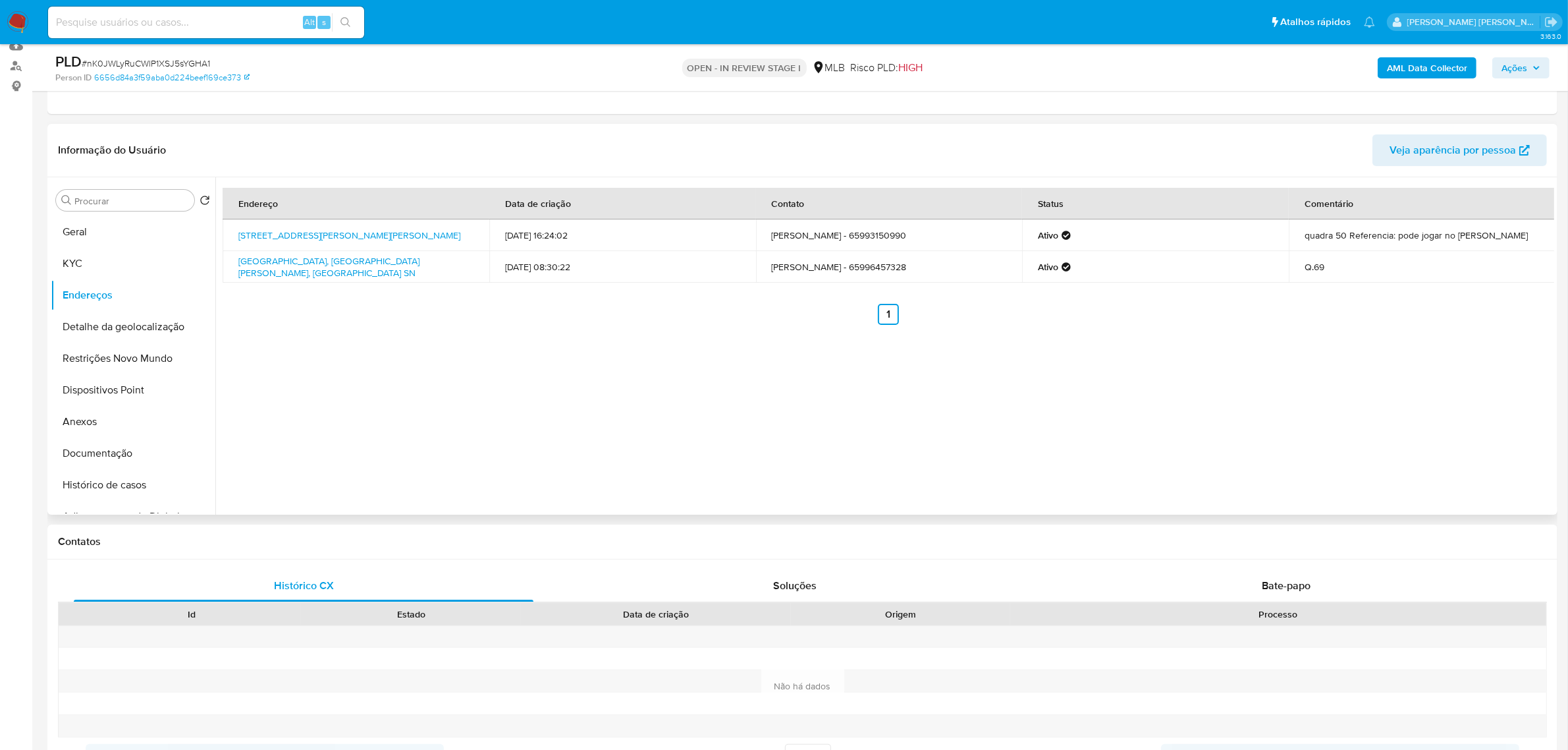
click at [306, 126] on div "Informação do Usuário Veja aparência por pessoa" at bounding box center [802, 150] width 1510 height 53
click at [124, 333] on button "Detalhe da geolocalização" at bounding box center [128, 327] width 154 height 31
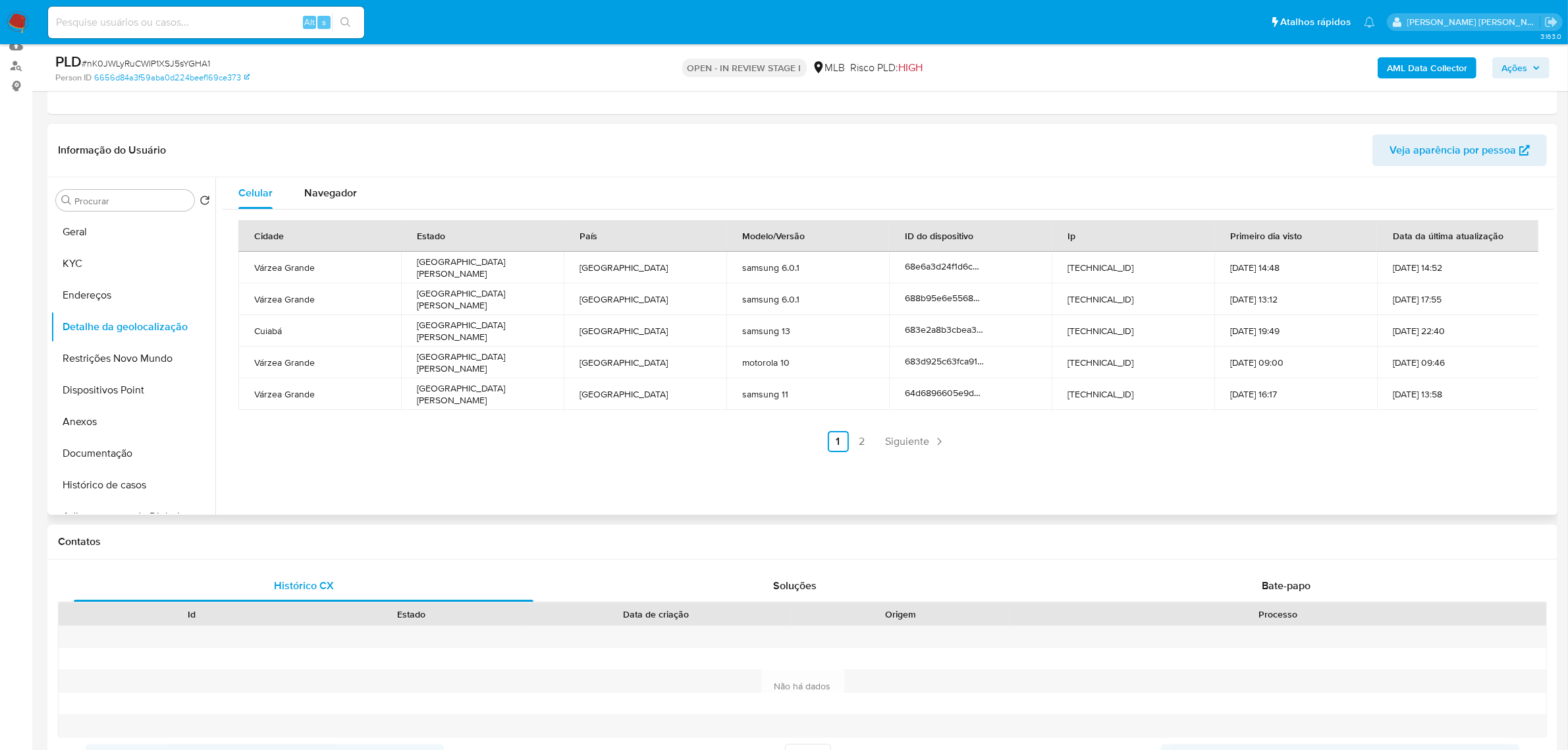
click at [325, 142] on header "Informação do Usuário Veja aparência por pessoa" at bounding box center [802, 149] width 1489 height 31
click at [149, 352] on button "Restrições Novo Mundo" at bounding box center [128, 358] width 154 height 31
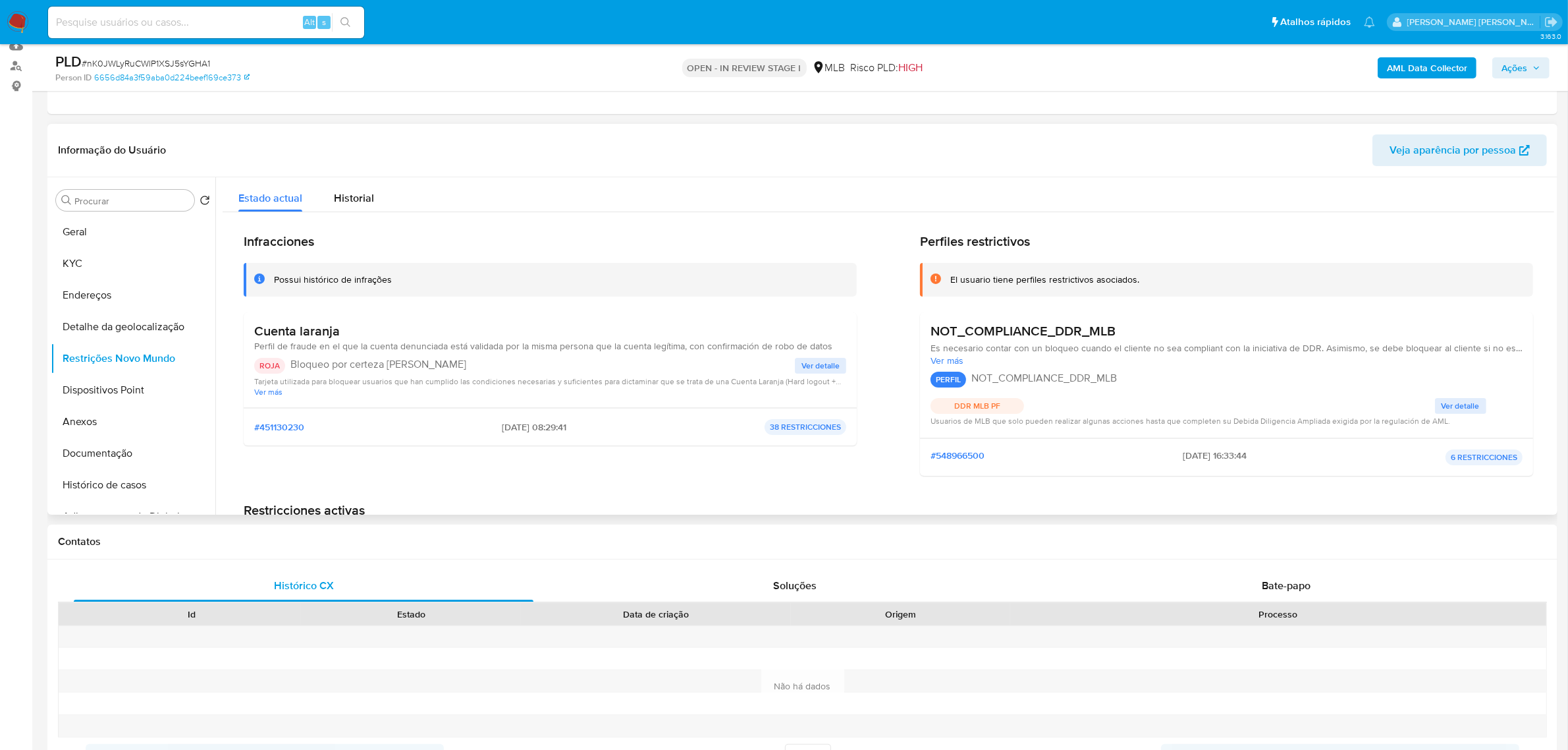
click at [314, 137] on header "Informação do Usuário Veja aparência por pessoa" at bounding box center [802, 149] width 1489 height 31
click at [105, 390] on button "Dispositivos Point" at bounding box center [128, 389] width 154 height 31
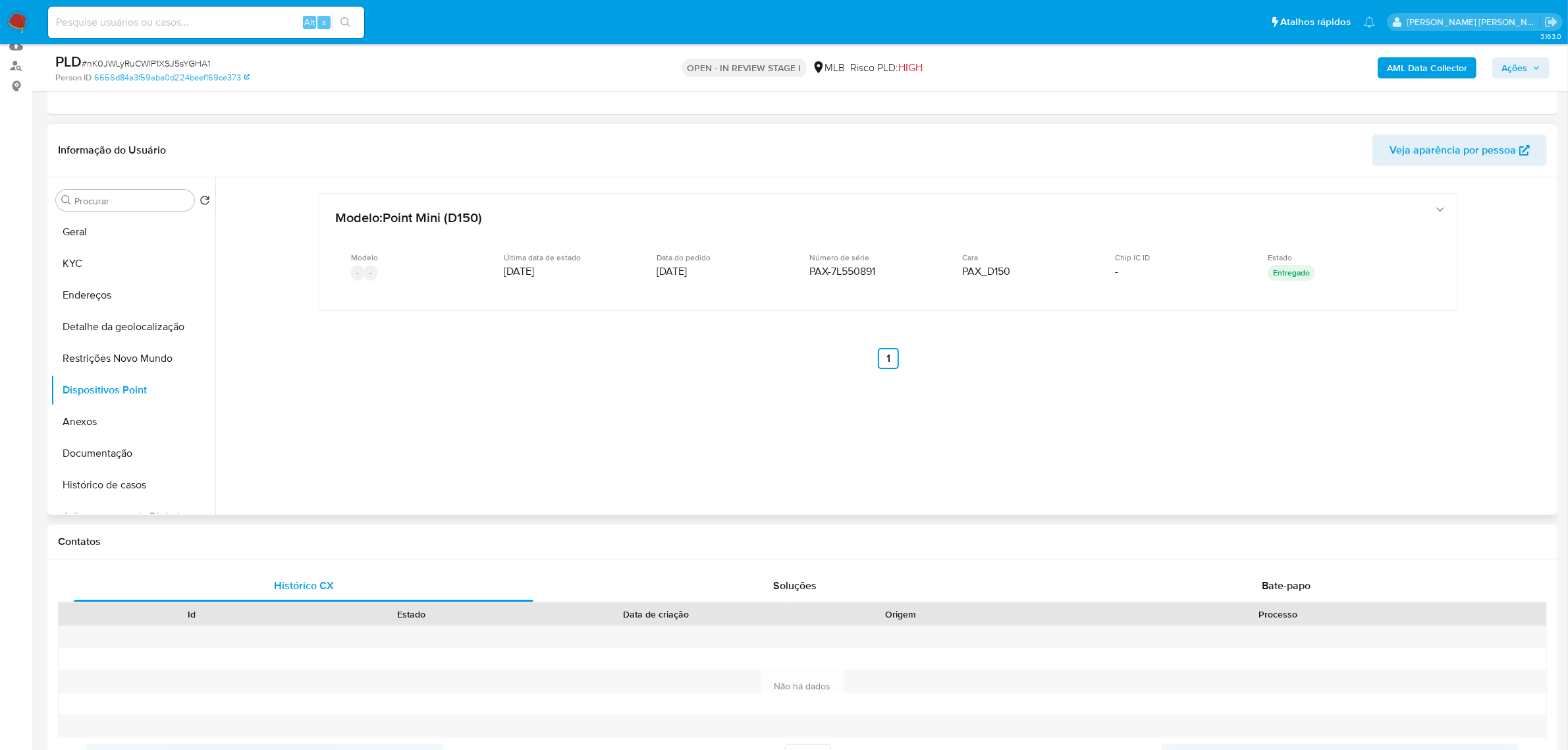
click at [337, 135] on header "Informação do Usuário Veja aparência por pessoa" at bounding box center [802, 149] width 1489 height 31
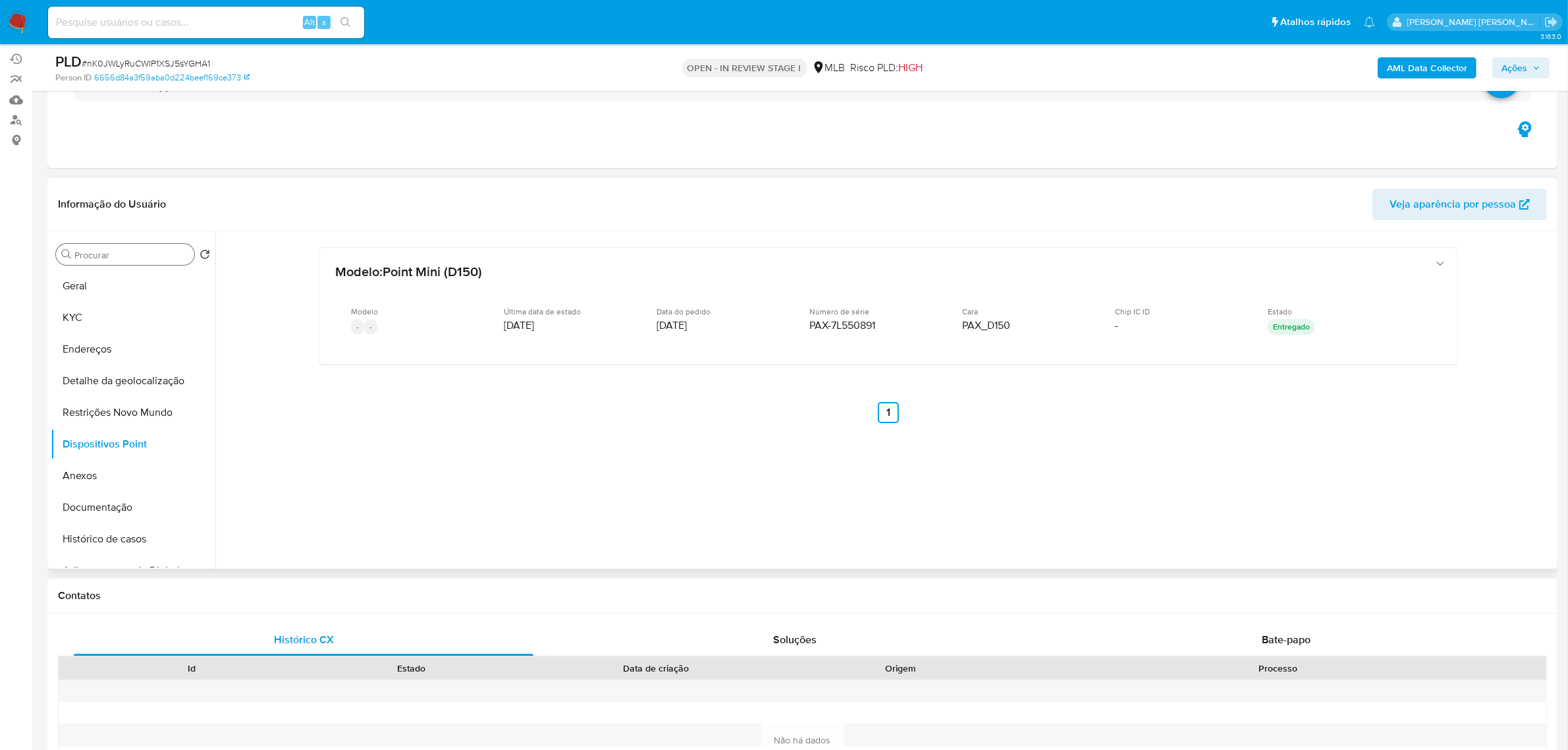
scroll to position [82, 0]
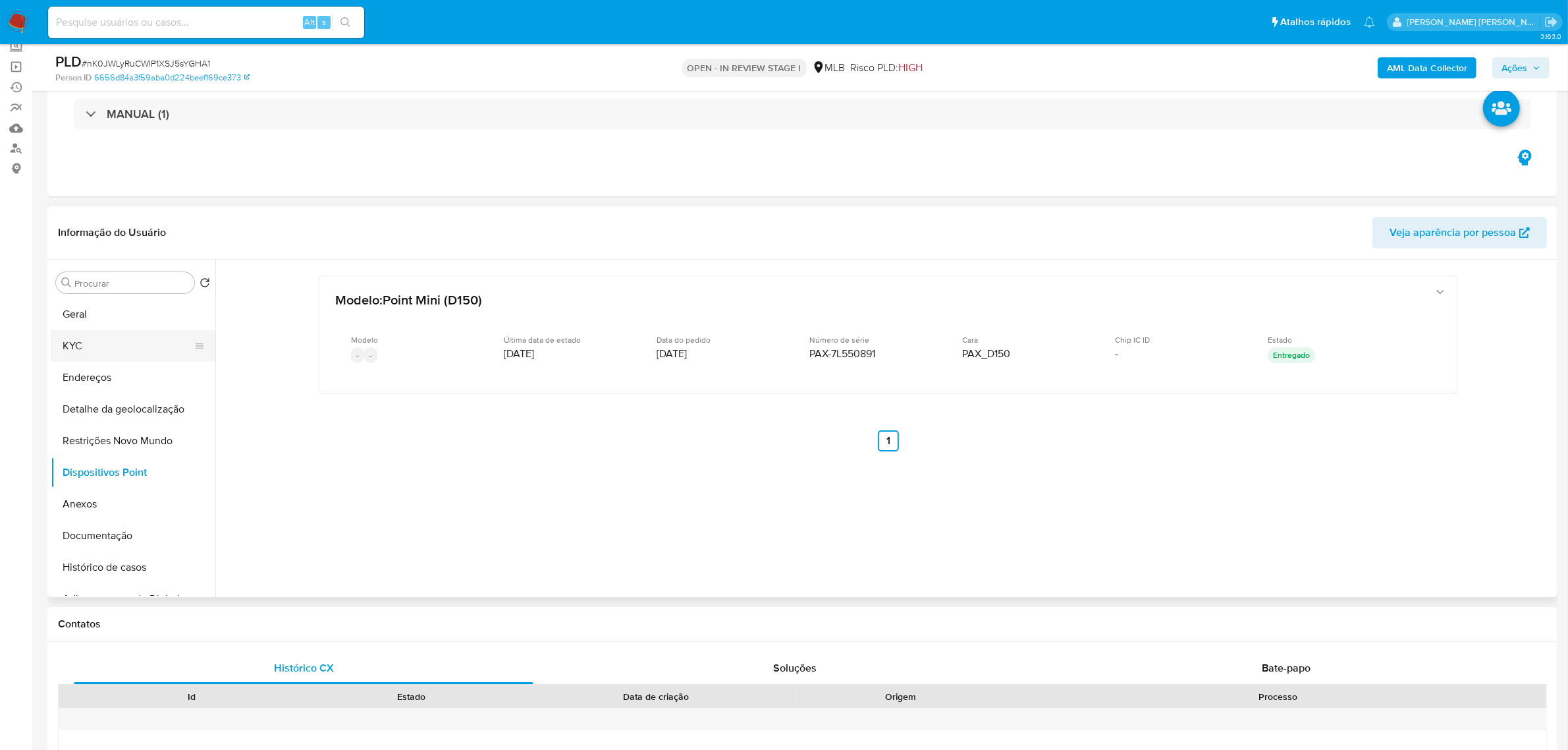
click at [86, 346] on button "KYC" at bounding box center [128, 345] width 154 height 31
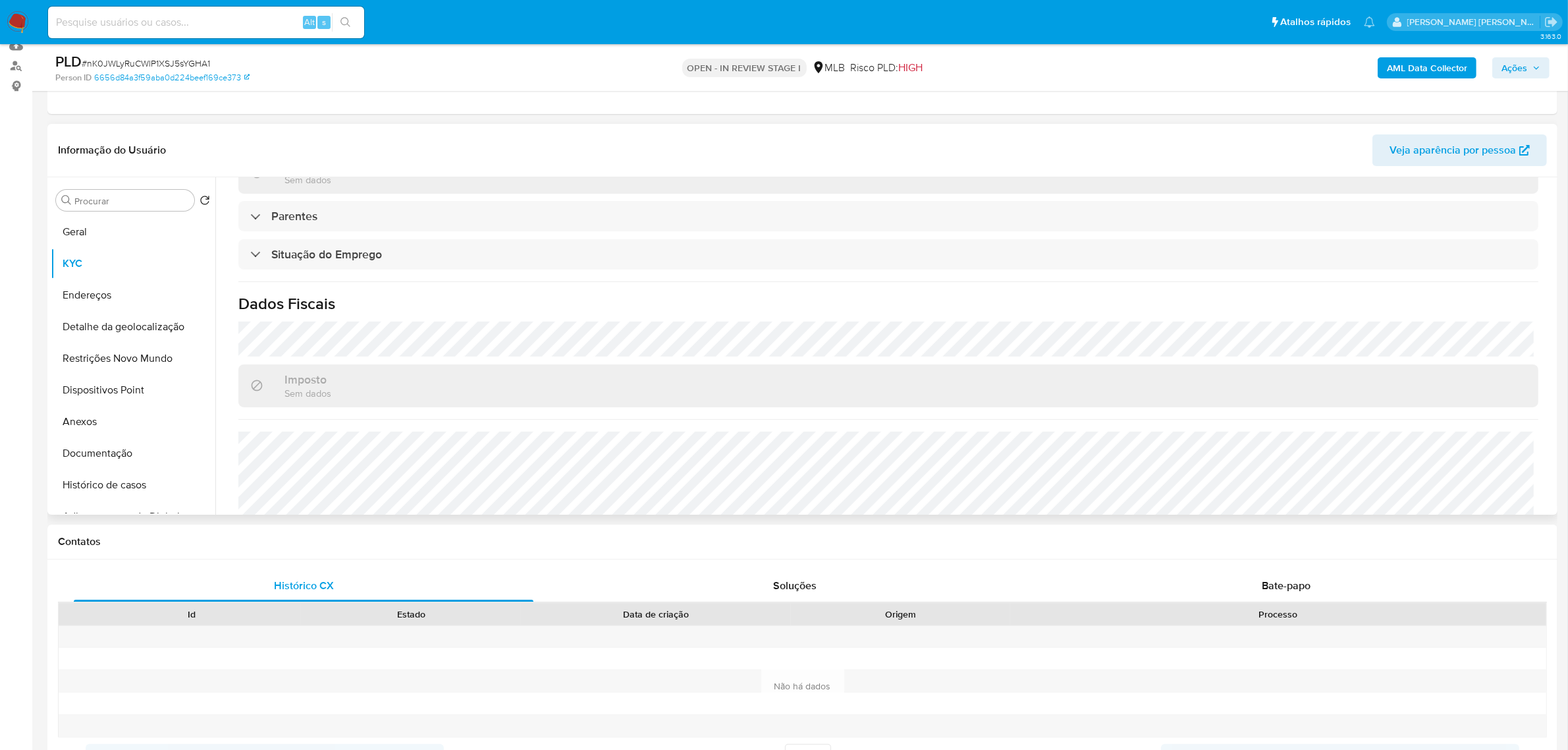
scroll to position [546, 0]
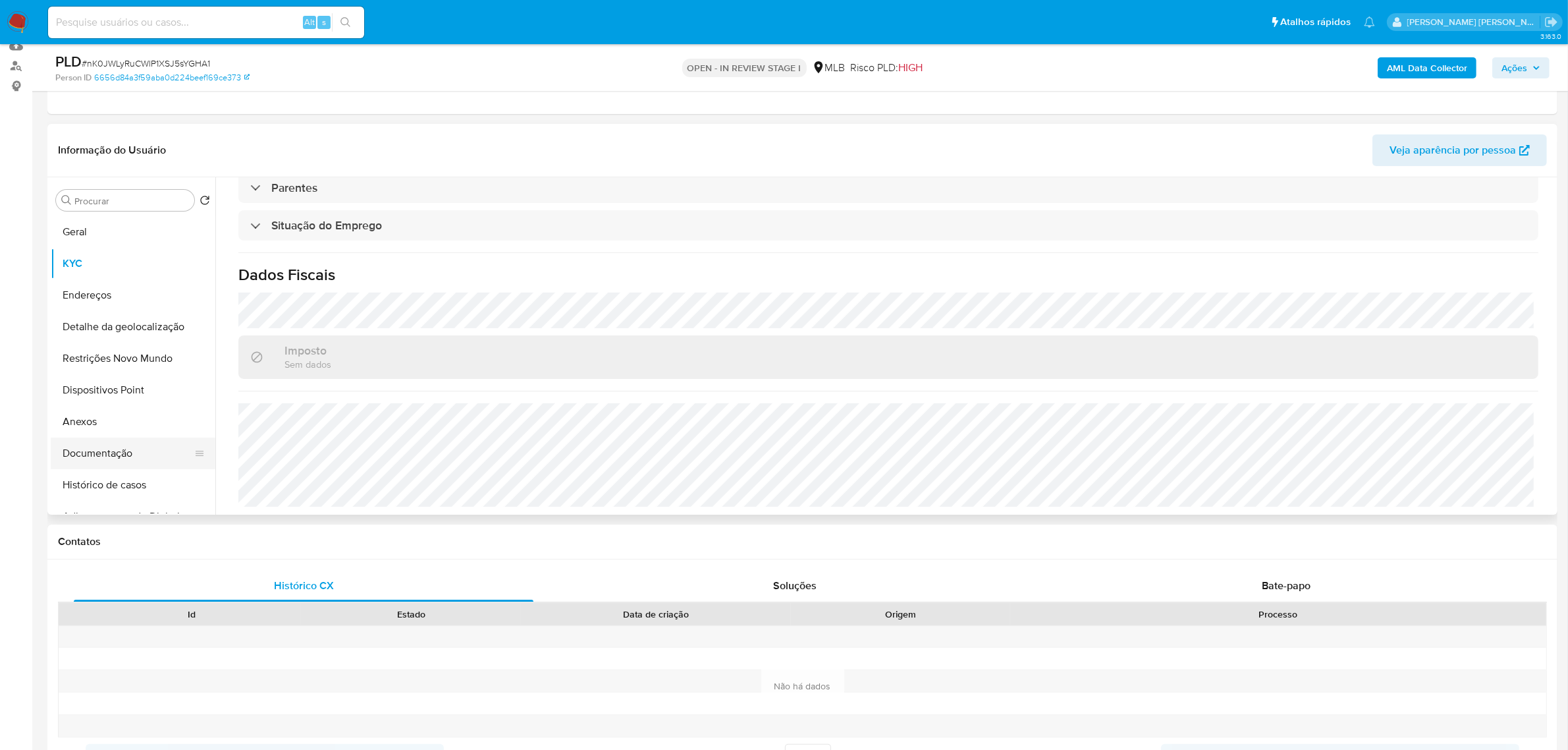
click at [91, 452] on button "Documentação" at bounding box center [128, 453] width 154 height 31
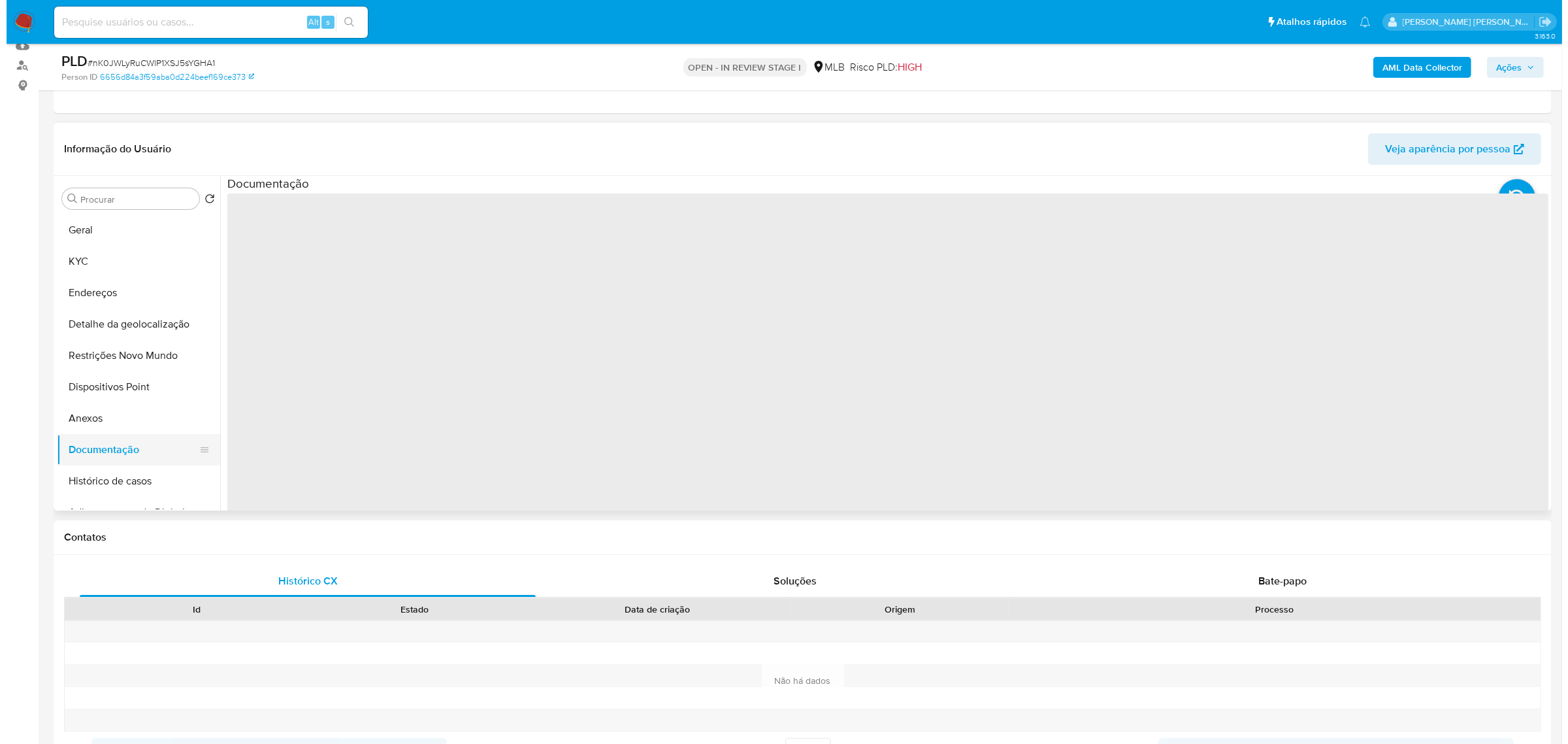
scroll to position [0, 0]
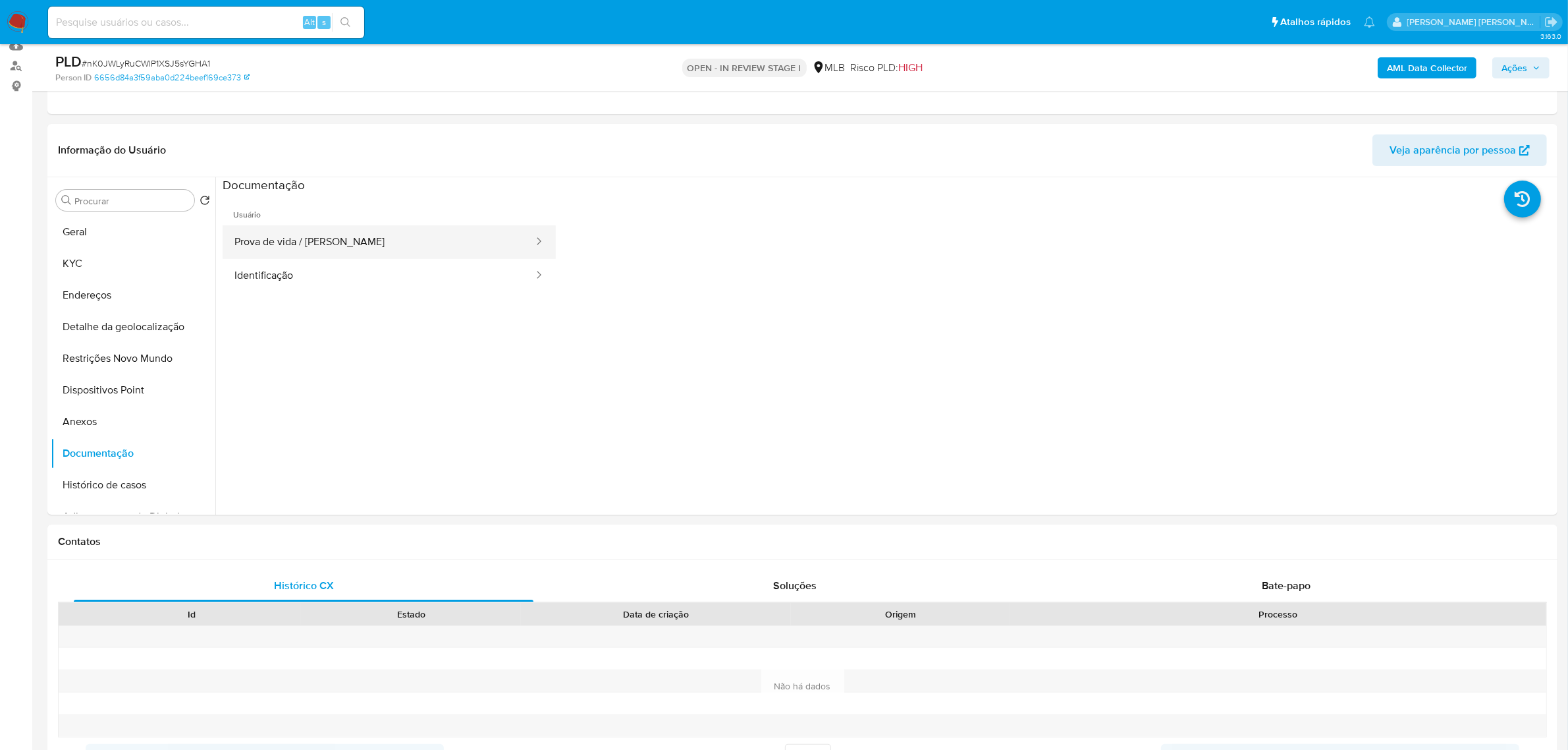
click at [343, 248] on button "Prova de vida / Selfie" at bounding box center [378, 243] width 312 height 34
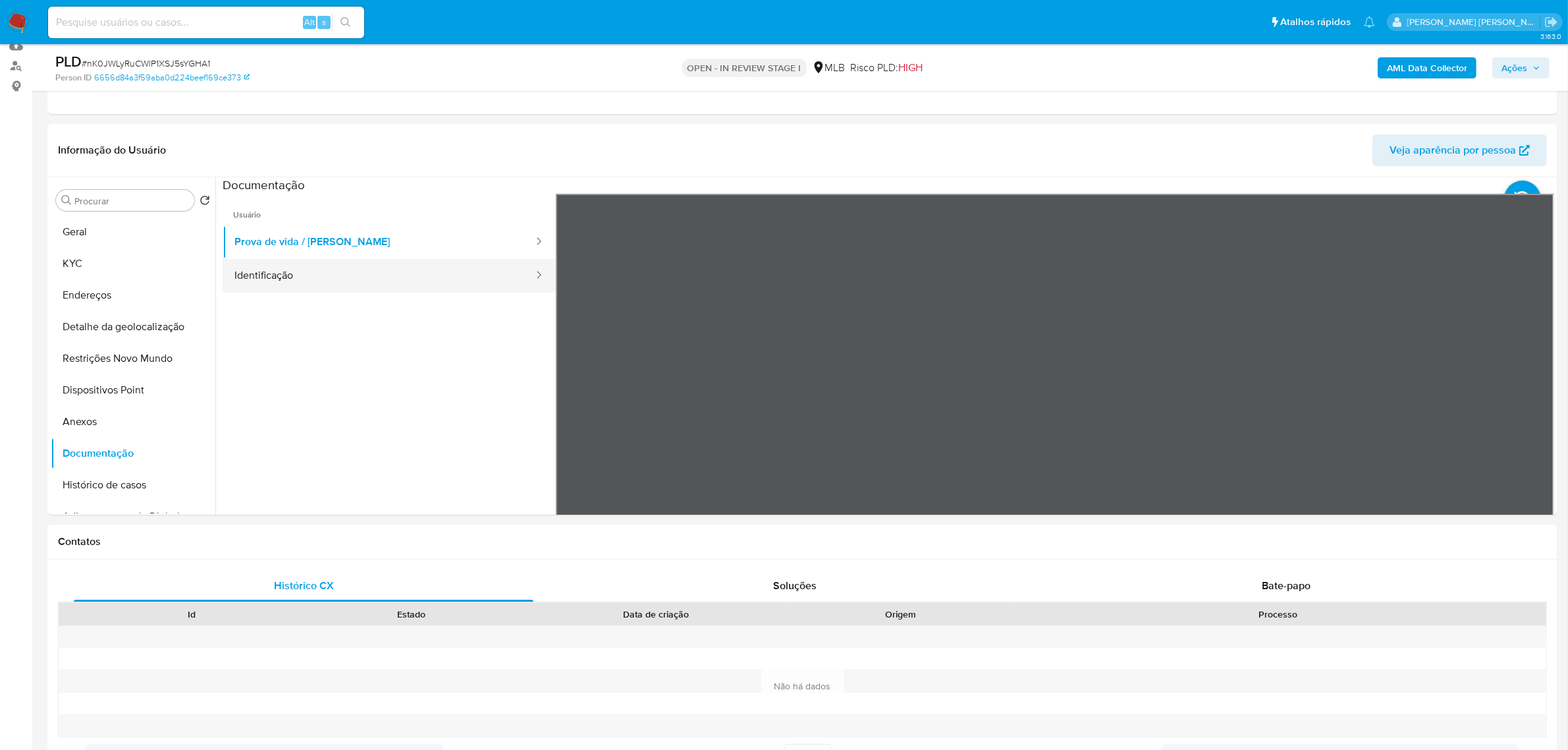
click at [281, 271] on button "Identificação" at bounding box center [378, 276] width 312 height 34
click at [82, 260] on button "KYC" at bounding box center [128, 263] width 154 height 31
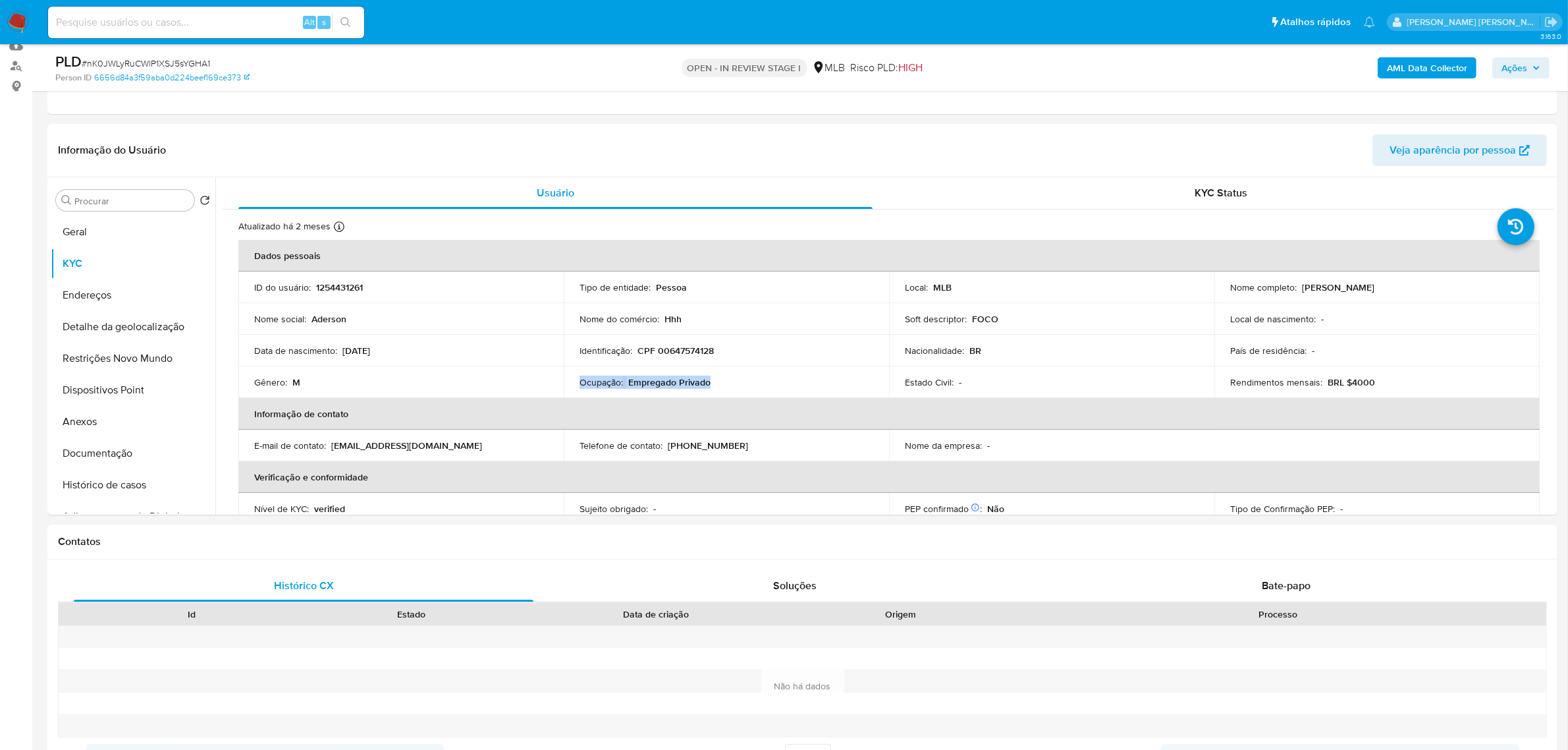
drag, startPoint x: 725, startPoint y: 381, endPoint x: 578, endPoint y: 383, distance: 147.0
click at [579, 383] on div "Ocupação : Empregado Privado" at bounding box center [726, 382] width 293 height 12
copy div "Ocupação : Empregado Privado"
click at [112, 417] on button "Anexos" at bounding box center [128, 421] width 154 height 31
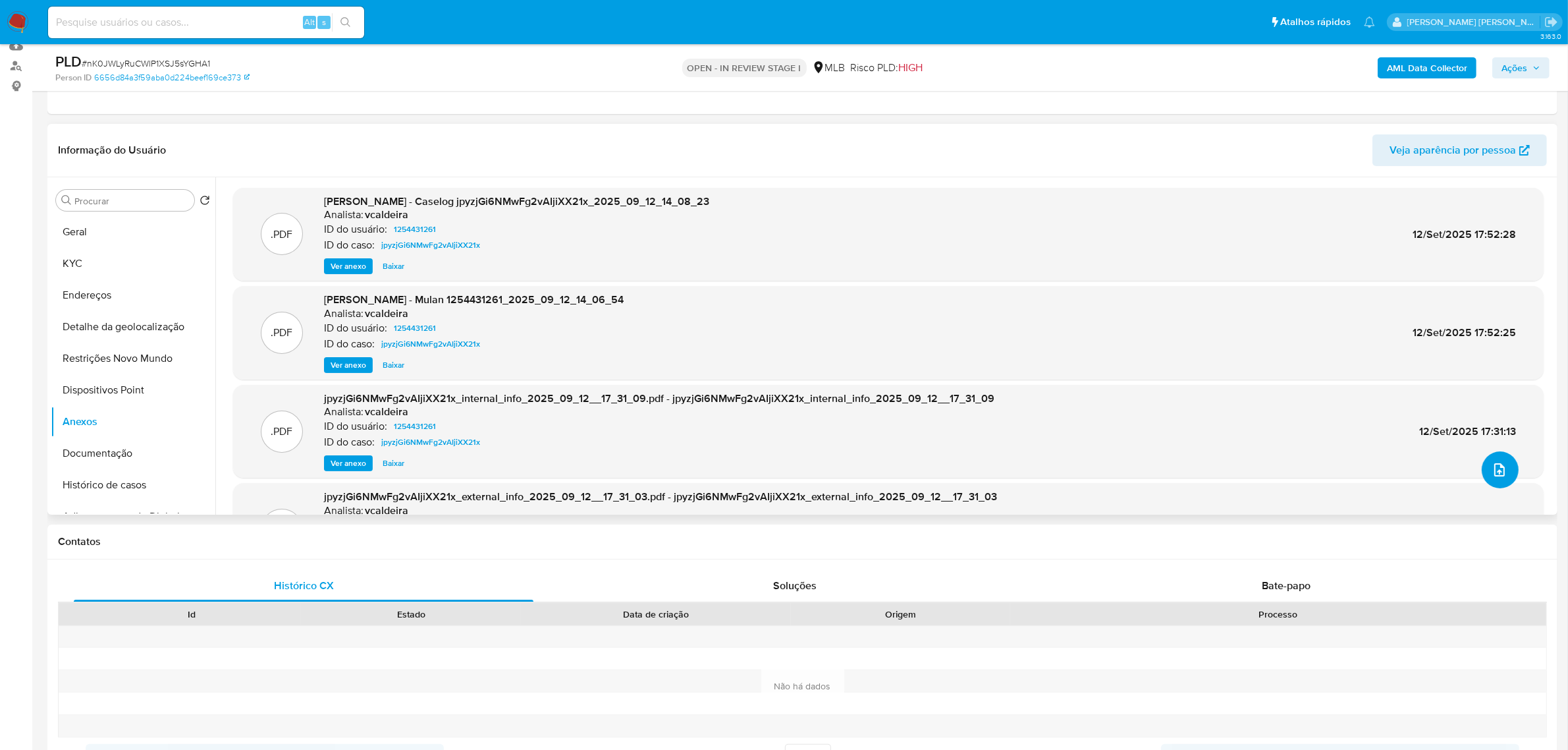
click at [1483, 471] on button "upload-file" at bounding box center [1499, 469] width 36 height 36
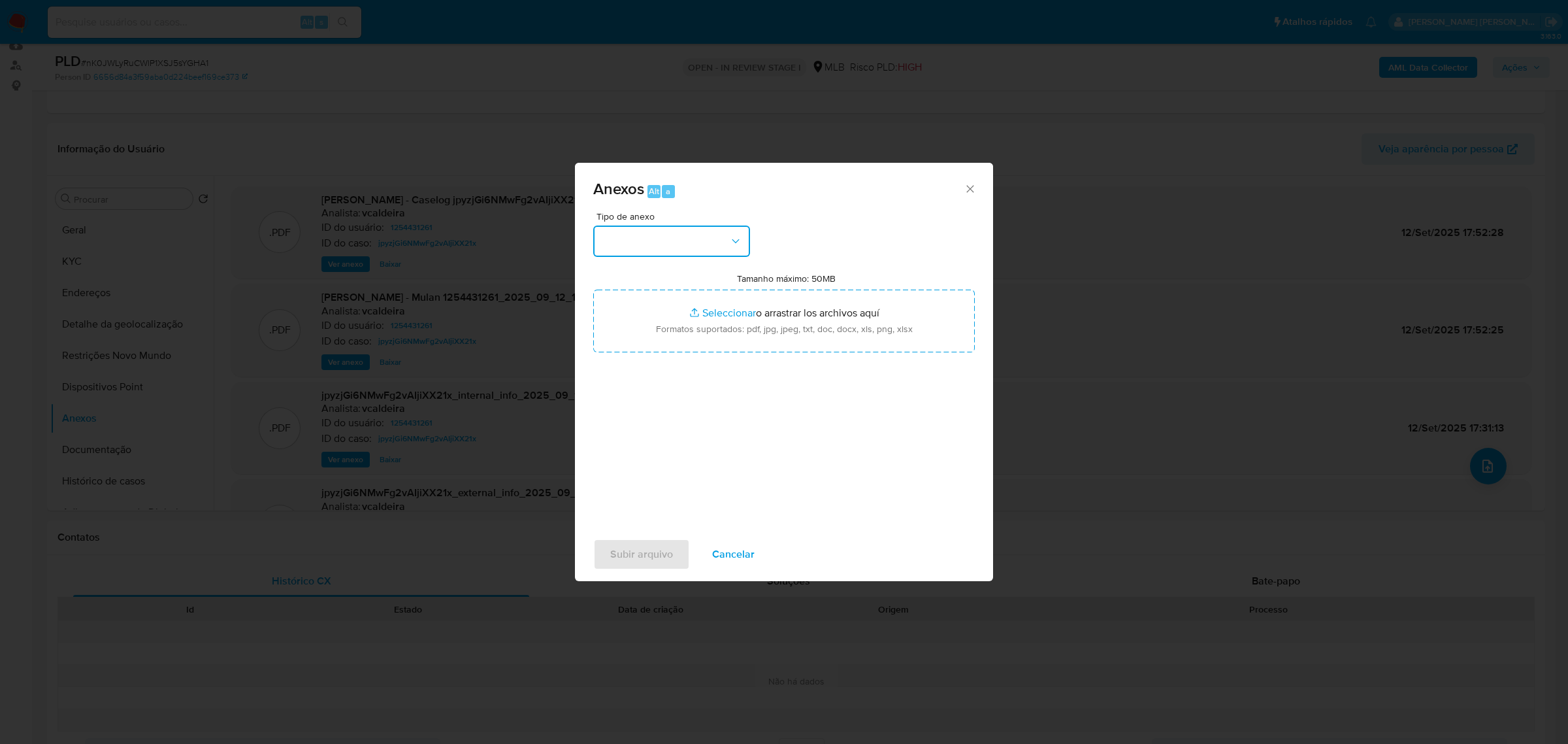
click at [735, 245] on icon "button" at bounding box center [736, 242] width 13 height 13
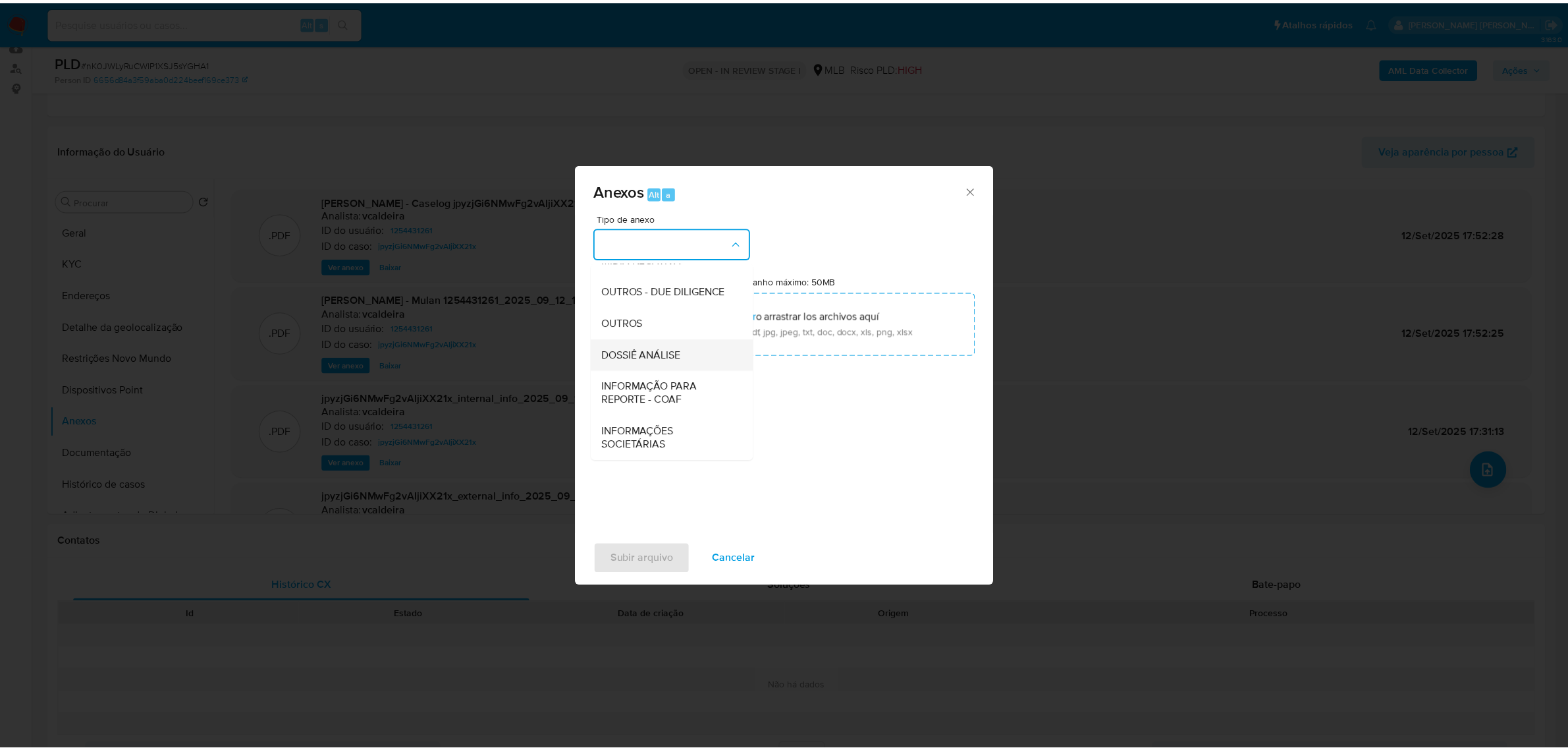
scroll to position [202, 0]
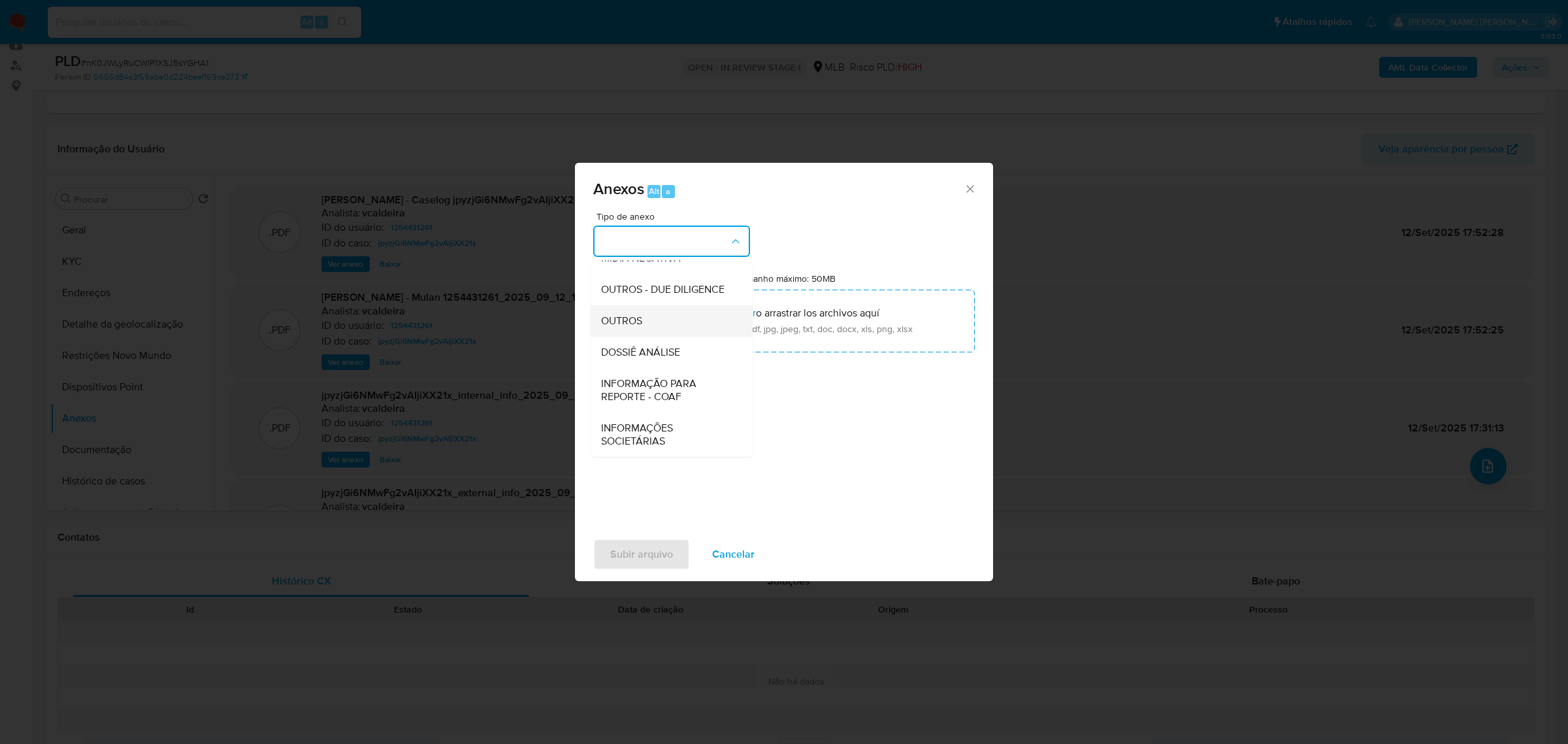
click at [638, 319] on span "OUTROS" at bounding box center [621, 321] width 41 height 13
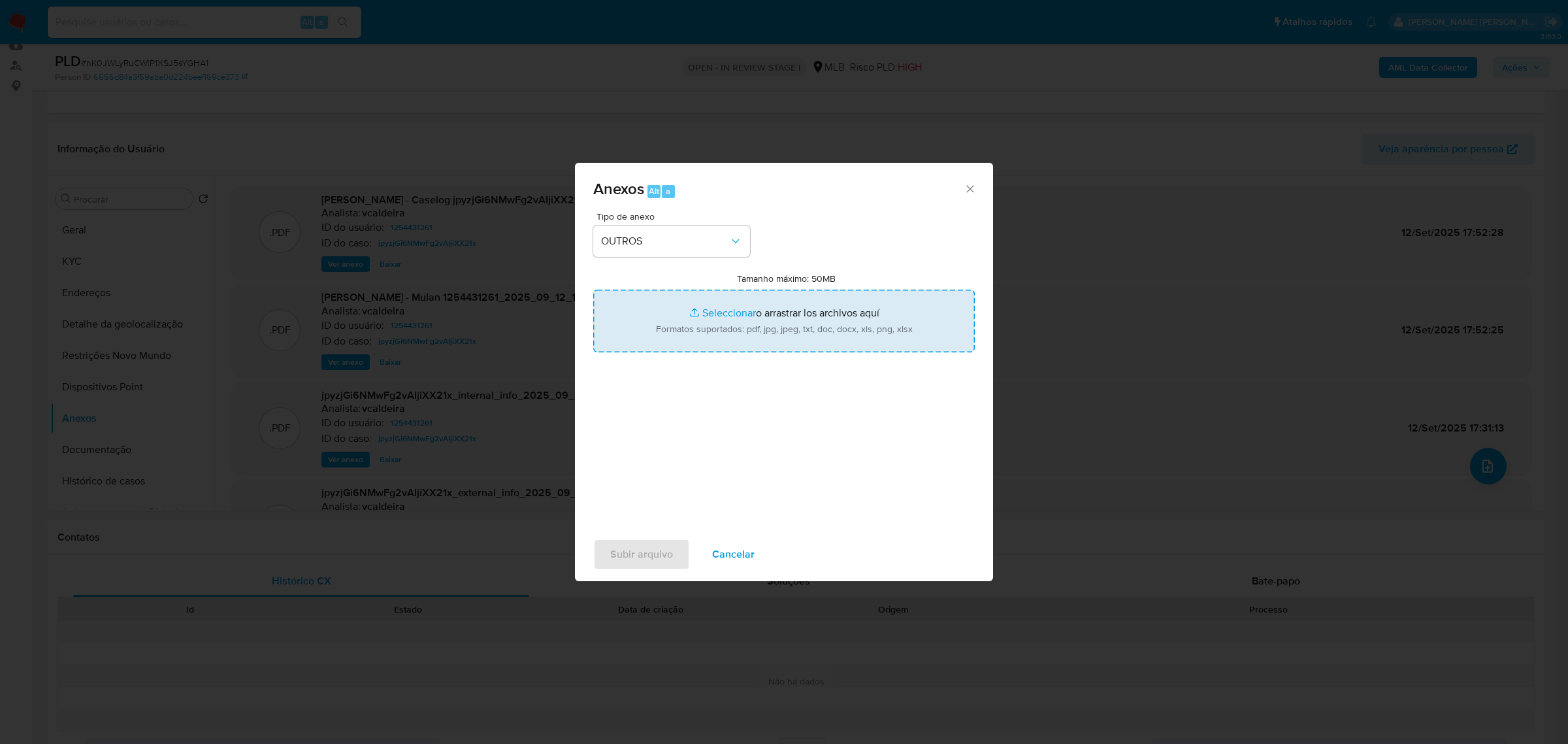
click at [709, 321] on input "Tamanho máximo: 50MB Seleccionar archivos" at bounding box center [784, 321] width 382 height 63
type input "C:\fakepath\SAR - nK0JWLyRuCWlP1XSJ5sYGHA1 - CPF 00647574128 - ADERSON DA SILVA…"
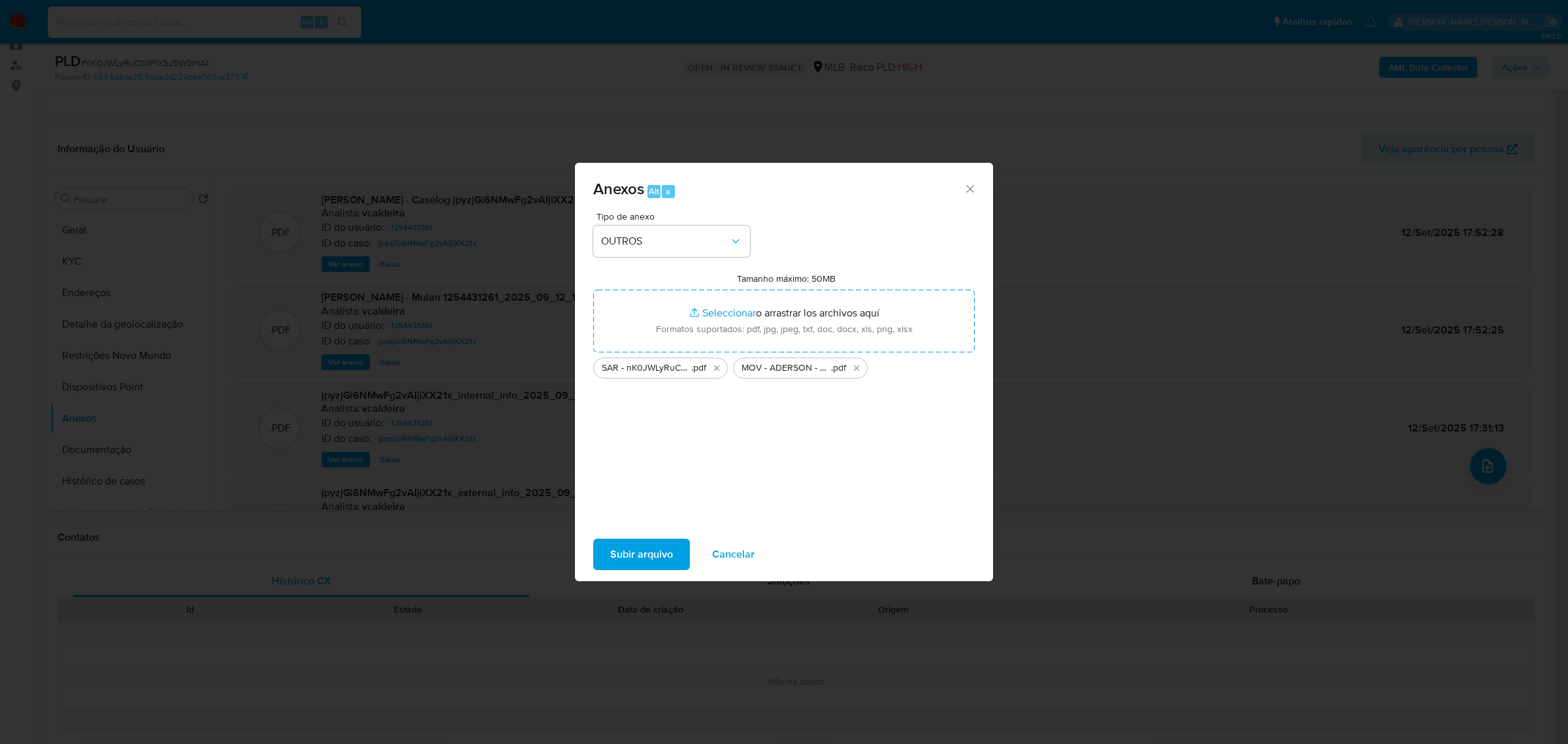
click at [662, 550] on span "Subir arquivo" at bounding box center [641, 554] width 63 height 29
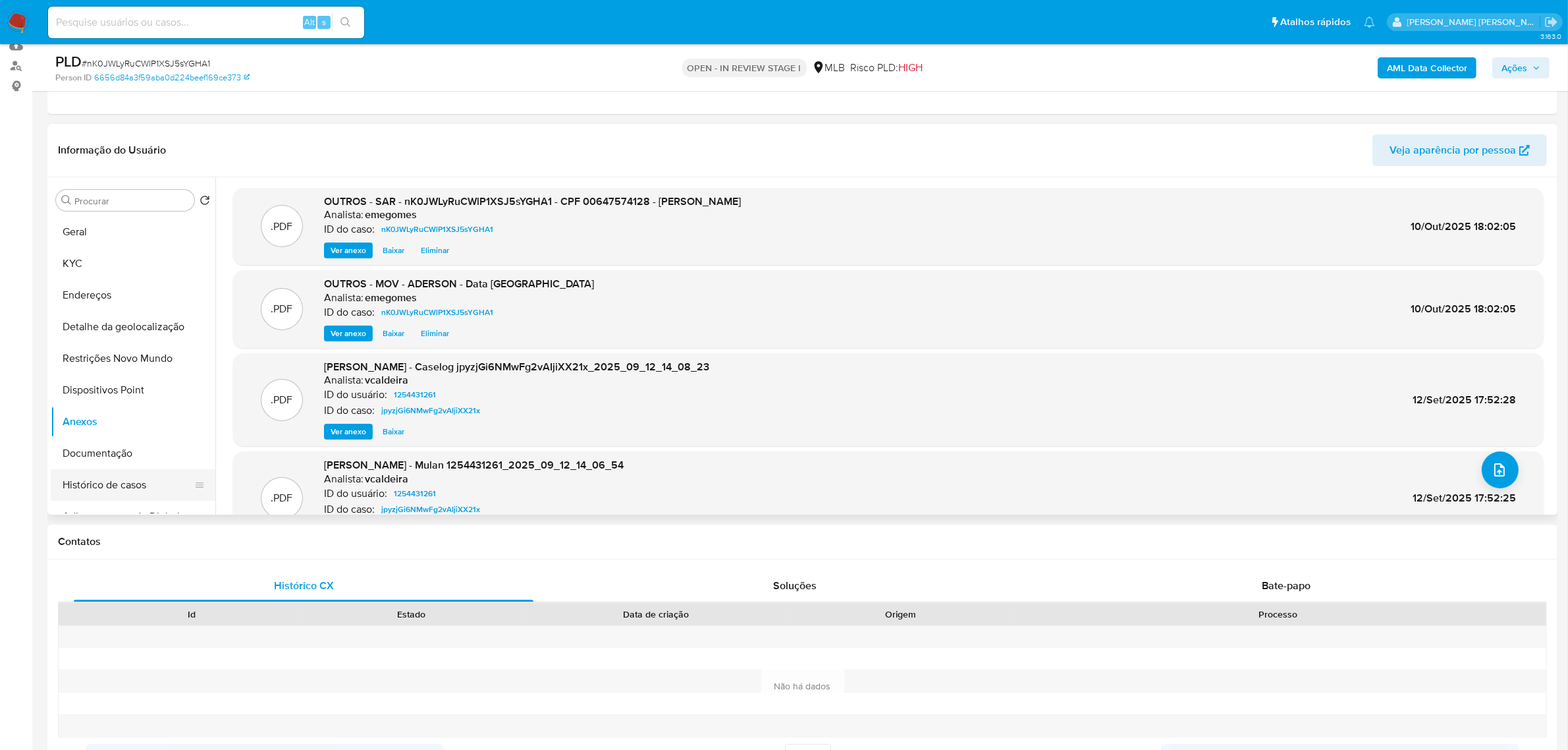
click at [97, 491] on button "Histórico de casos" at bounding box center [128, 484] width 154 height 31
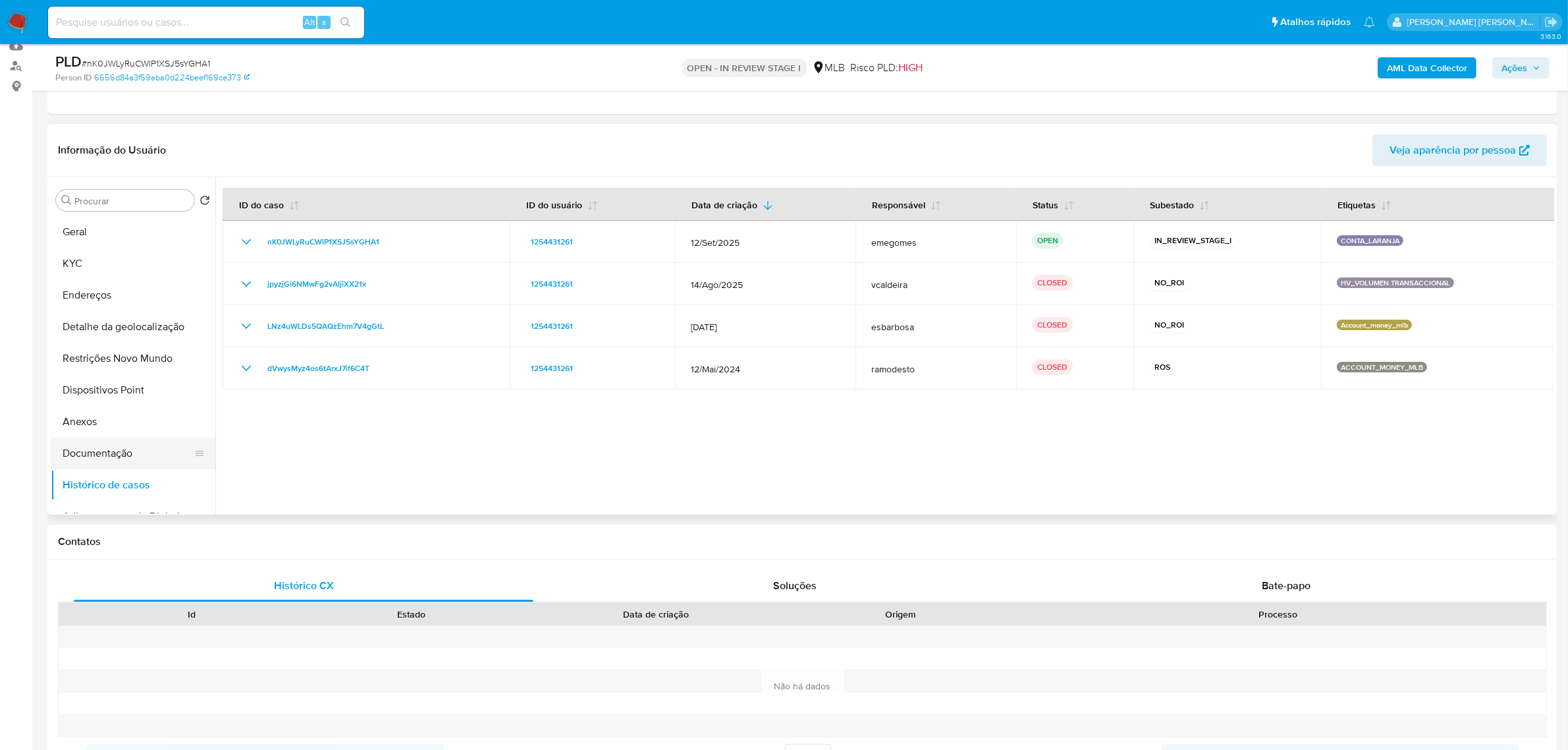
click at [89, 447] on button "Documentação" at bounding box center [128, 453] width 154 height 31
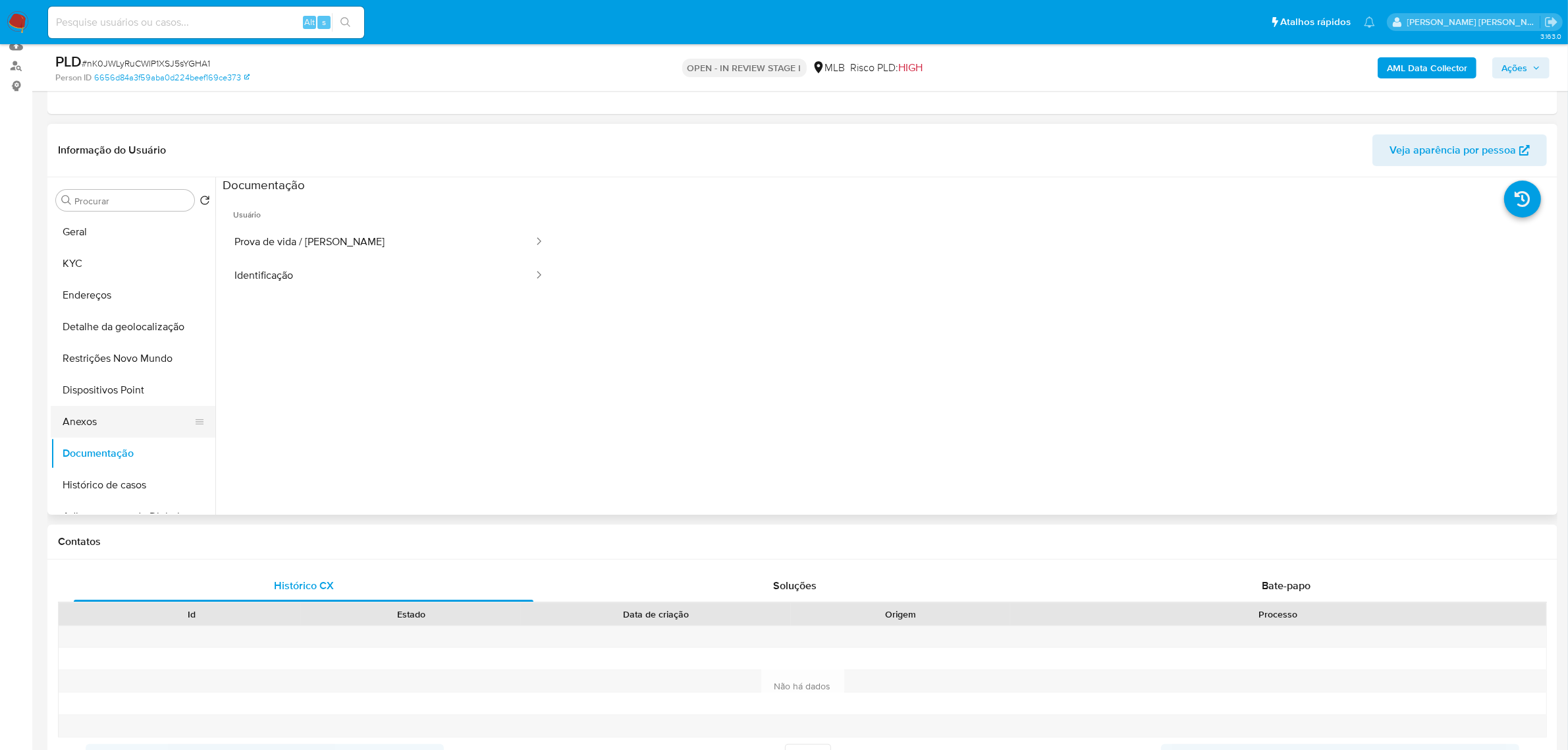
click at [84, 419] on button "Anexos" at bounding box center [128, 421] width 154 height 31
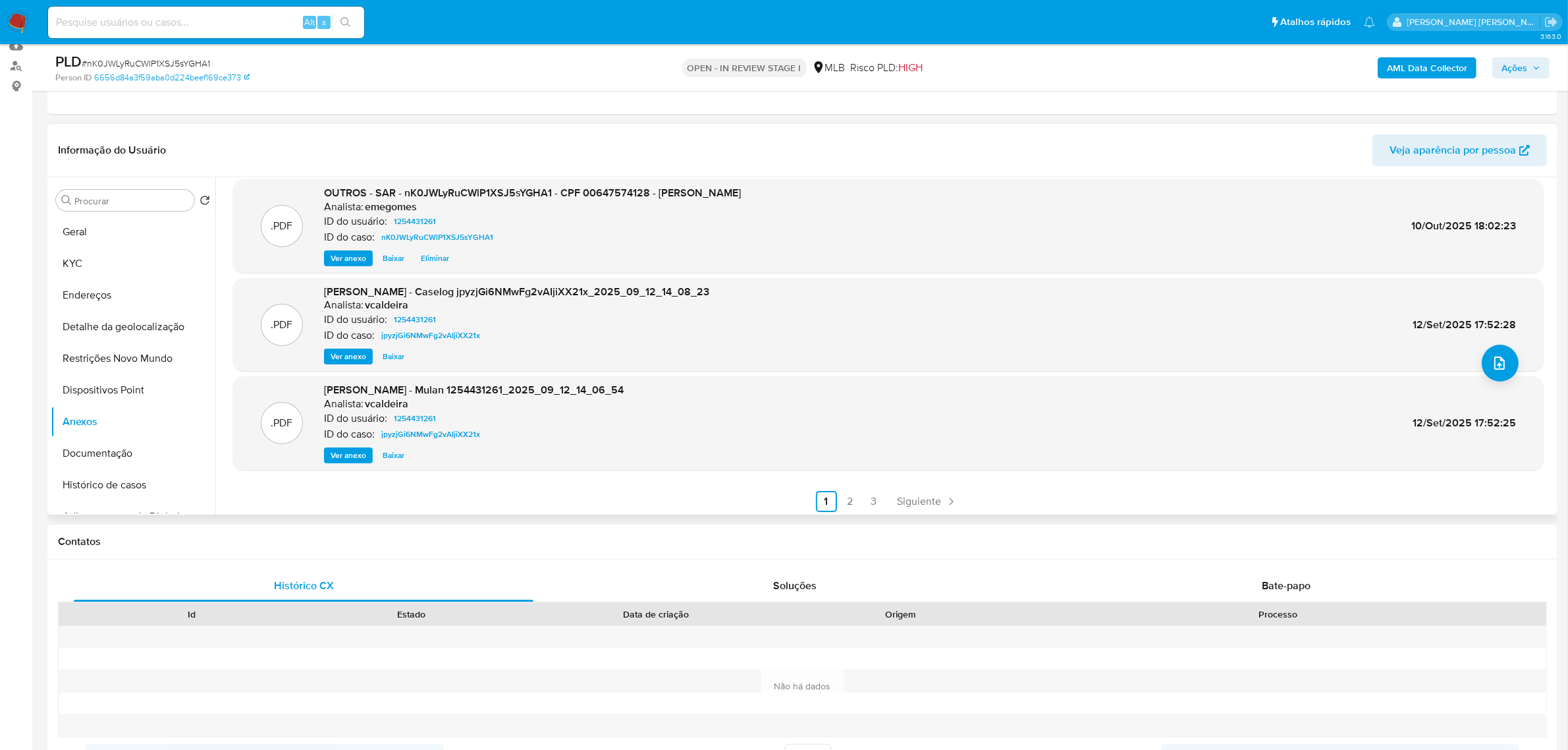
scroll to position [110, 0]
click at [853, 490] on link "2" at bounding box center [850, 498] width 21 height 21
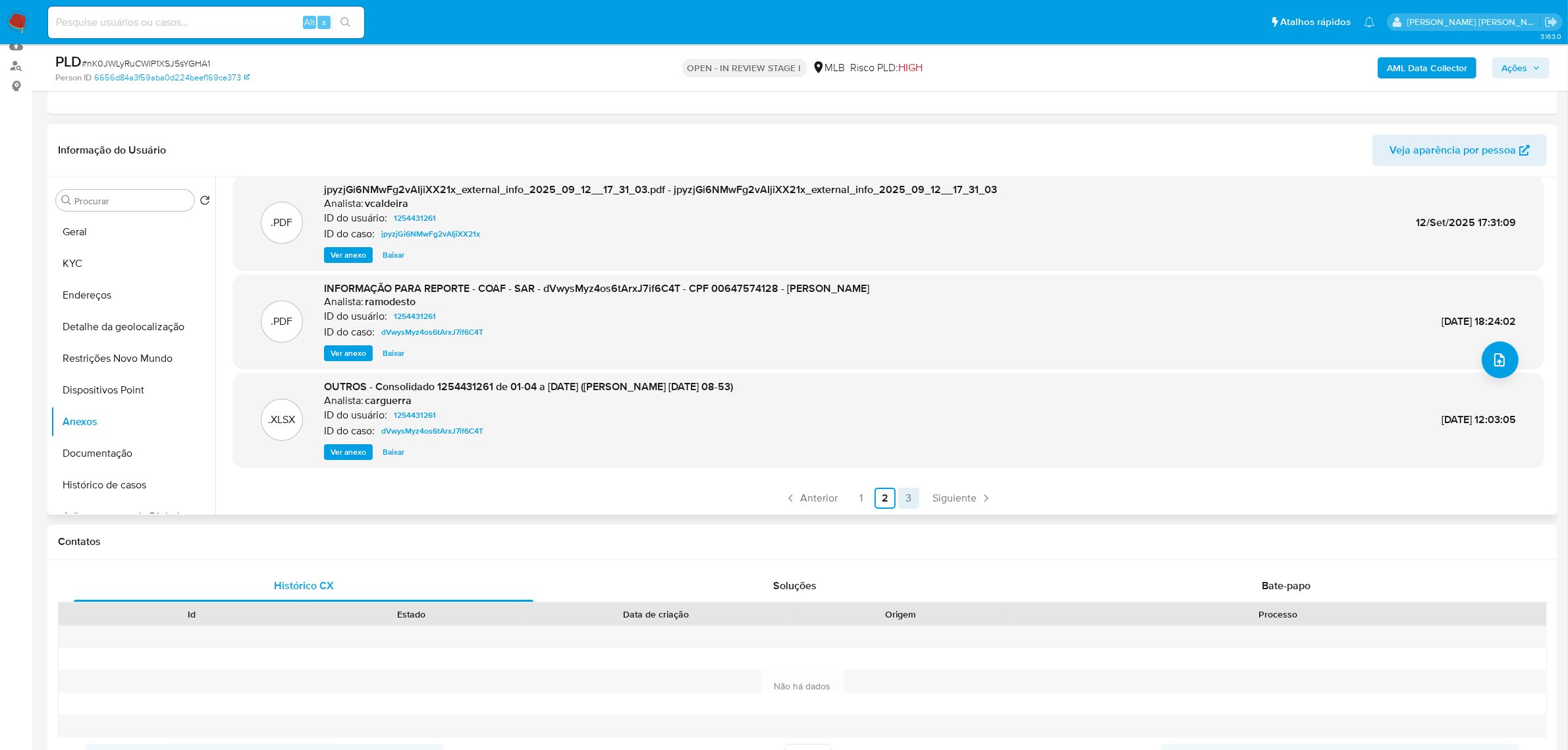
click at [899, 498] on link "3" at bounding box center [908, 498] width 21 height 21
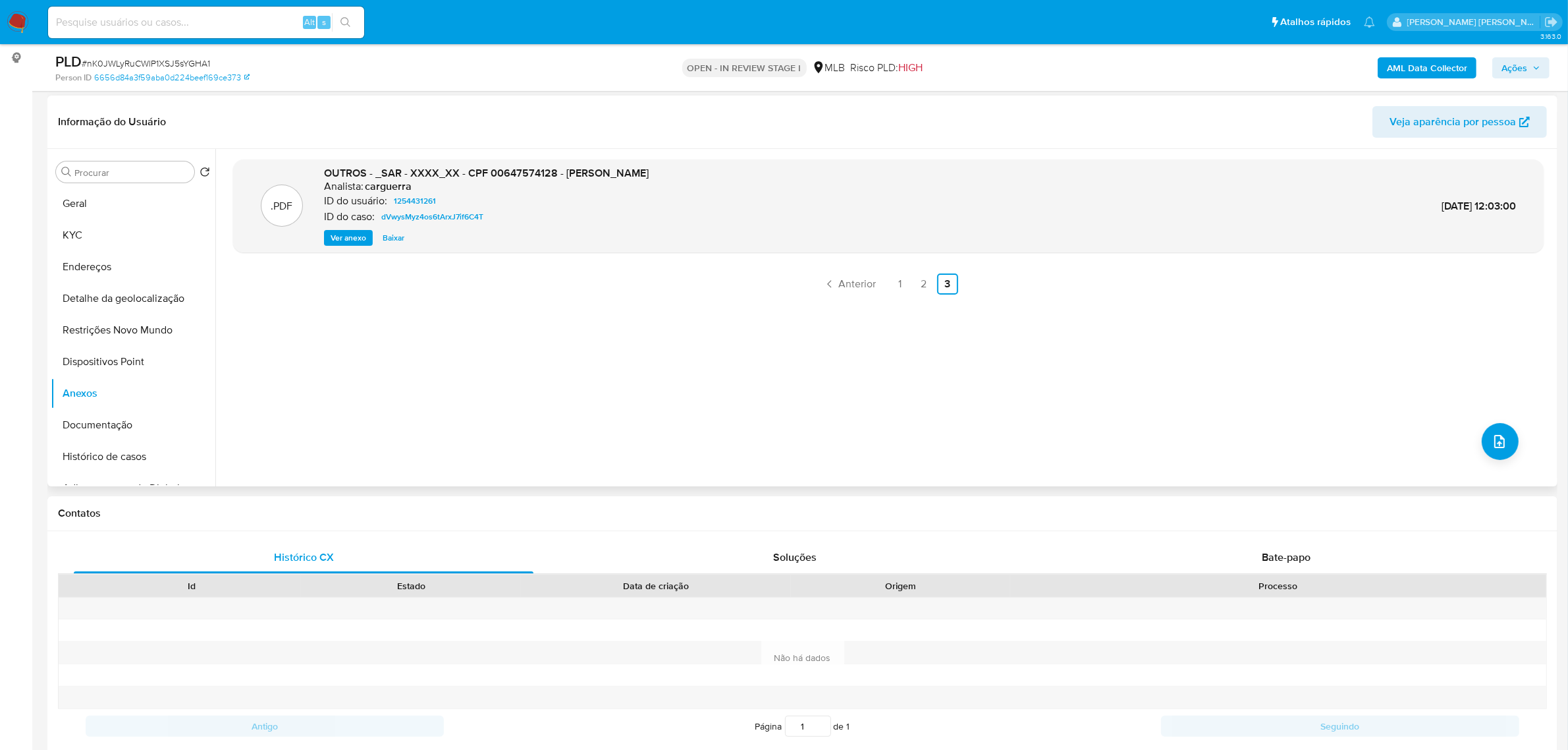
scroll to position [165, 0]
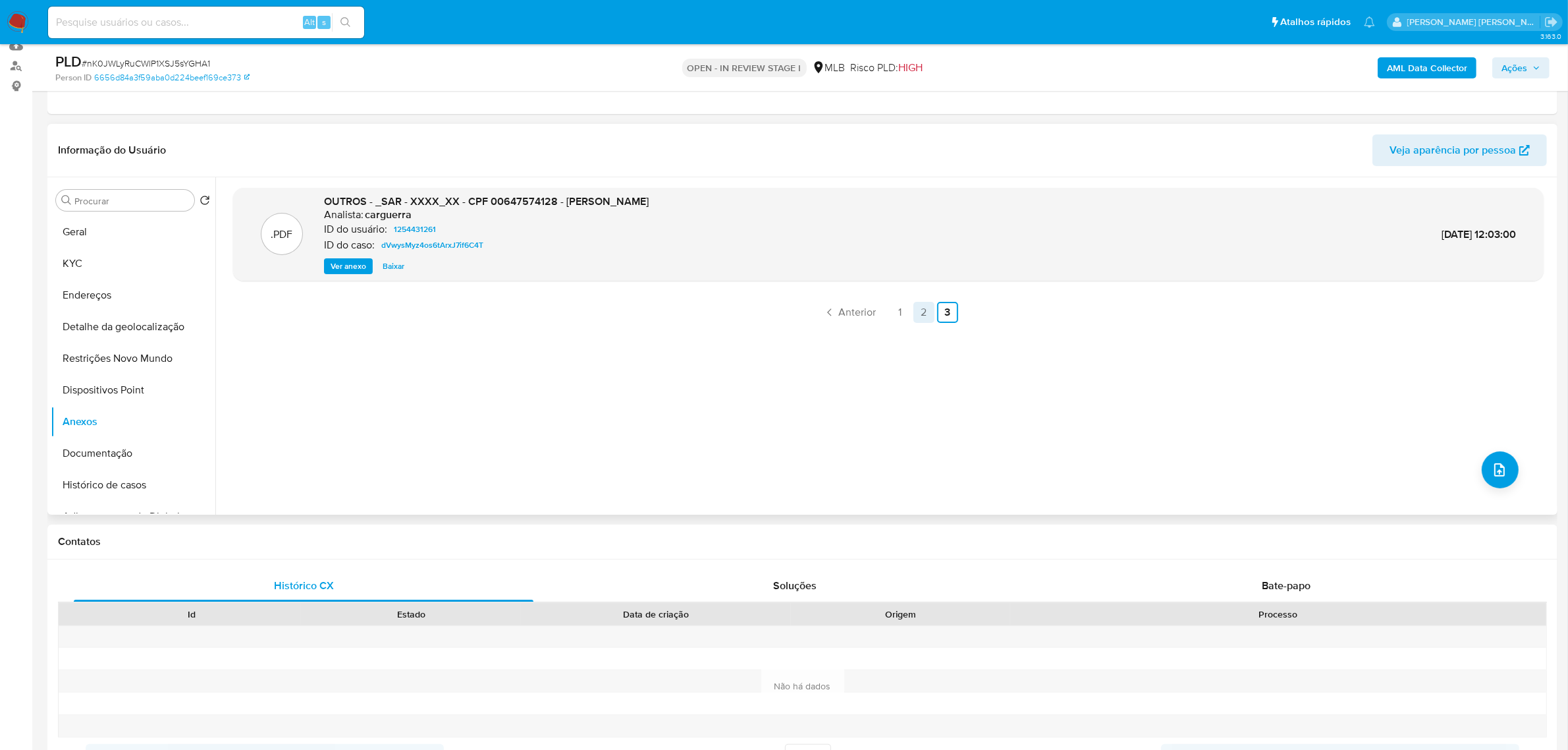
click at [921, 308] on link "2" at bounding box center [924, 312] width 21 height 21
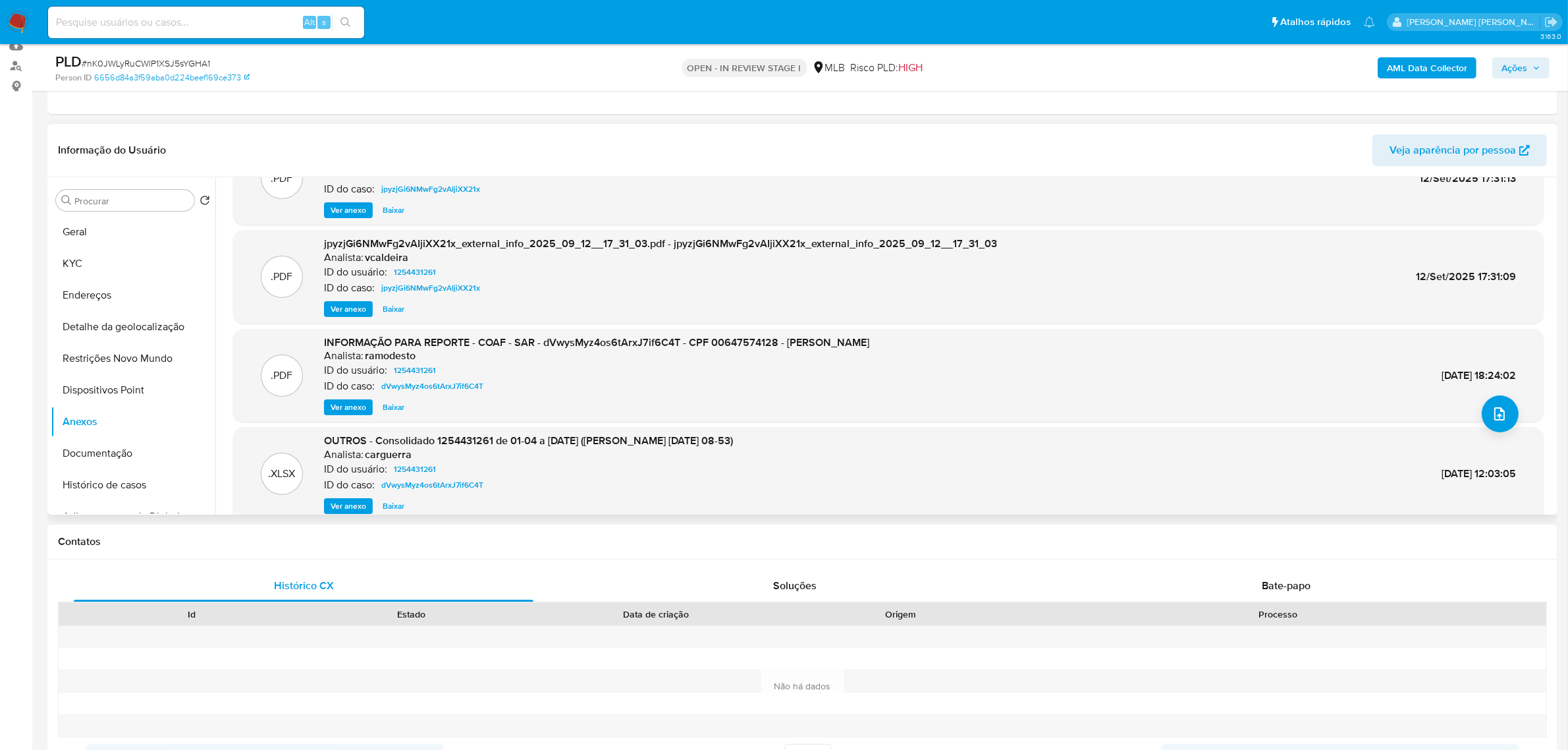
scroll to position [110, 0]
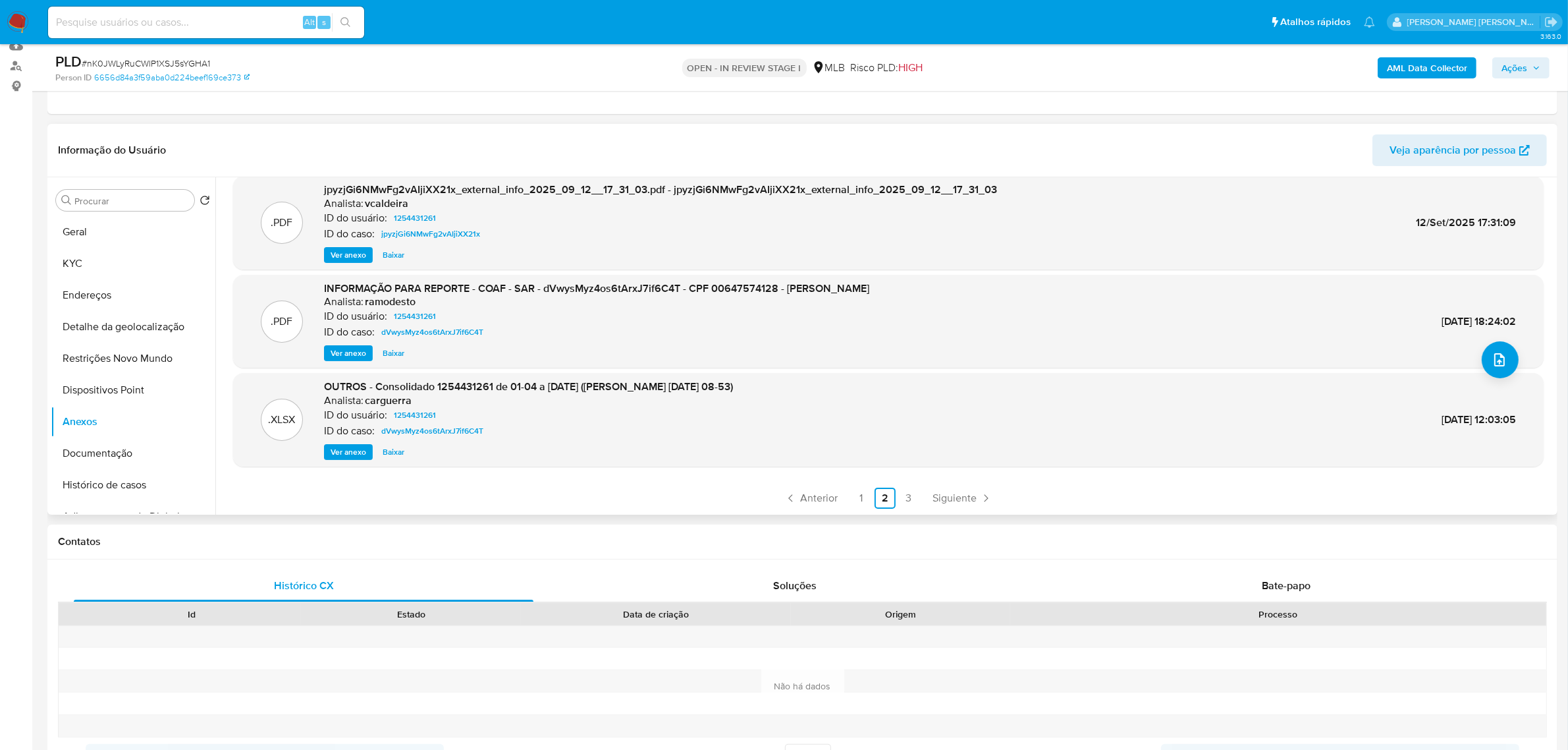
click at [350, 346] on span "Ver anexo" at bounding box center [349, 353] width 36 height 14
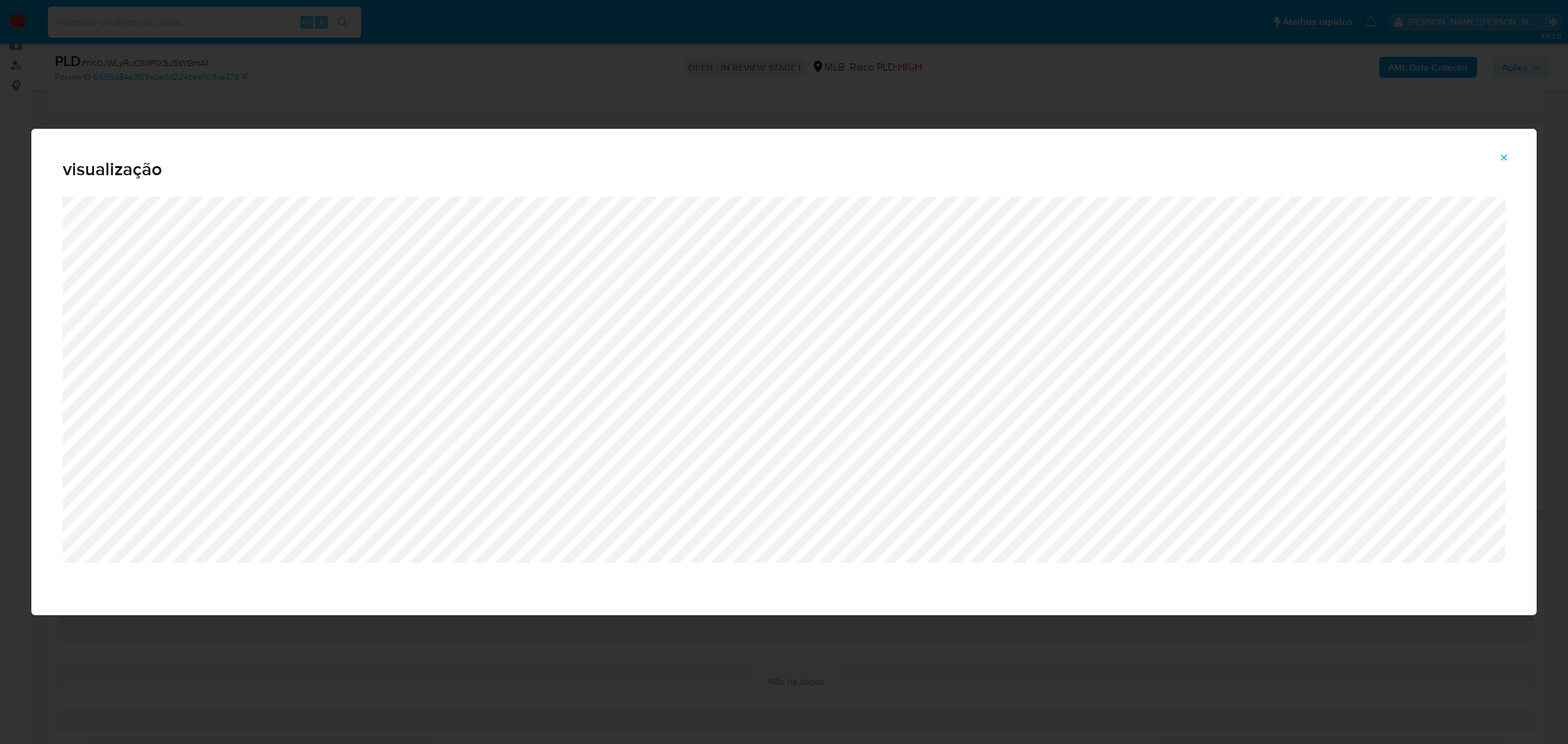
click at [1503, 164] on span "Attachment preview" at bounding box center [1503, 157] width 10 height 19
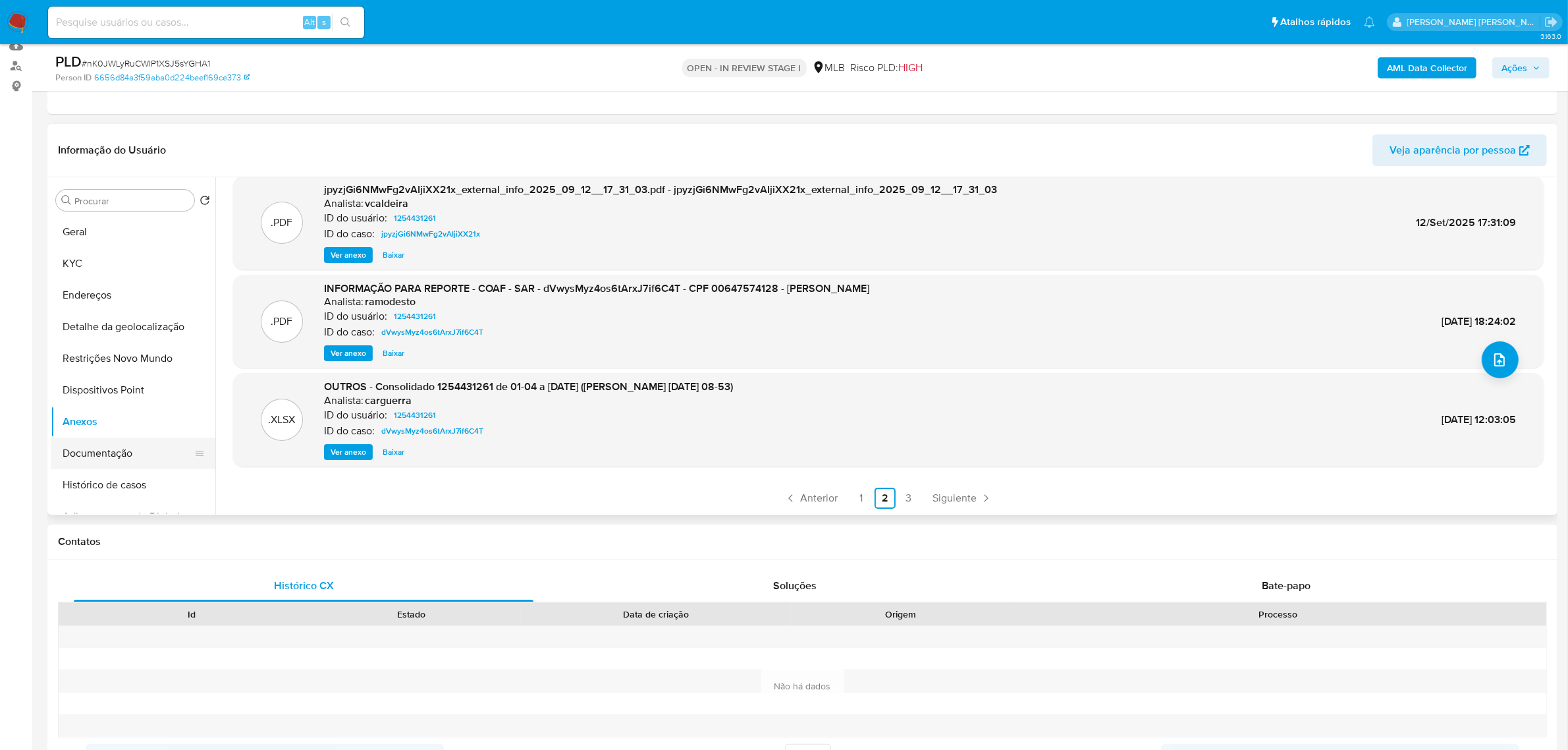
click at [127, 450] on button "Documentação" at bounding box center [128, 453] width 154 height 31
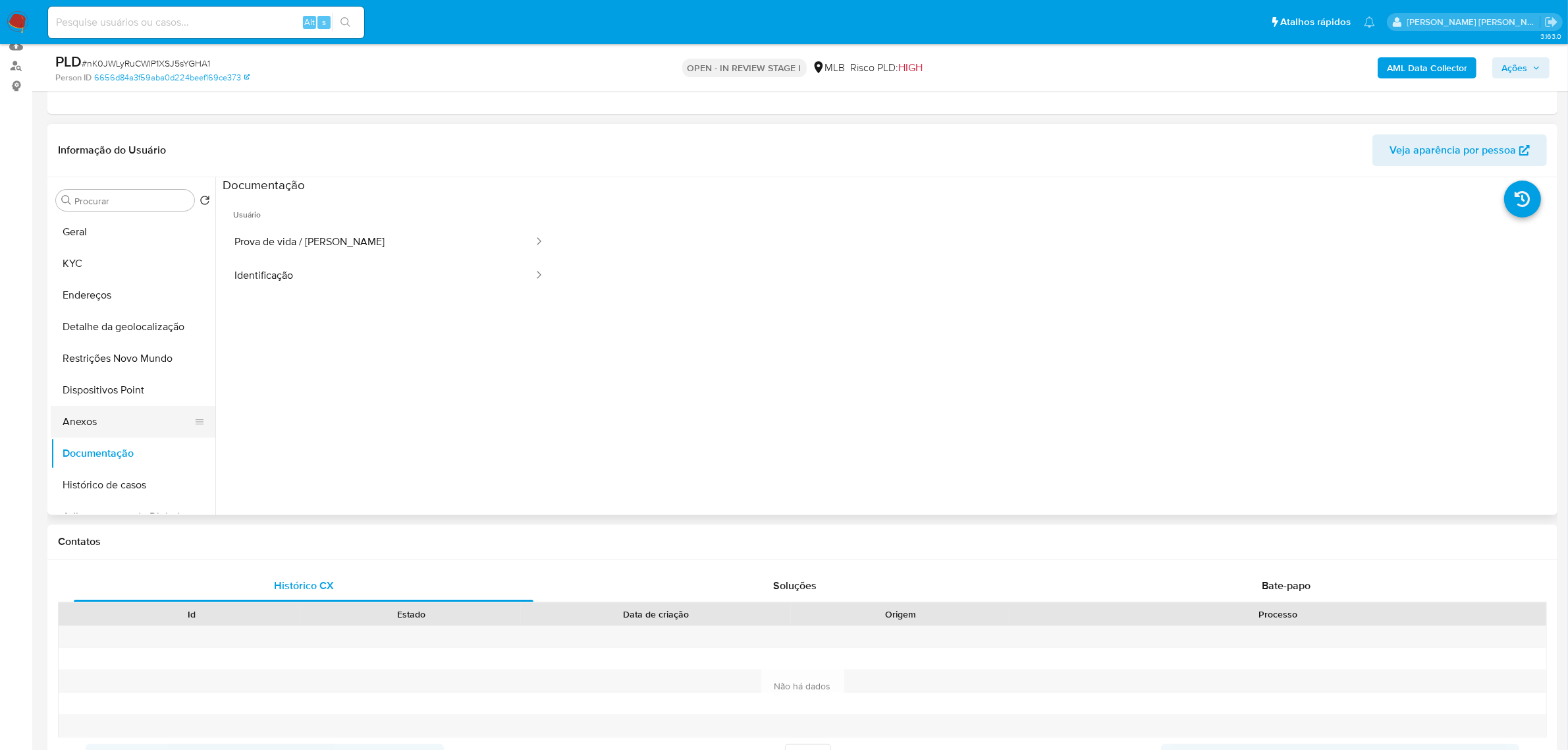
click at [109, 412] on button "Anexos" at bounding box center [128, 421] width 154 height 31
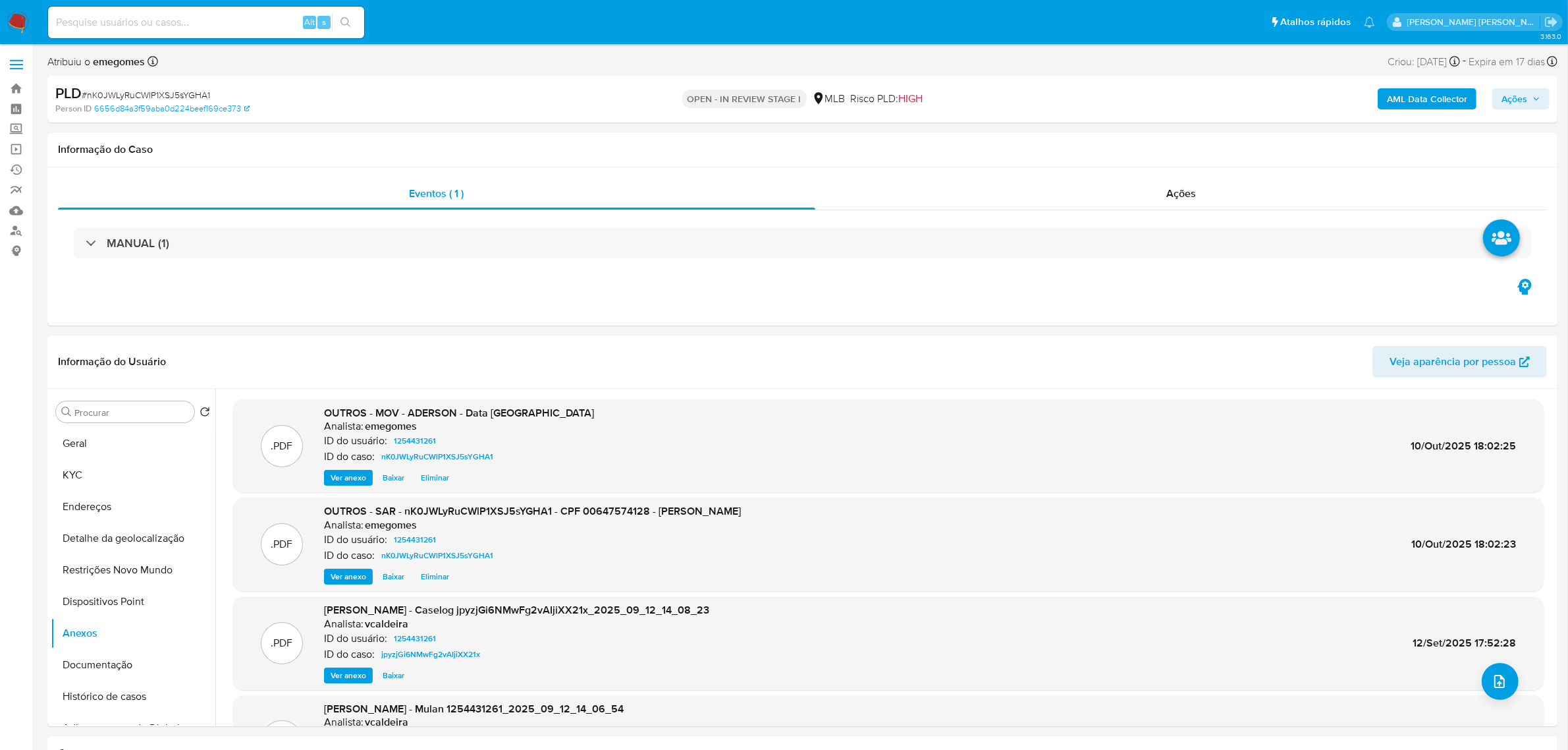
click at [1526, 105] on span "Ações" at bounding box center [1515, 98] width 25 height 21
click at [1175, 138] on span "Resolução do caso" at bounding box center [1138, 141] width 89 height 15
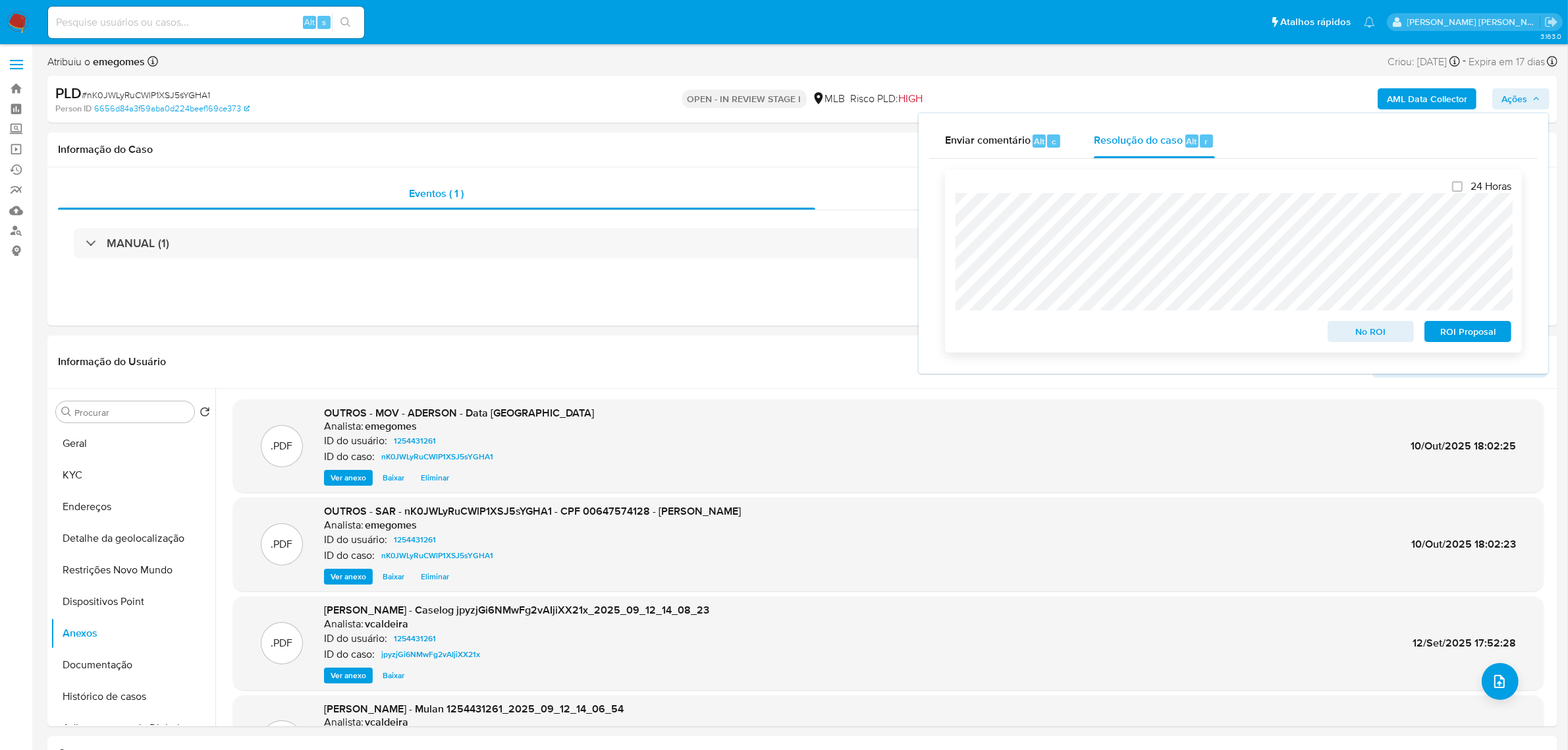
click at [1472, 334] on span "ROI Proposal" at bounding box center [1468, 332] width 69 height 19
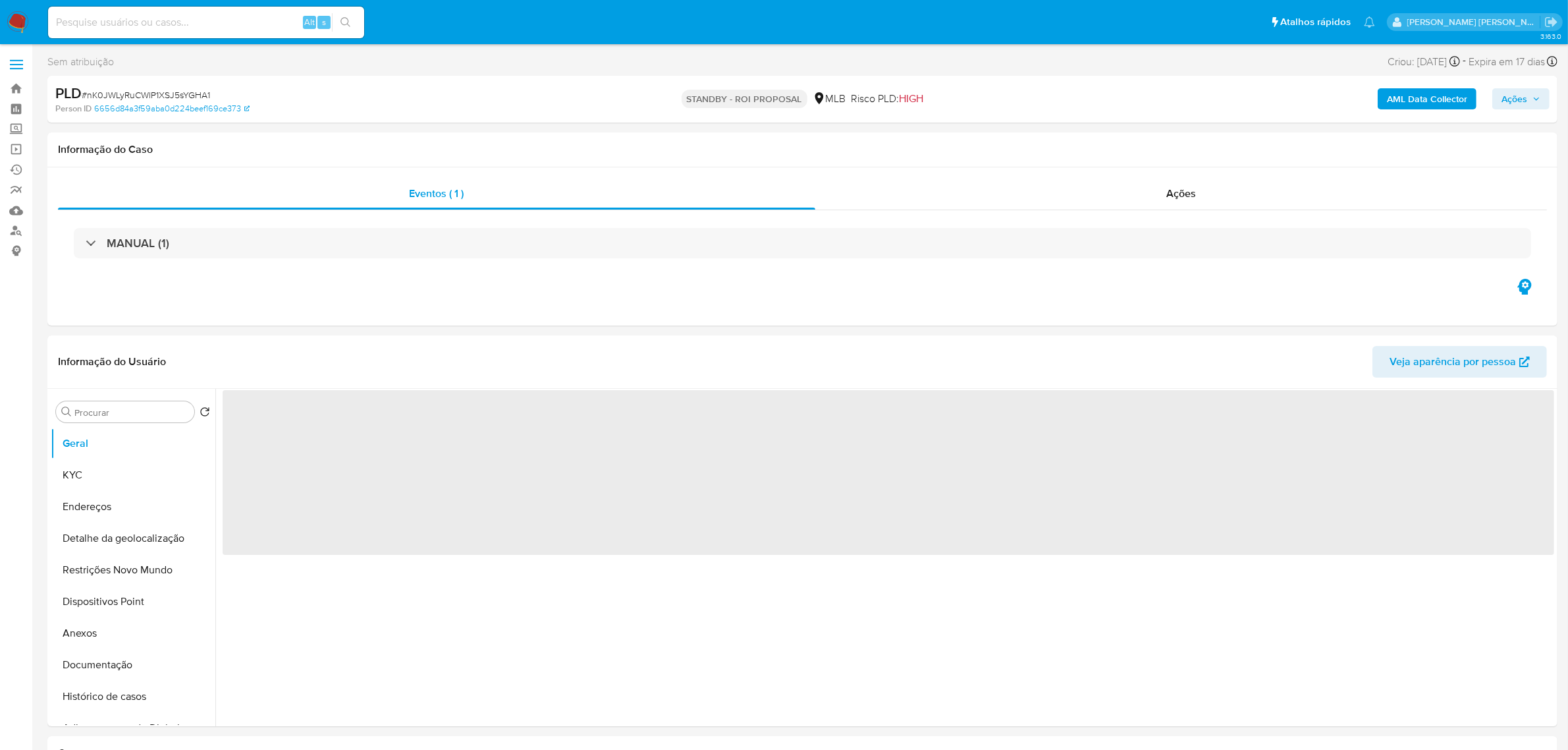
select select "10"
